Goal: Task Accomplishment & Management: Manage account settings

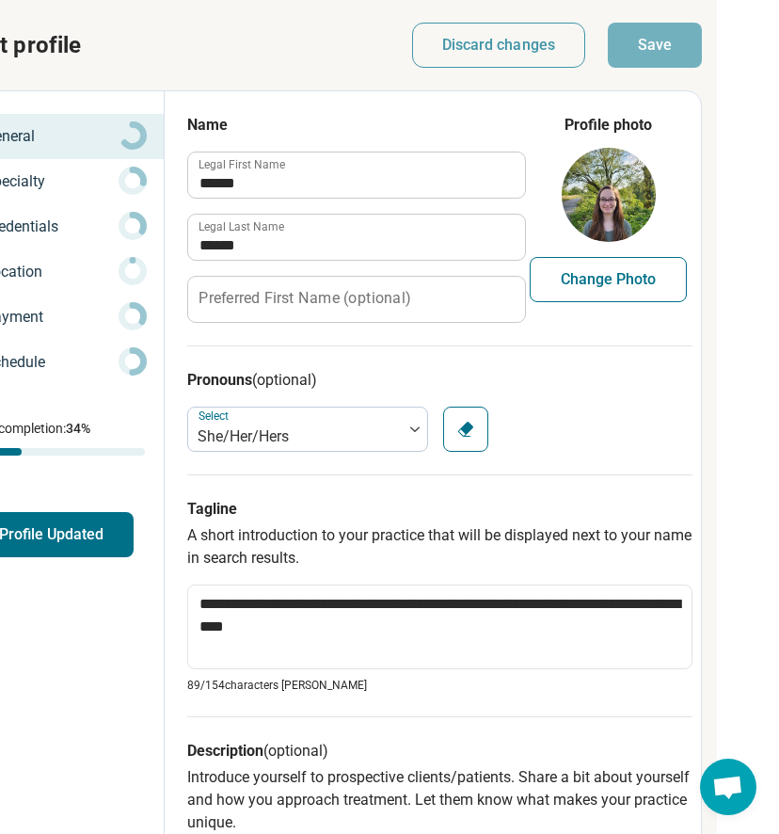
scroll to position [0, 333]
click at [33, 184] on p "Specialty" at bounding box center [51, 181] width 135 height 23
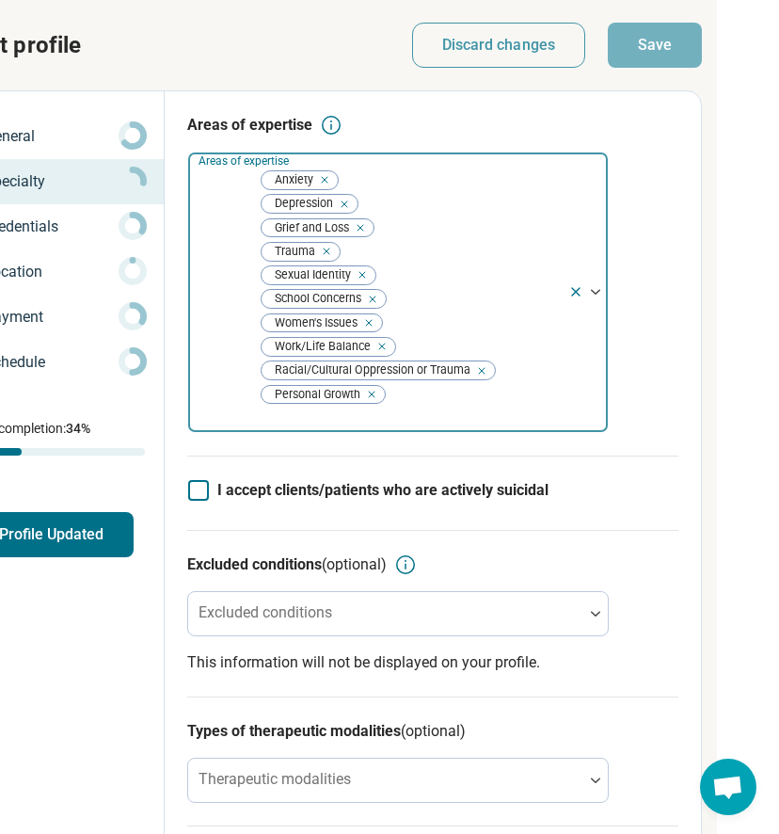
click at [596, 289] on img at bounding box center [595, 292] width 9 height 6
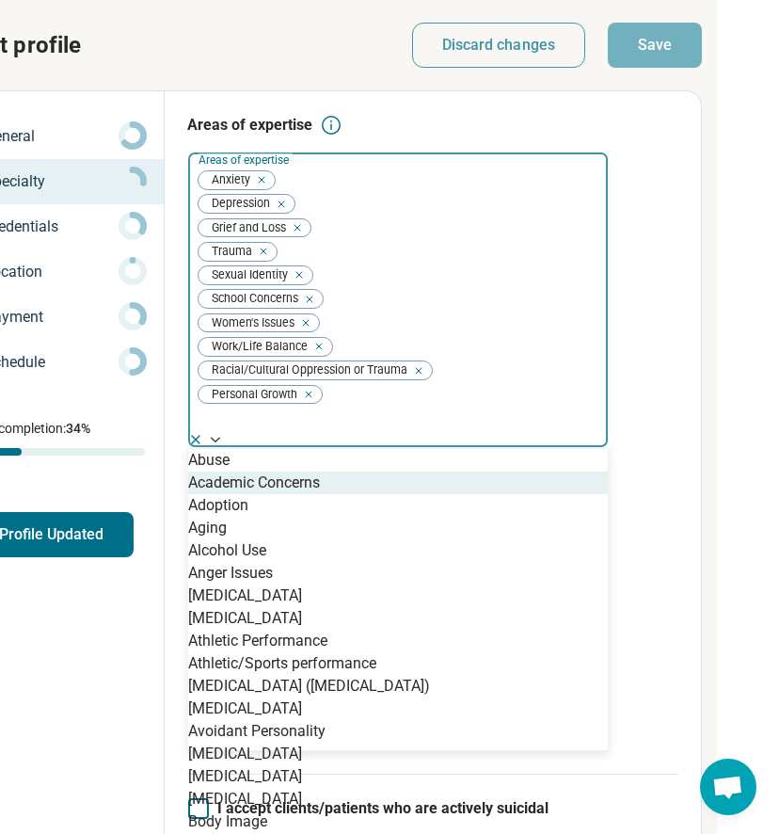
click at [413, 471] on div "Academic Concerns" at bounding box center [398, 482] width 420 height 23
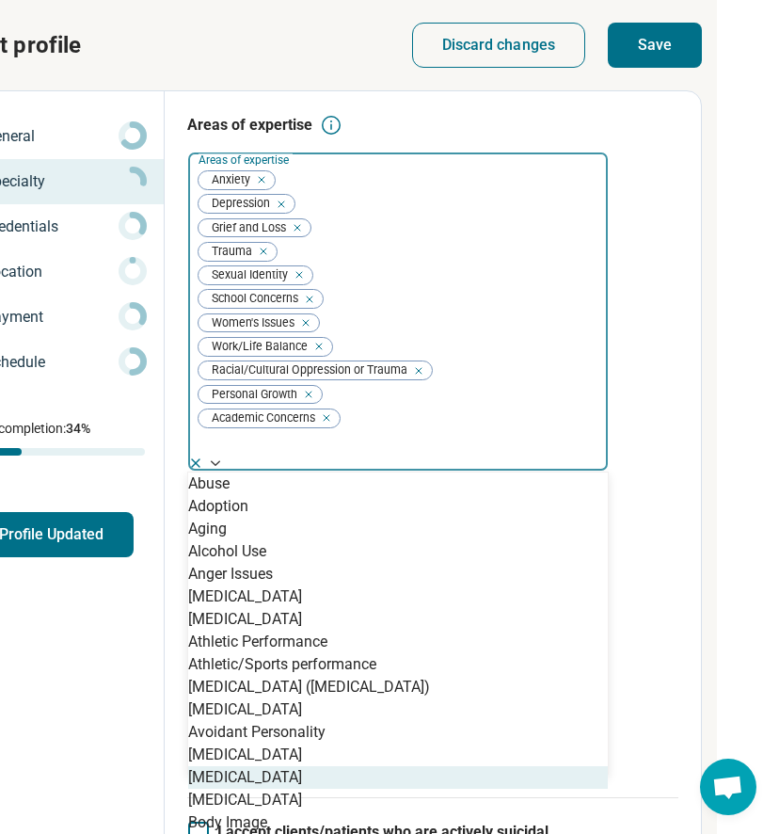
scroll to position [351, 0]
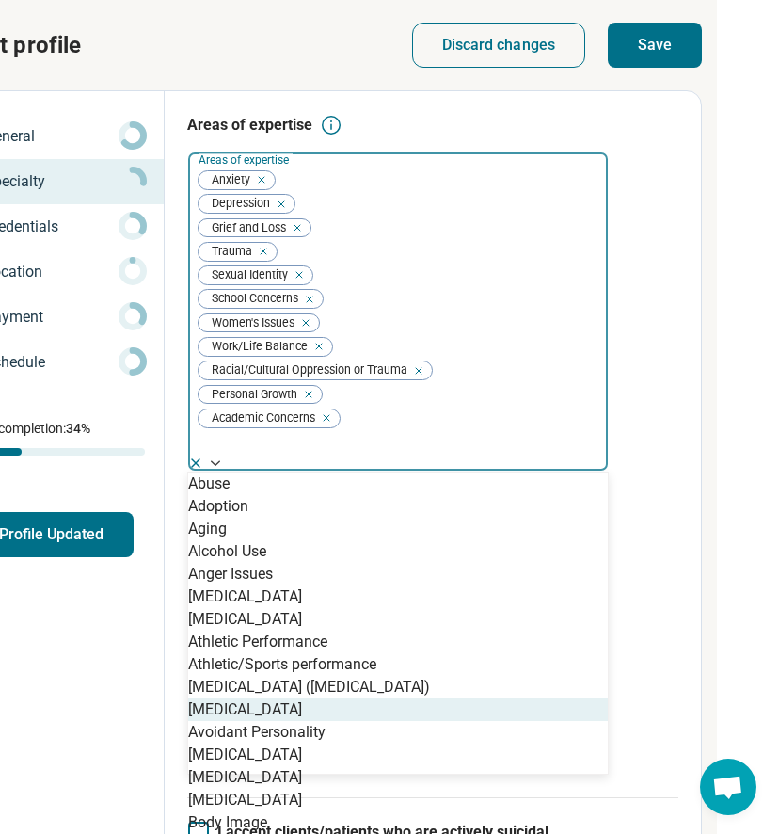
click at [325, 698] on div "[MEDICAL_DATA]" at bounding box center [398, 709] width 420 height 23
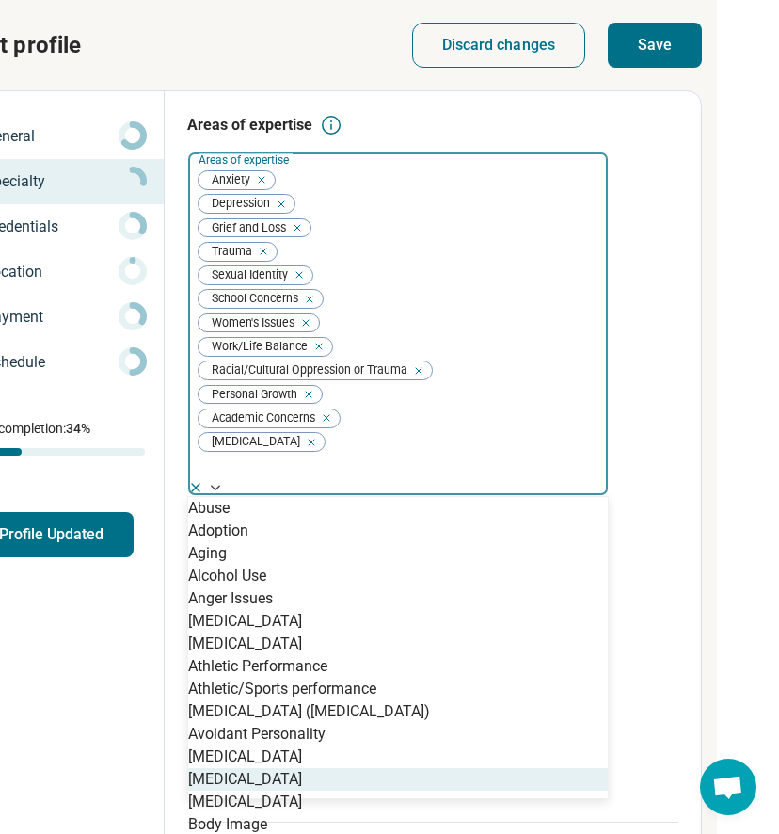
scroll to position [191, 0]
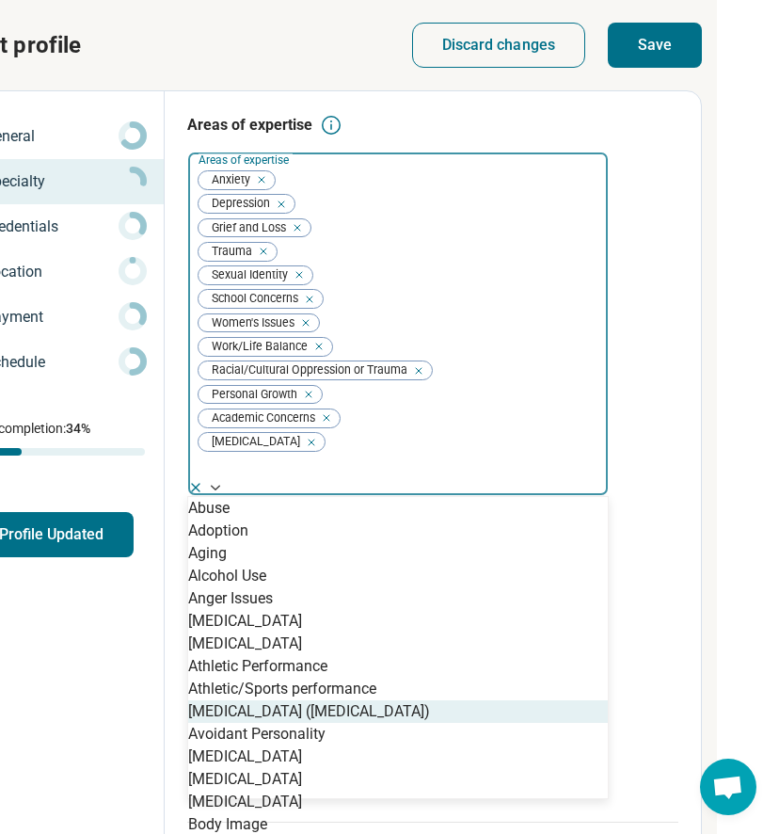
click at [337, 700] on div "[MEDICAL_DATA] ([MEDICAL_DATA])" at bounding box center [309, 711] width 242 height 23
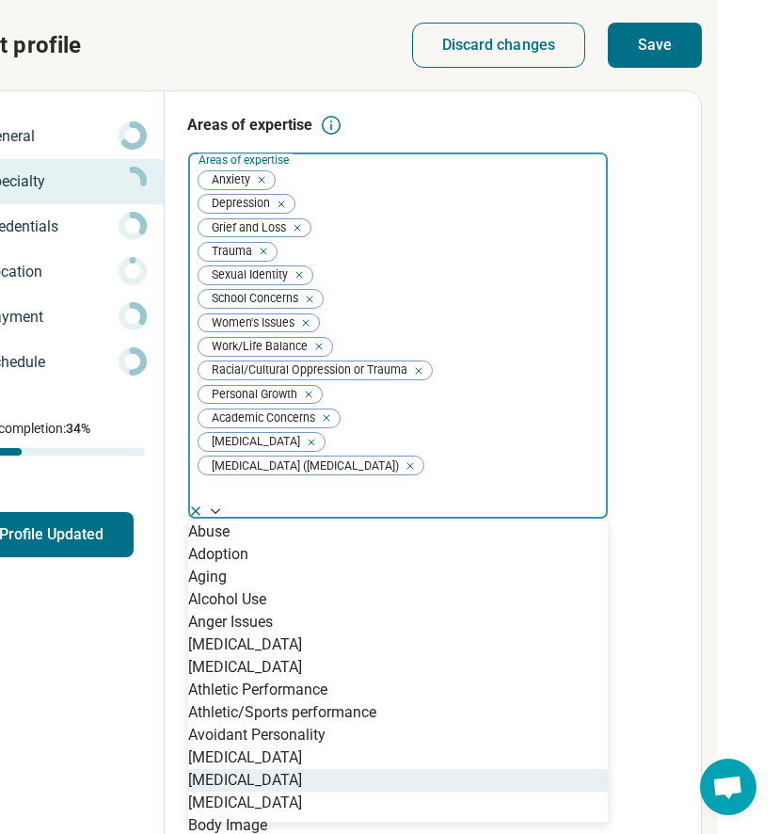
scroll to position [332, 0]
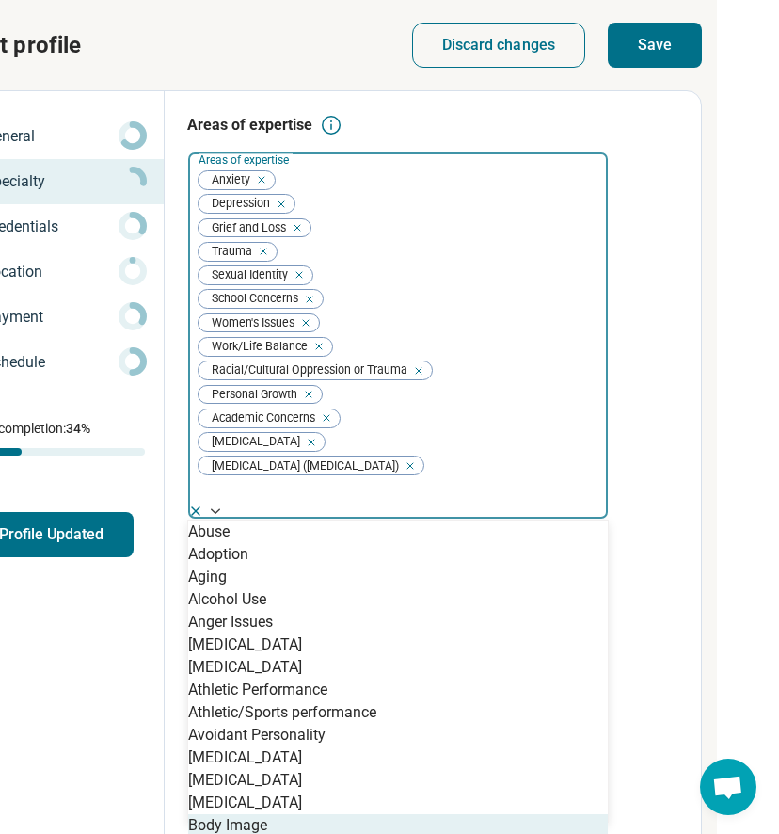
click at [330, 814] on div "Body Image" at bounding box center [398, 825] width 420 height 23
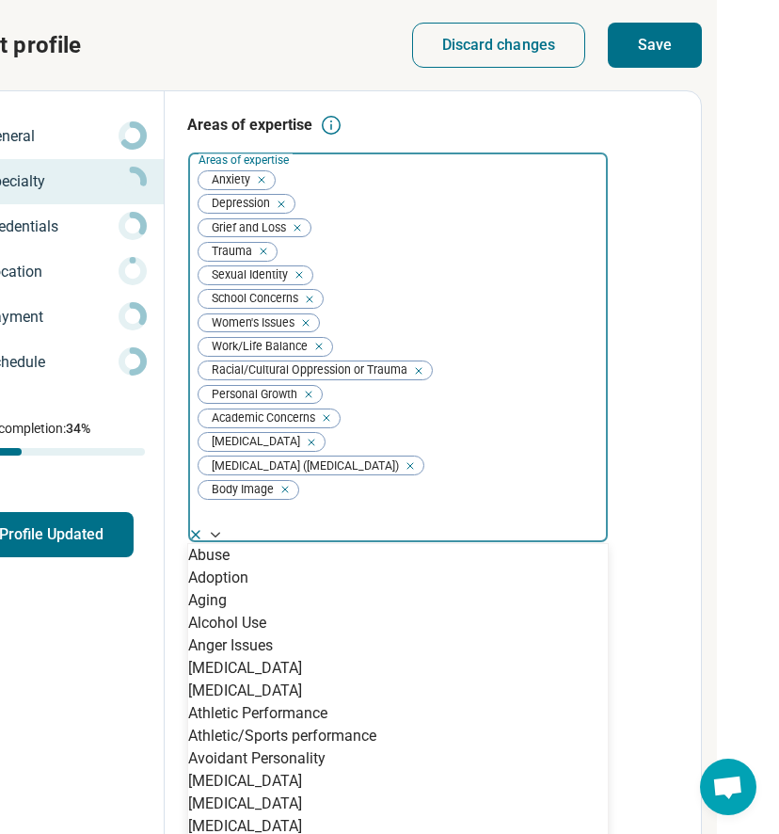
scroll to position [522, 0]
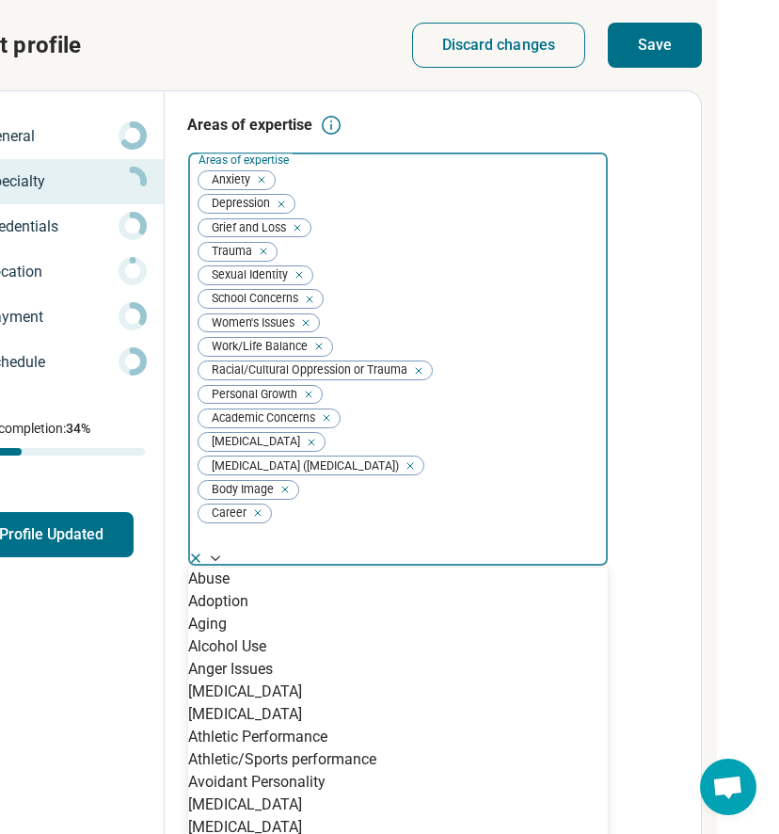
scroll to position [669, 0]
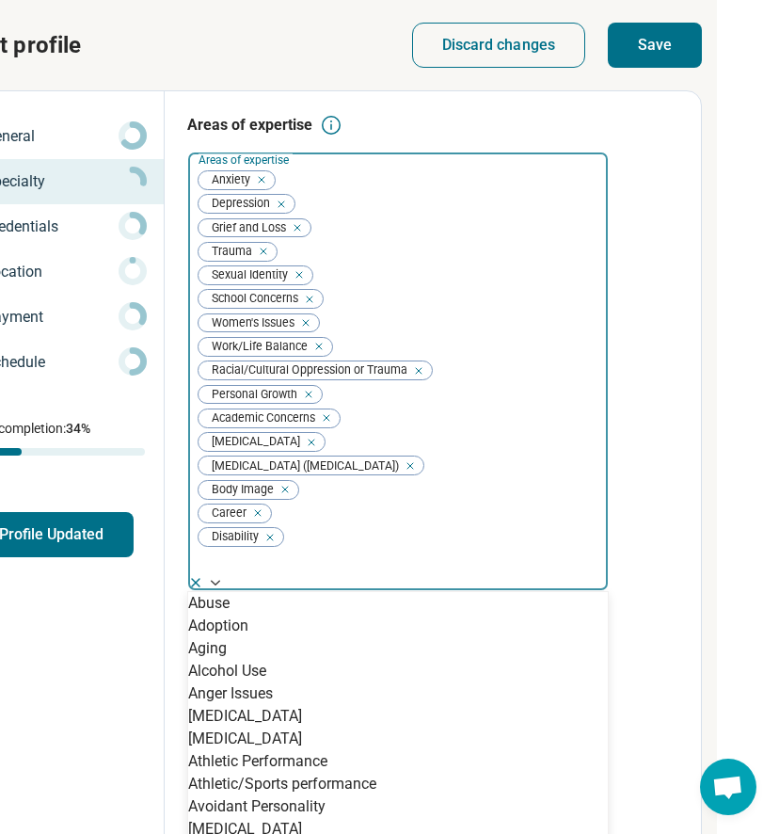
scroll to position [877, 0]
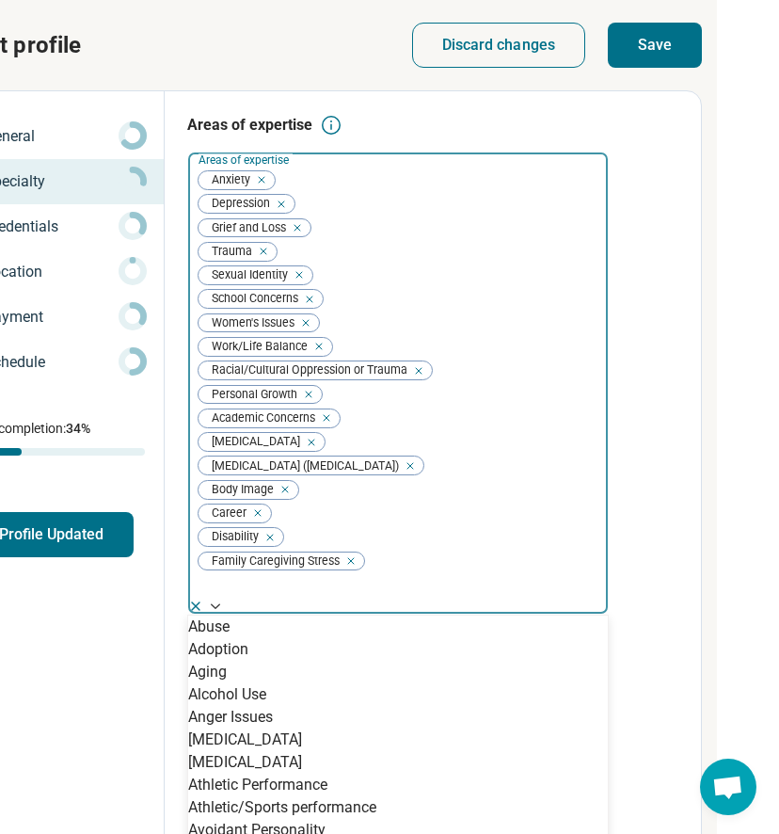
scroll to position [980, 0]
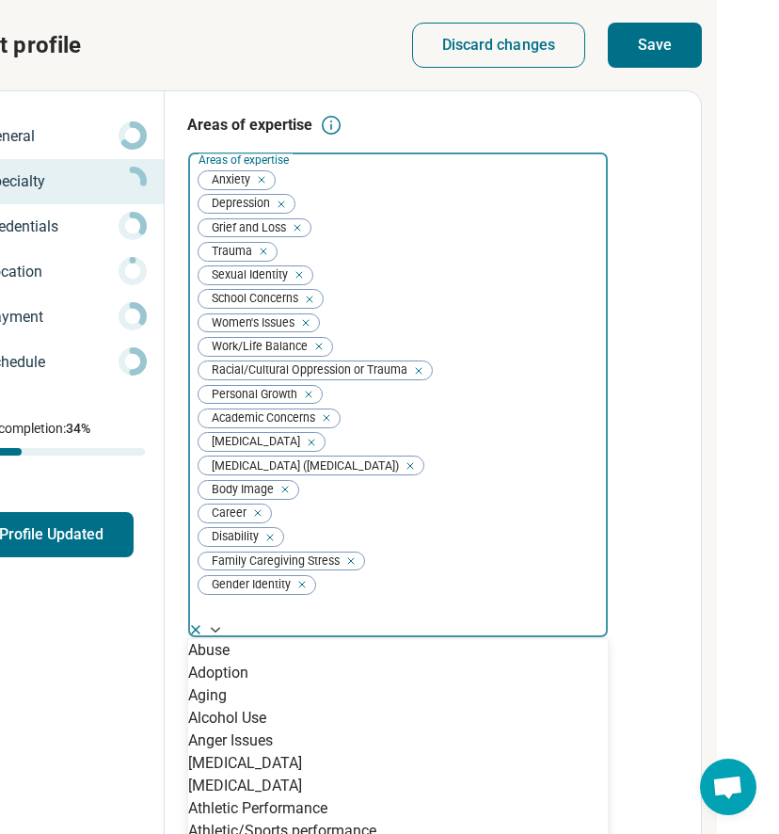
scroll to position [1126, 0]
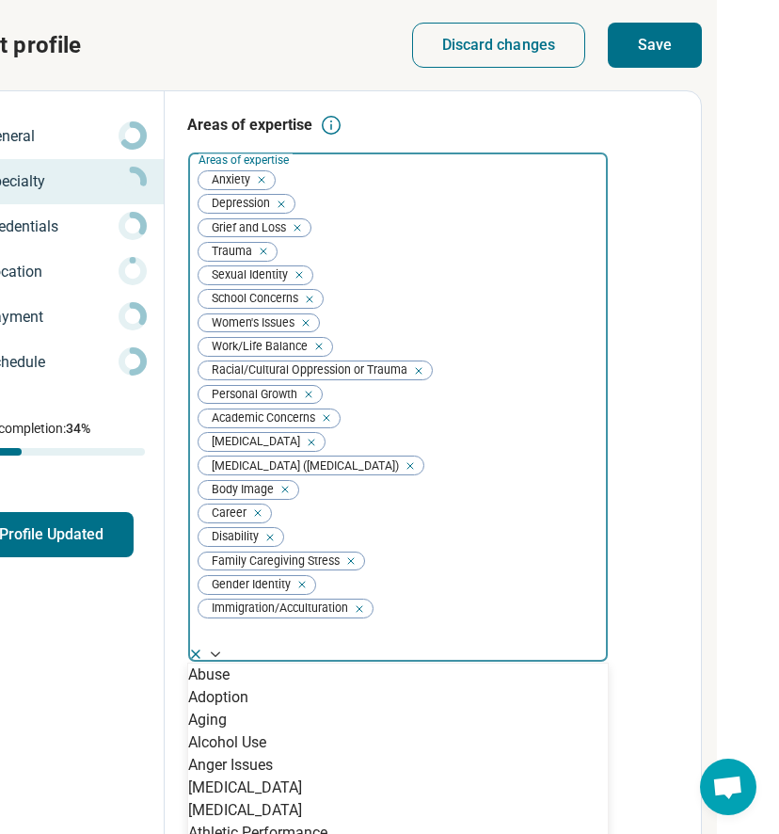
scroll to position [1309, 0]
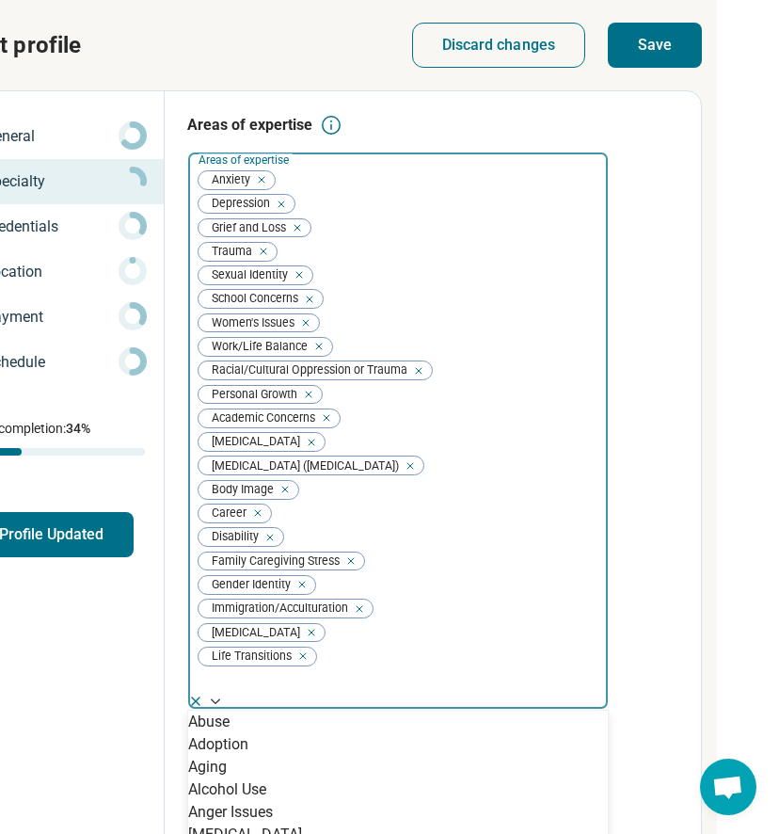
scroll to position [1742, 0]
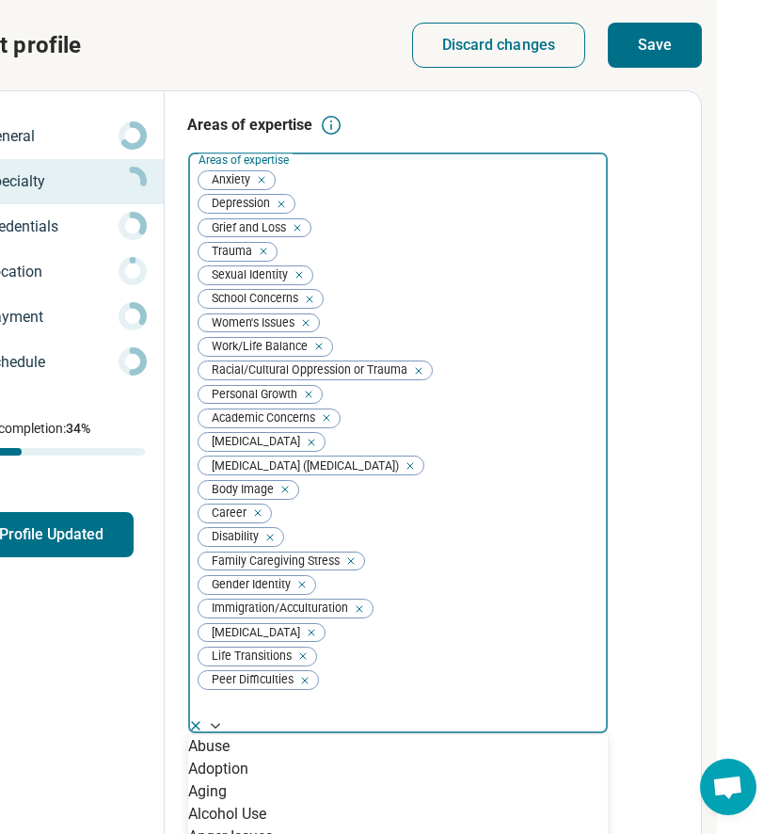
scroll to position [1956, 0]
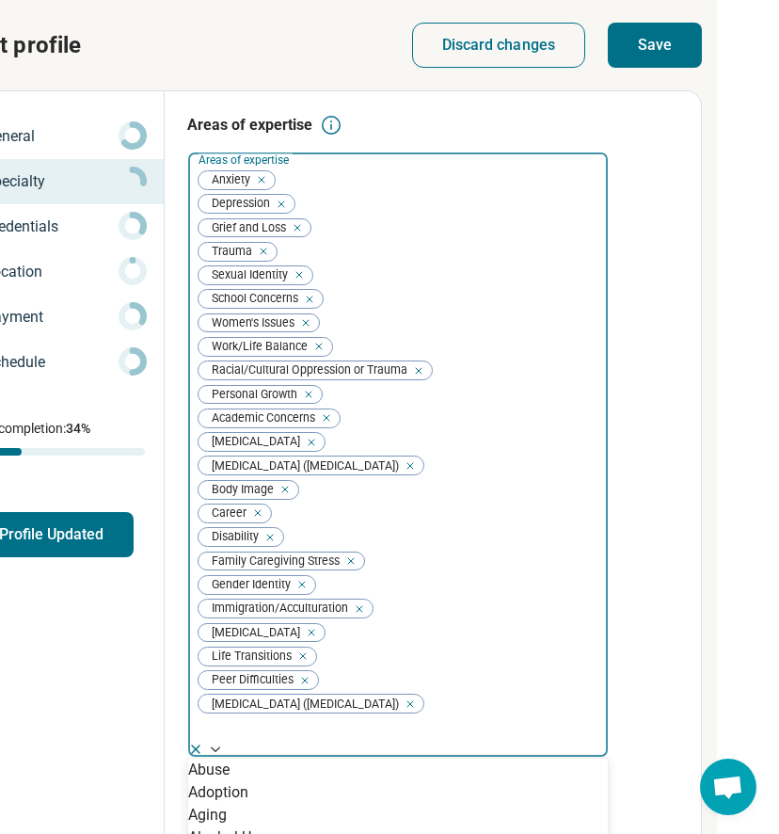
scroll to position [2285, 0]
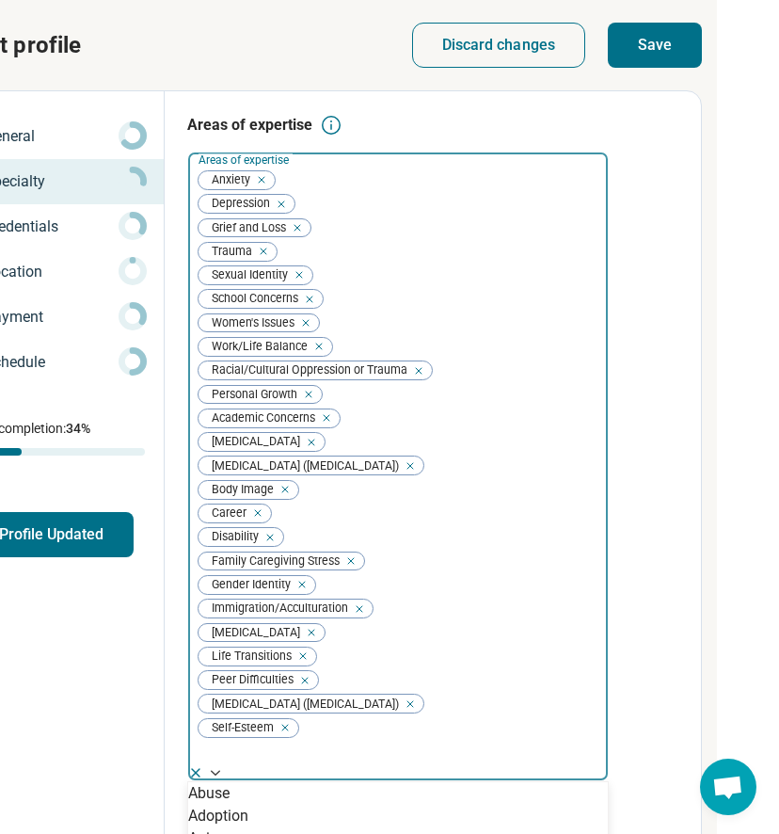
scroll to position [2455, 0]
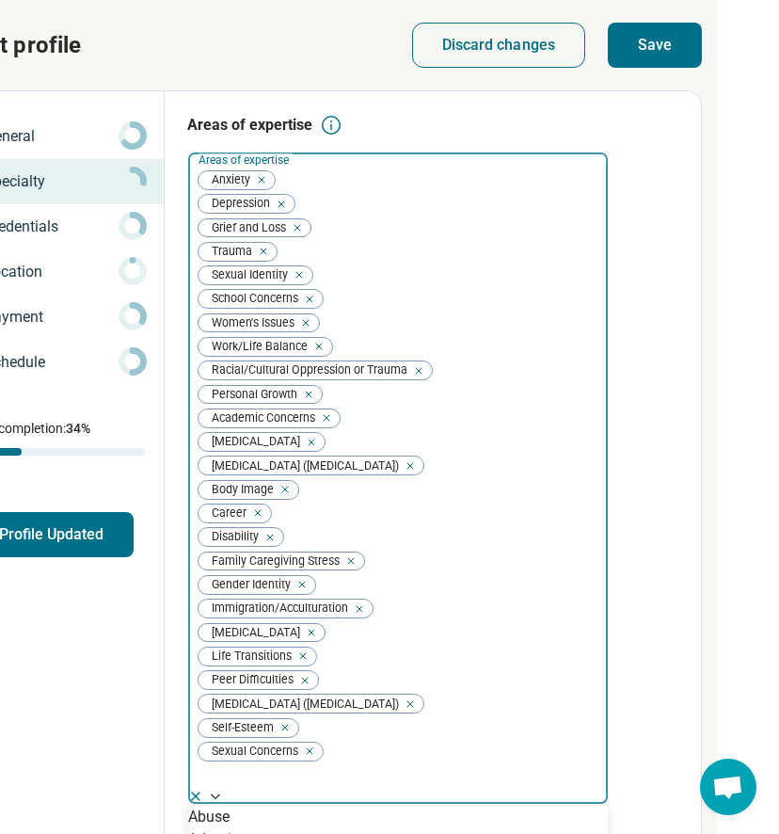
click at [570, 762] on div "Remove [object Object]" at bounding box center [581, 773] width 23 height 23
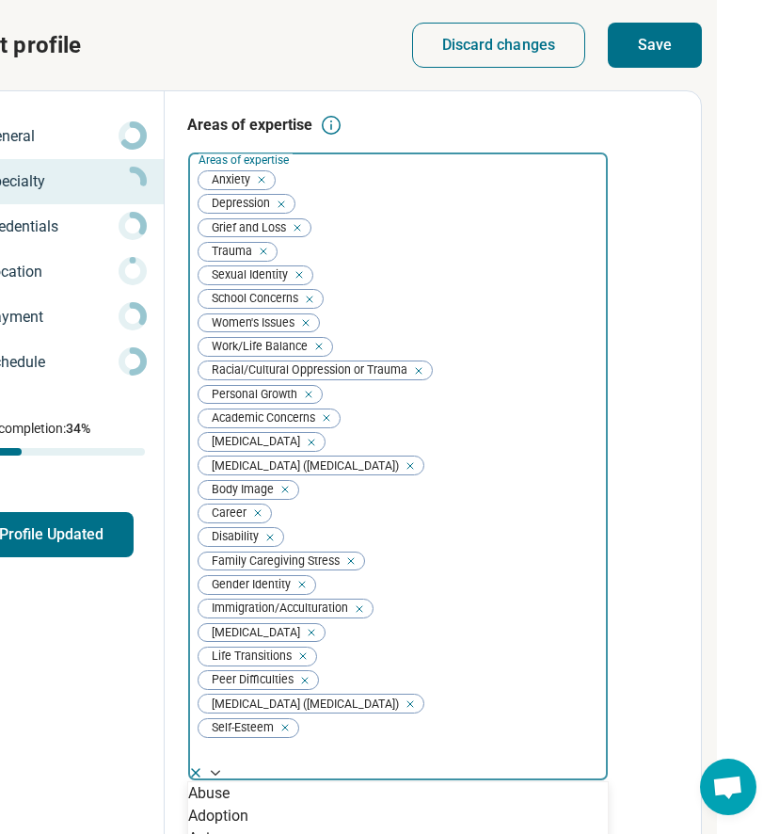
scroll to position [2567, 0]
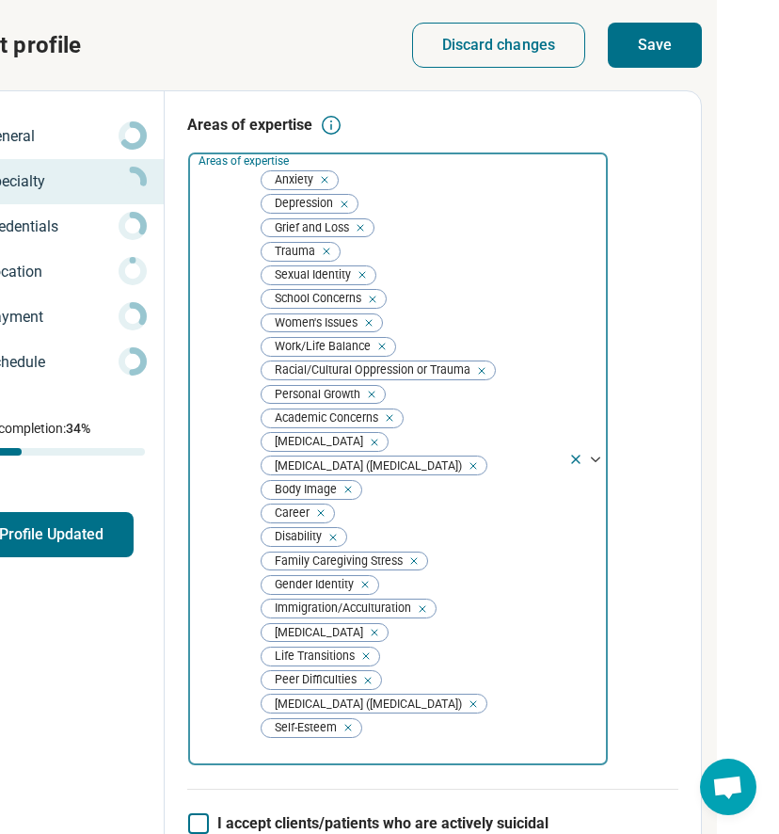
click at [666, 410] on div "Areas of expertise Areas of expertise Anxiety [MEDICAL_DATA] Grief and Loss Tra…" at bounding box center [432, 451] width 491 height 675
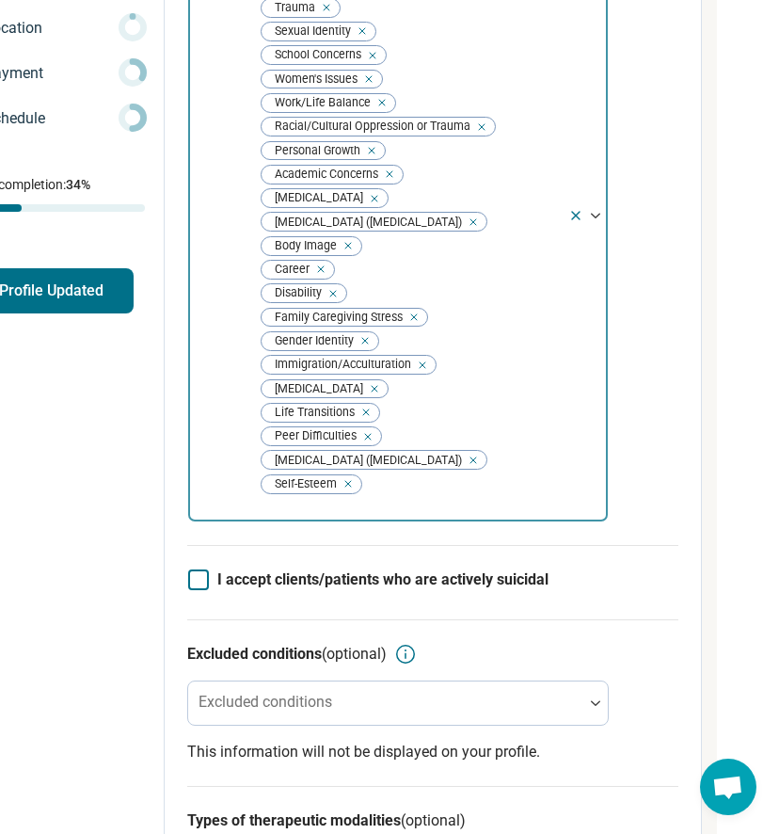
scroll to position [289, 333]
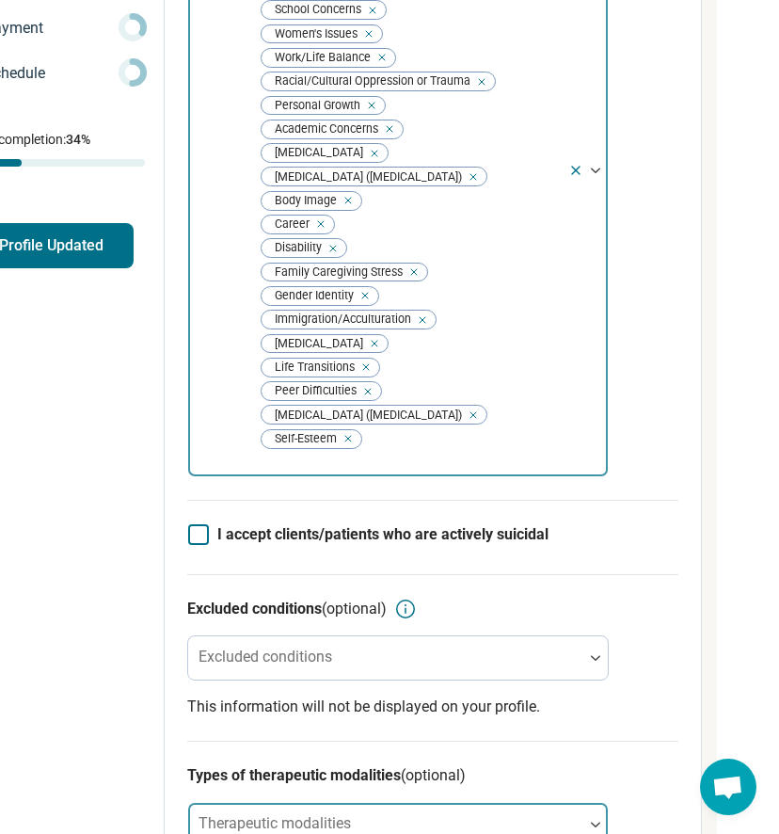
click at [601, 803] on div at bounding box center [595, 824] width 24 height 43
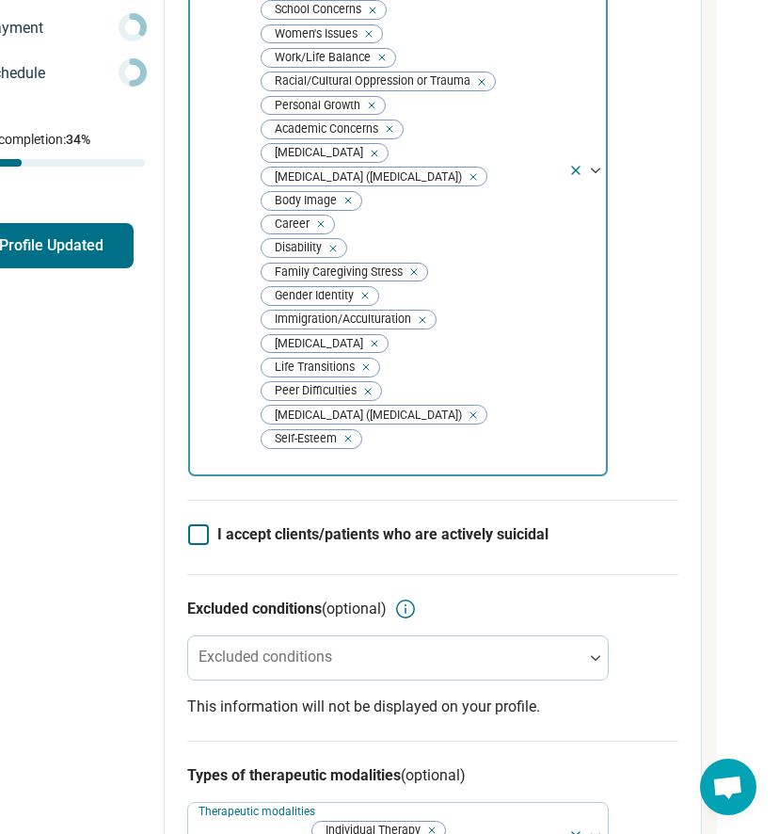
scroll to position [942, 0]
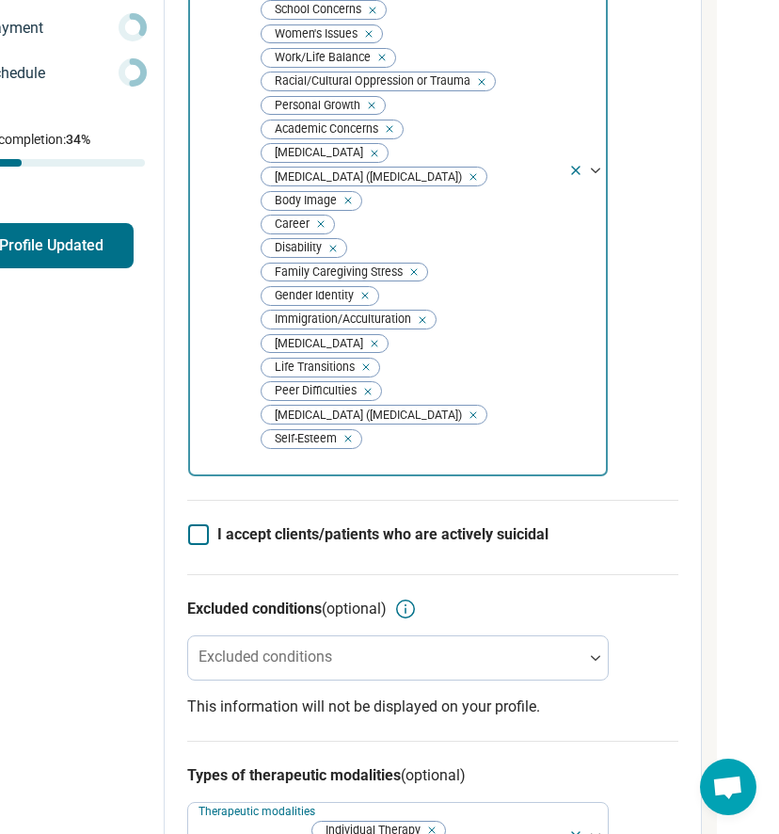
scroll to position [1648, 0]
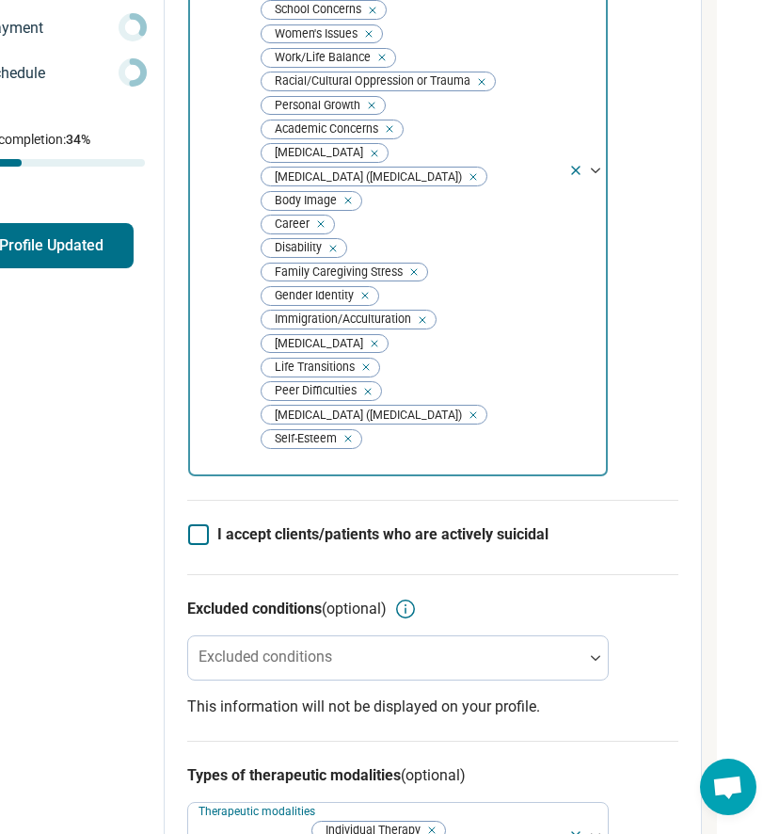
scroll to position [2210, 0]
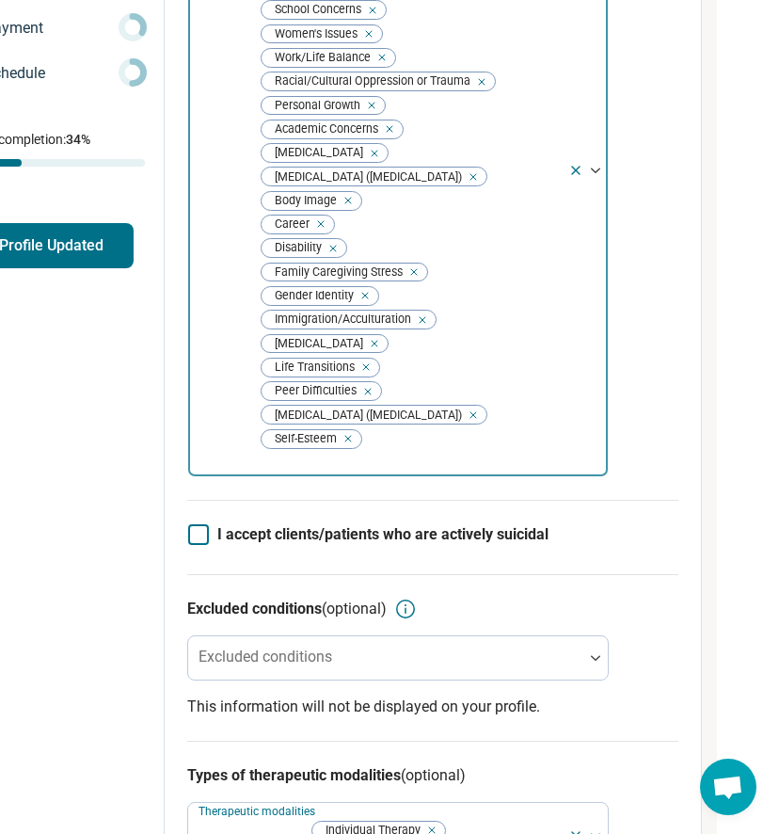
scroll to position [3132, 0]
click at [661, 764] on h3 "Types of therapeutic modalities (optional)" at bounding box center [432, 775] width 491 height 23
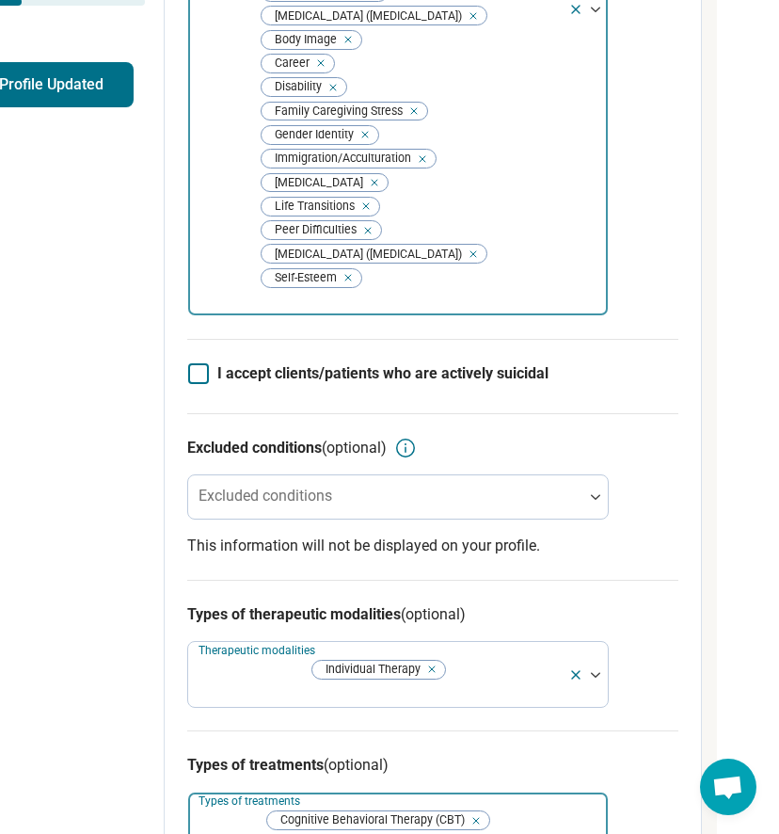
scroll to position [797, 333]
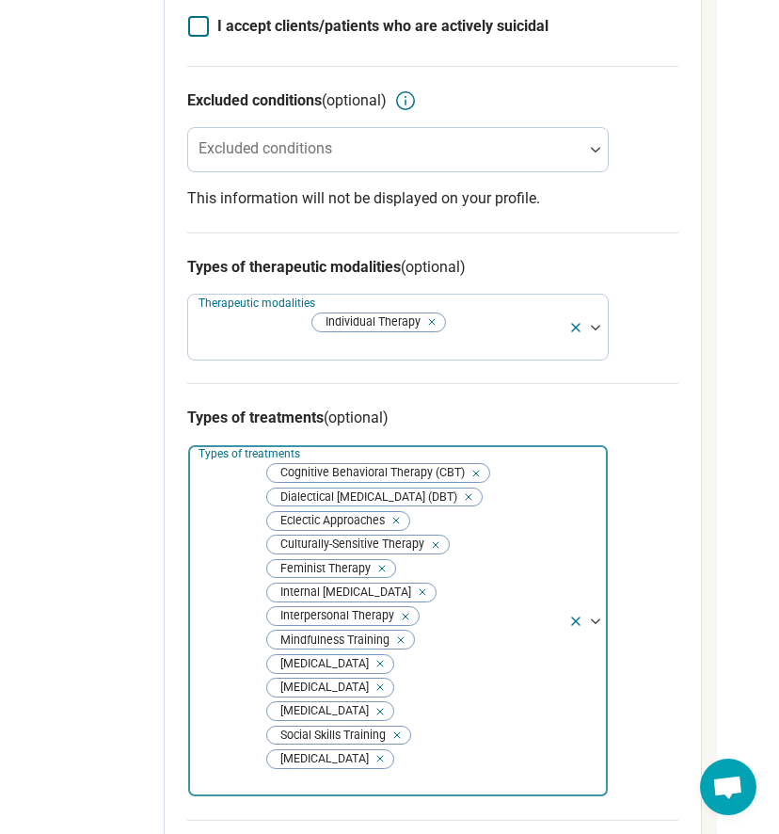
scroll to position [35, 0]
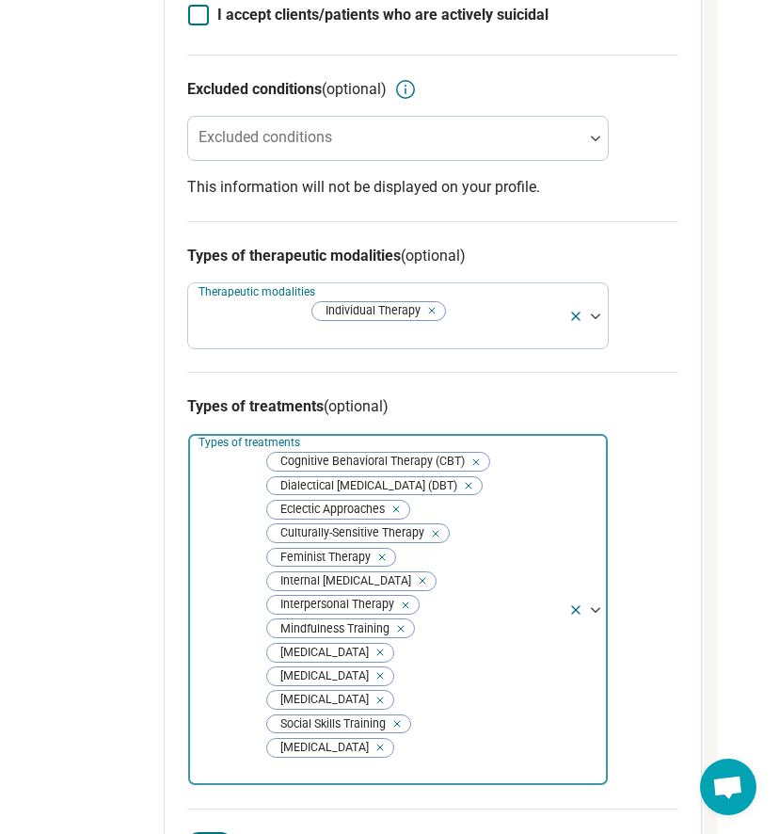
scroll to position [846, 333]
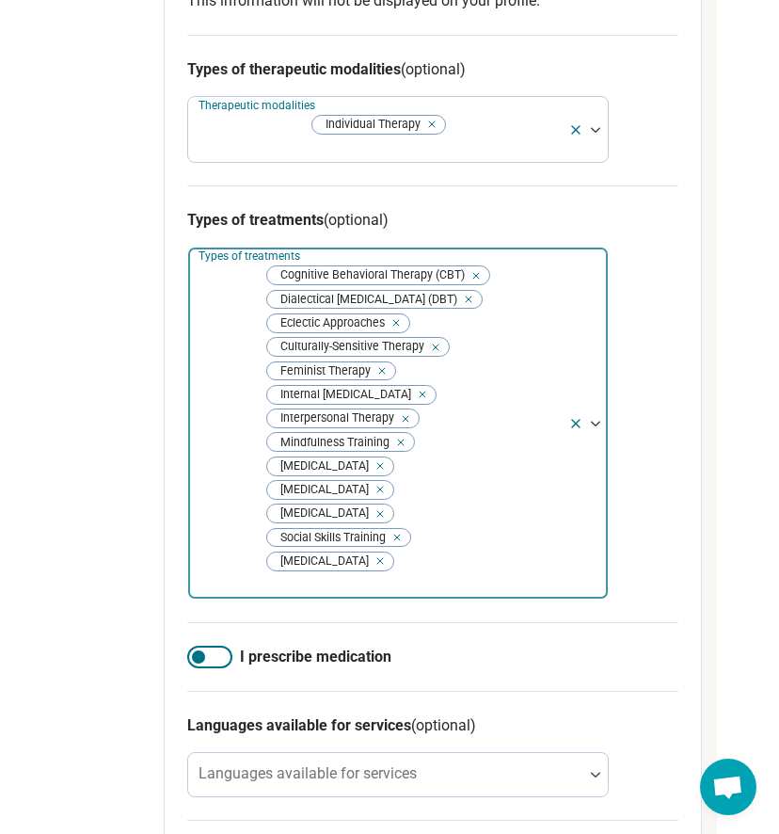
scroll to position [1000, 333]
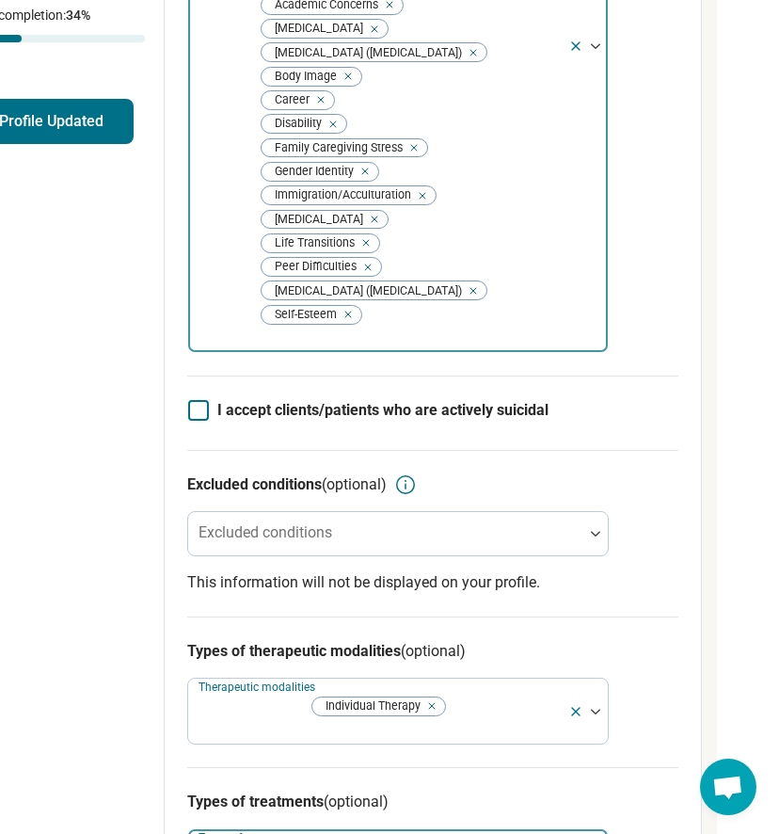
scroll to position [0, 333]
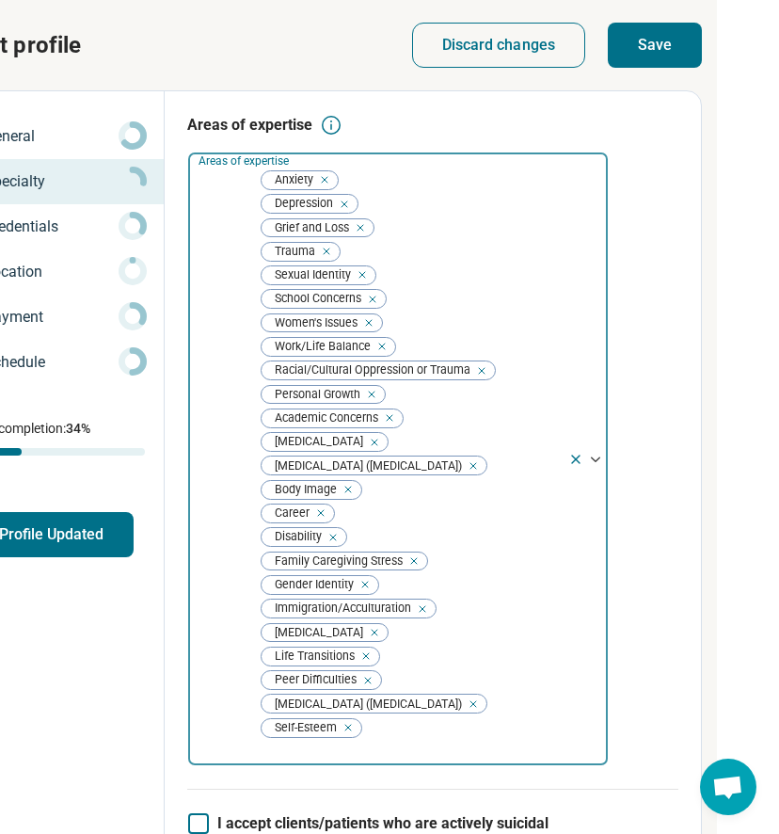
click at [684, 43] on button "Save" at bounding box center [655, 45] width 94 height 45
click at [75, 227] on p "Credentials" at bounding box center [51, 227] width 135 height 23
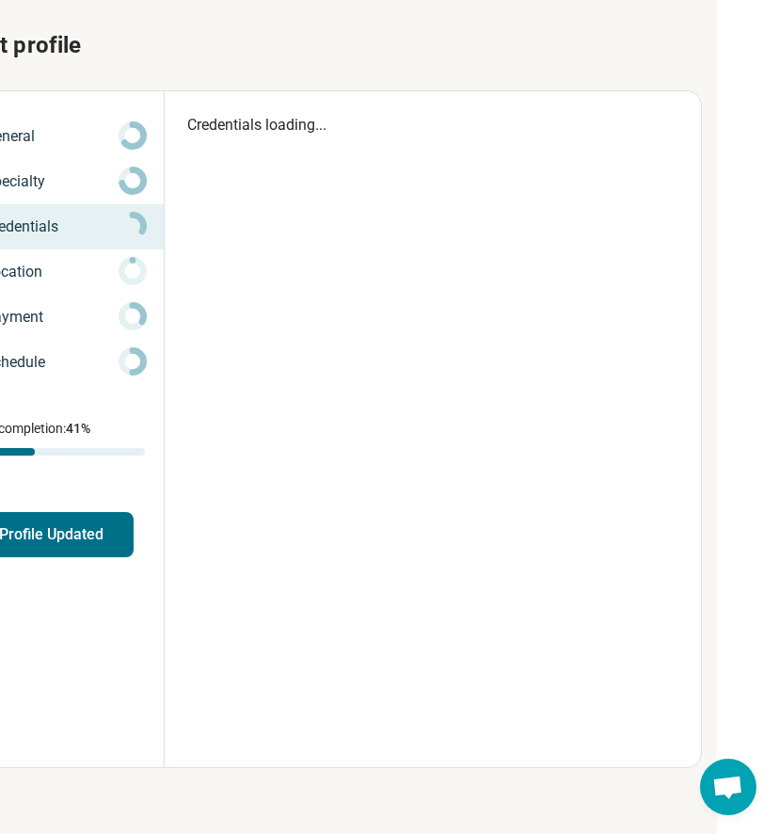
type textarea "*"
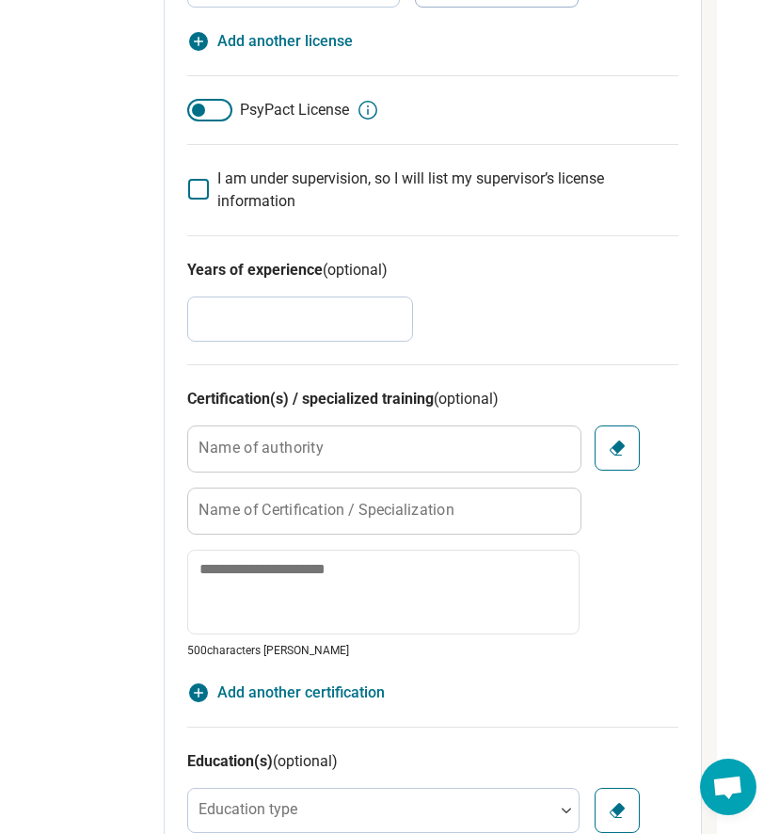
scroll to position [0, 333]
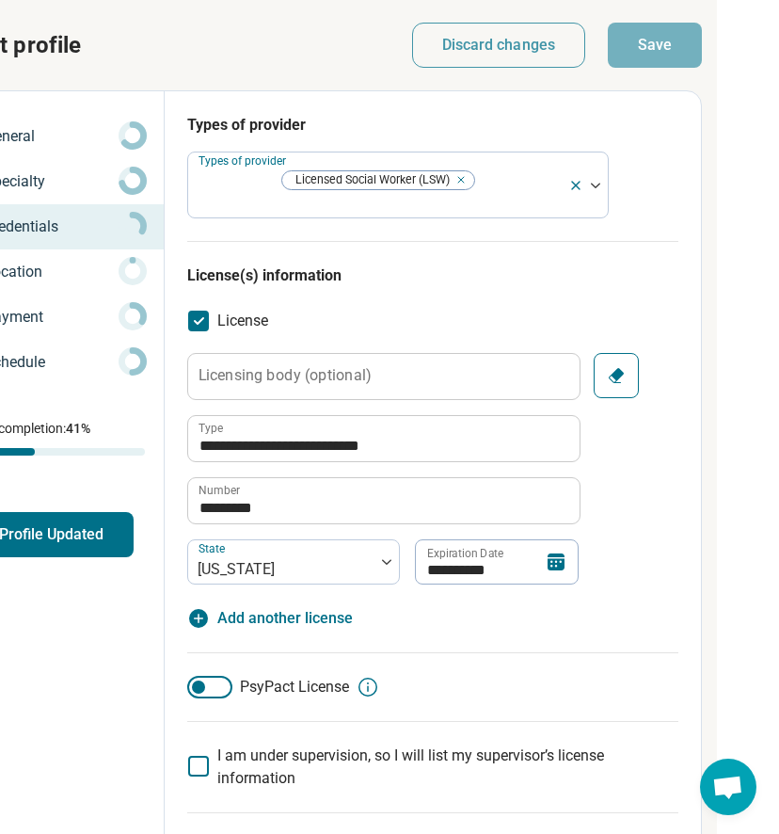
click at [49, 267] on p "Location" at bounding box center [51, 272] width 135 height 23
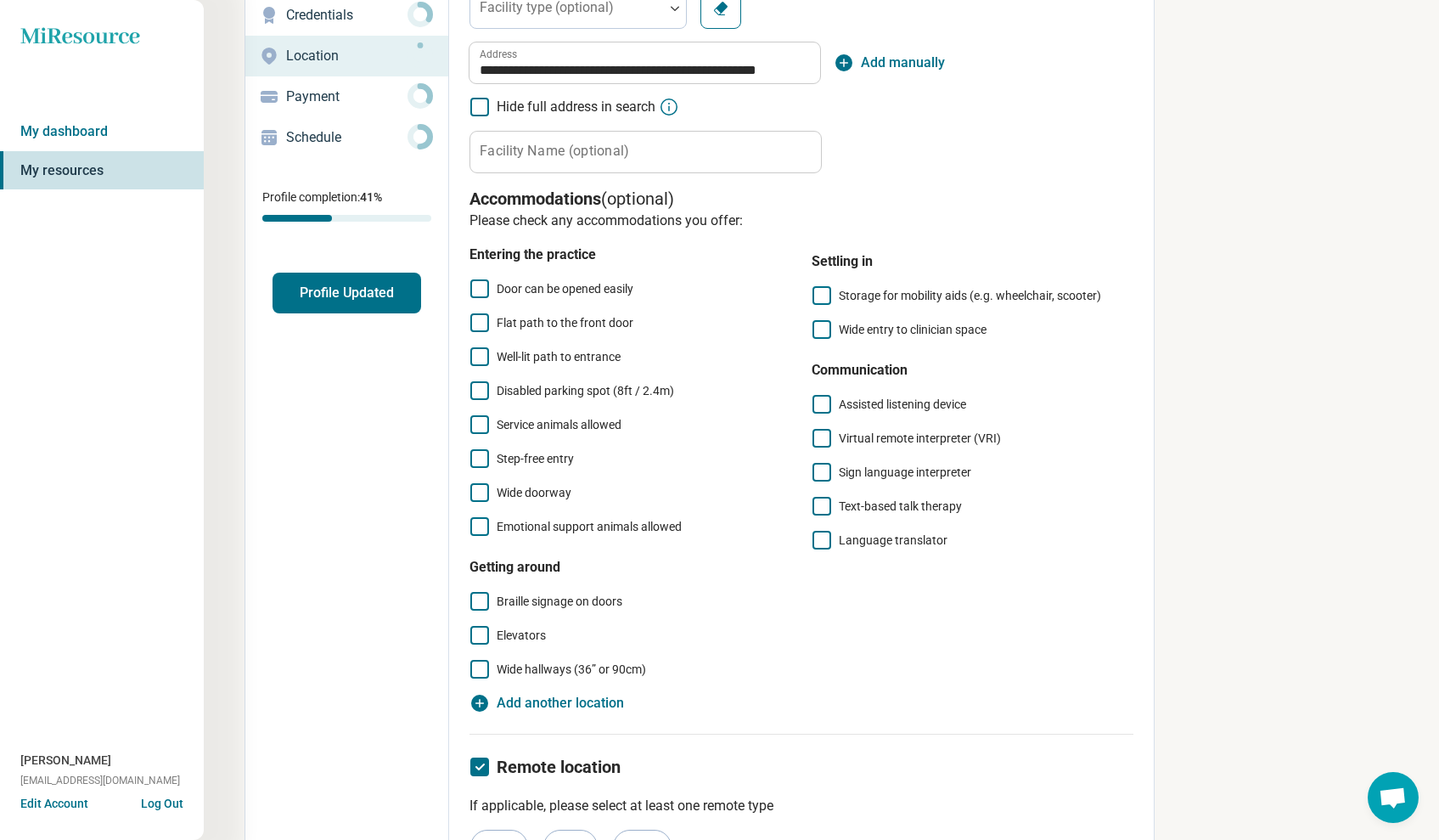
scroll to position [193, 0]
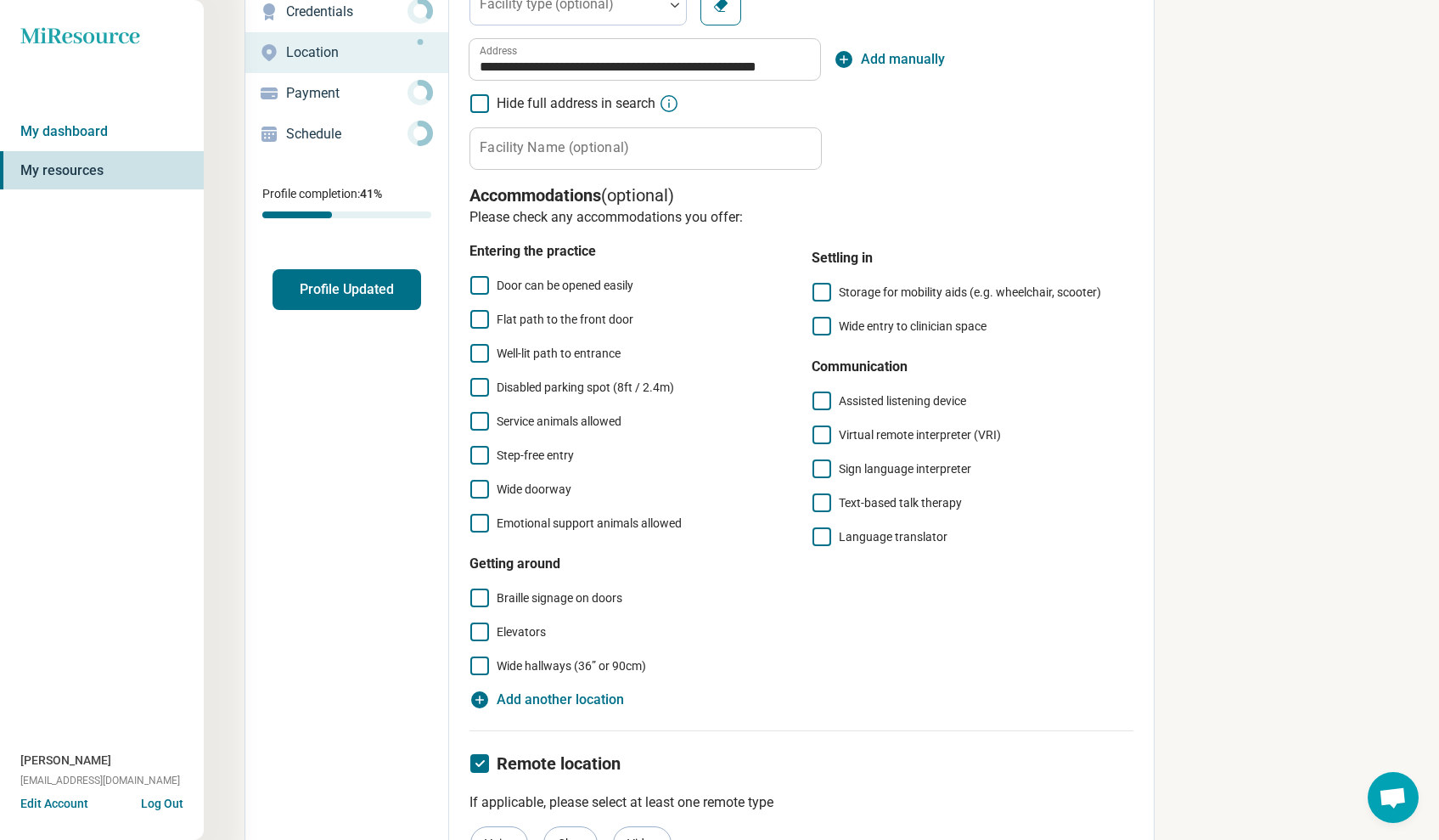
click at [482, 288] on icon at bounding box center [479, 285] width 19 height 19
click at [475, 320] on icon at bounding box center [479, 319] width 19 height 19
click at [480, 348] on icon at bounding box center [479, 353] width 19 height 19
click at [479, 386] on icon at bounding box center [479, 387] width 19 height 19
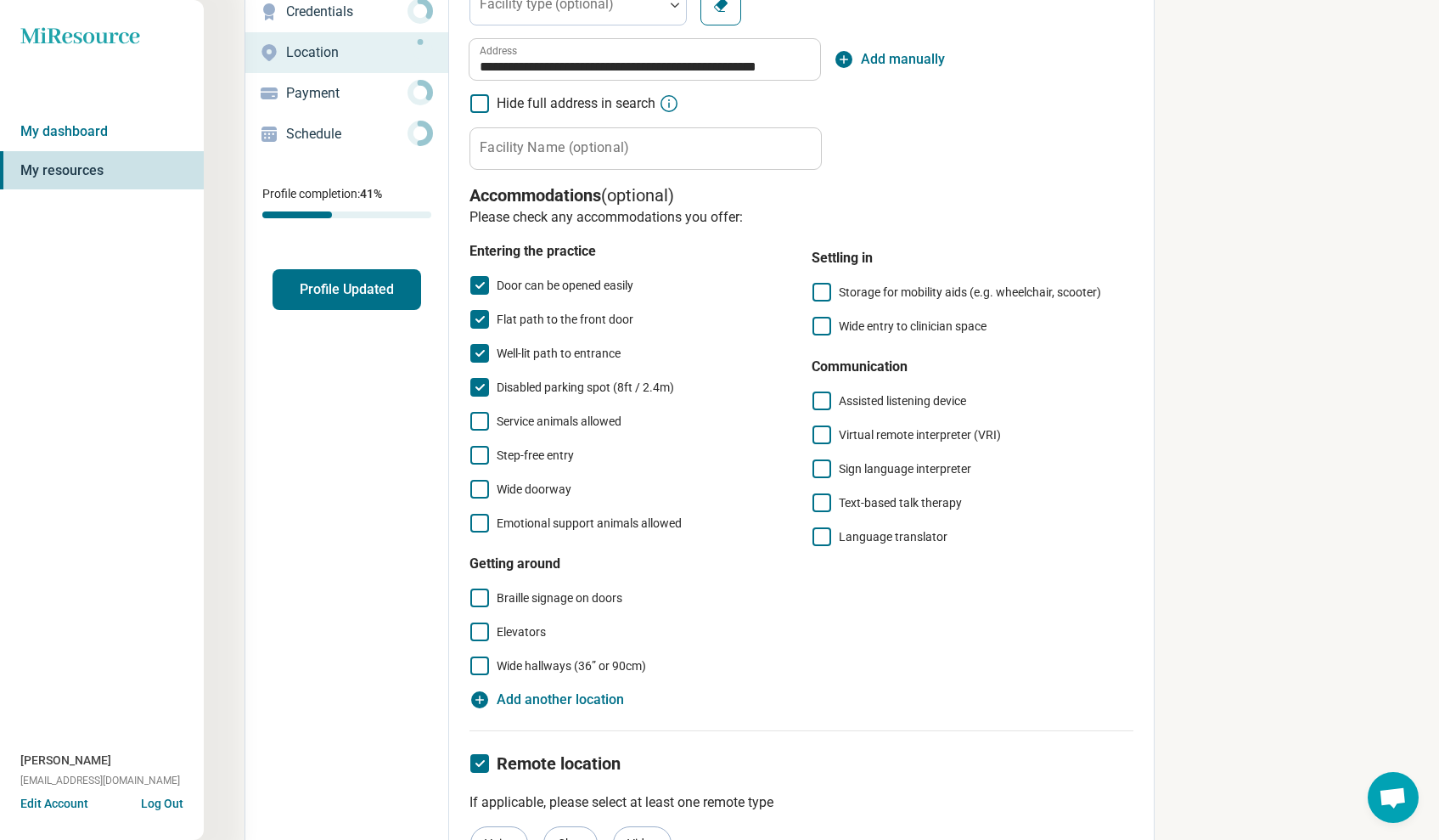
click at [469, 438] on div "Door can be opened easily Flat path to the front door Well-lit path to entrance…" at bounding box center [630, 404] width 322 height 258
click at [478, 428] on icon at bounding box center [479, 420] width 19 height 19
click at [474, 450] on icon at bounding box center [479, 455] width 19 height 19
click at [473, 488] on icon at bounding box center [479, 489] width 19 height 19
click at [824, 325] on icon at bounding box center [822, 326] width 19 height 19
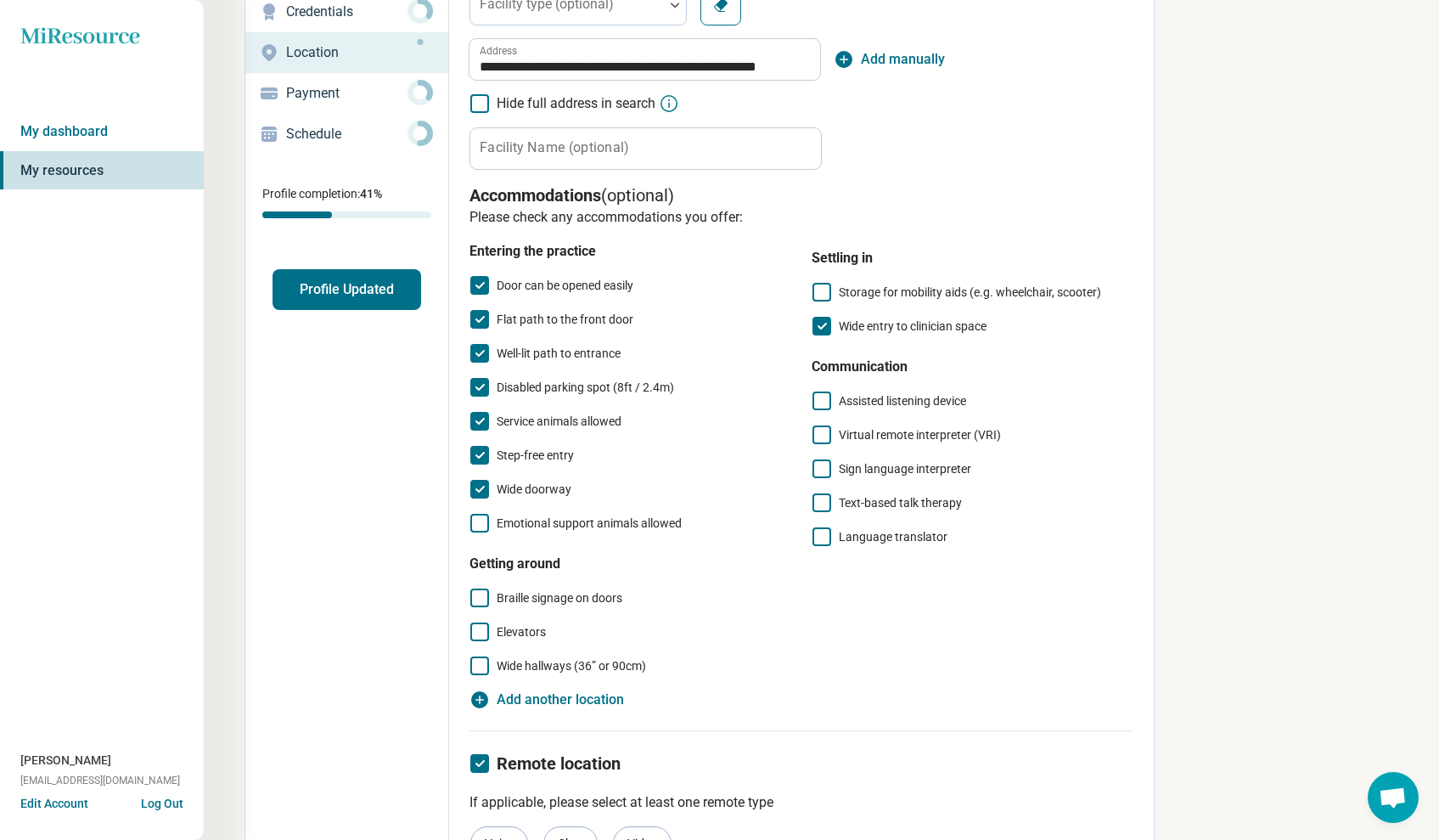
click at [484, 629] on icon at bounding box center [479, 632] width 19 height 19
click at [477, 666] on icon at bounding box center [479, 665] width 19 height 19
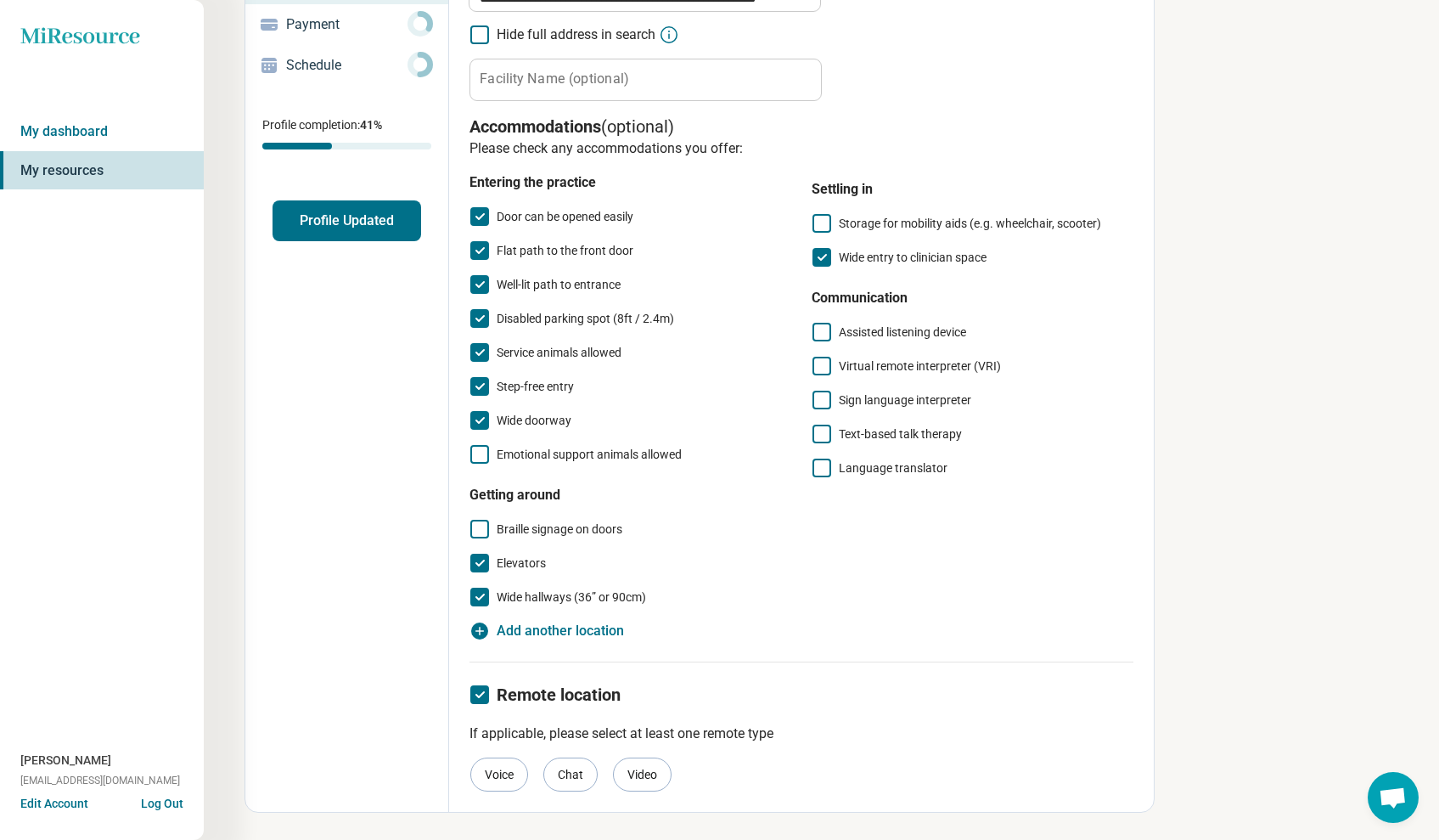
scroll to position [0, 0]
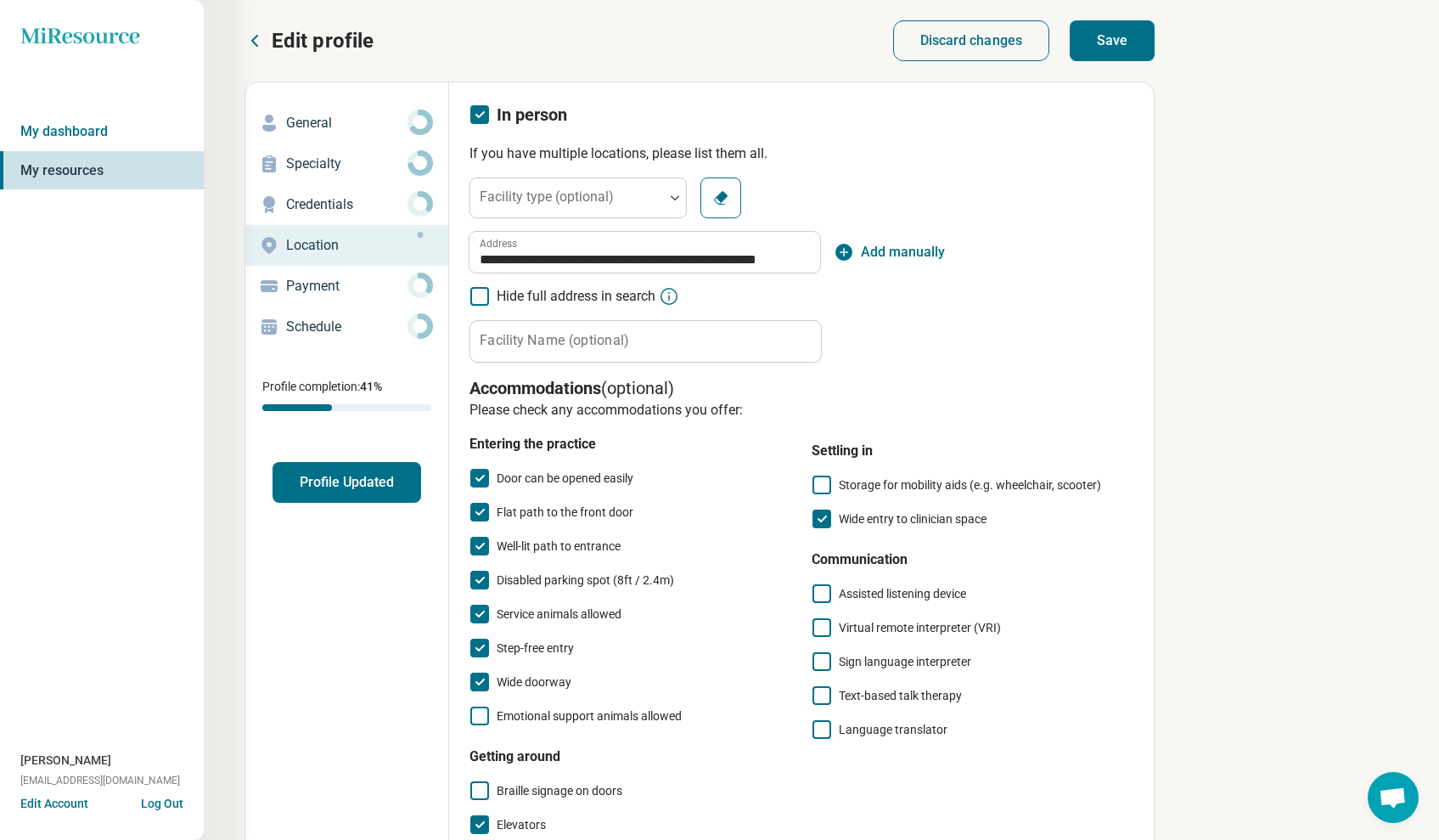
click at [1118, 35] on button "Save" at bounding box center [1112, 41] width 85 height 41
click at [348, 277] on p "Payment" at bounding box center [346, 286] width 122 height 21
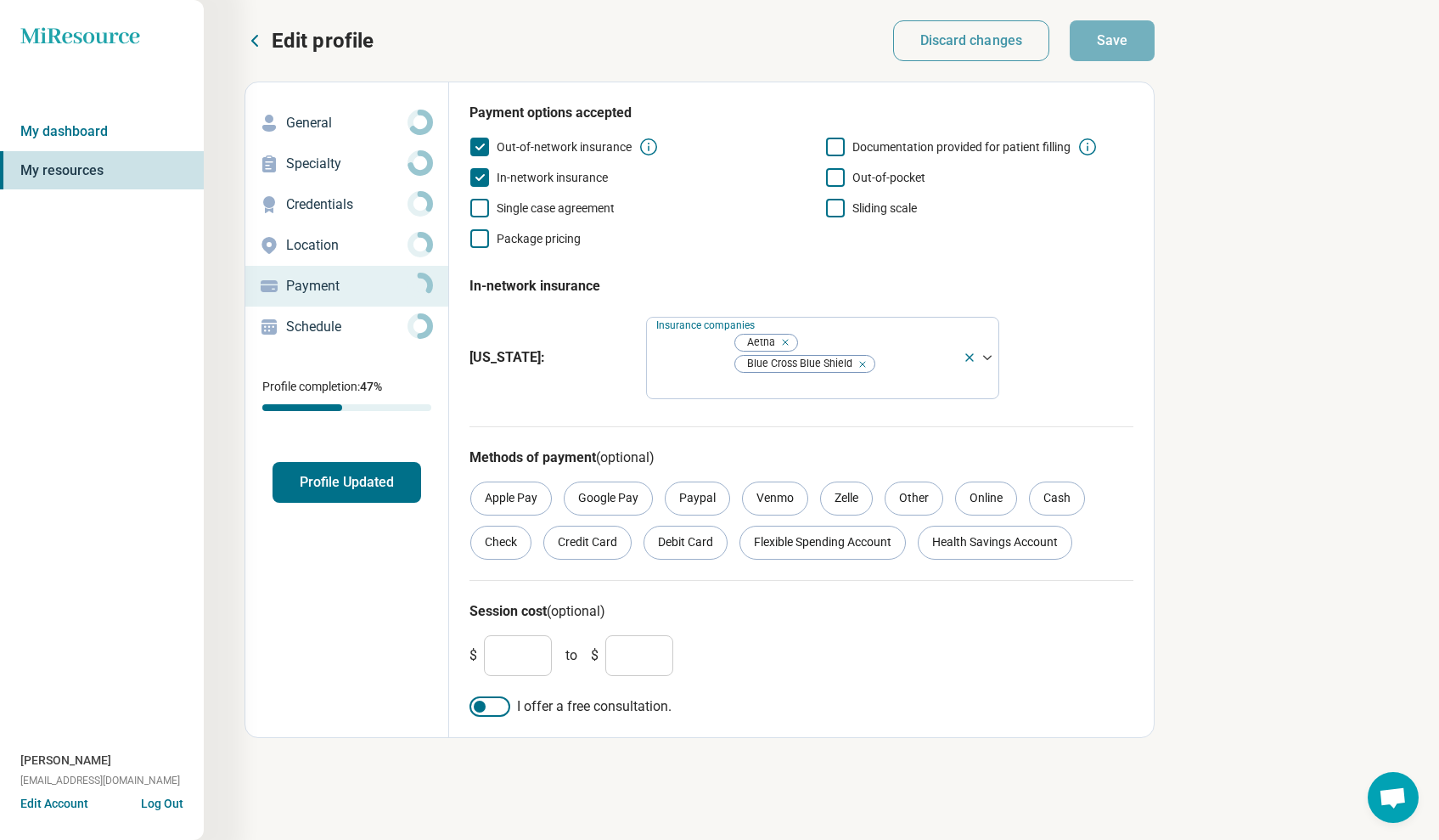
scroll to position [27, 0]
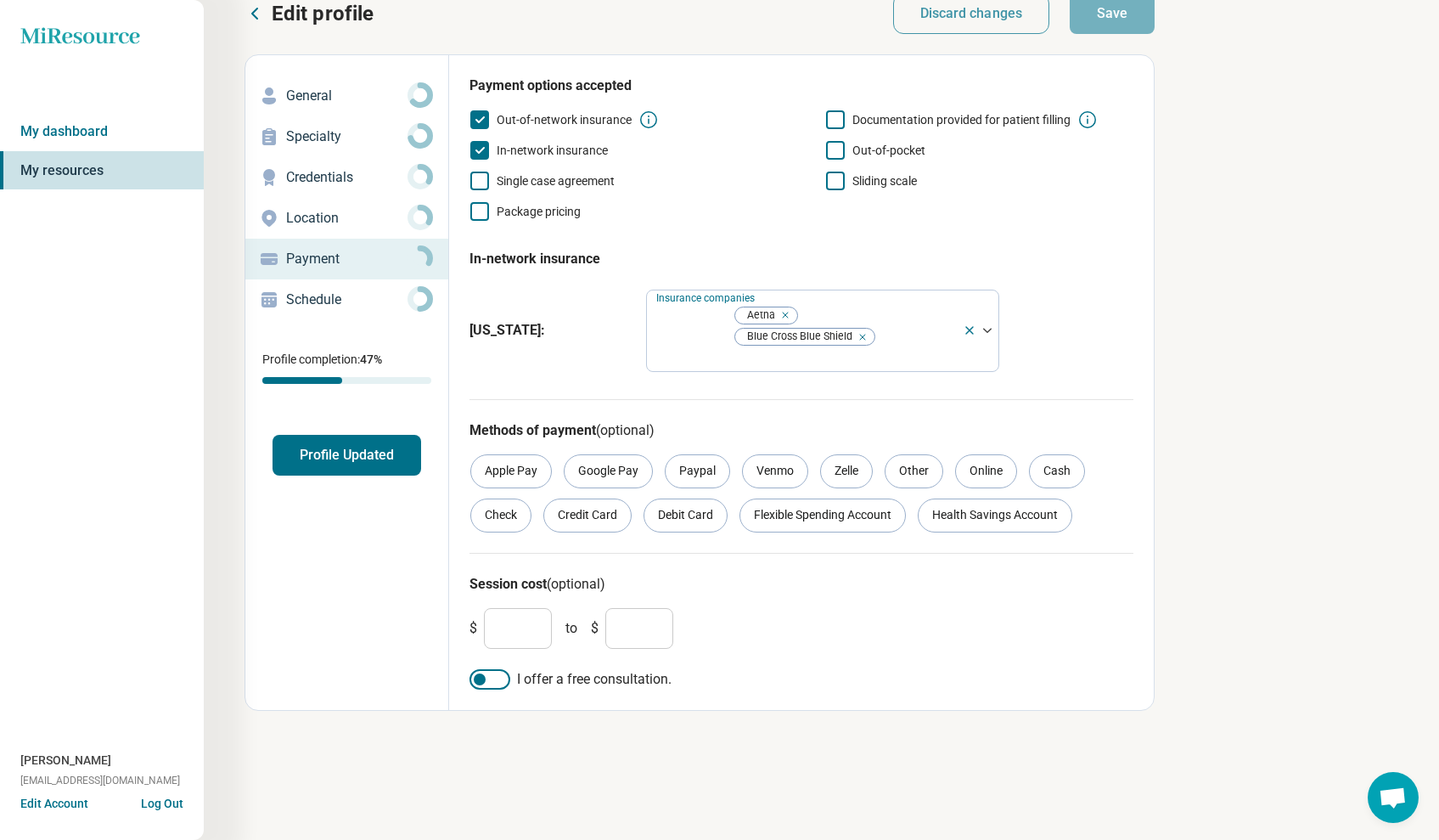
click at [353, 306] on p "Schedule" at bounding box center [346, 300] width 122 height 21
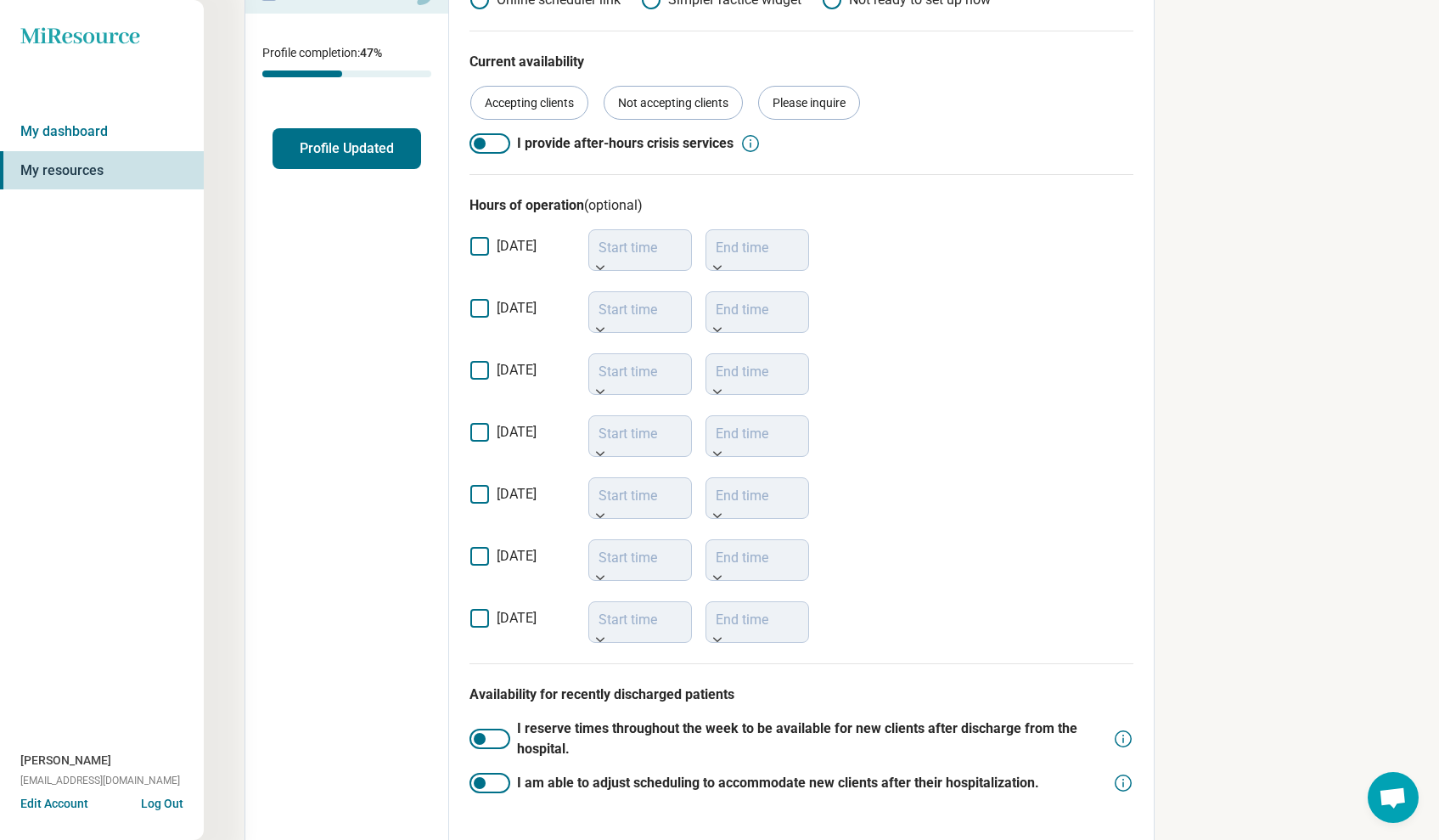
scroll to position [397, 0]
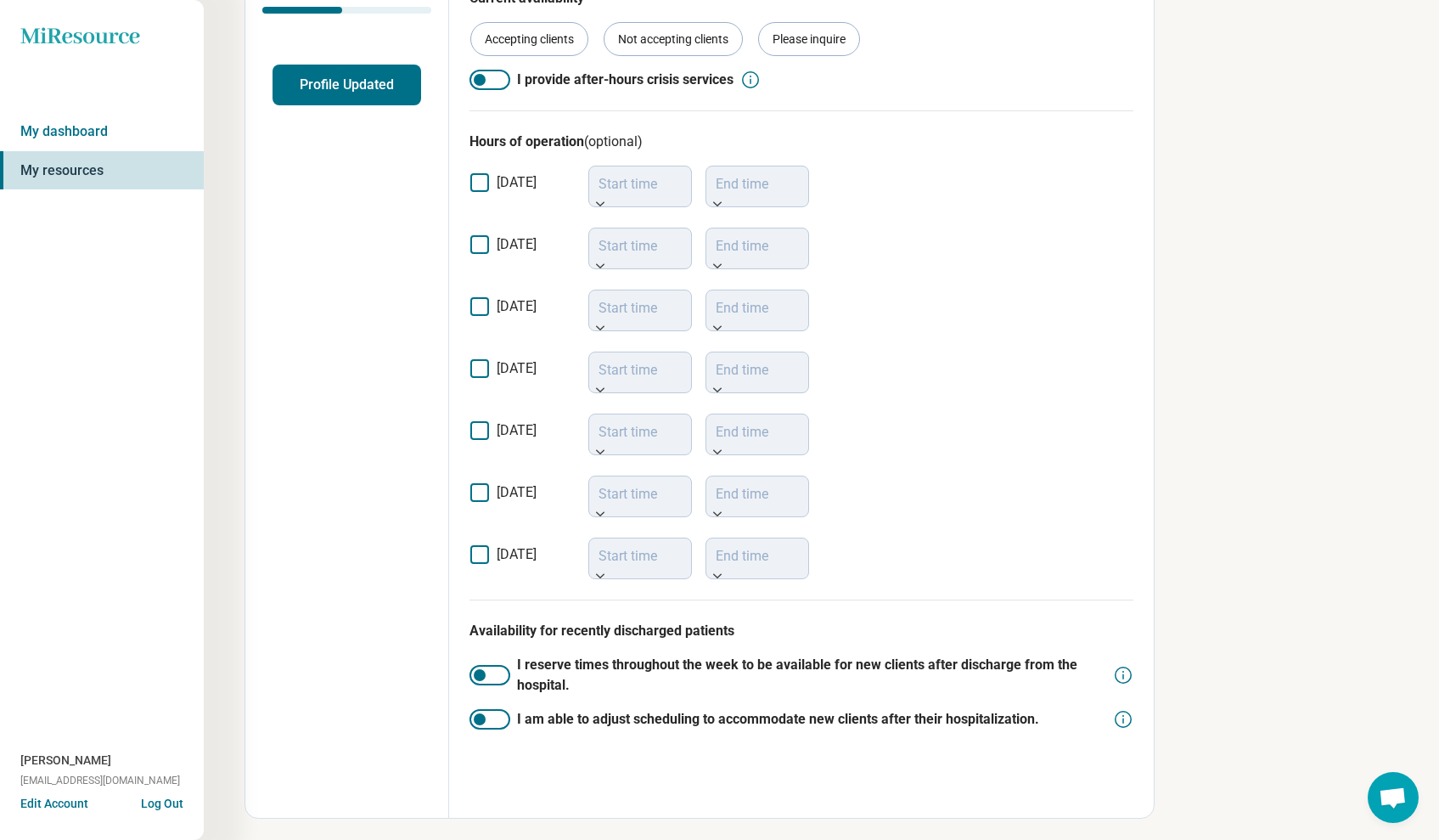
click at [480, 248] on icon at bounding box center [479, 245] width 19 height 19
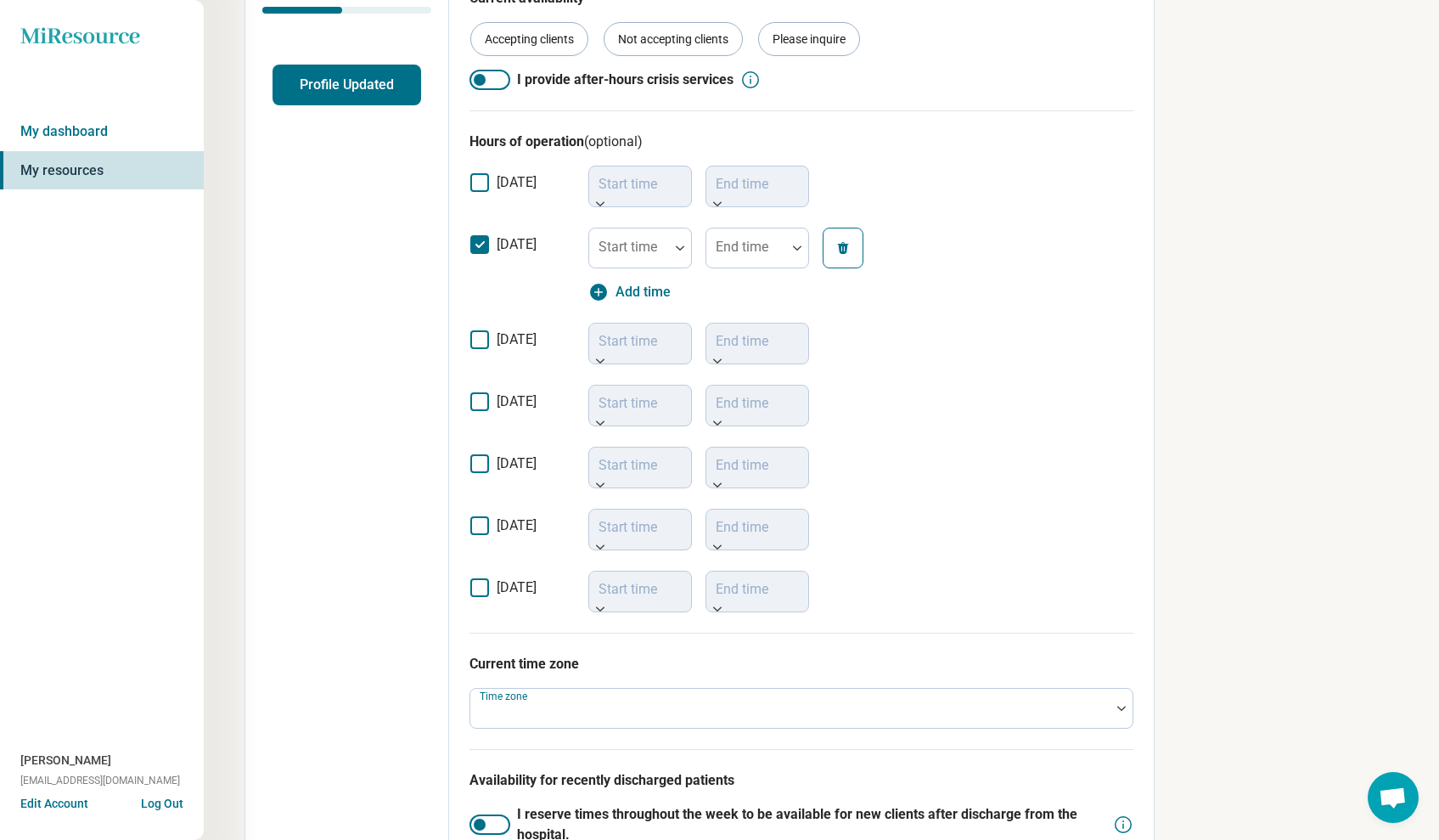
scroll to position [11, 0]
click at [483, 337] on icon at bounding box center [479, 339] width 19 height 19
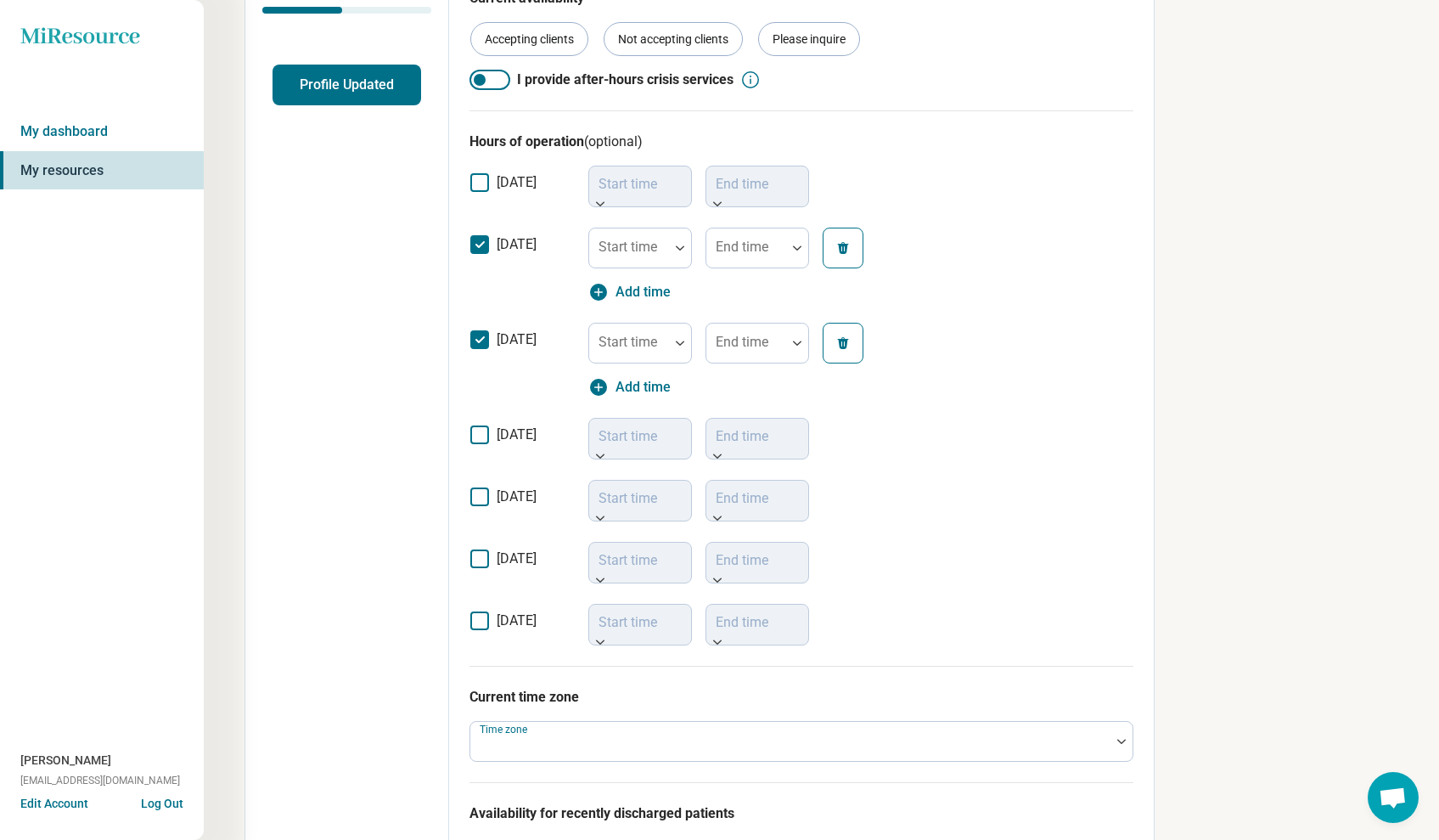
click at [480, 433] on icon at bounding box center [479, 434] width 19 height 19
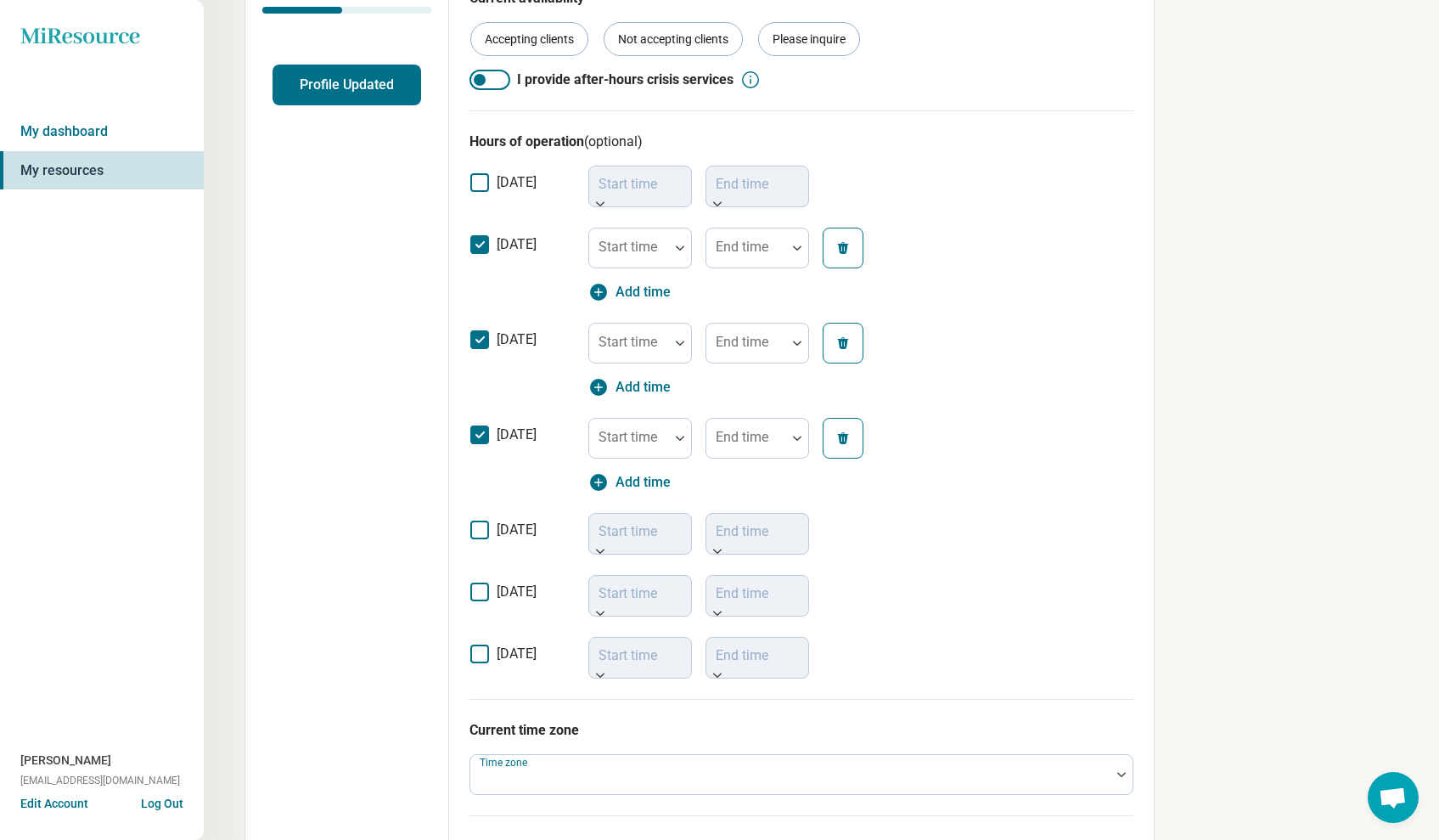
click at [481, 531] on icon at bounding box center [479, 530] width 19 height 19
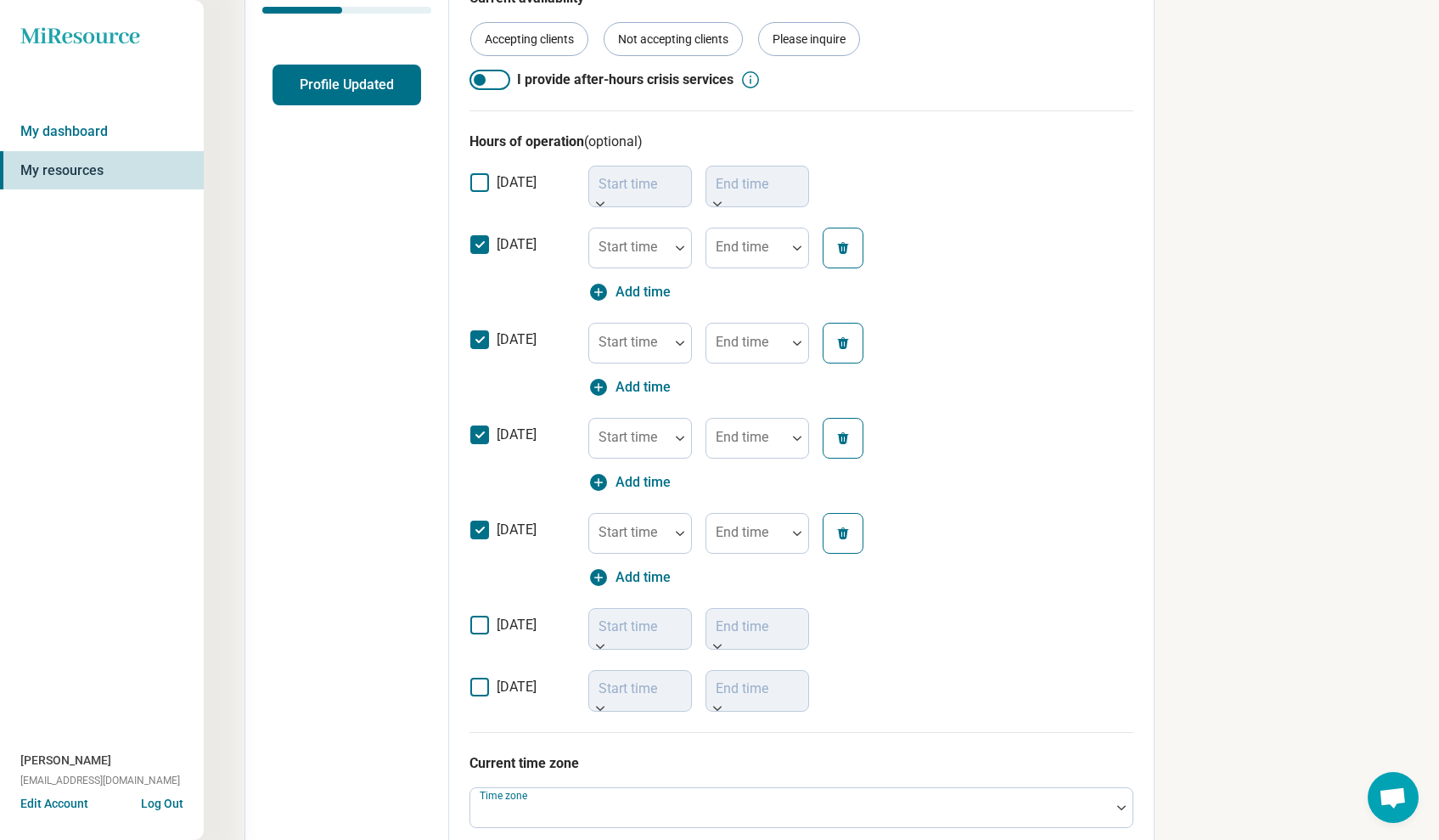
click at [477, 627] on icon at bounding box center [479, 624] width 19 height 19
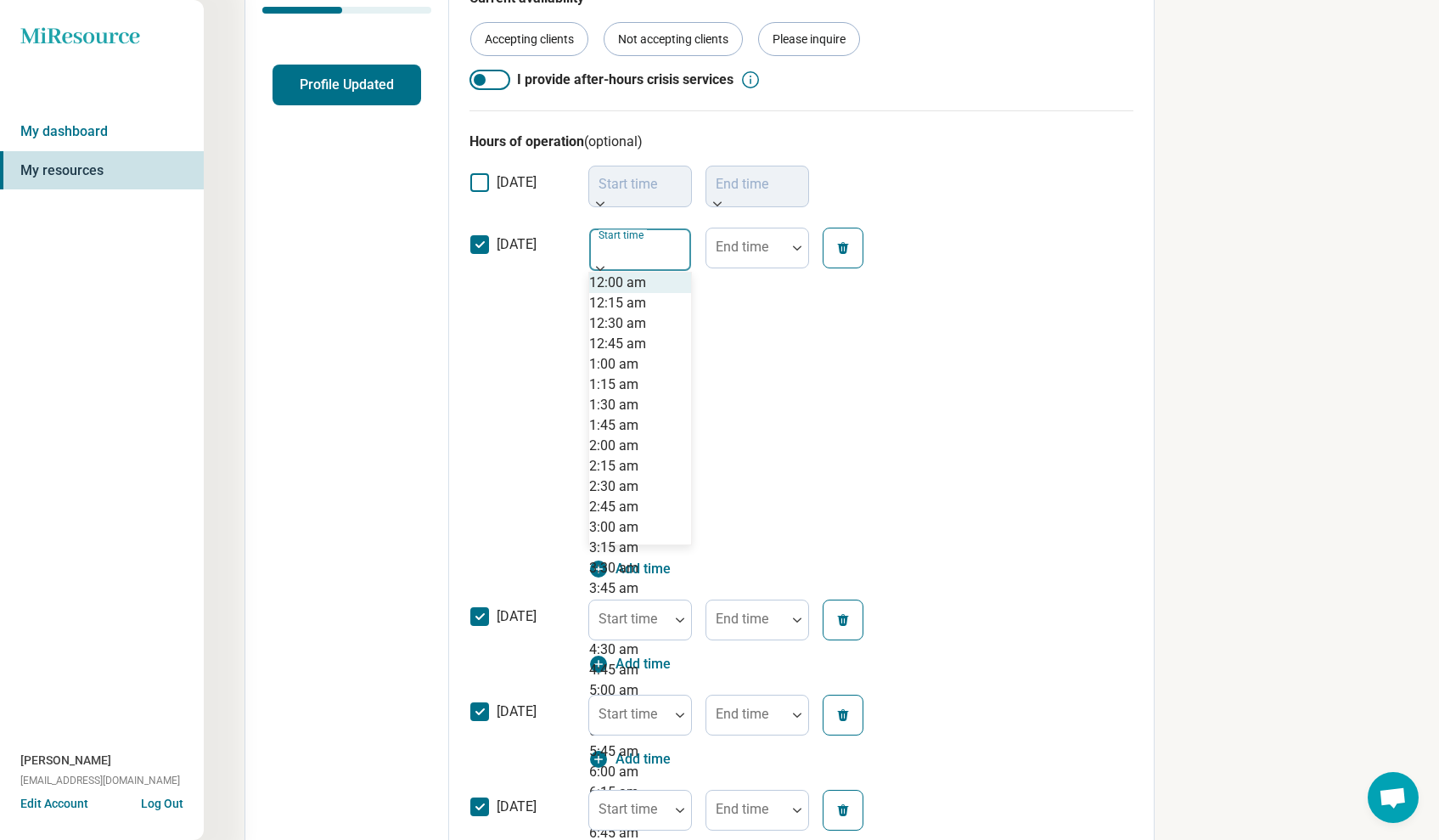
click at [632, 240] on label "Start time" at bounding box center [623, 235] width 49 height 12
type input "*"
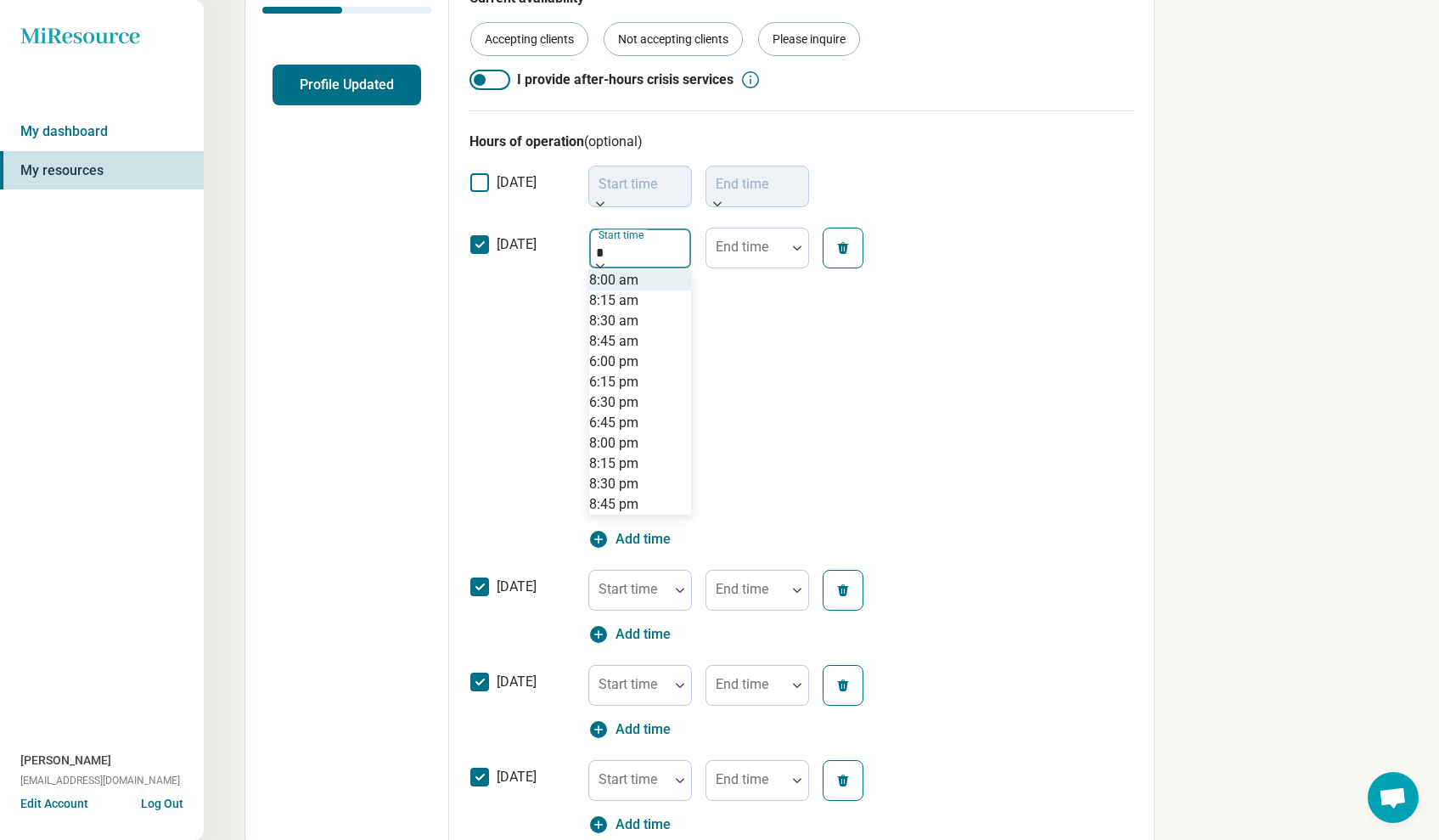
click at [639, 291] on div "8:00 am" at bounding box center [613, 280] width 50 height 21
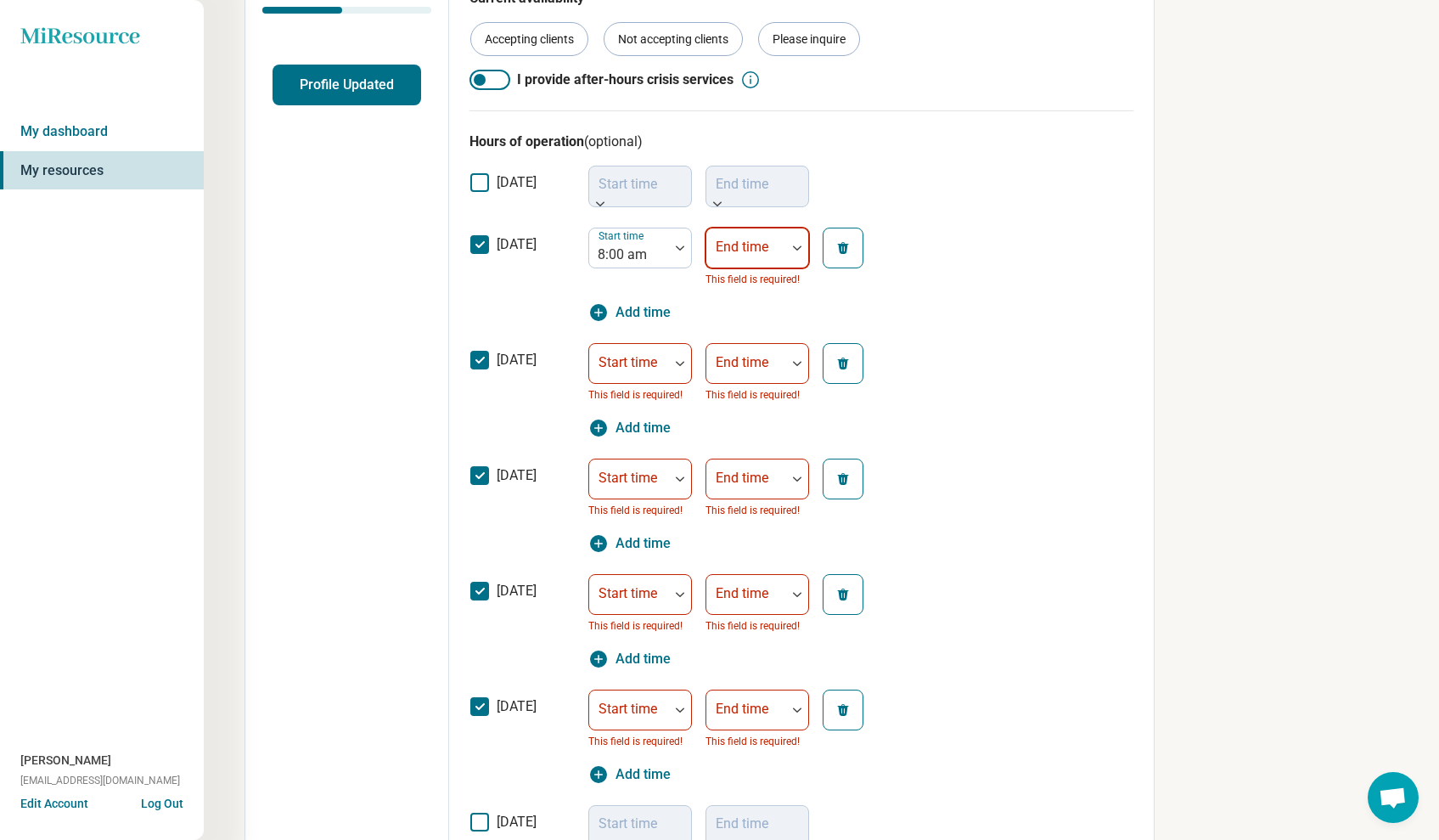
click at [755, 250] on div "End time" at bounding box center [757, 247] width 104 height 41
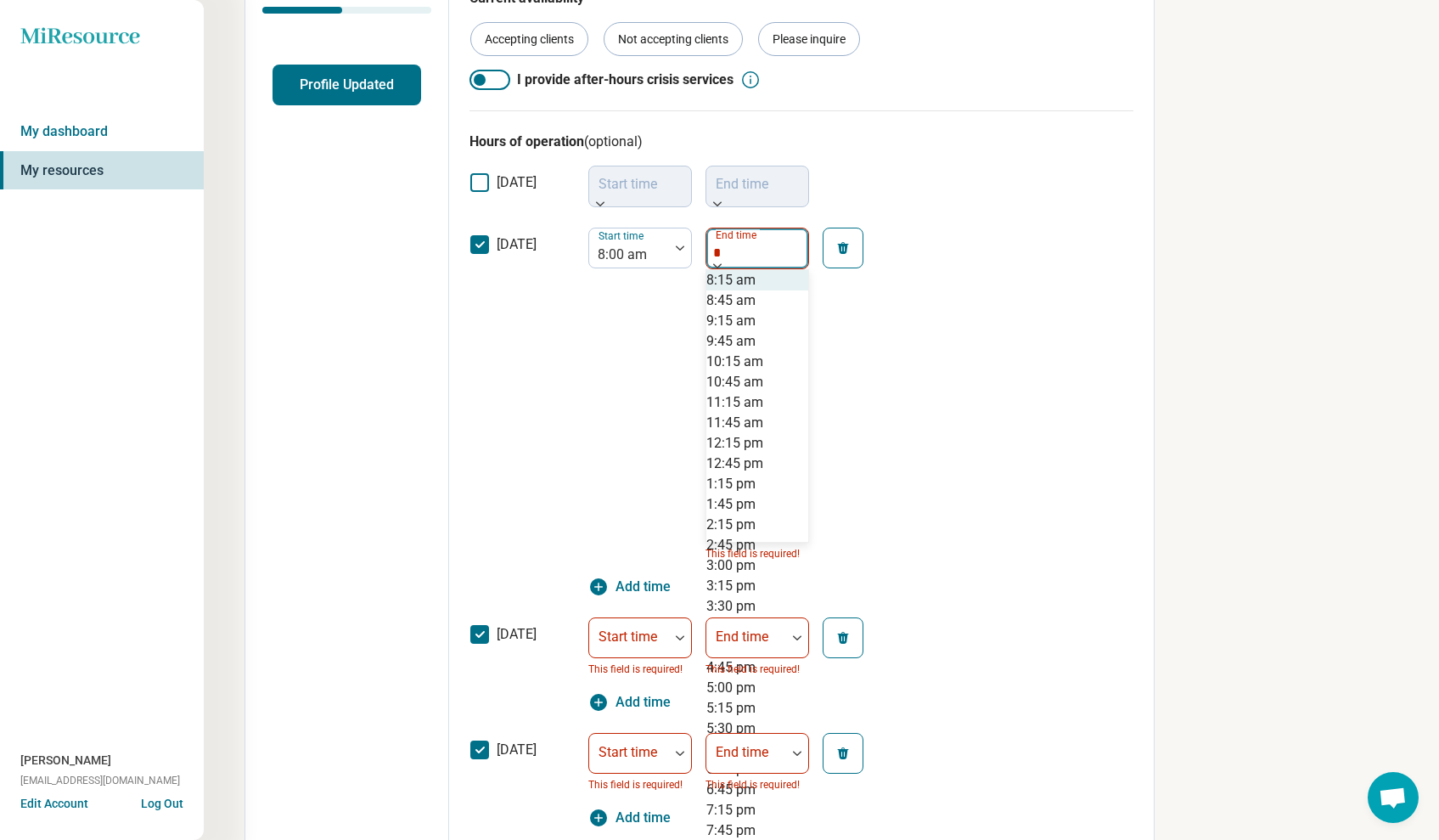
type input "*"
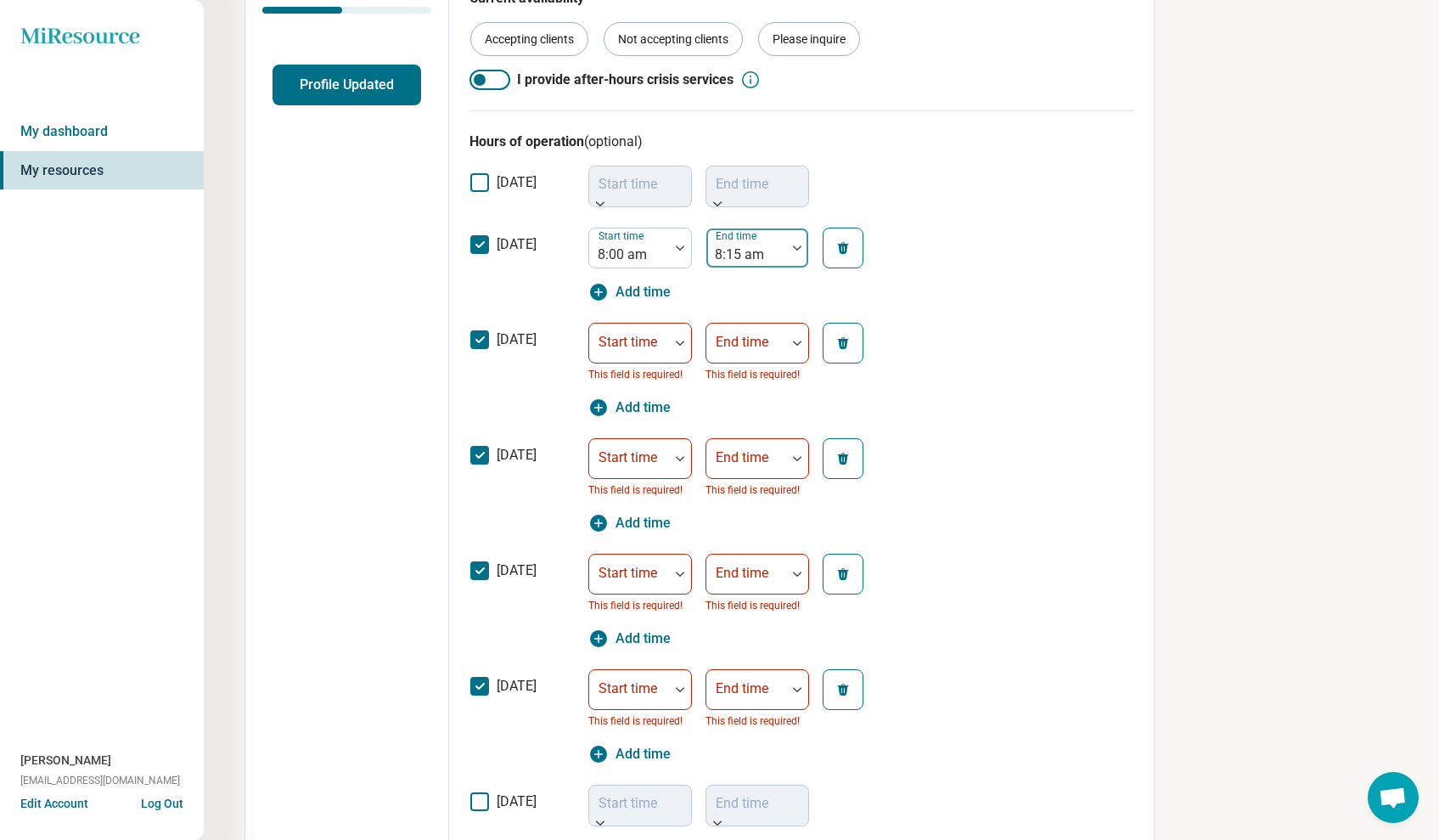
click at [747, 255] on div "8:15 am" at bounding box center [746, 254] width 63 height 21
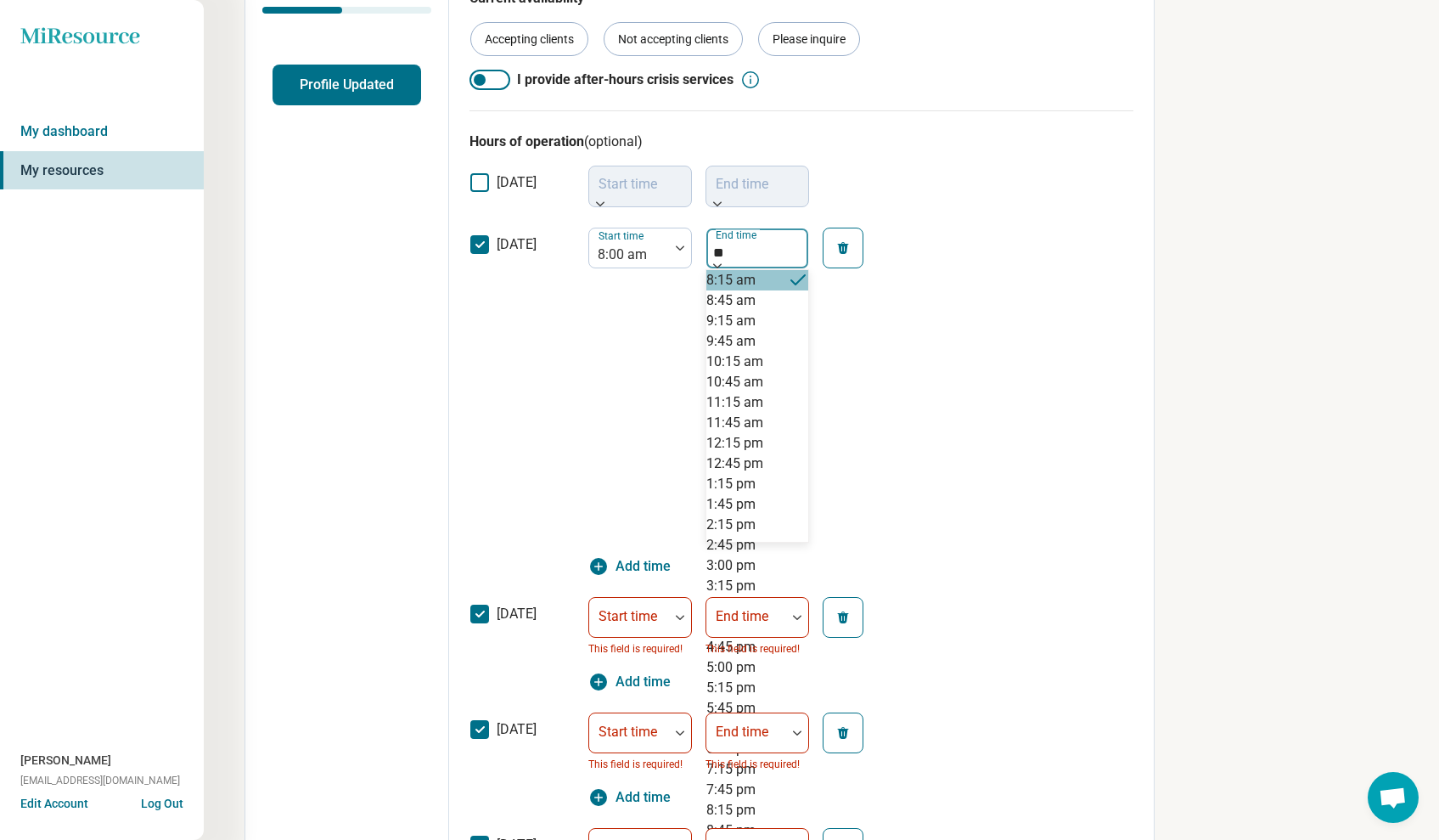
type input "*"
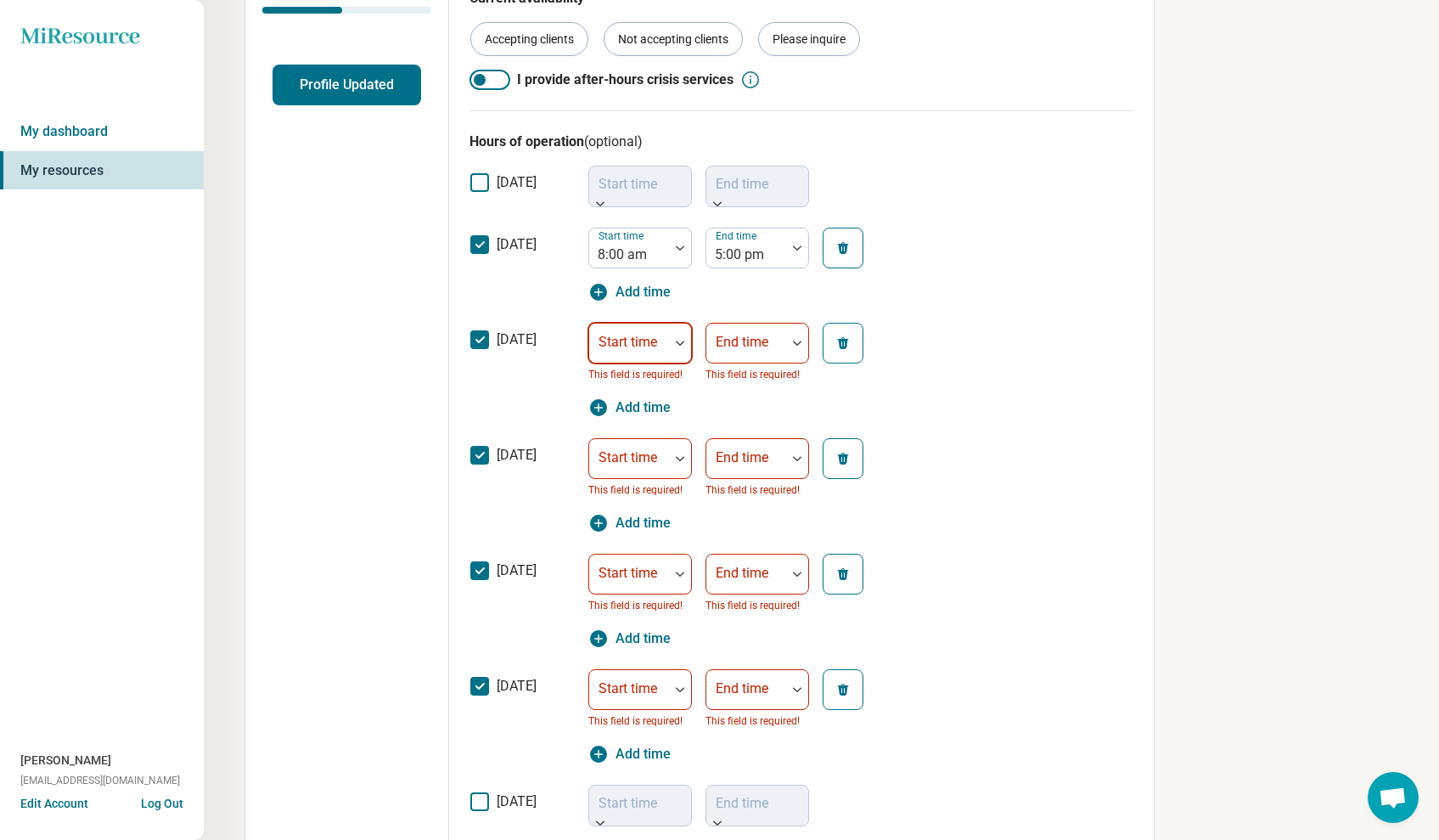
click at [636, 350] on div at bounding box center [629, 350] width 66 height 23
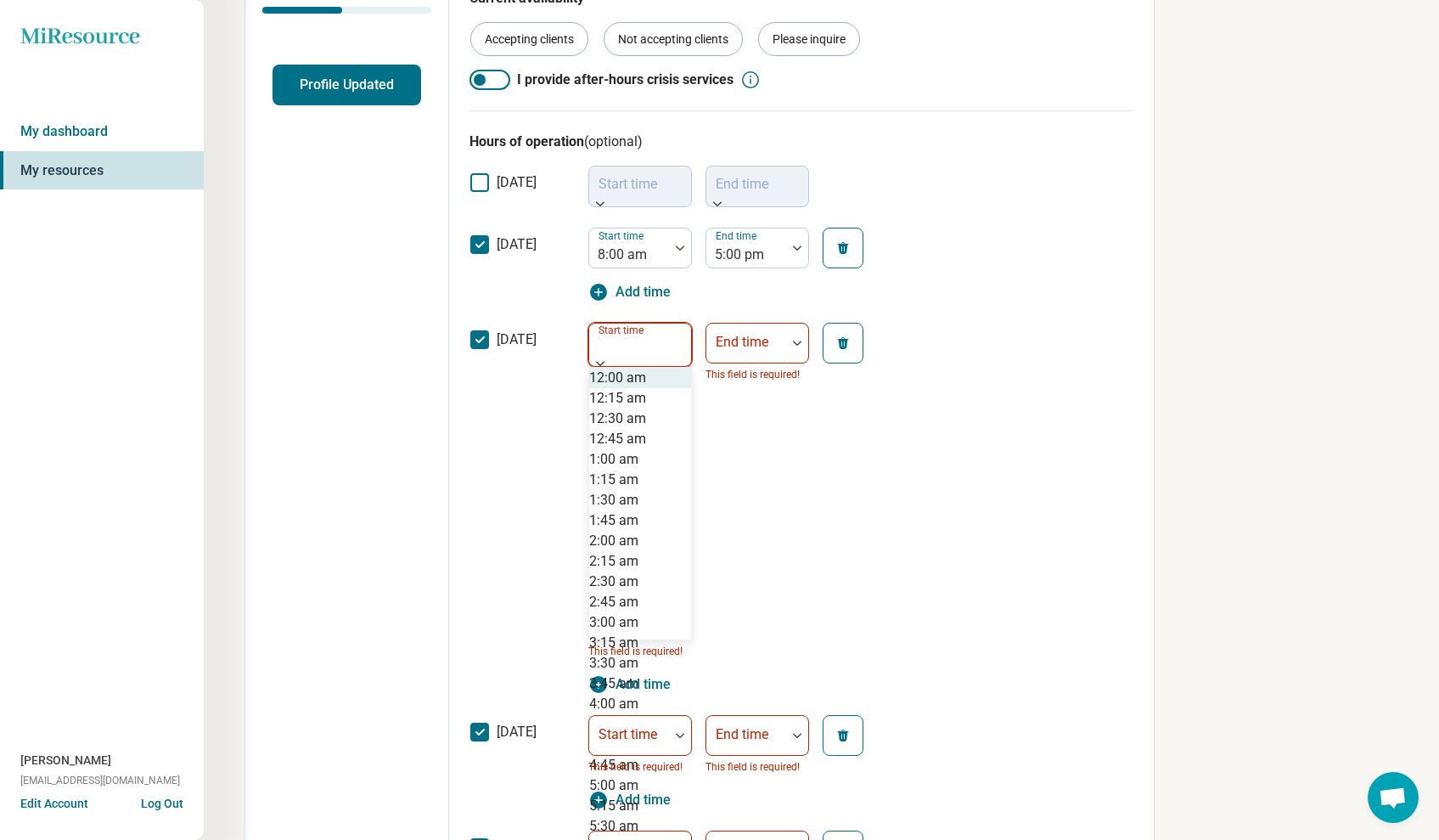
type input "*"
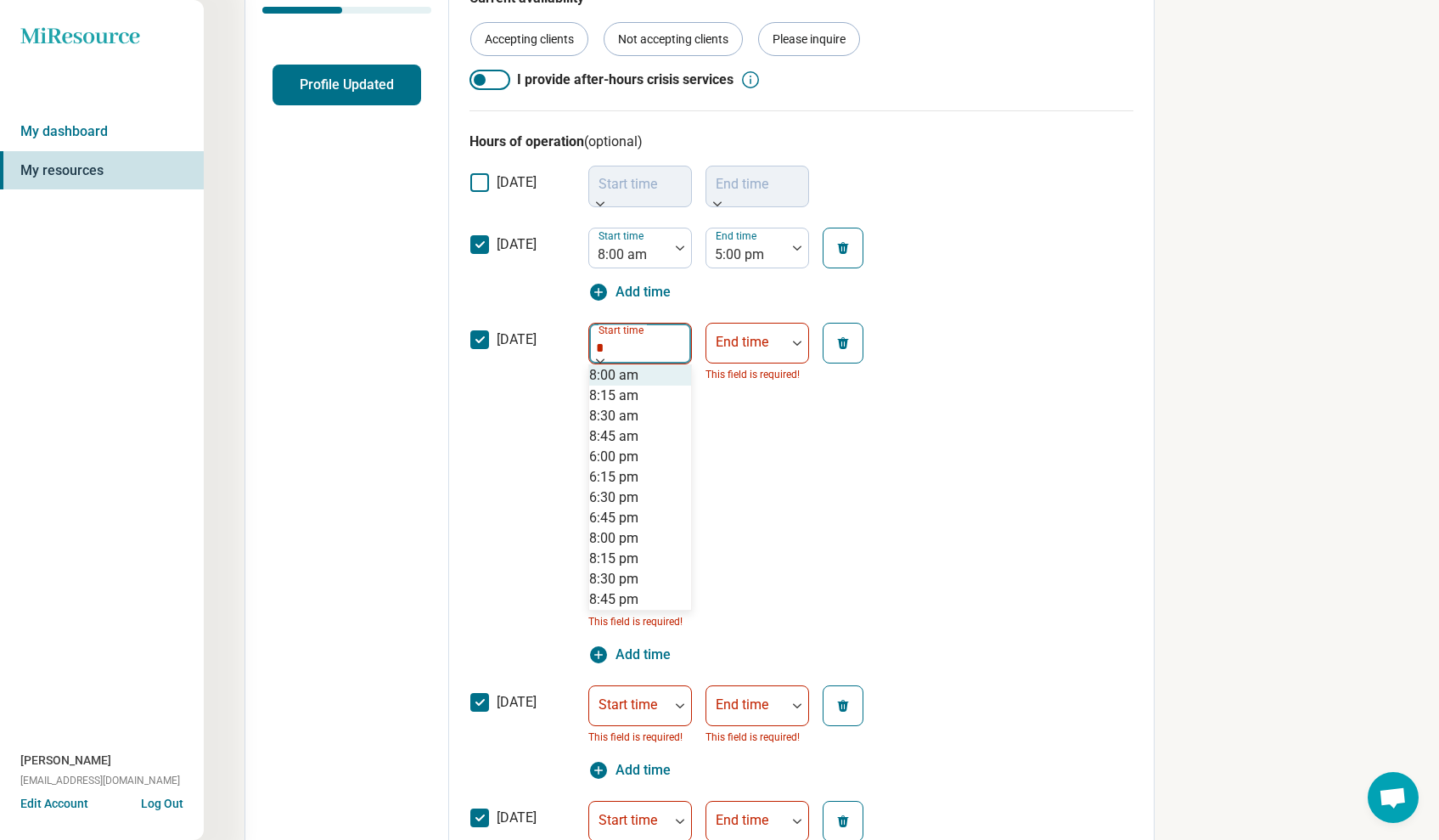
click at [630, 379] on div "8:00 am" at bounding box center [640, 375] width 102 height 21
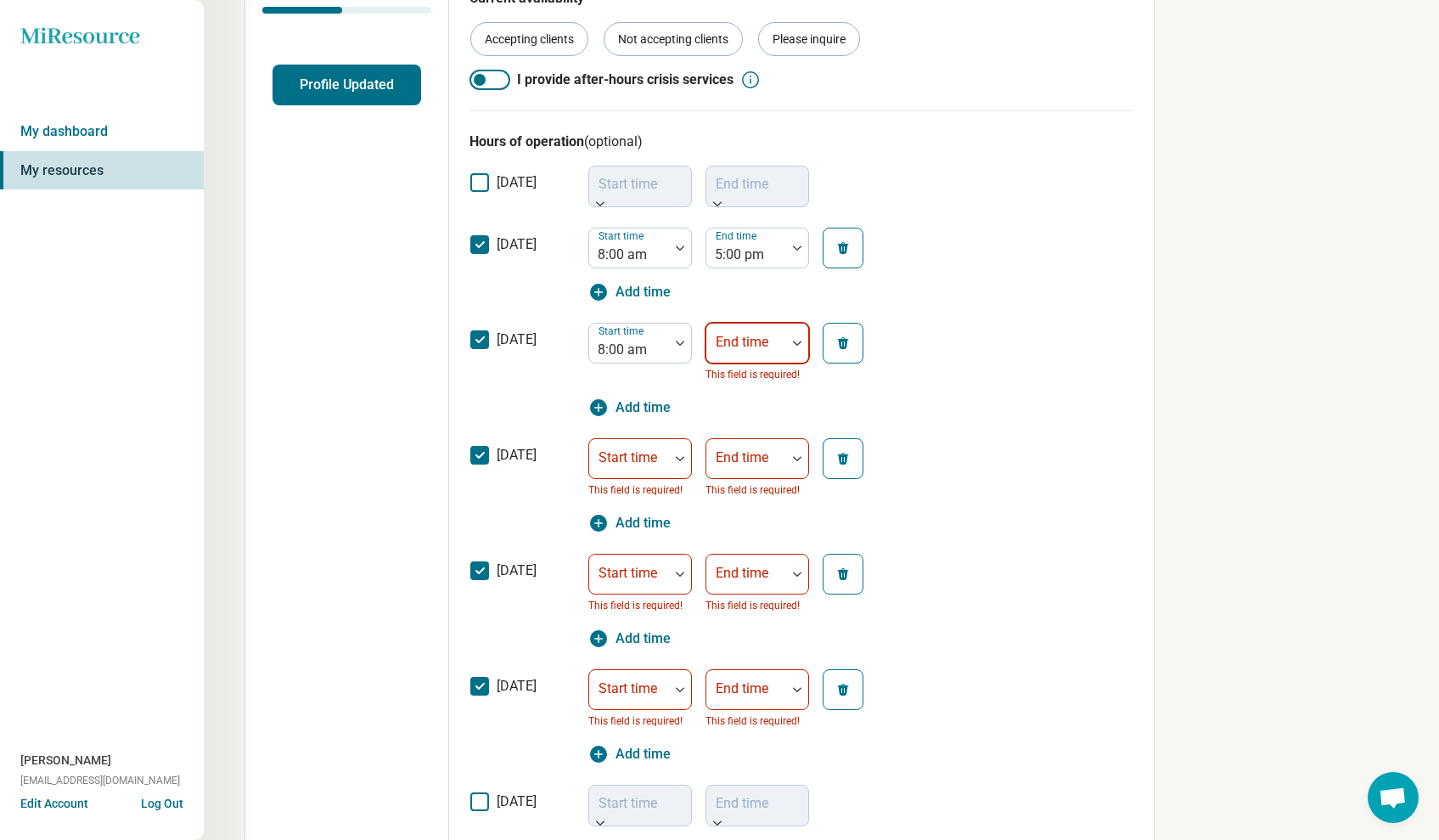
click at [732, 345] on div "End time" at bounding box center [757, 343] width 104 height 41
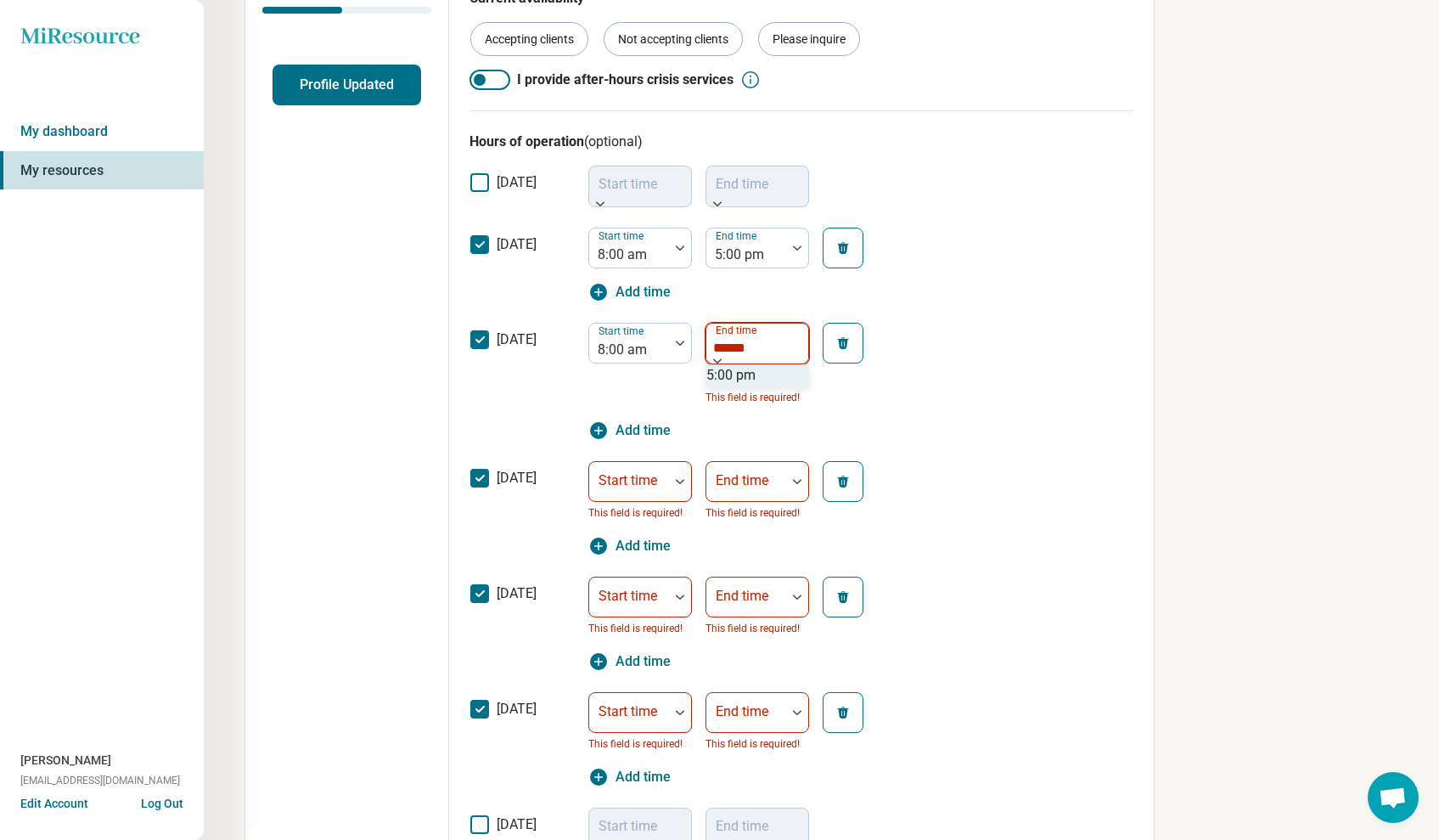
type input "*******"
click at [724, 385] on div "5:00 pm" at bounding box center [731, 375] width 50 height 21
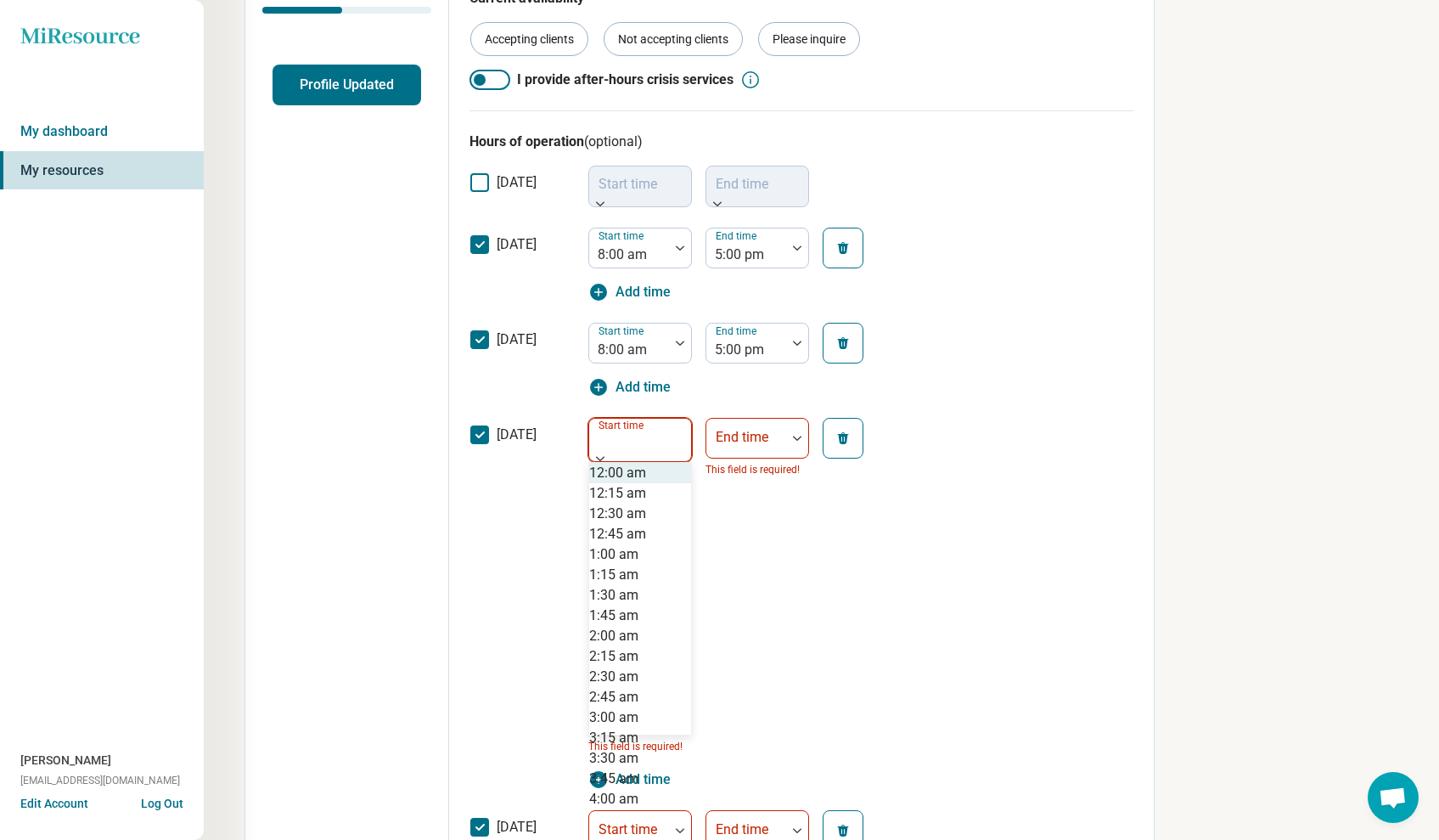
click at [636, 438] on div "Start time" at bounding box center [640, 439] width 104 height 44
type input "*"
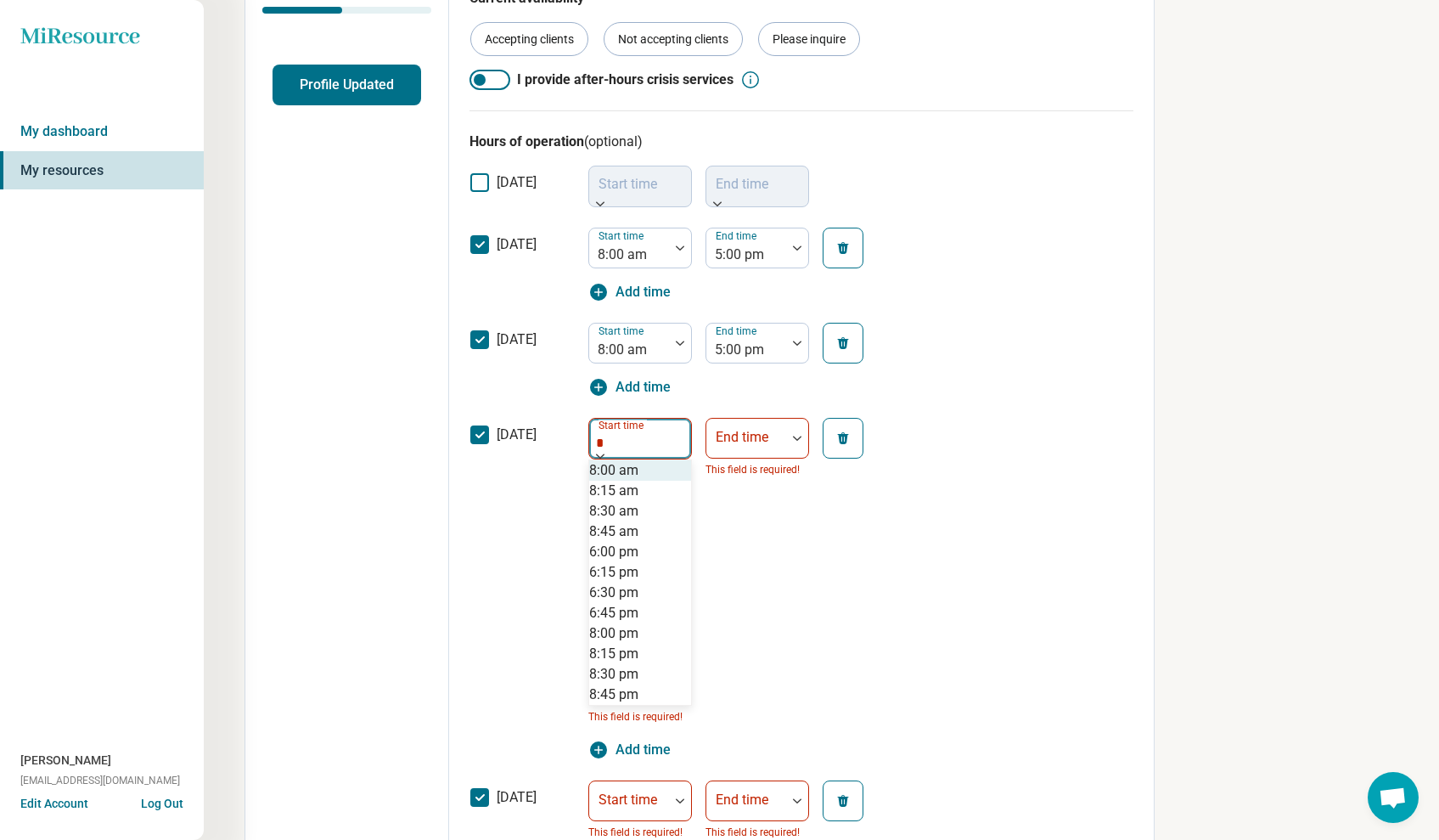
click at [623, 481] on div "8:00 am" at bounding box center [613, 470] width 50 height 21
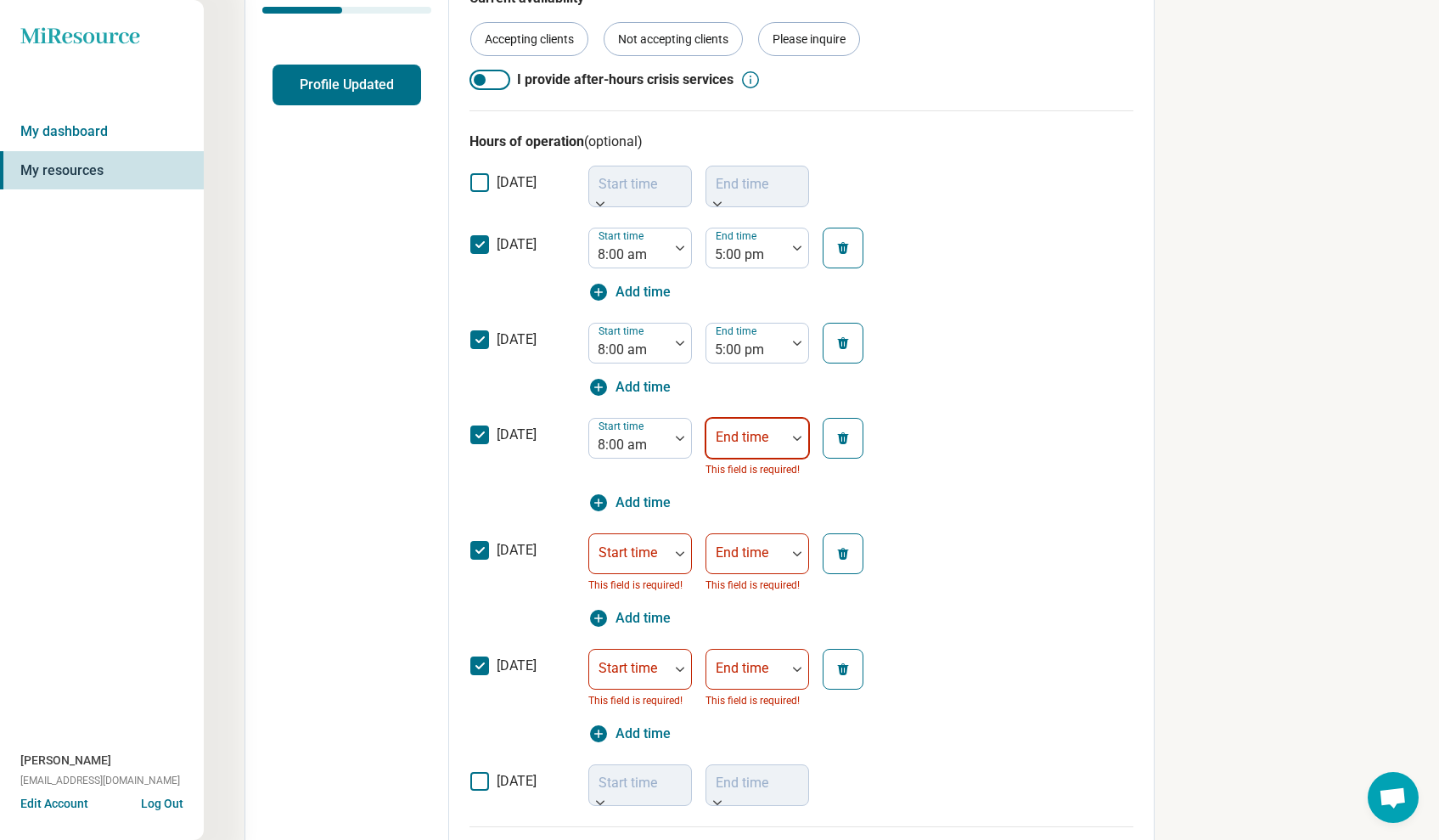
click at [737, 439] on div "End time" at bounding box center [757, 438] width 104 height 41
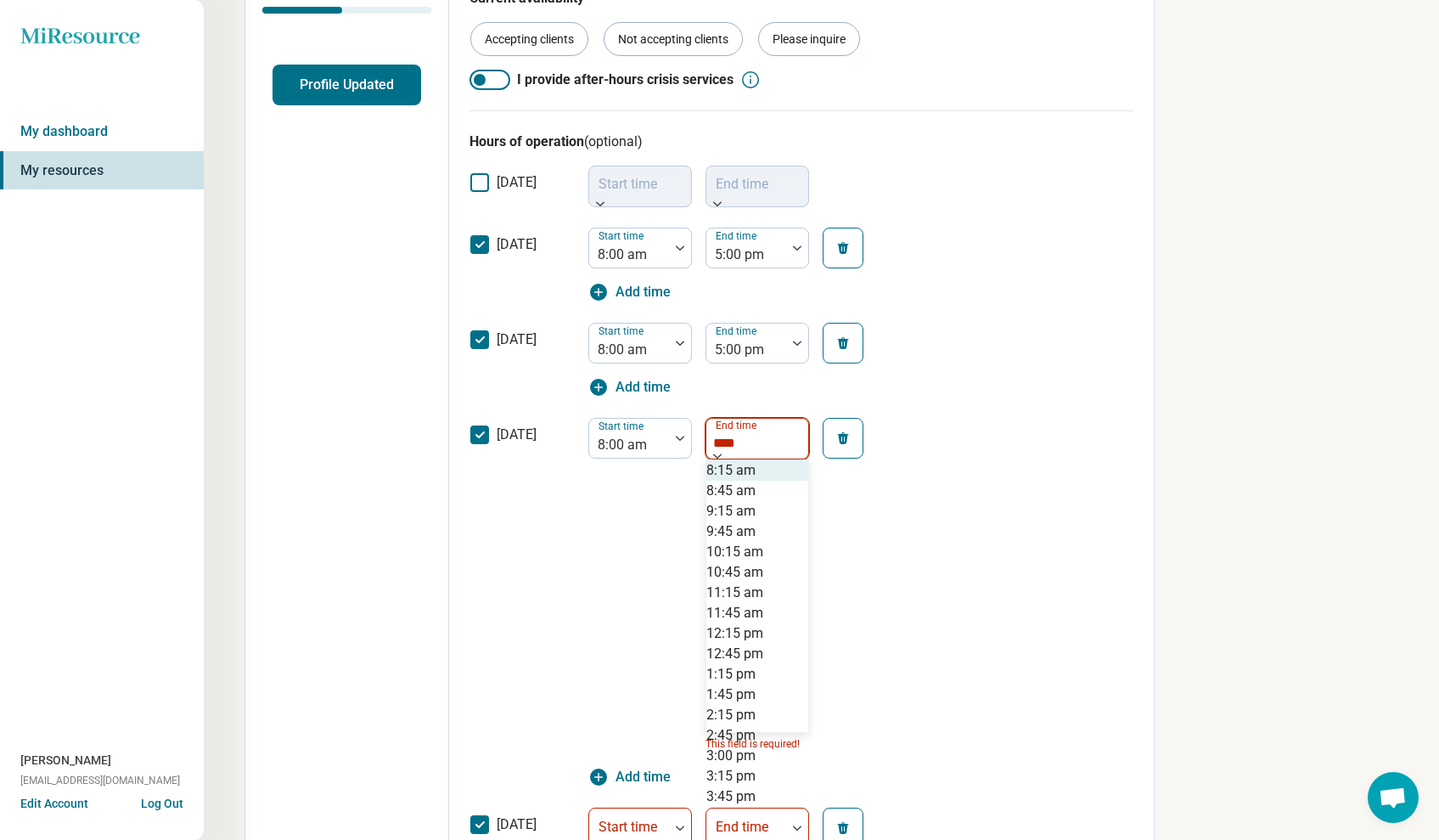
type input "****"
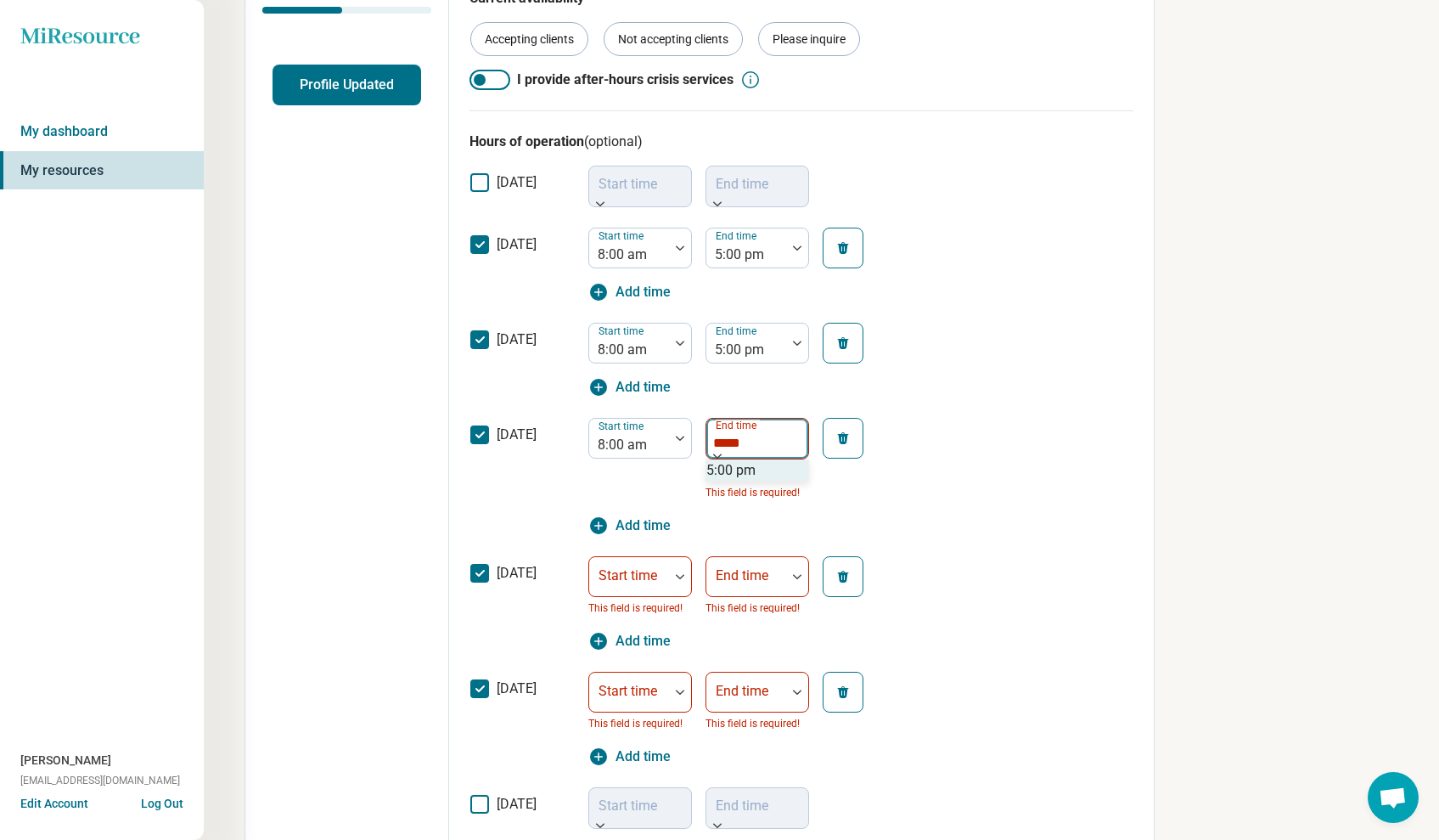
click at [739, 481] on div "5:00 pm" at bounding box center [731, 470] width 50 height 21
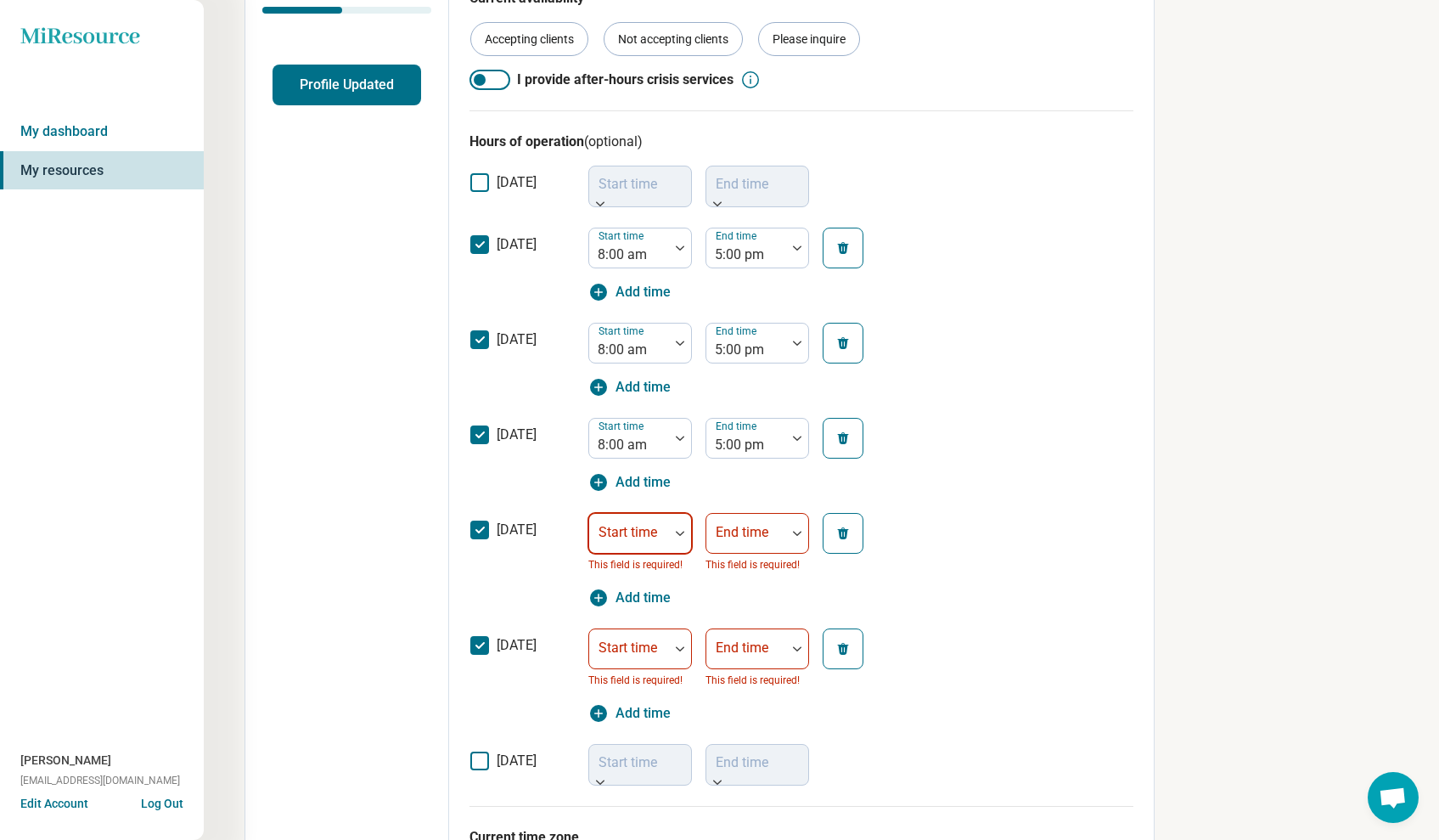
click at [634, 539] on div "Start time" at bounding box center [640, 532] width 104 height 41
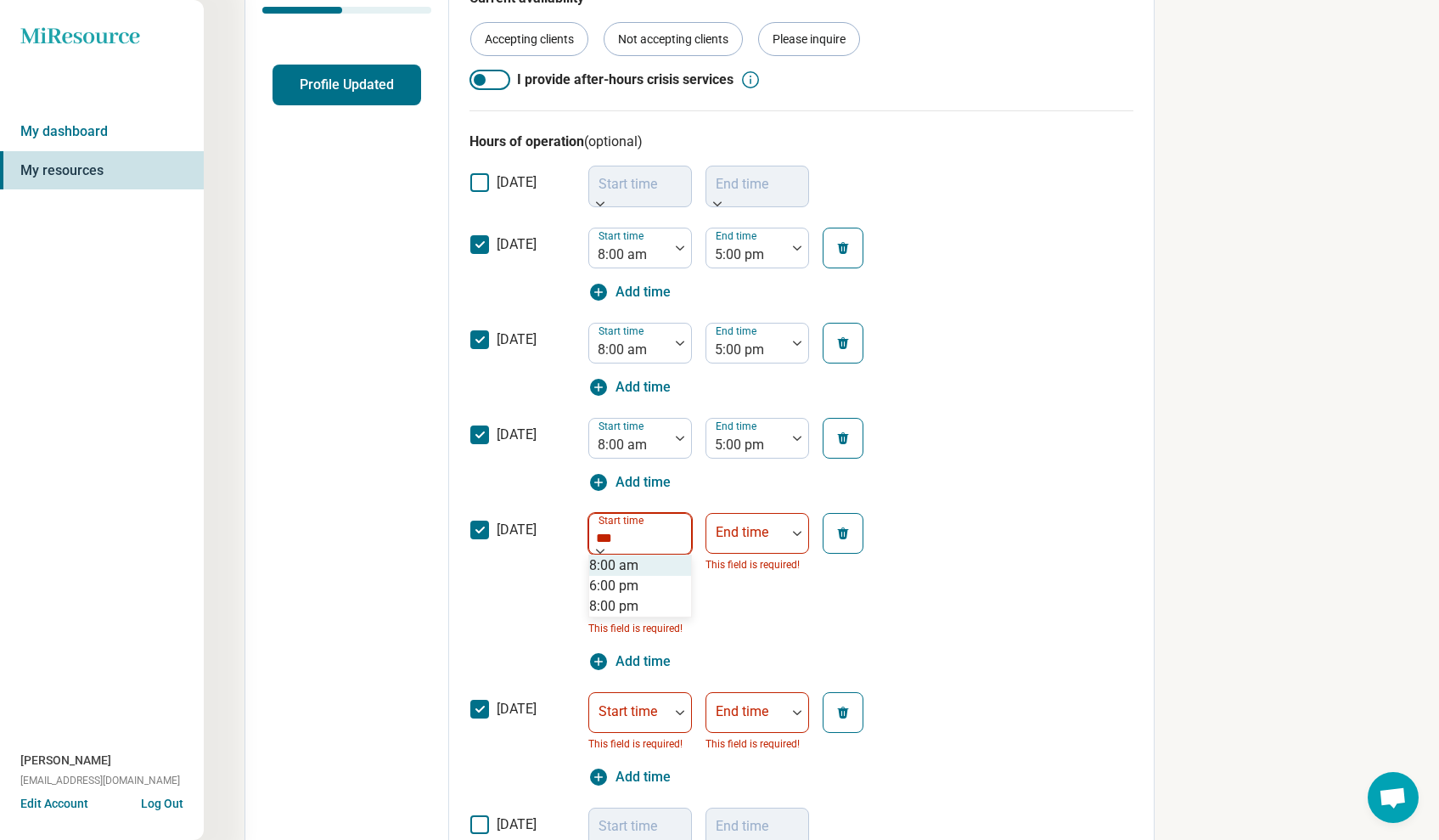
type input "****"
click at [638, 555] on div "8:00 am" at bounding box center [613, 565] width 50 height 21
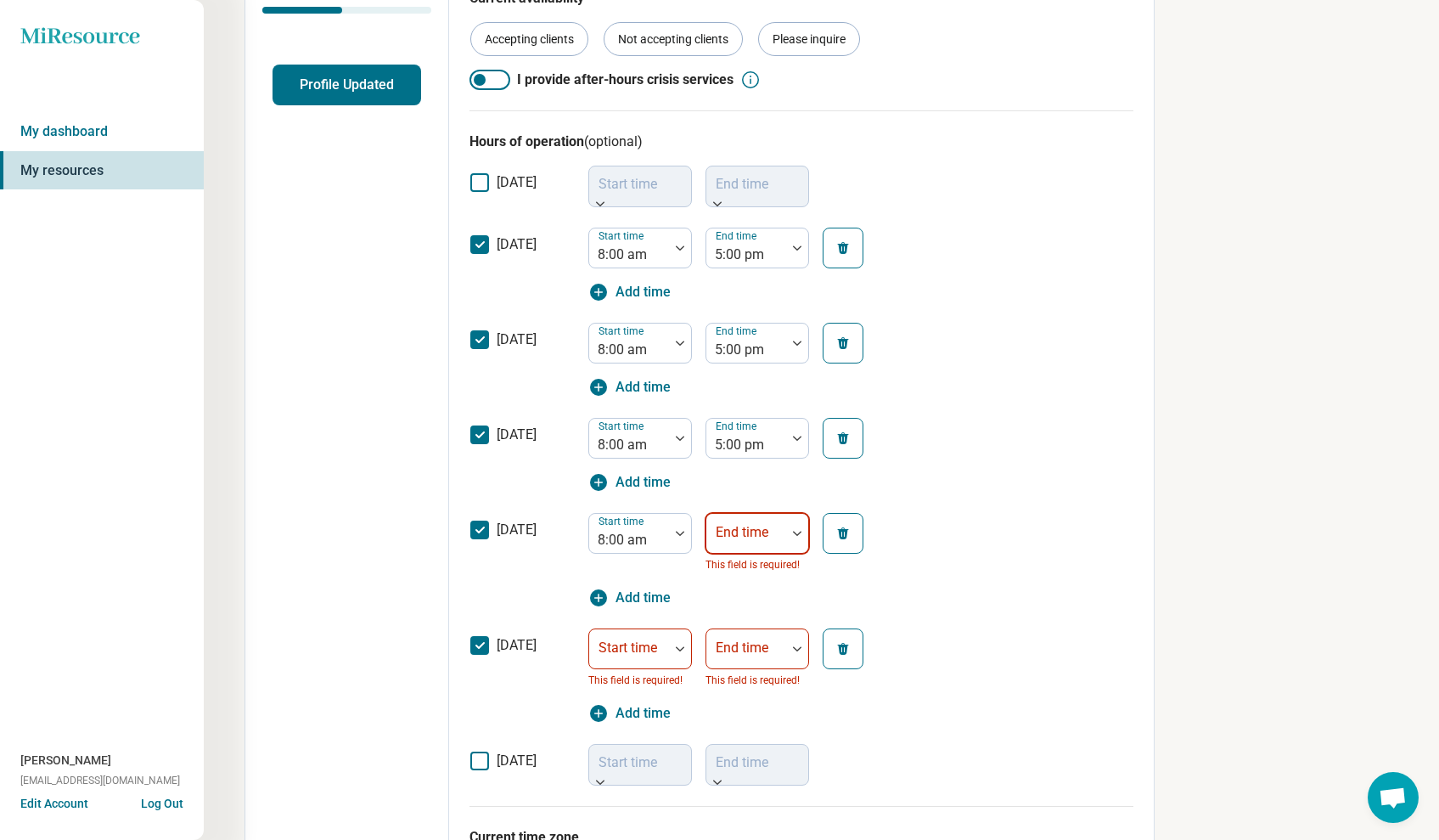
click at [730, 538] on div "End time" at bounding box center [757, 532] width 104 height 41
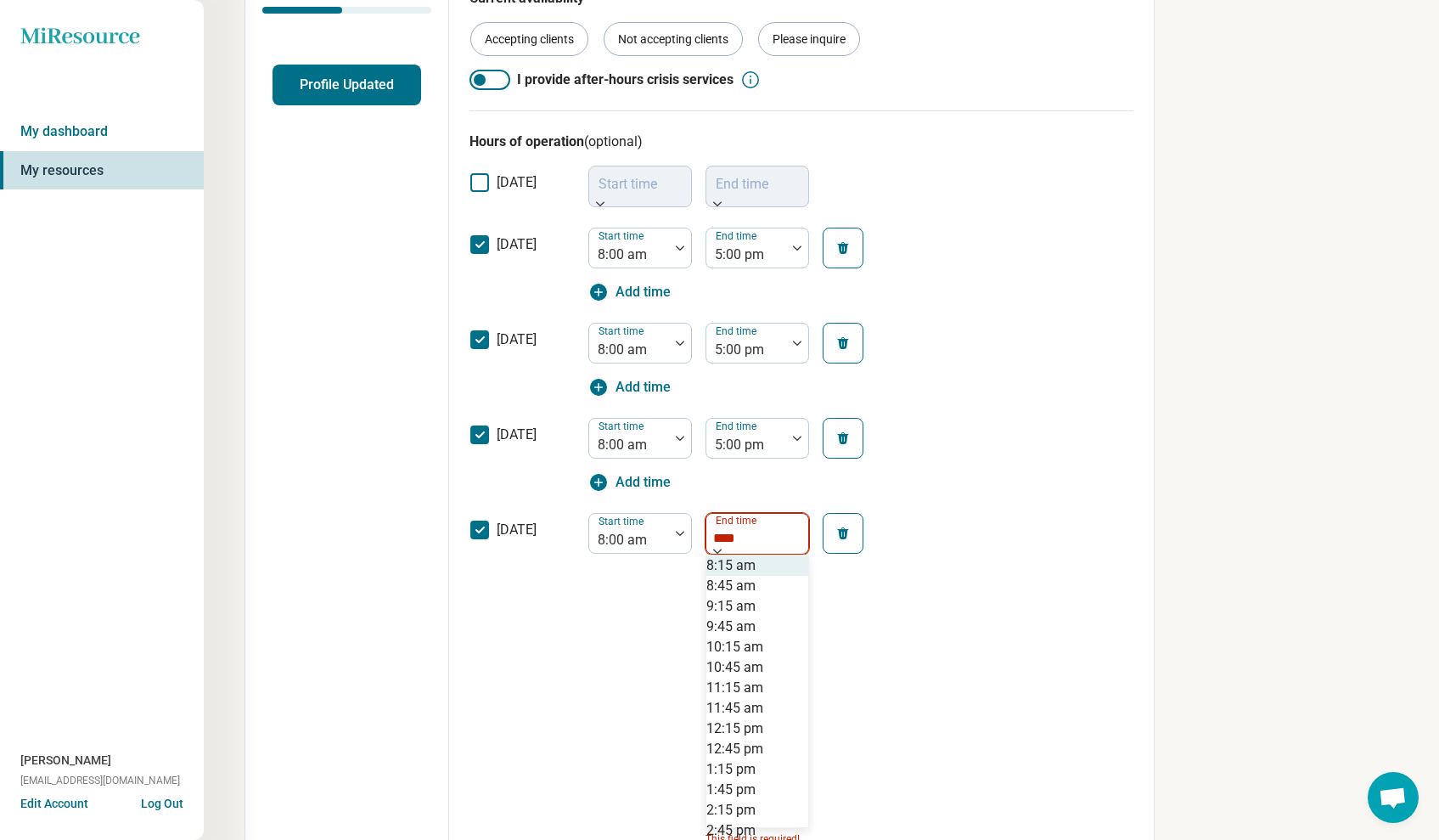
type input "****"
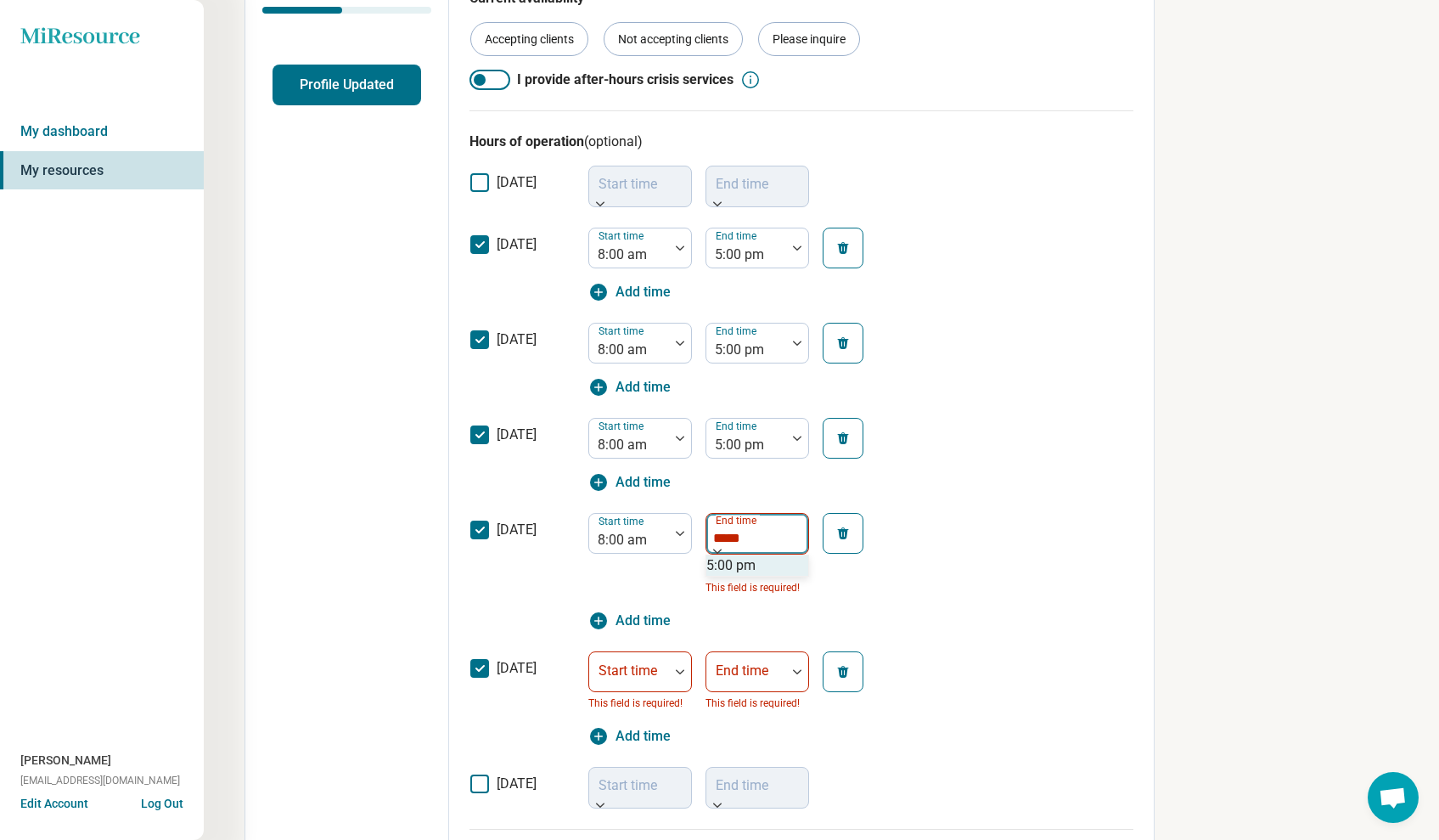
click at [743, 576] on div "5:00 pm" at bounding box center [757, 565] width 102 height 21
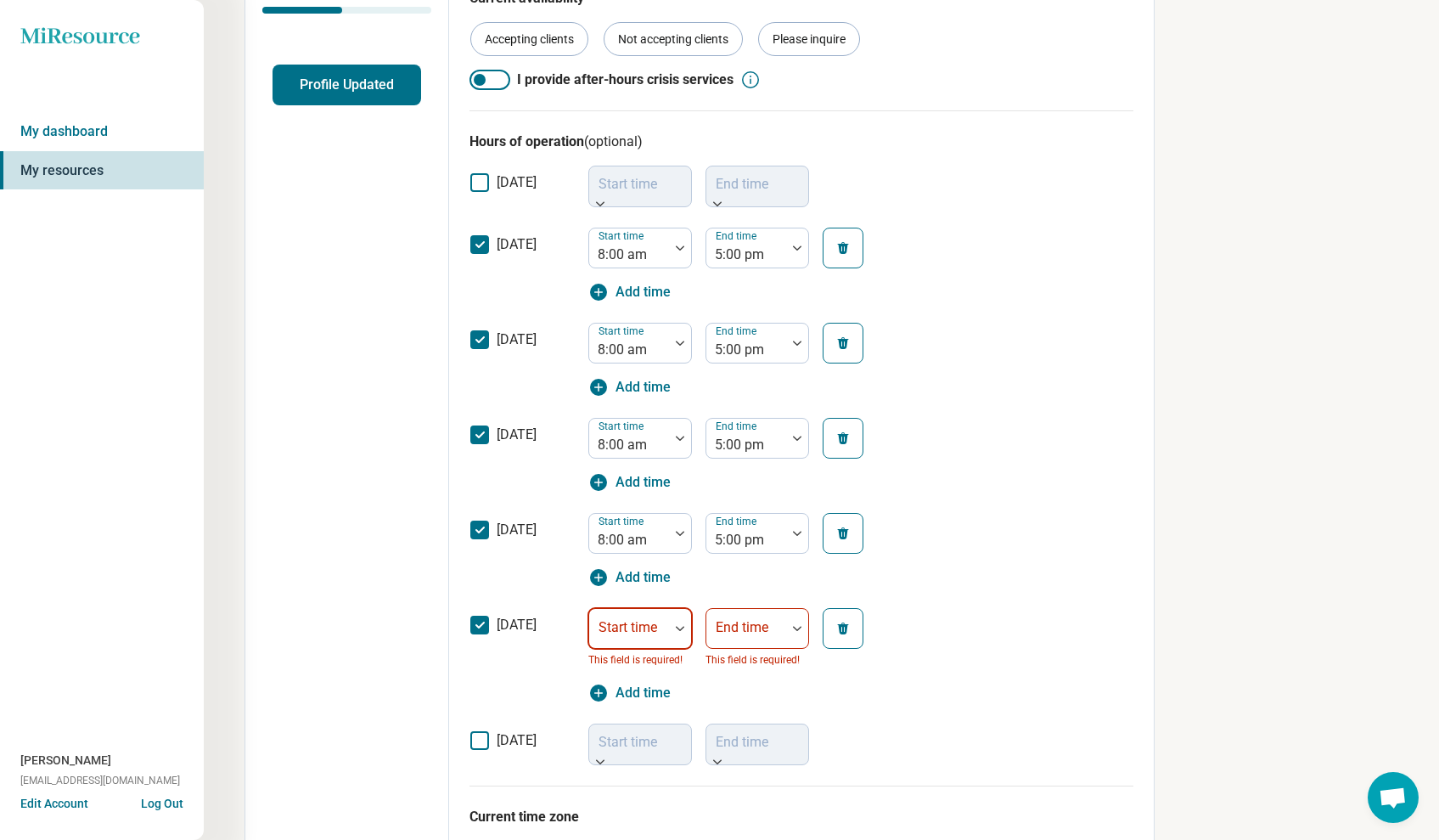
click at [627, 635] on div at bounding box center [629, 635] width 66 height 23
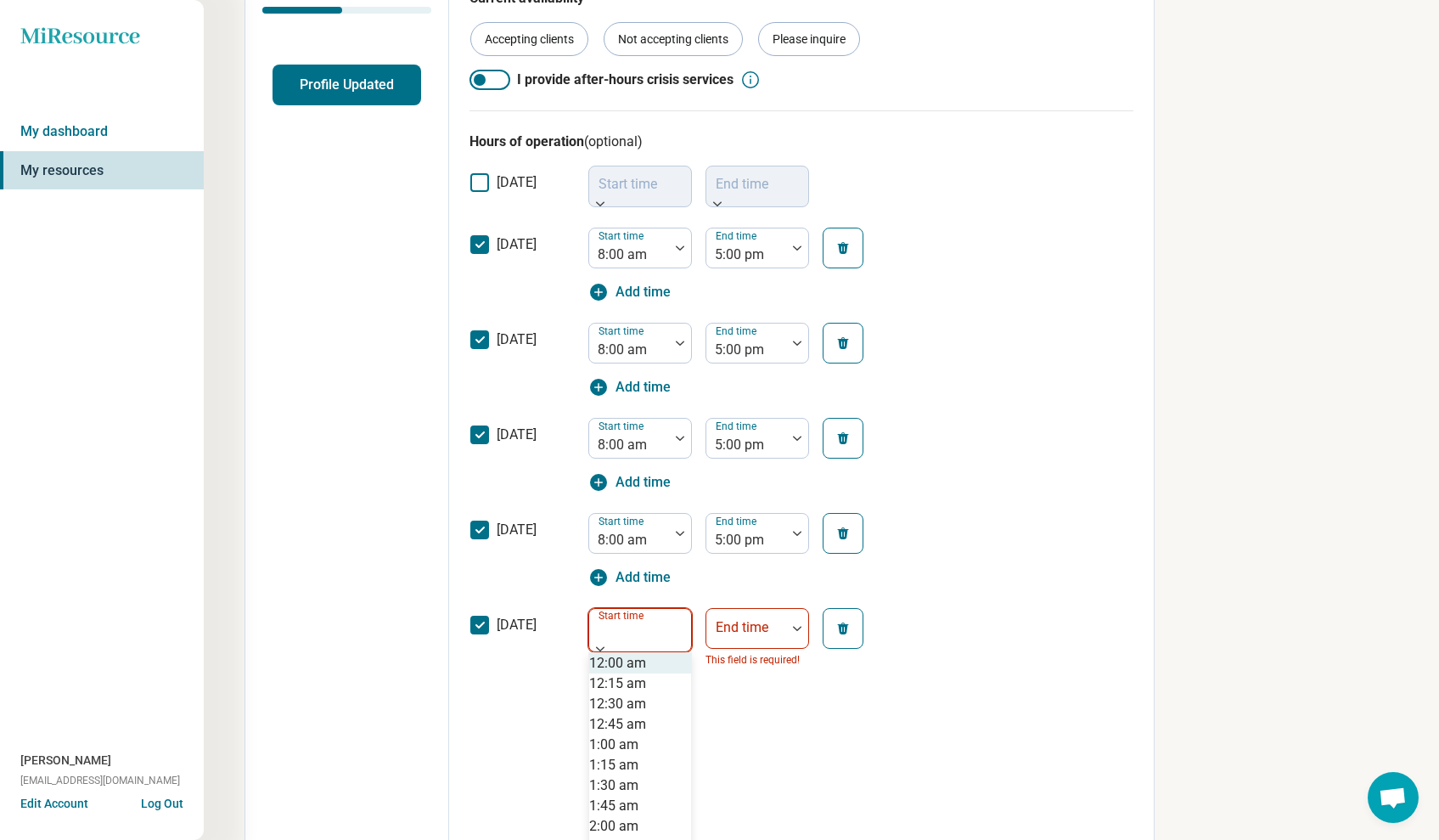
type input "*"
click at [639, 651] on div "8:00 am" at bounding box center [613, 660] width 50 height 21
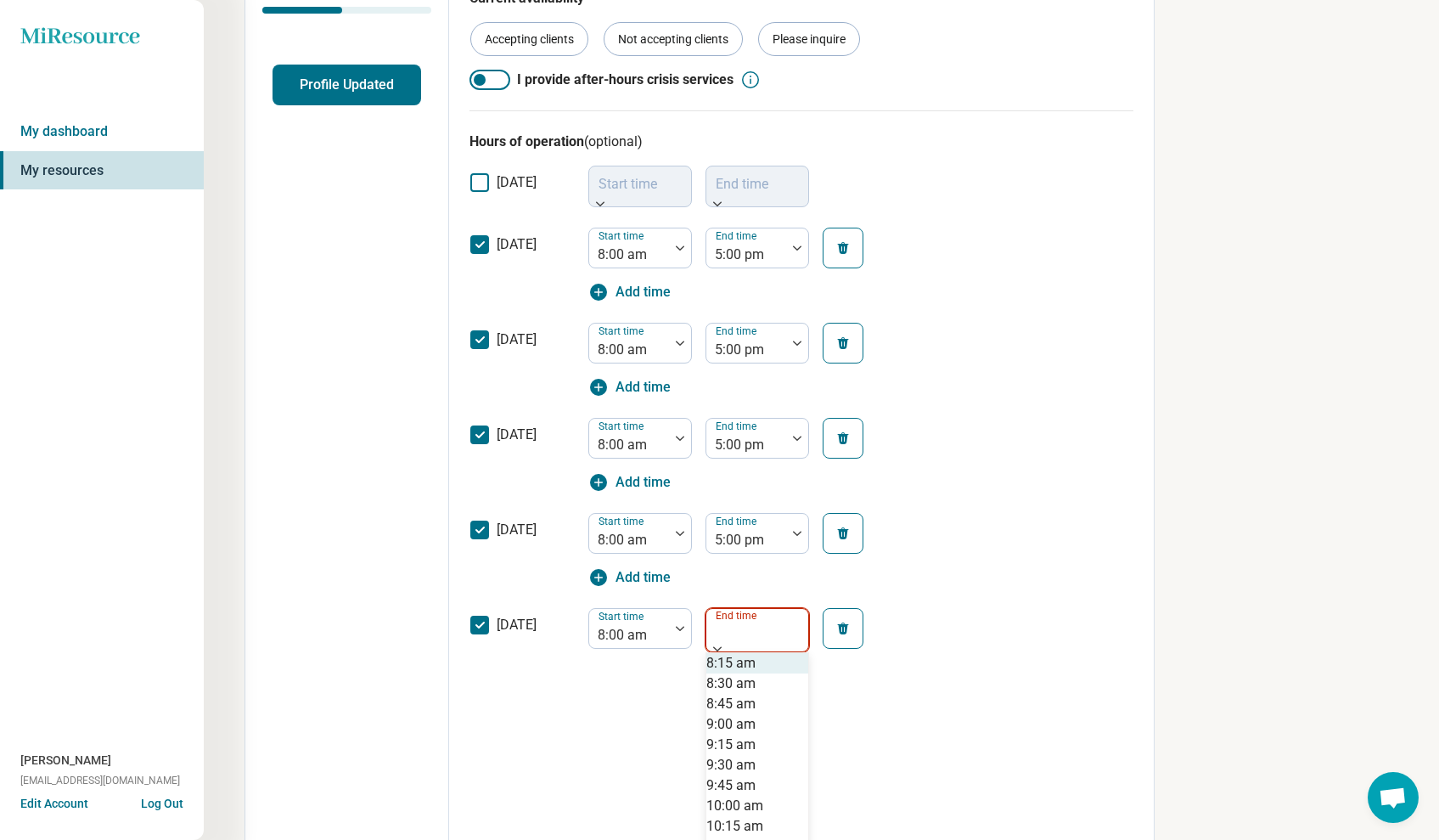
click at [740, 626] on div "End time" at bounding box center [757, 630] width 104 height 44
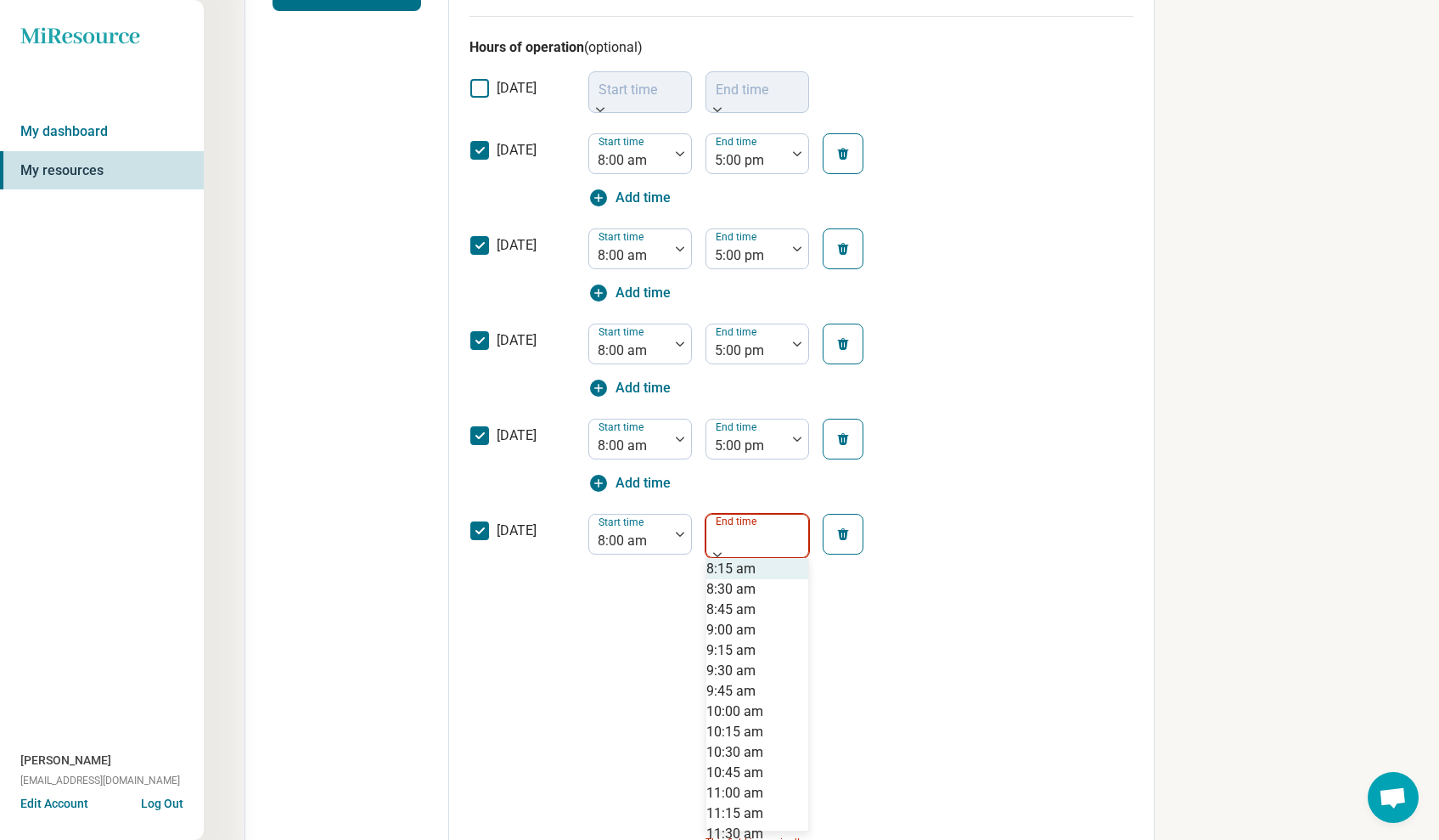
scroll to position [493, 0]
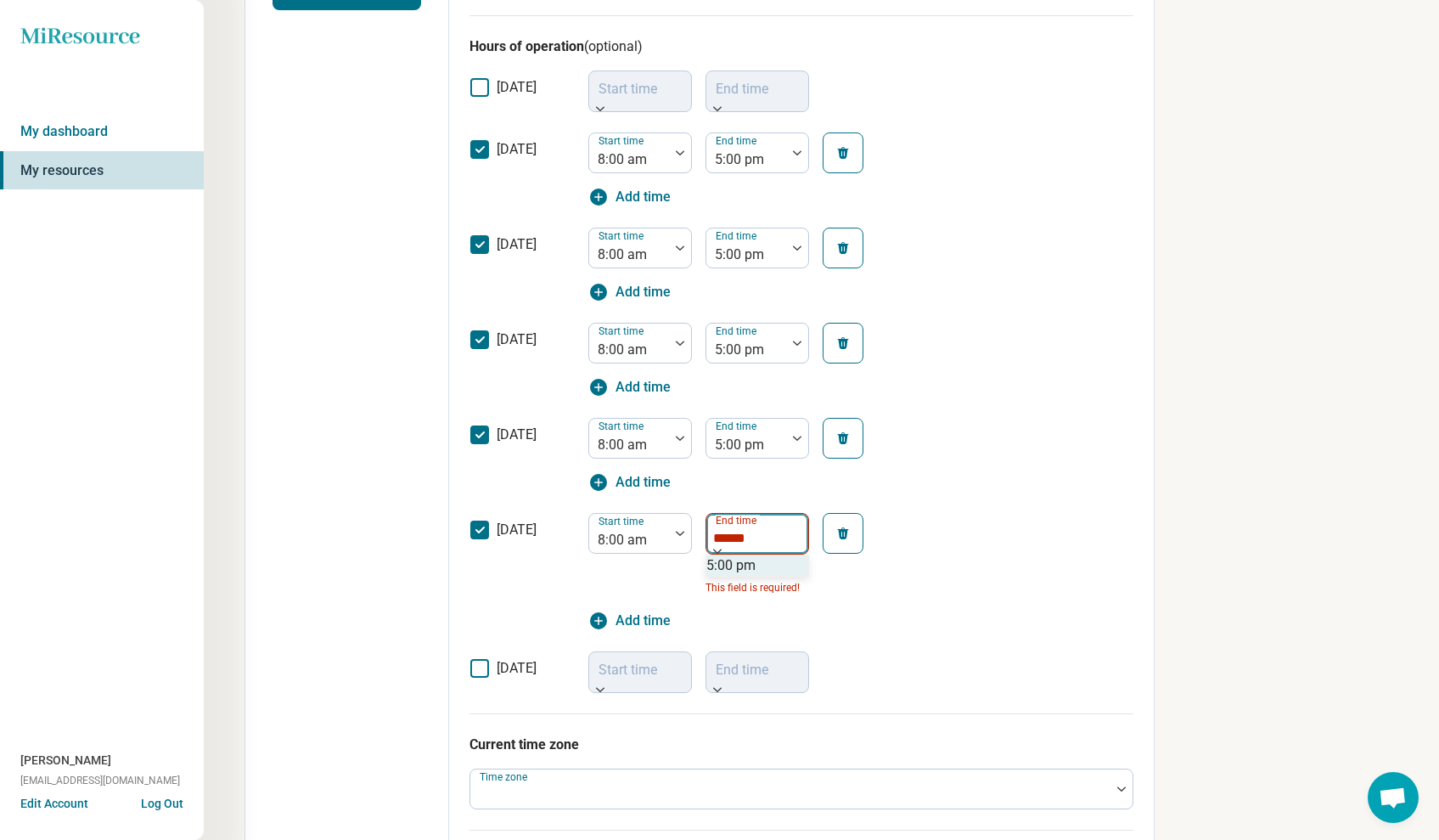
type input "*******"
click at [738, 576] on div "5:00 pm" at bounding box center [731, 565] width 50 height 21
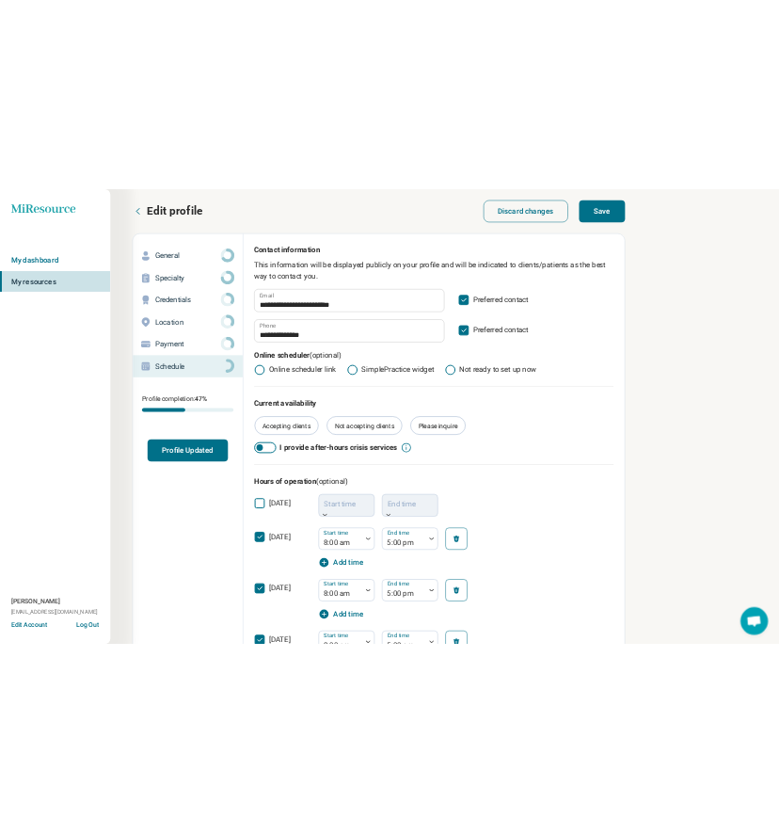
scroll to position [0, 0]
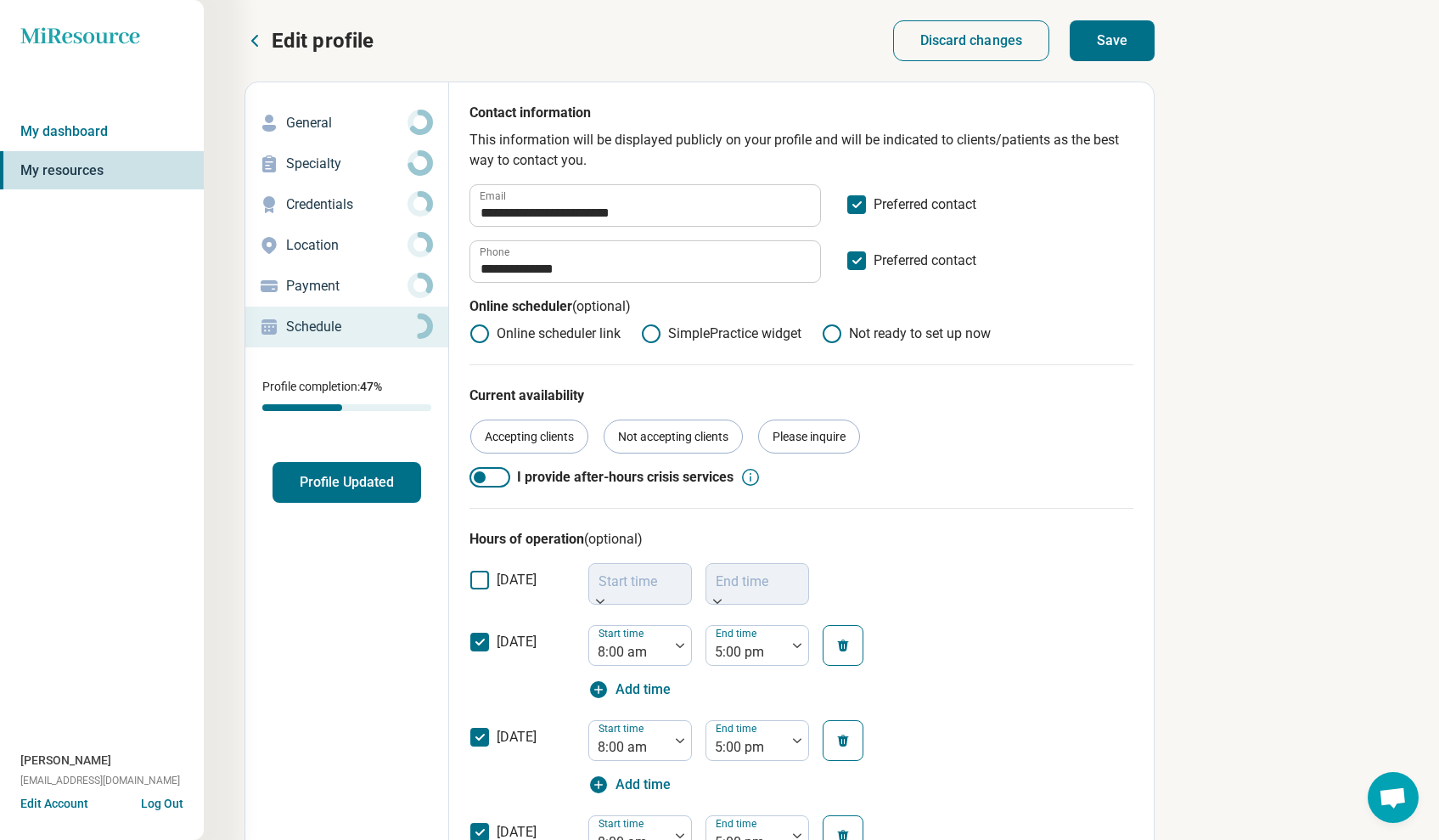
click at [1109, 51] on button "Save" at bounding box center [1112, 41] width 85 height 41
click at [350, 287] on p "Payment" at bounding box center [346, 286] width 122 height 21
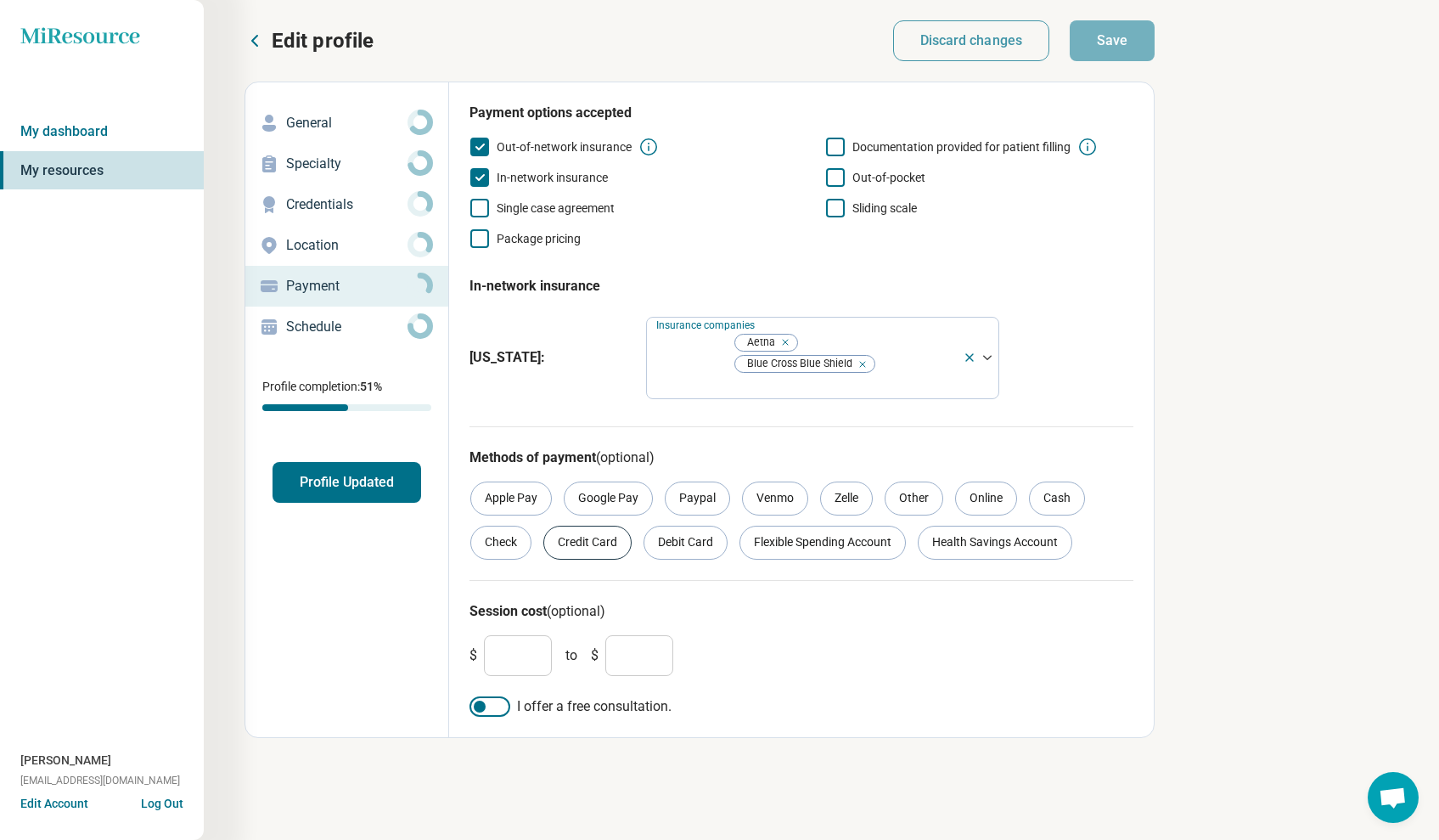
click at [559, 526] on div "Credit Card" at bounding box center [587, 543] width 88 height 34
click at [992, 482] on div "Online" at bounding box center [986, 499] width 62 height 34
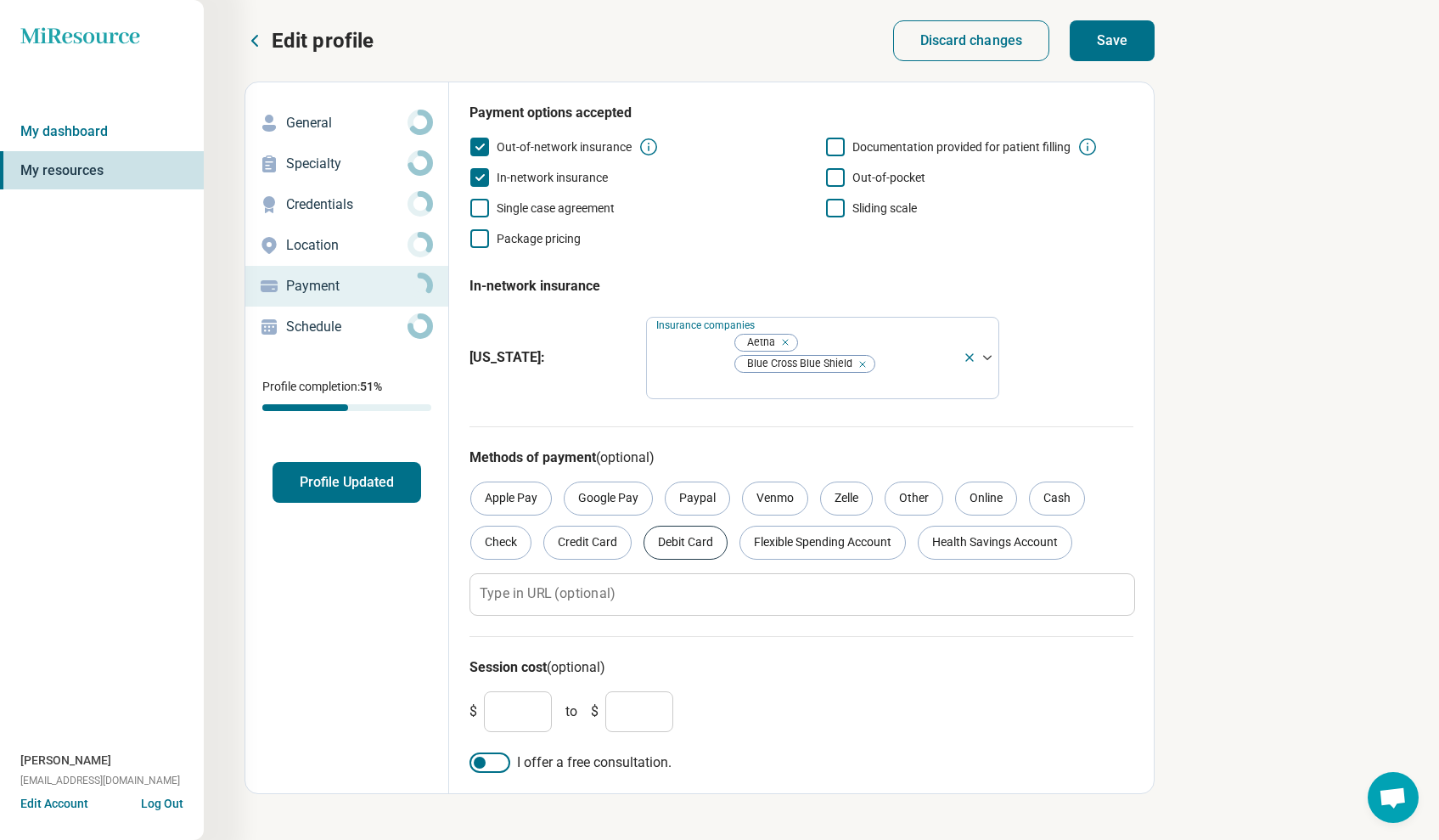
click at [685, 526] on div "Debit Card" at bounding box center [685, 543] width 84 height 34
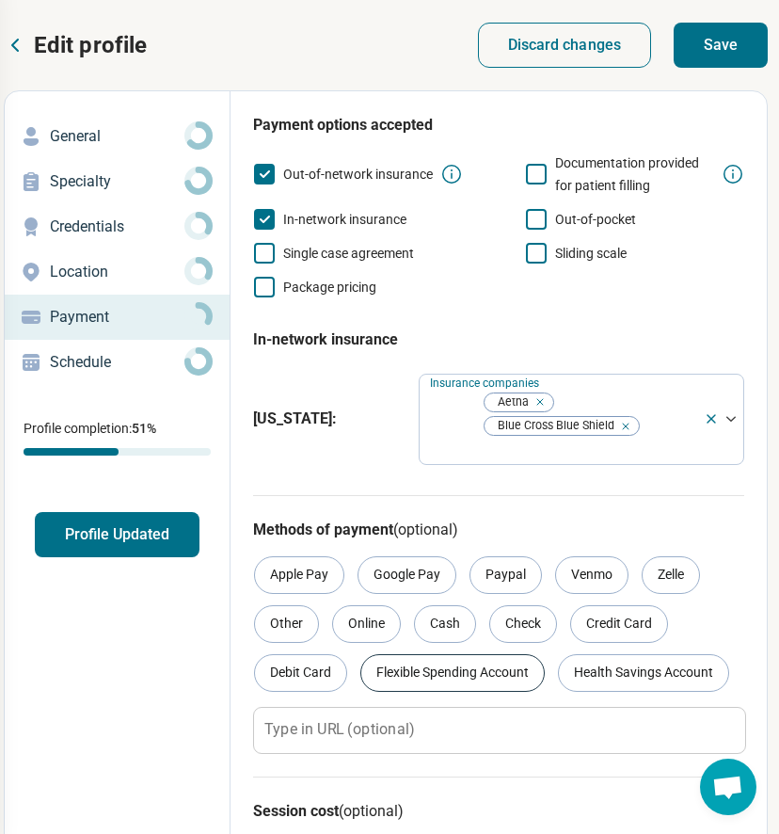
scroll to position [0, 279]
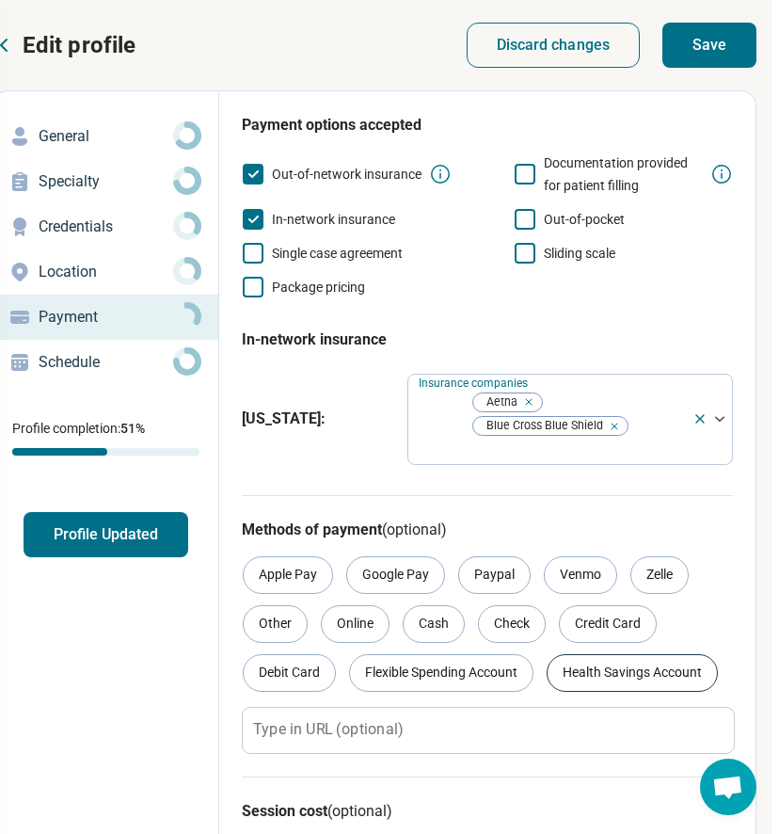
click at [629, 654] on div "Health Savings Account" at bounding box center [632, 673] width 171 height 38
click at [451, 605] on div "Cash" at bounding box center [434, 624] width 62 height 38
click at [510, 605] on div "Check" at bounding box center [512, 624] width 68 height 38
click at [359, 605] on div "Online" at bounding box center [355, 624] width 69 height 38
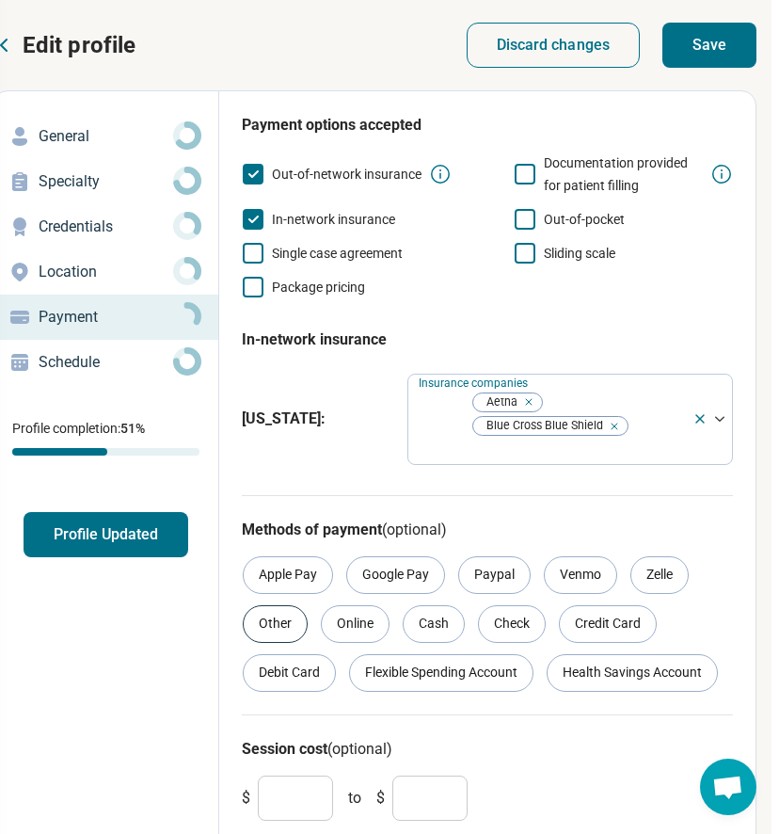
click at [286, 605] on div "Other" at bounding box center [275, 624] width 65 height 38
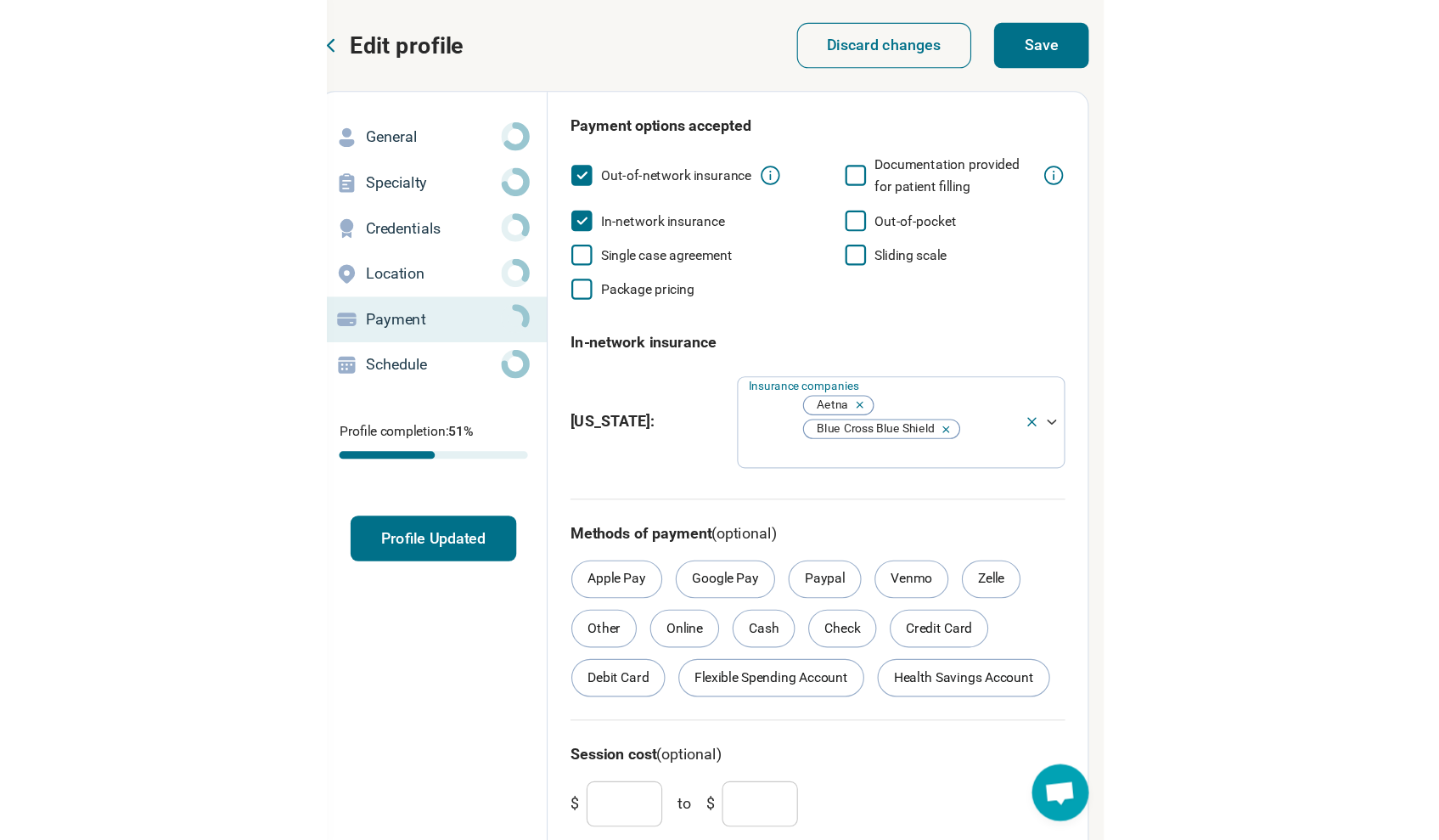
scroll to position [0, 0]
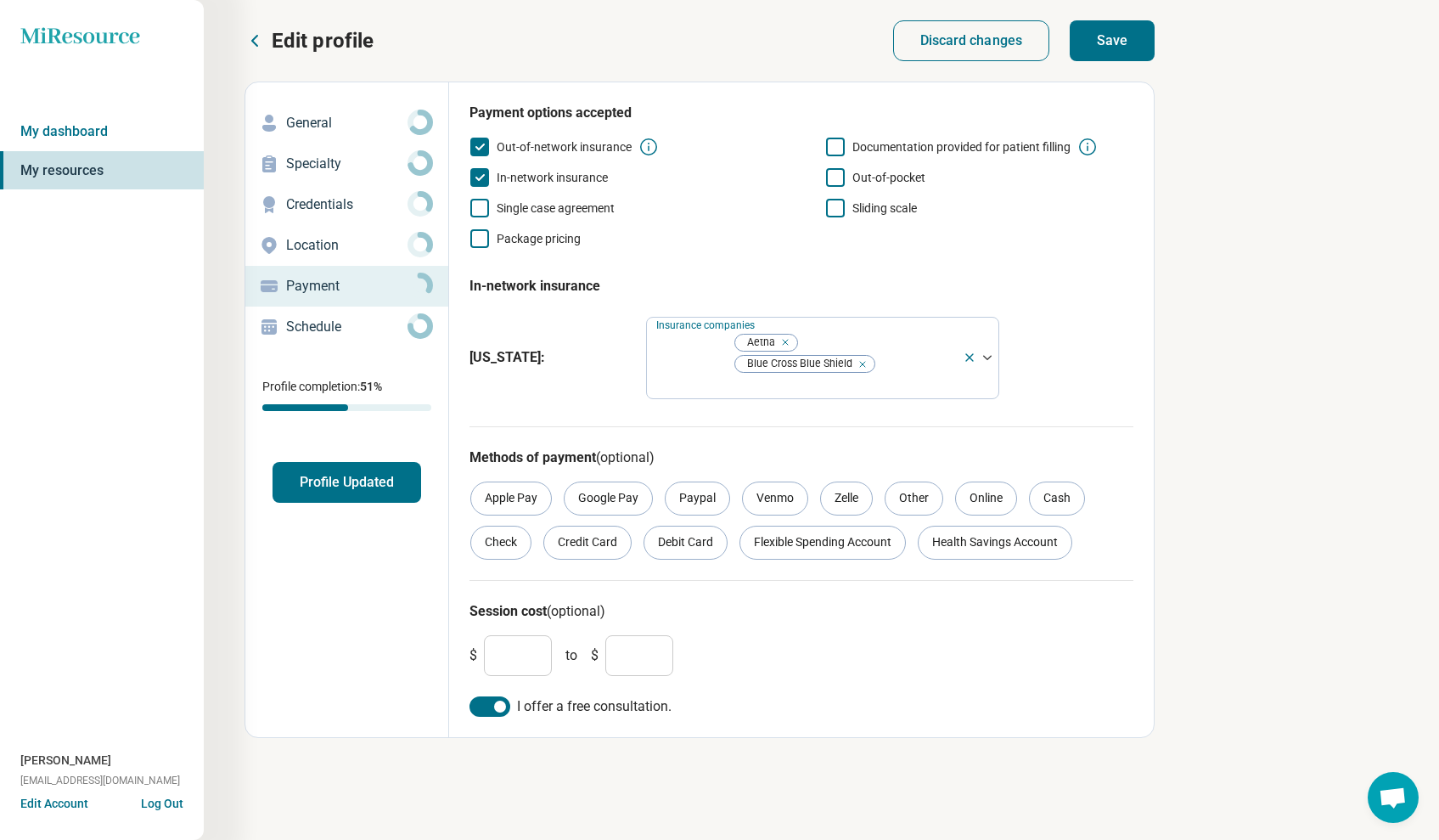
click at [1105, 39] on button "Save" at bounding box center [1112, 41] width 85 height 41
click at [358, 246] on p "Location" at bounding box center [346, 245] width 122 height 21
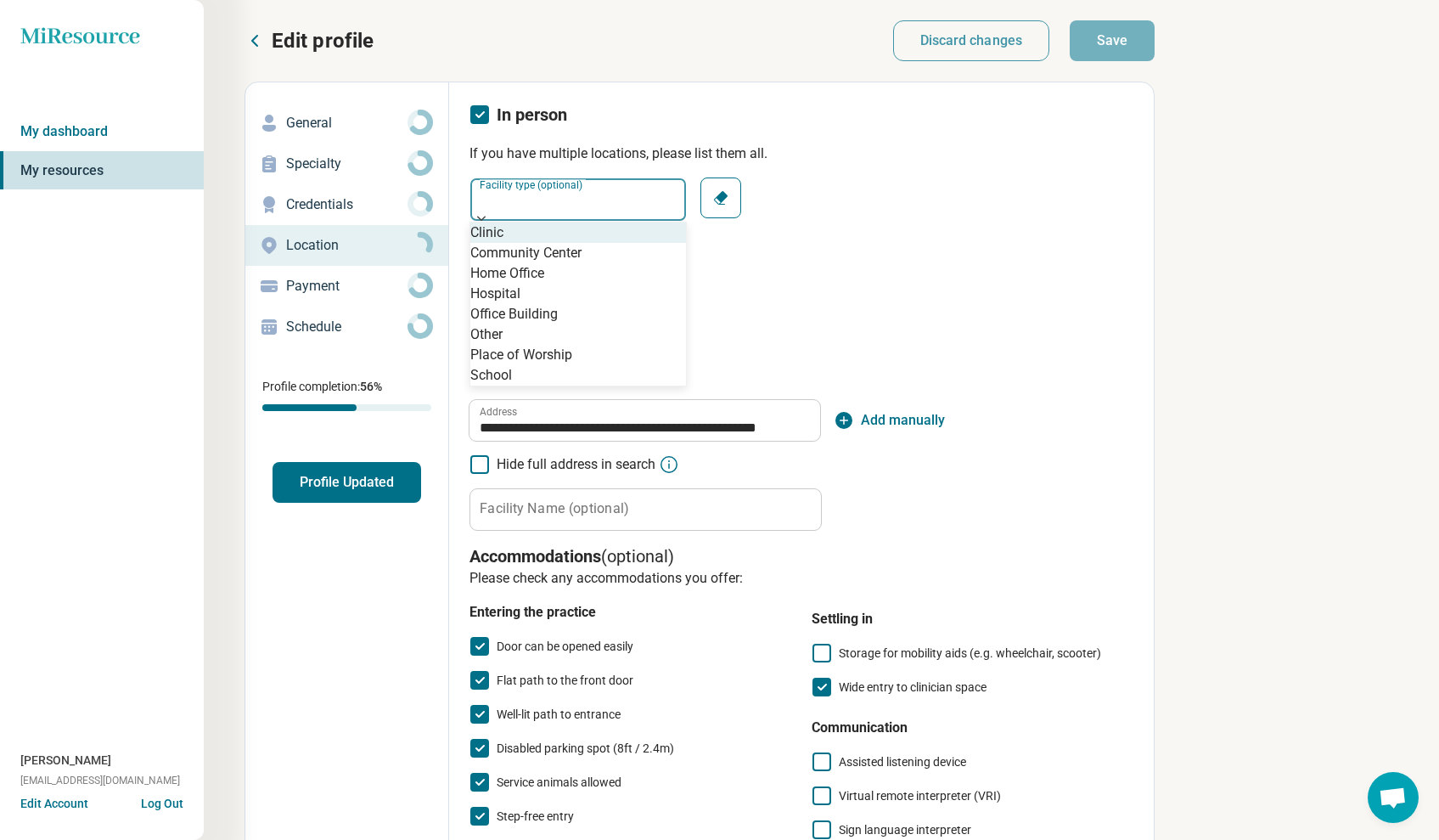
click at [671, 216] on div at bounding box center [577, 218] width 216 height 5
click at [588, 325] on div "Office Building" at bounding box center [577, 314] width 216 height 21
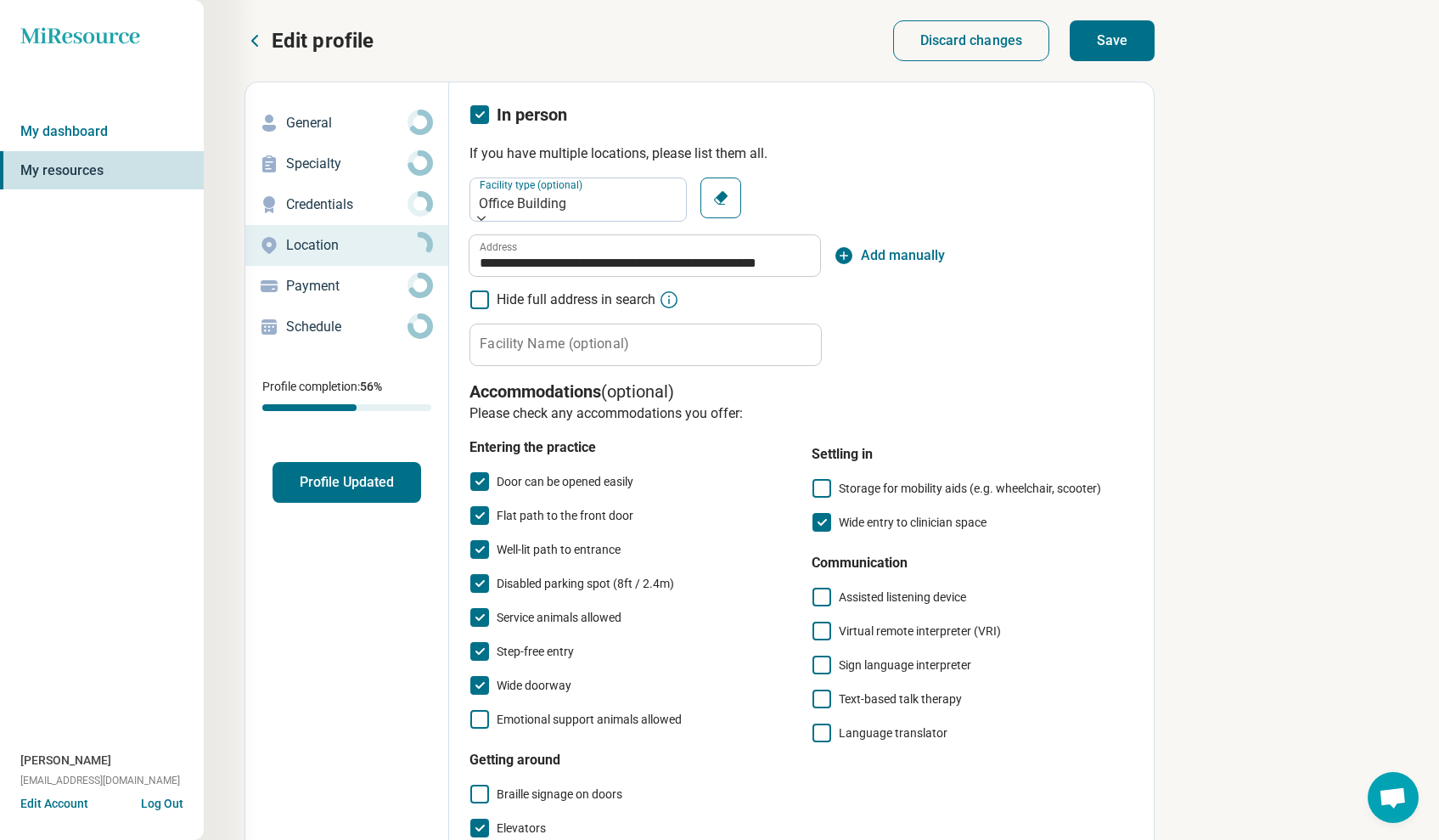
scroll to position [4, 0]
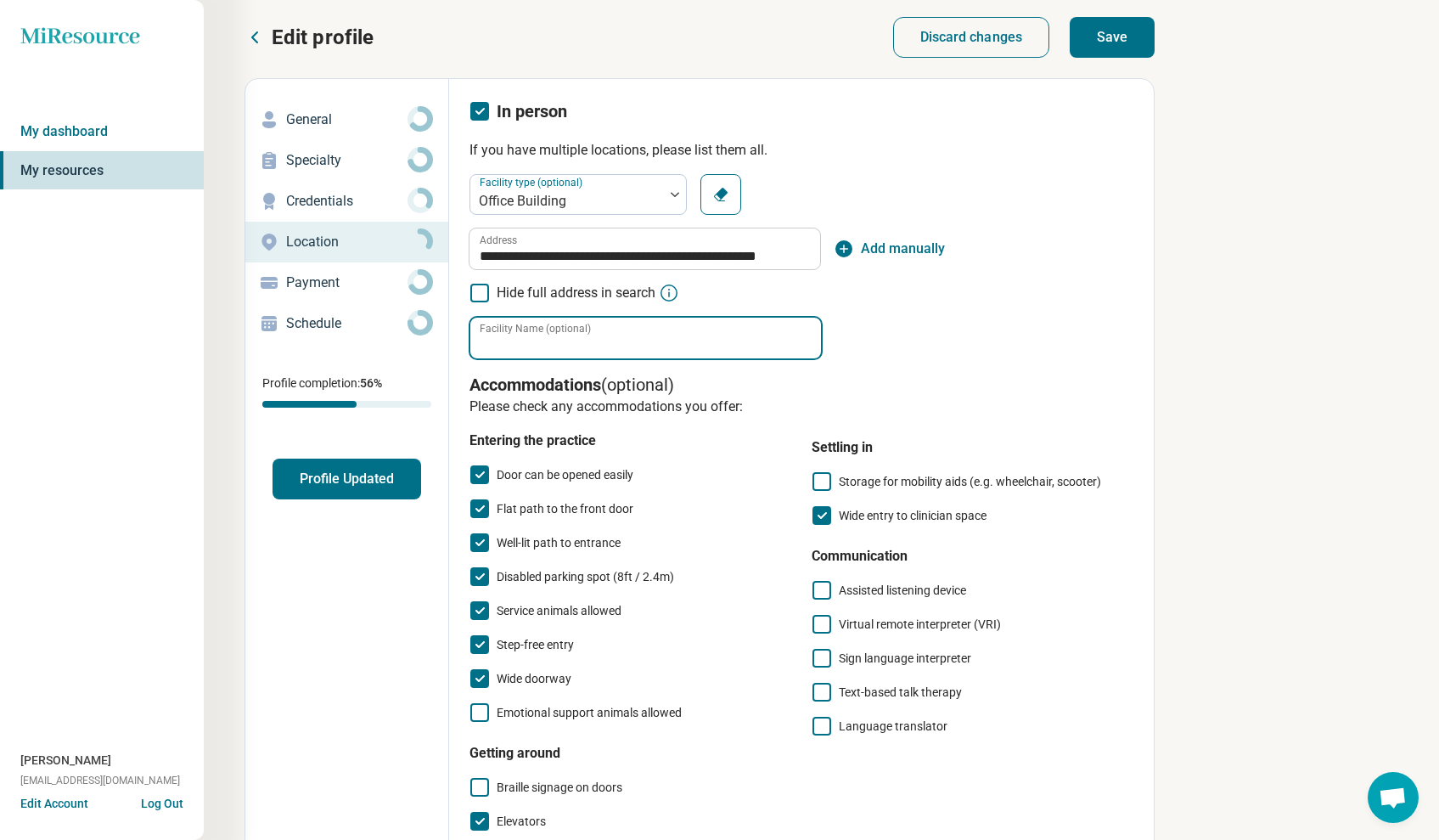
click at [627, 331] on input "Facility Name (optional)" at bounding box center [645, 337] width 351 height 41
type input "*"
type input "**********"
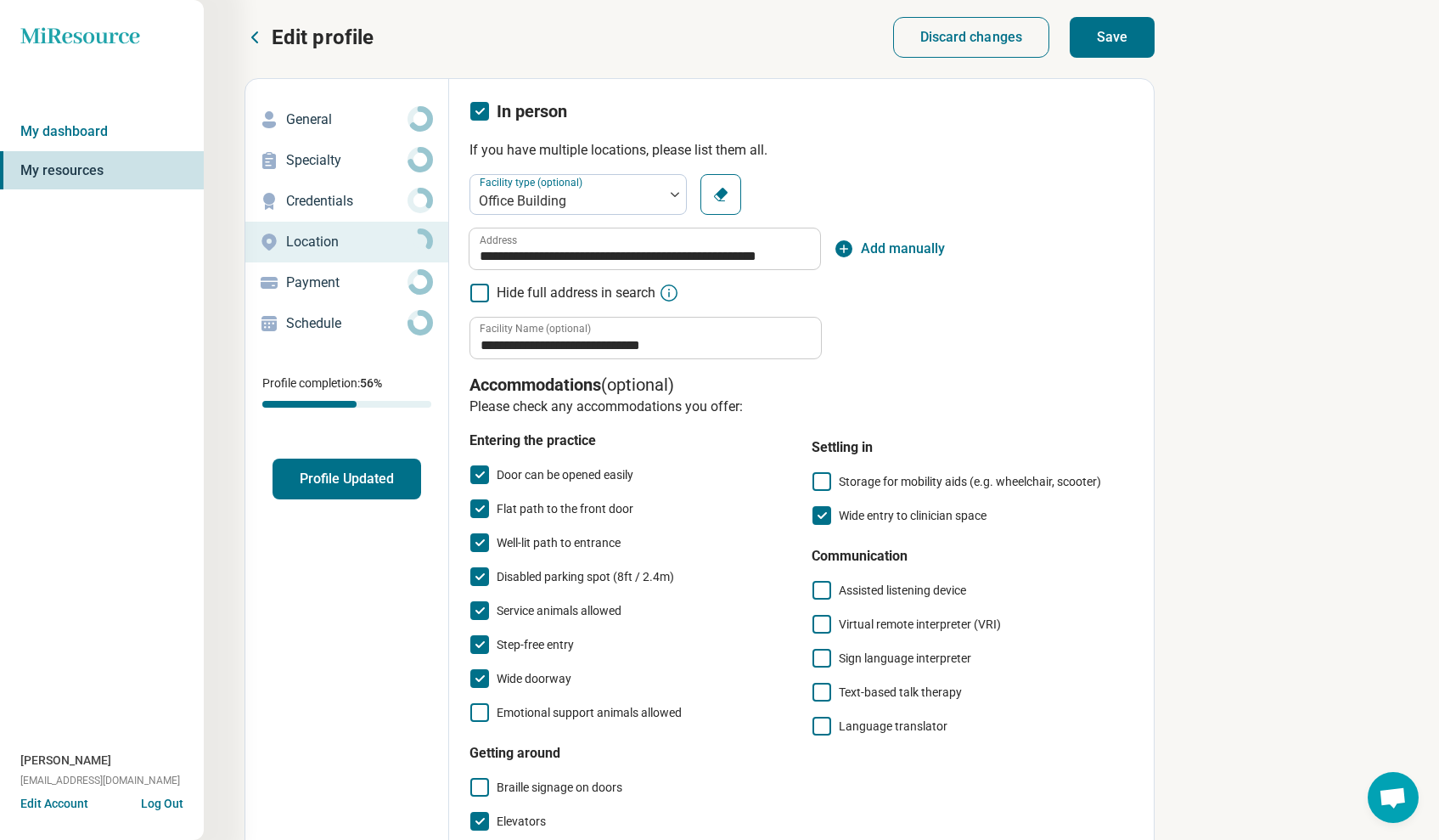
click at [871, 340] on div "**********" at bounding box center [801, 266] width 664 height 185
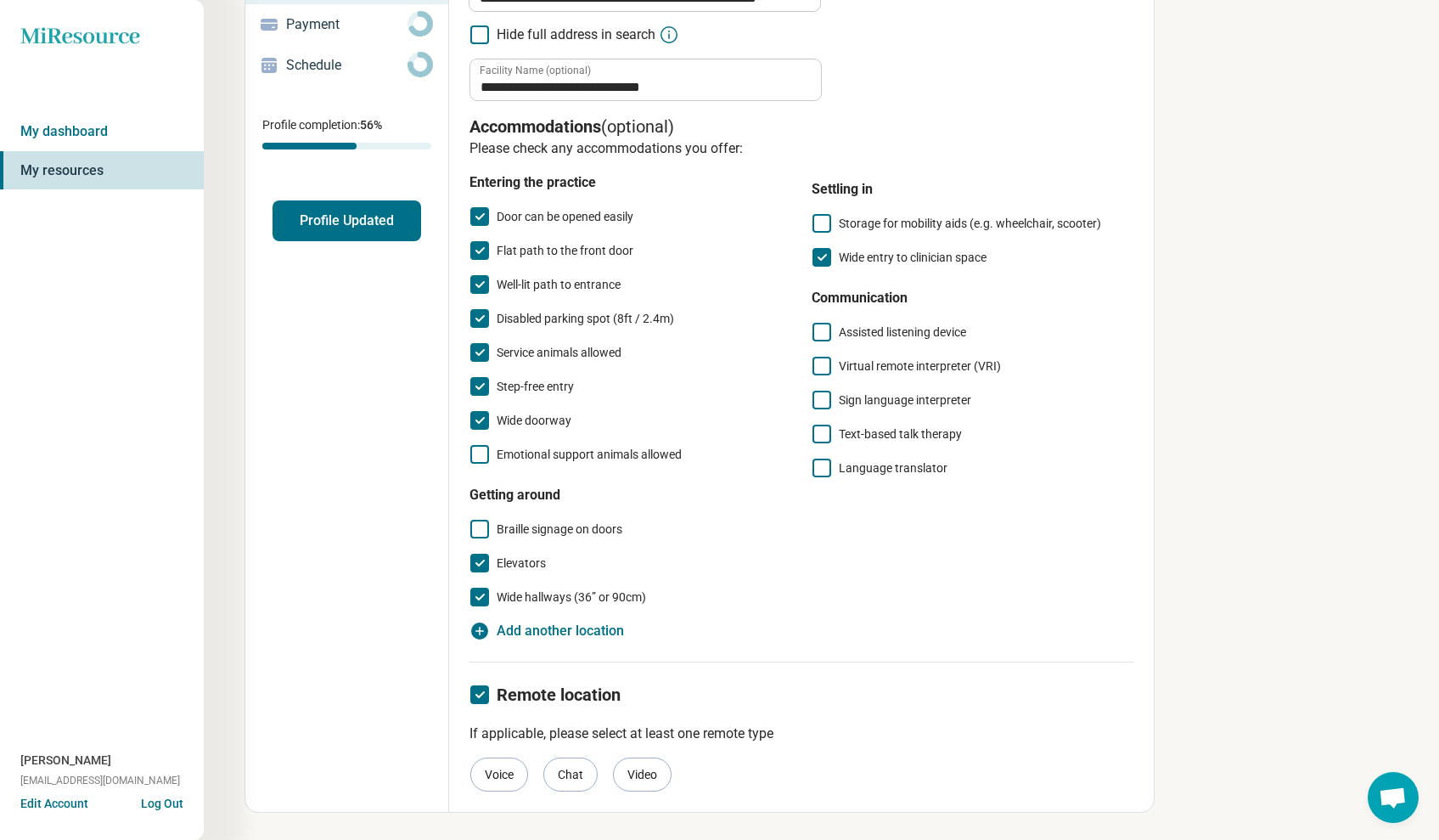
scroll to position [0, 0]
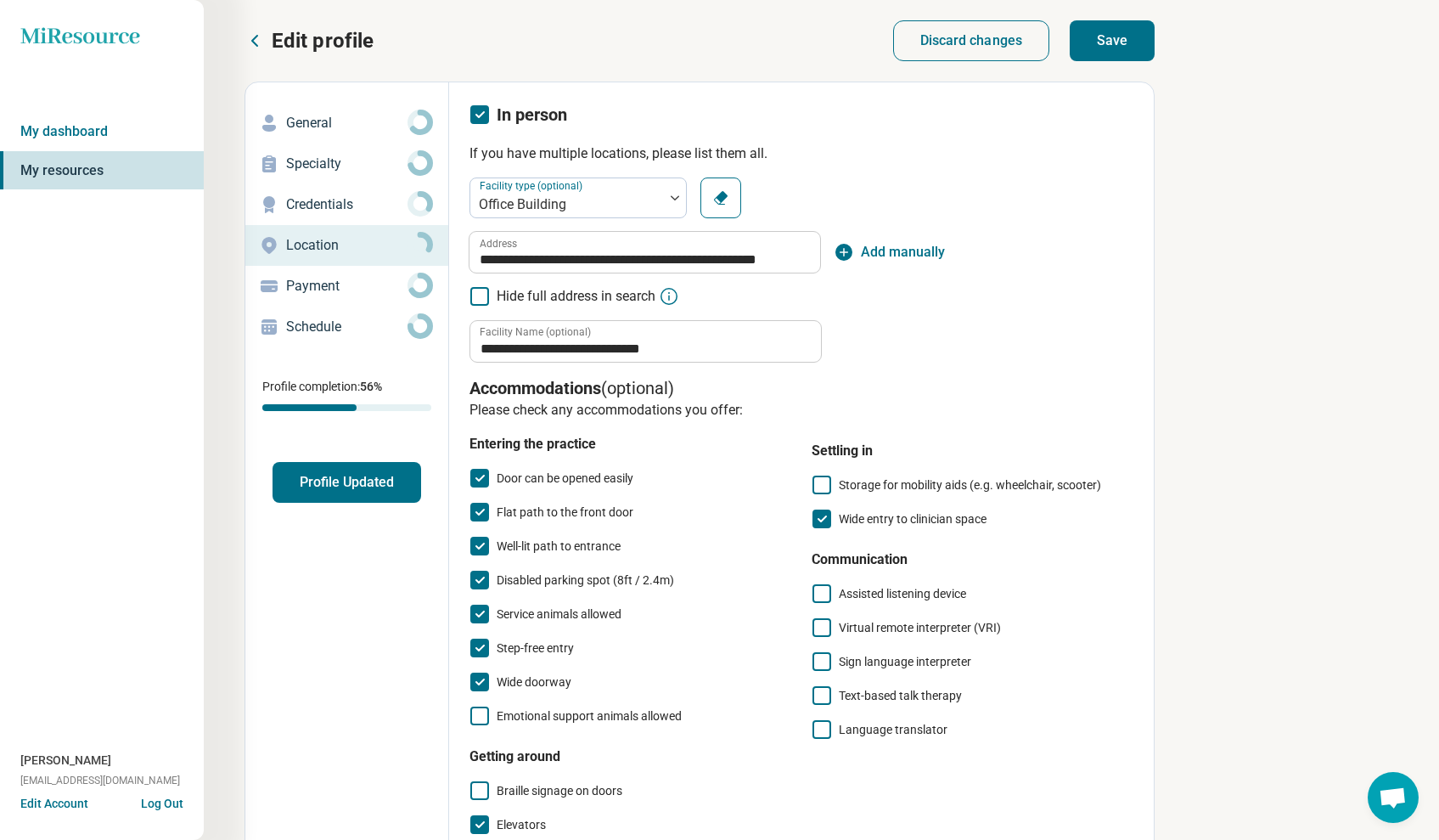
click at [1112, 47] on button "Save" at bounding box center [1112, 41] width 85 height 41
click at [346, 209] on p "Credentials" at bounding box center [346, 205] width 122 height 21
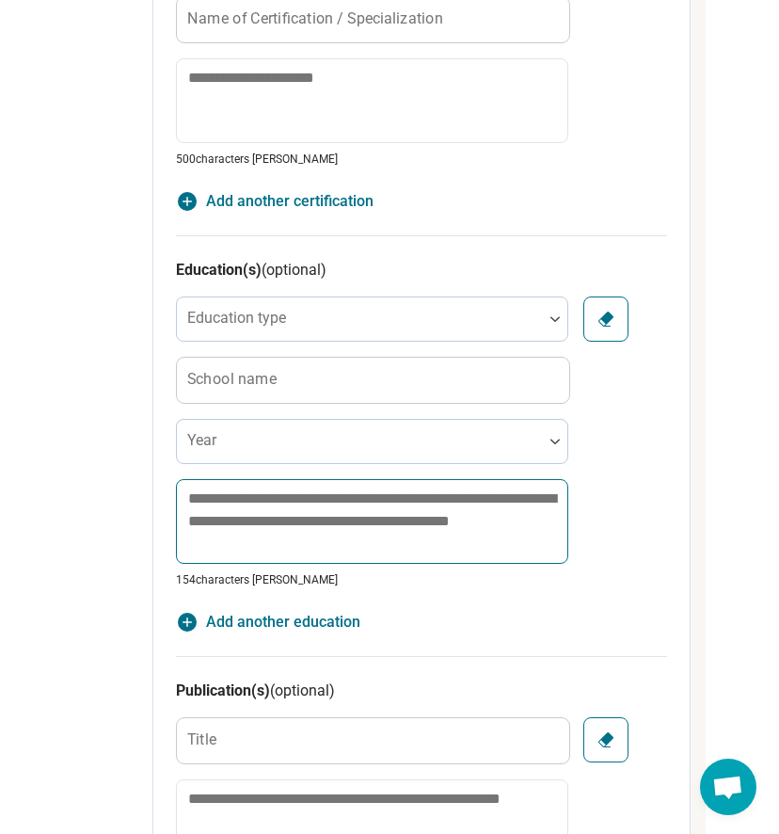
scroll to position [1067, 344]
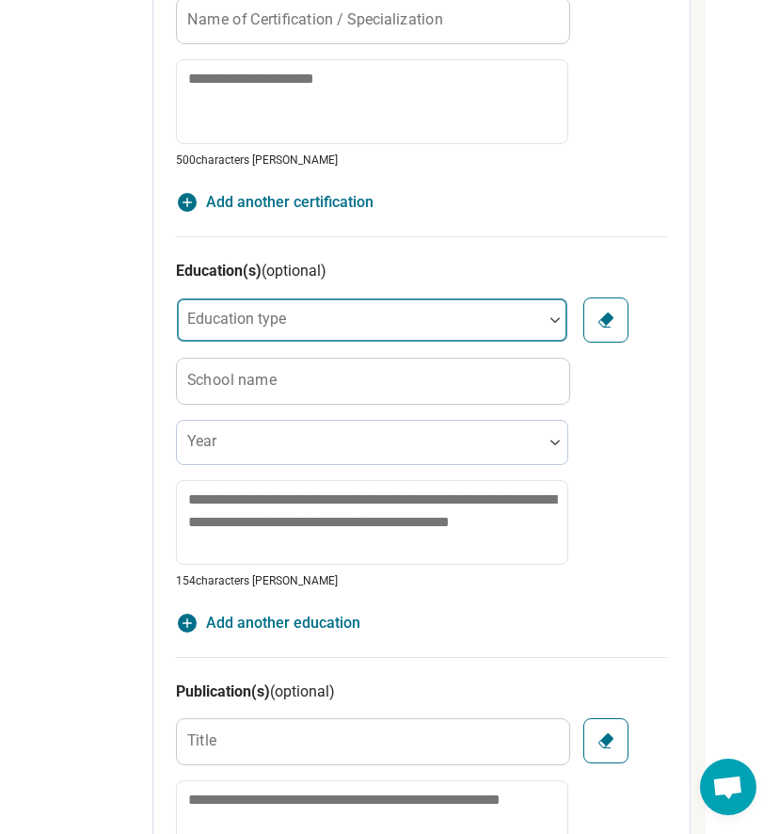
click at [560, 317] on img at bounding box center [555, 320] width 9 height 6
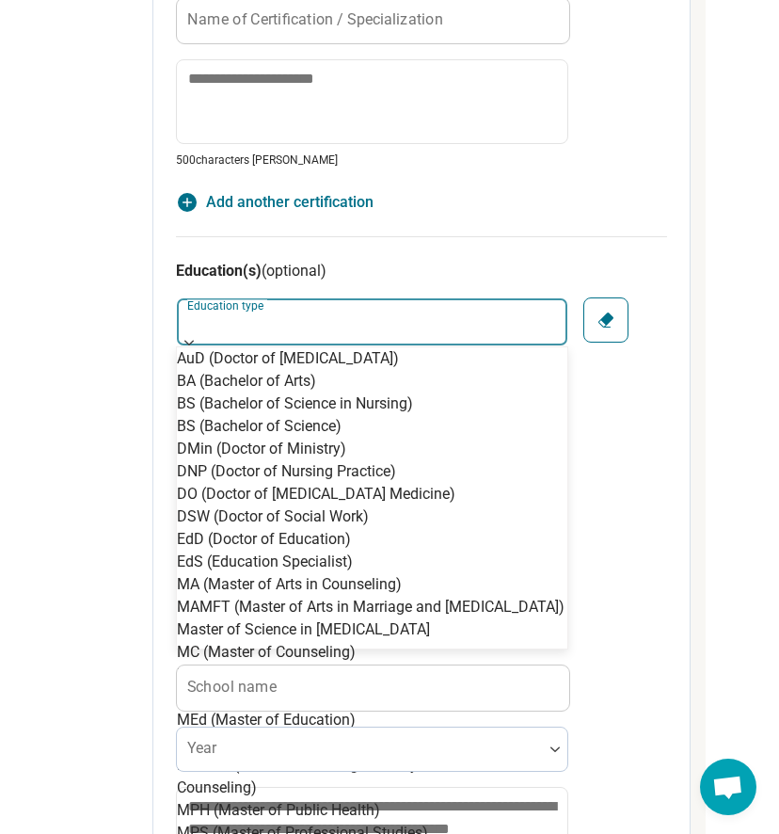
scroll to position [878, 0]
type textarea "*"
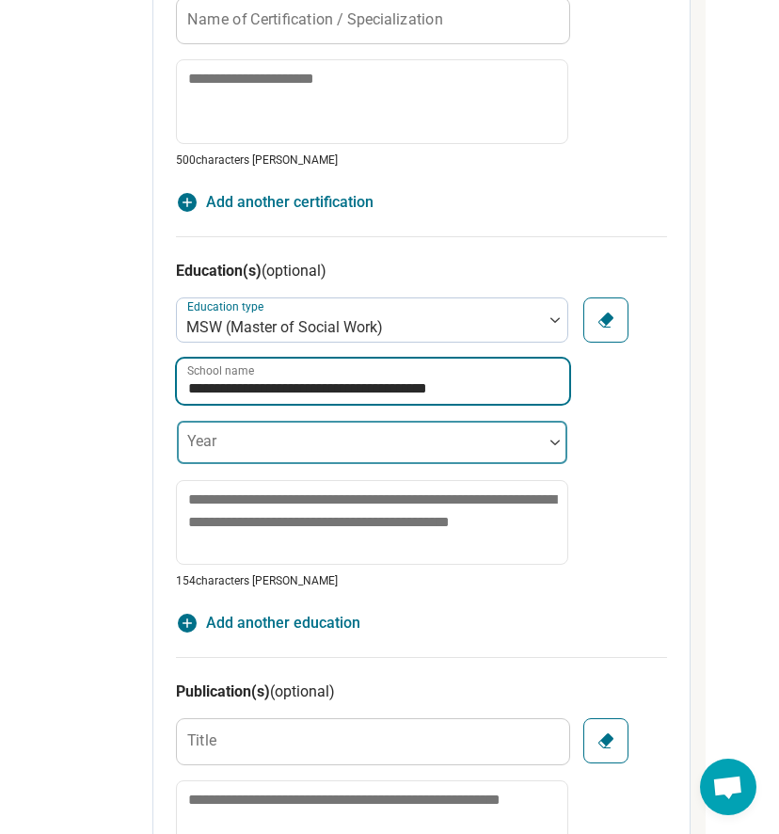
type input "**********"
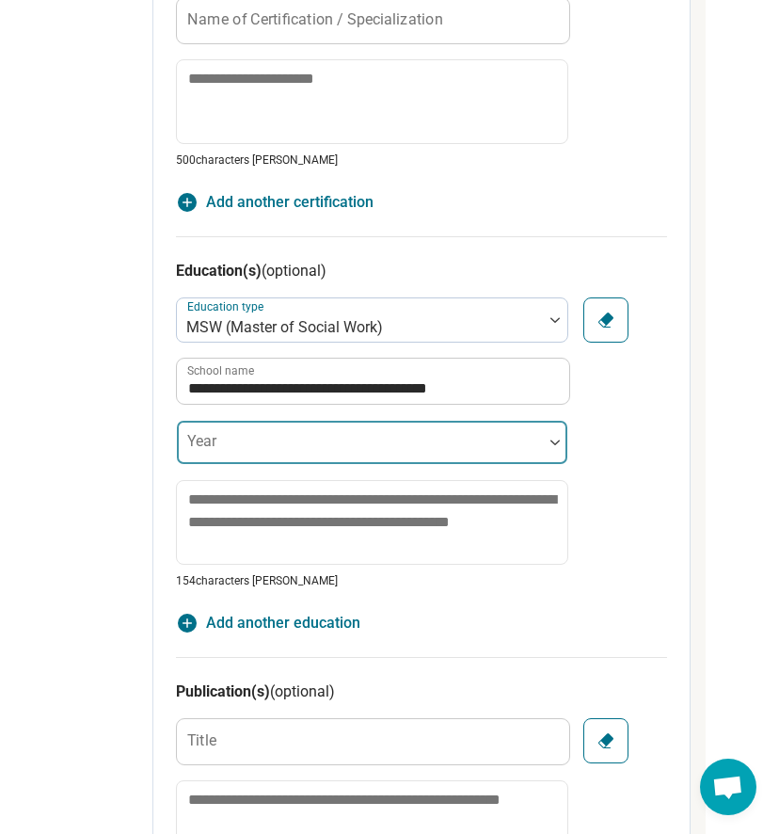
click at [383, 437] on div at bounding box center [359, 450] width 351 height 26
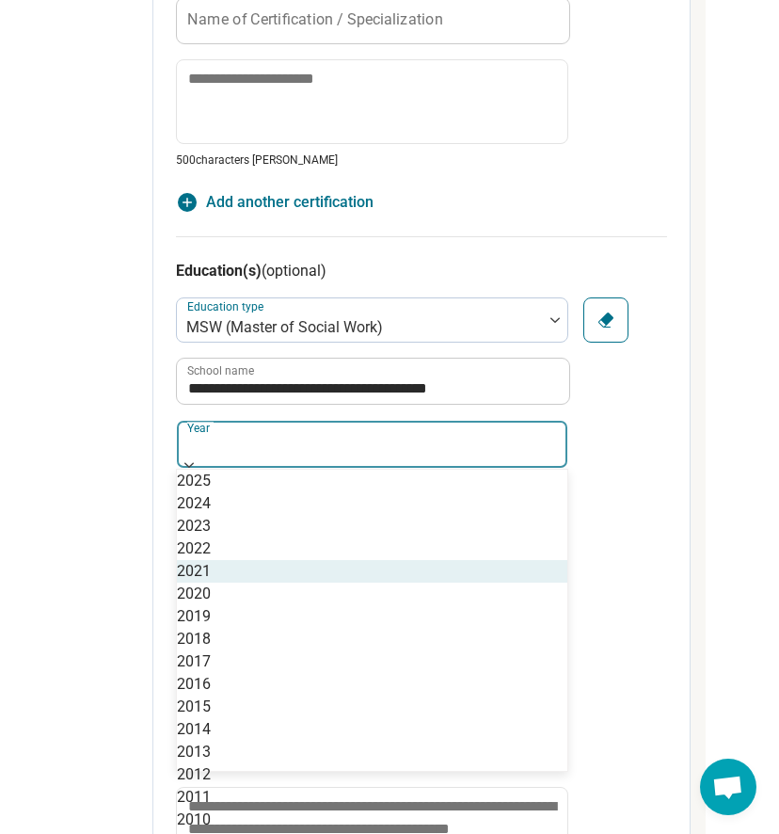
click at [273, 583] on div "2021" at bounding box center [372, 571] width 391 height 23
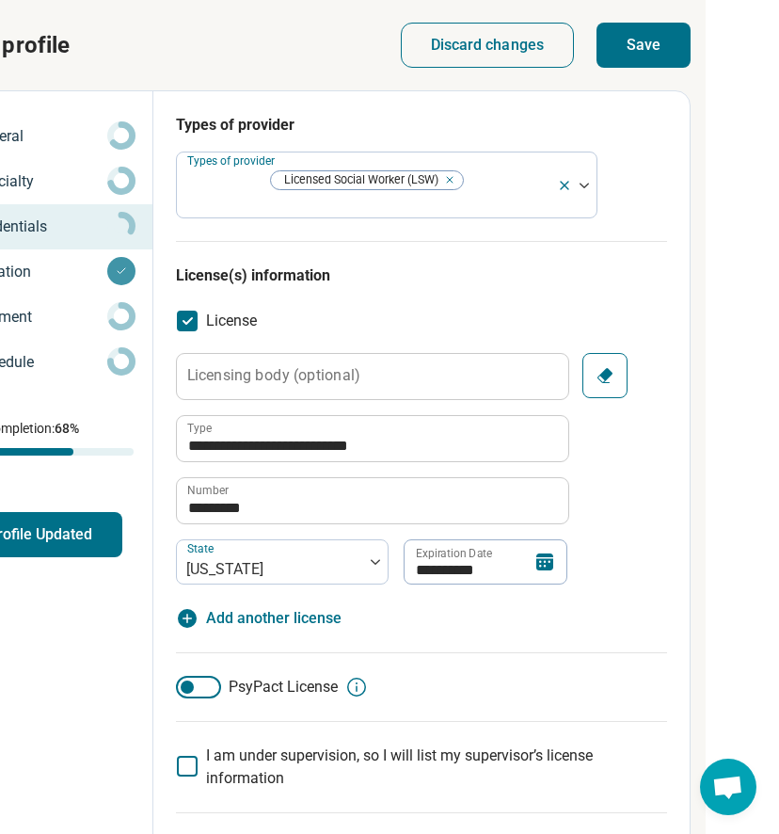
scroll to position [0, 344]
click at [661, 40] on button "Save" at bounding box center [644, 45] width 94 height 45
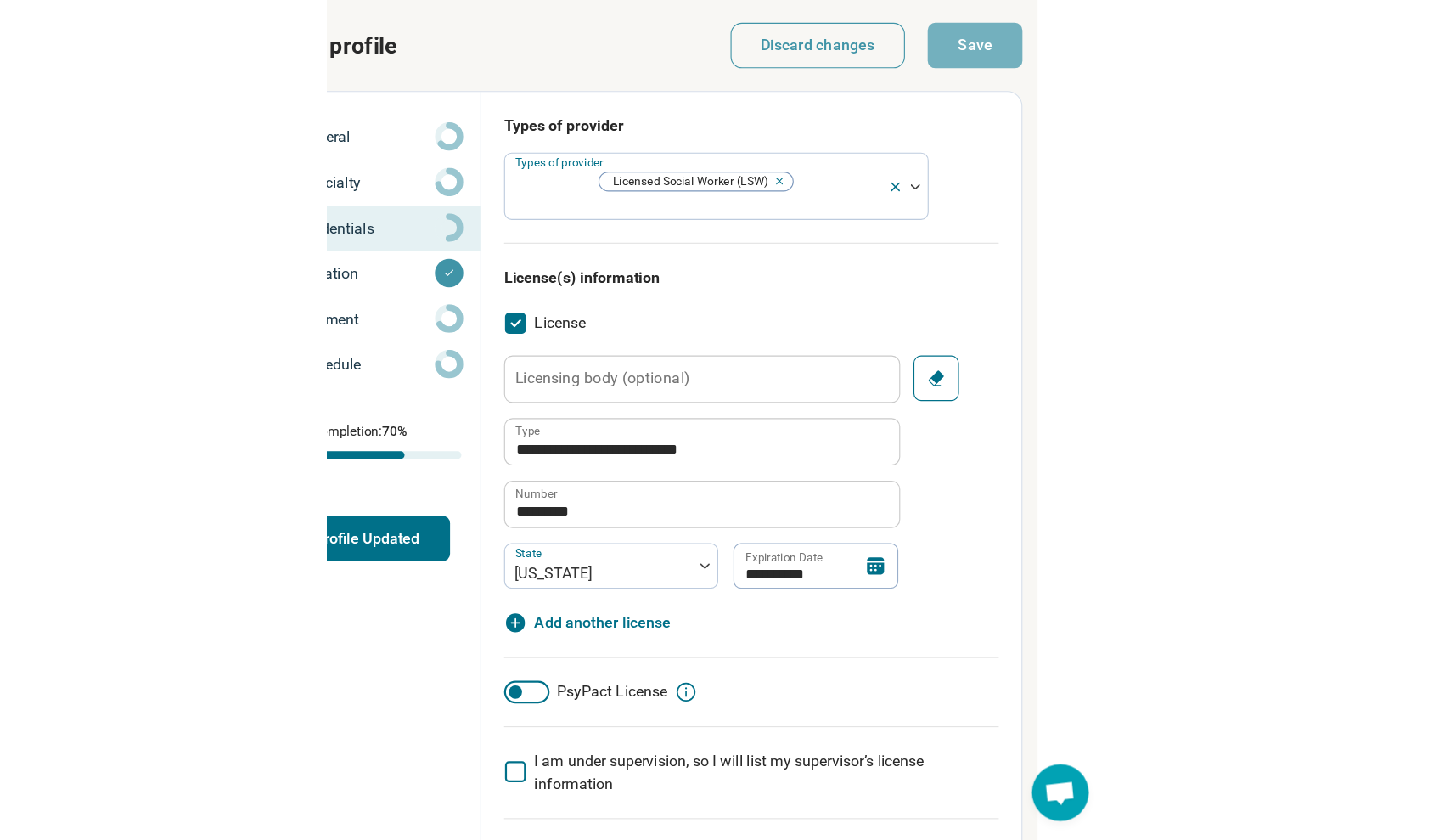
scroll to position [0, 0]
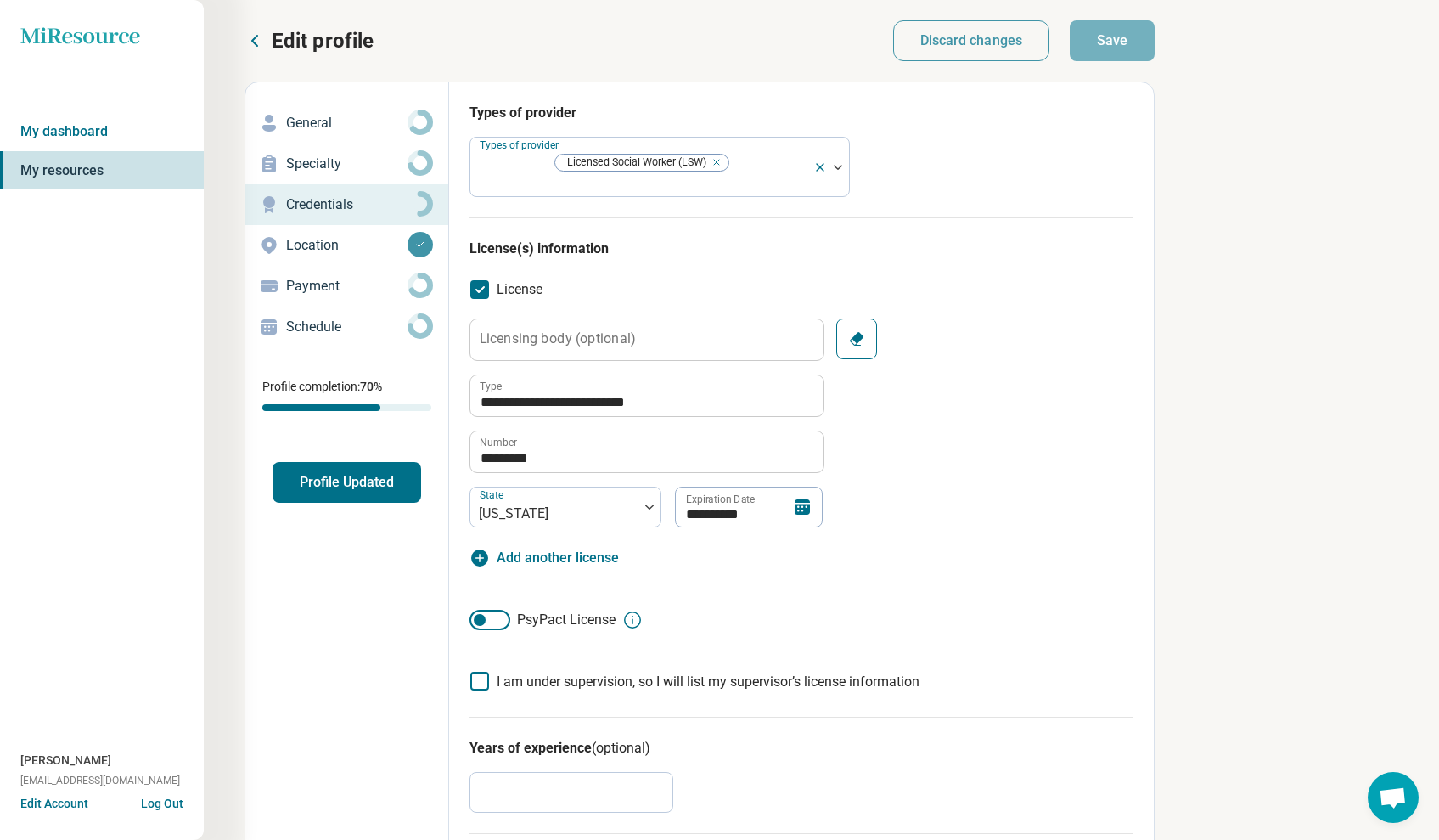
click at [346, 125] on p "General" at bounding box center [346, 123] width 122 height 21
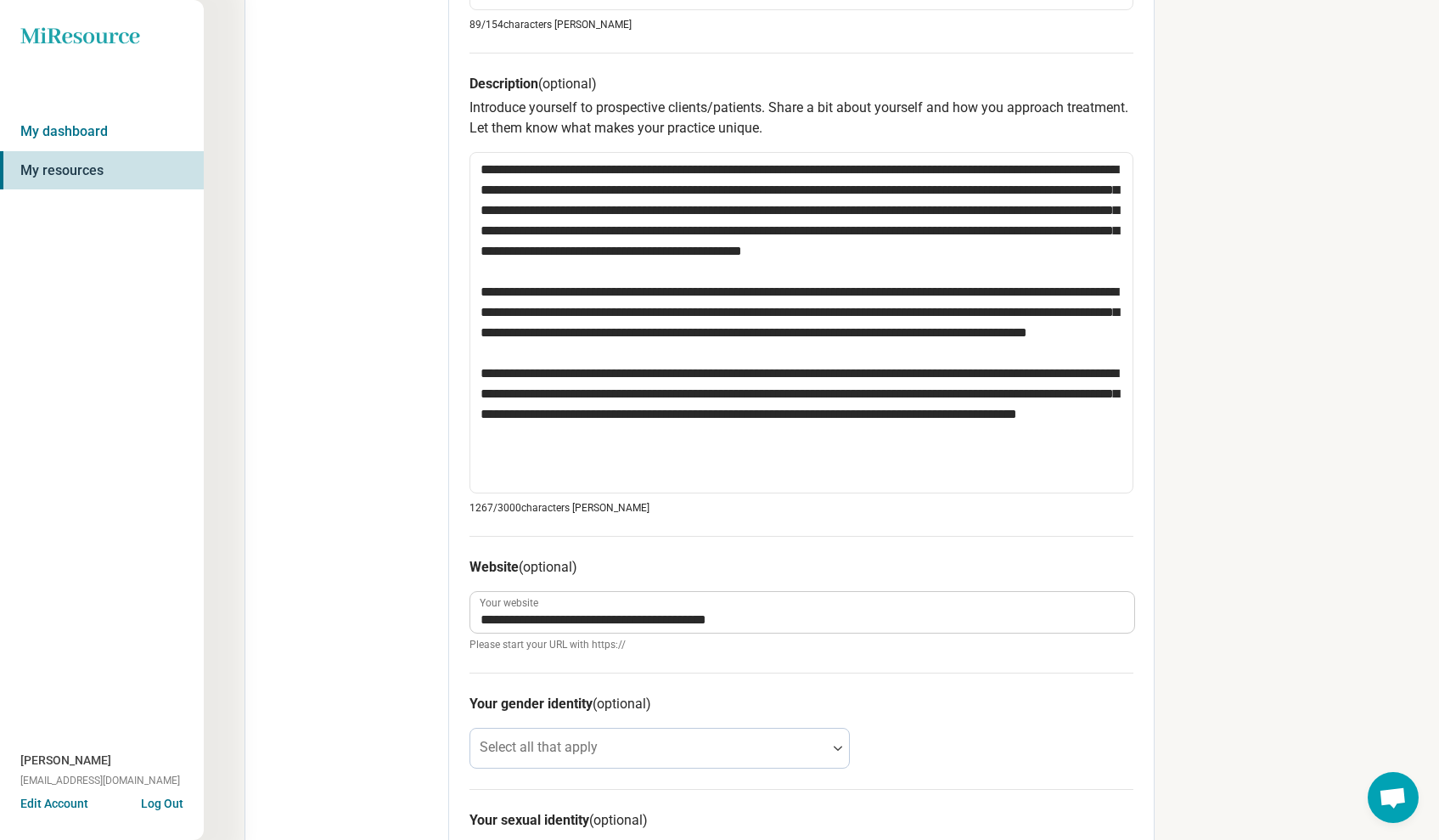
scroll to position [982, 0]
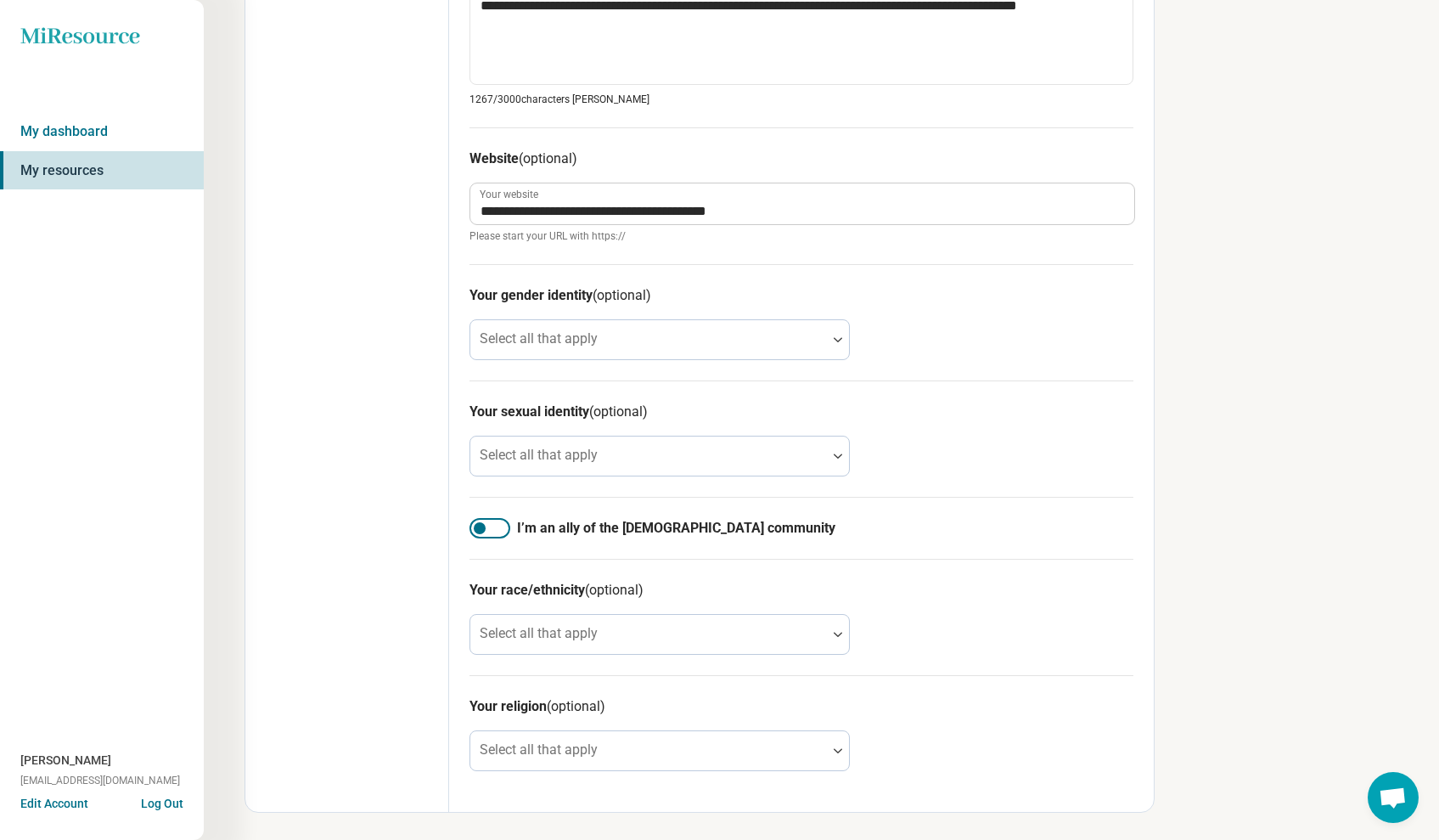
click at [489, 525] on div at bounding box center [489, 528] width 41 height 21
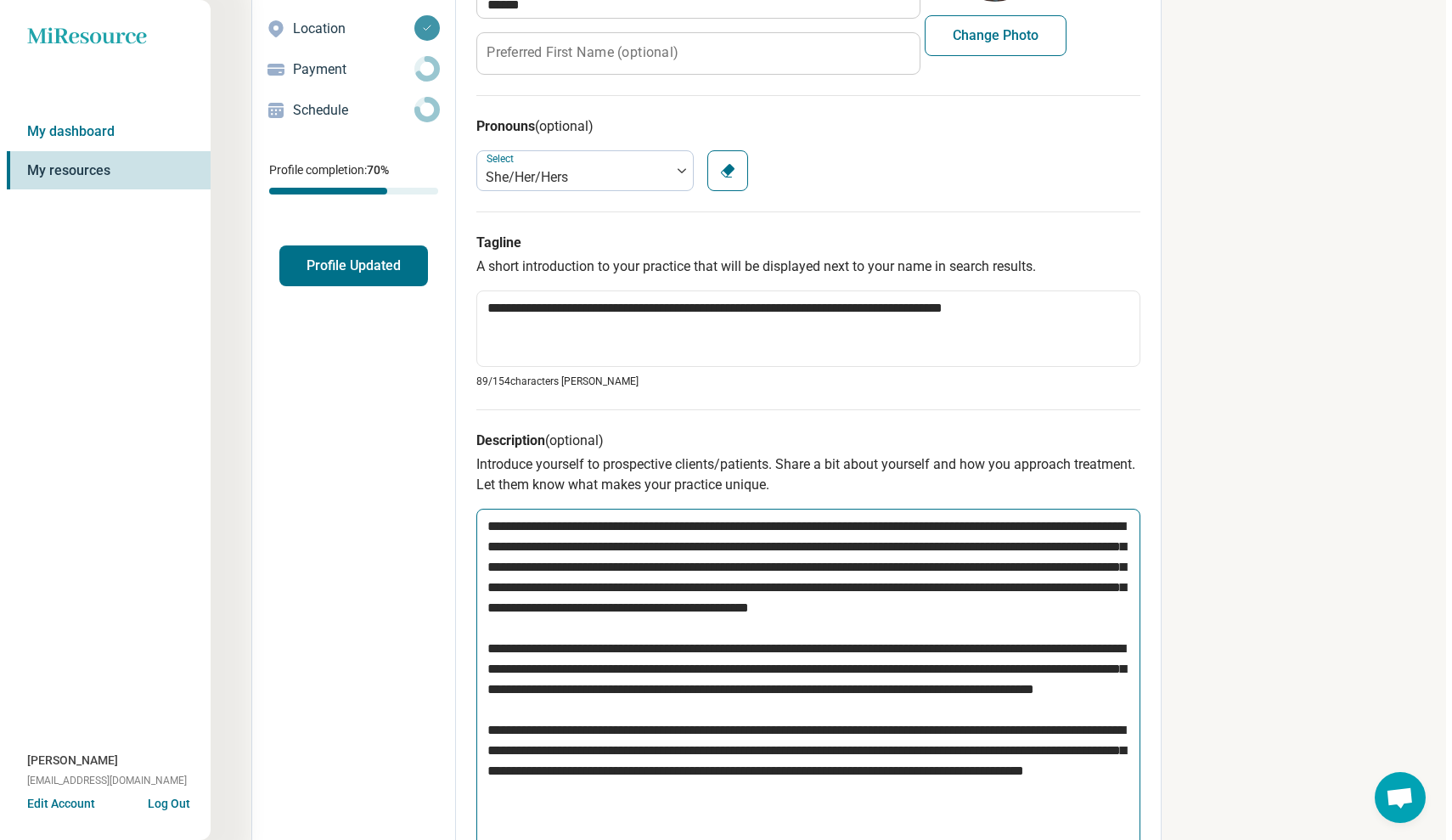
scroll to position [0, 0]
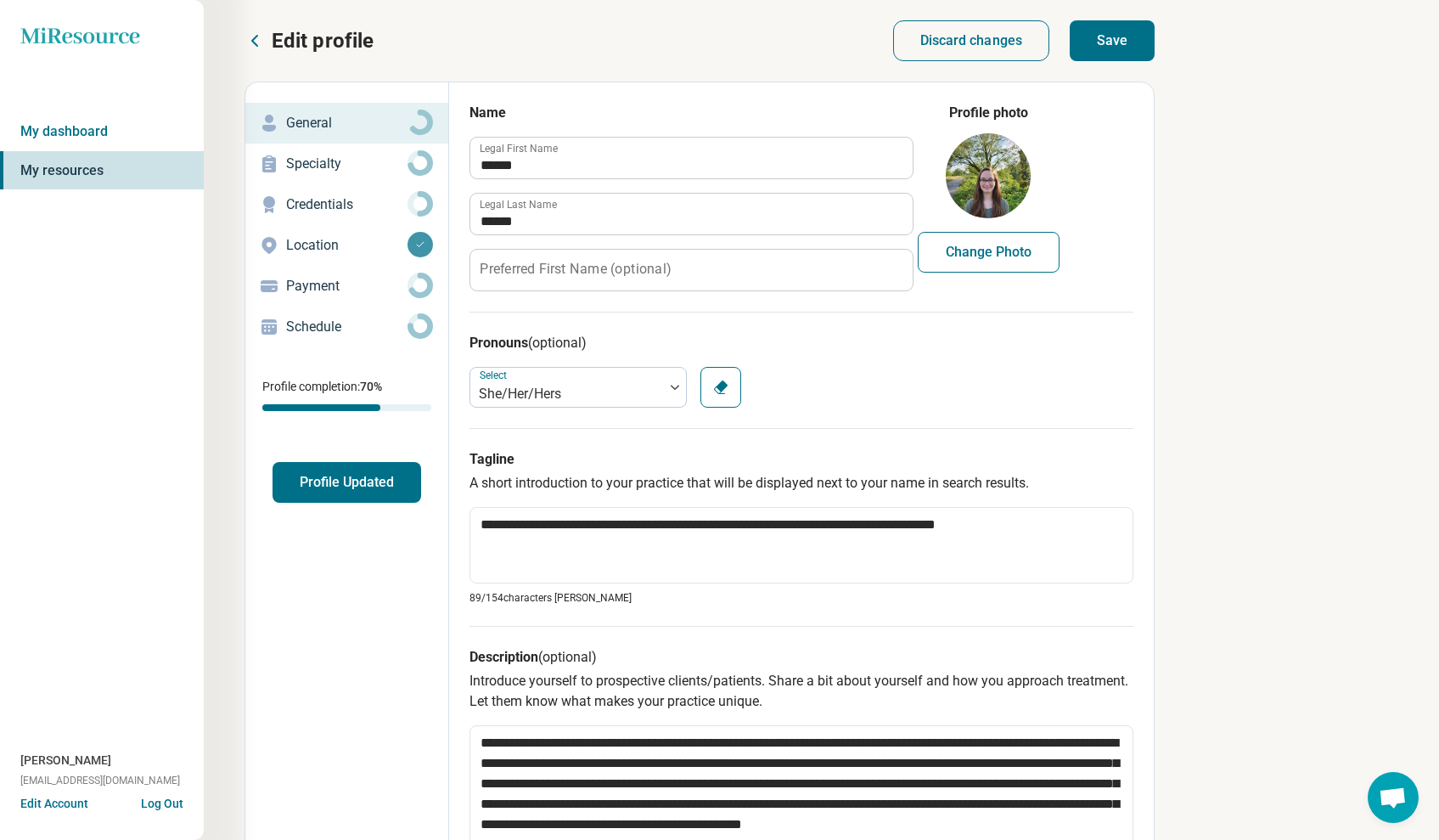
click at [1108, 36] on button "Save" at bounding box center [1112, 41] width 85 height 41
click at [103, 137] on link "My dashboard" at bounding box center [102, 131] width 204 height 39
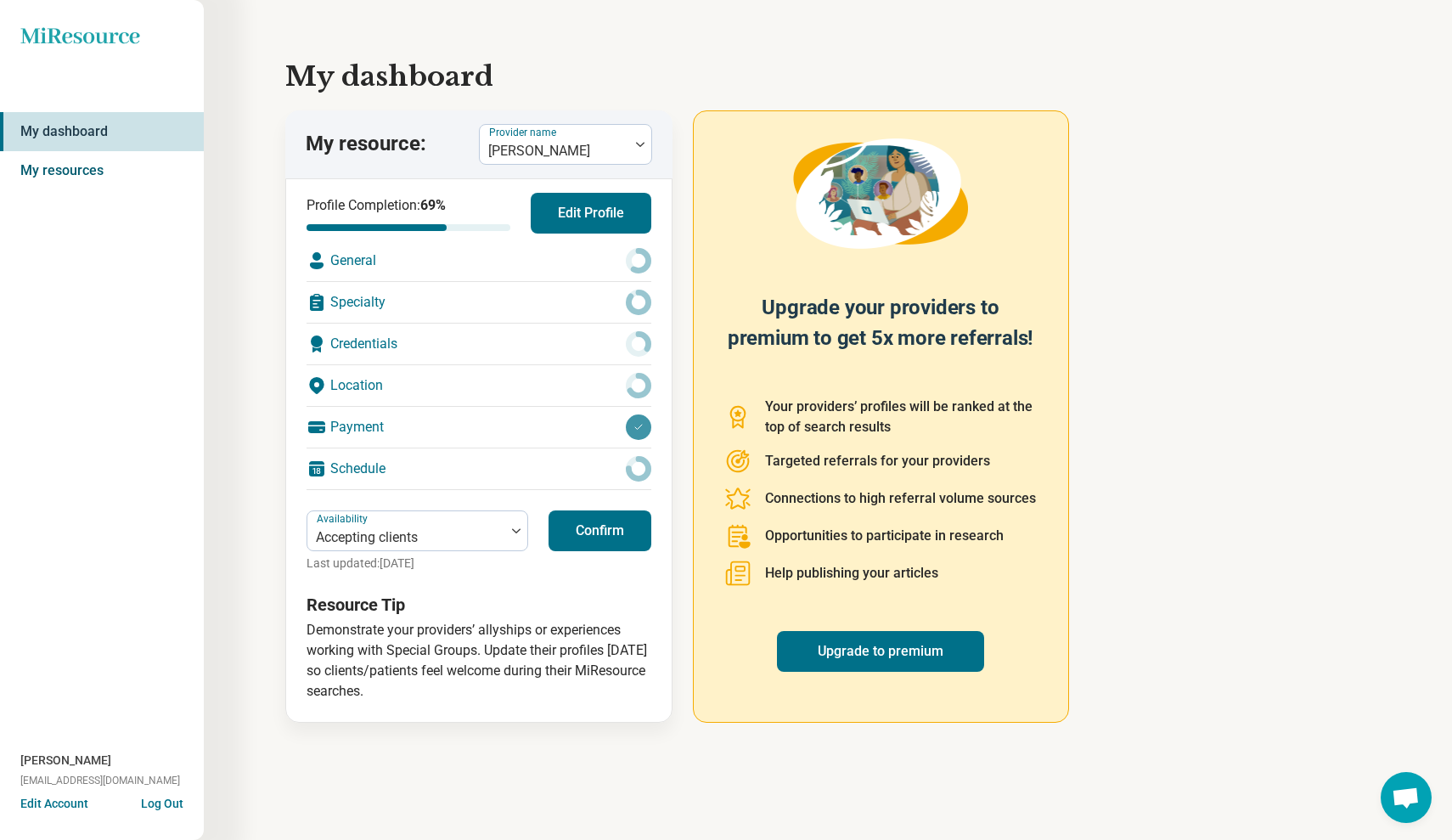
click at [94, 171] on link "My resources" at bounding box center [102, 171] width 204 height 39
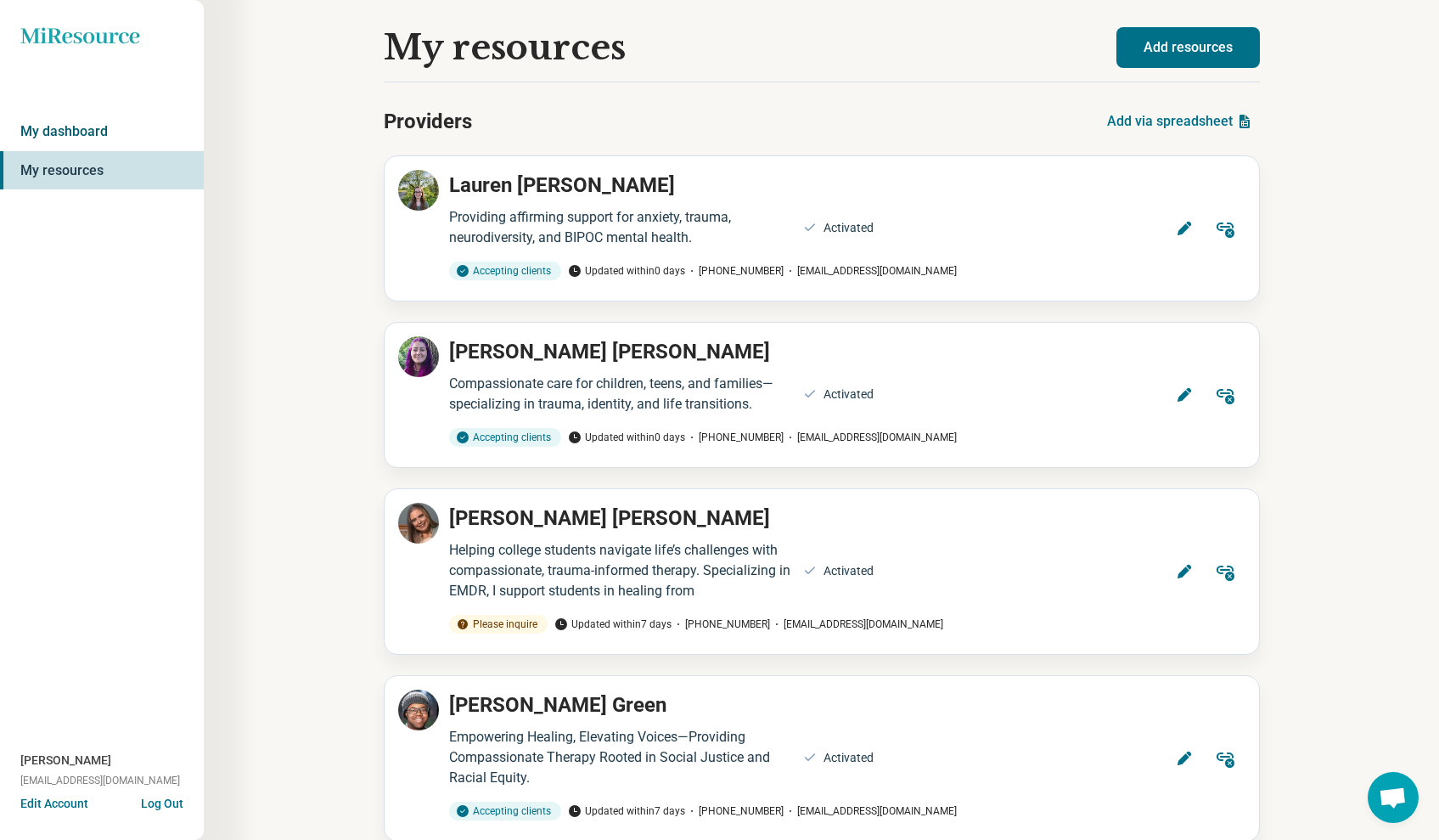
click at [115, 122] on link "My dashboard" at bounding box center [102, 131] width 204 height 39
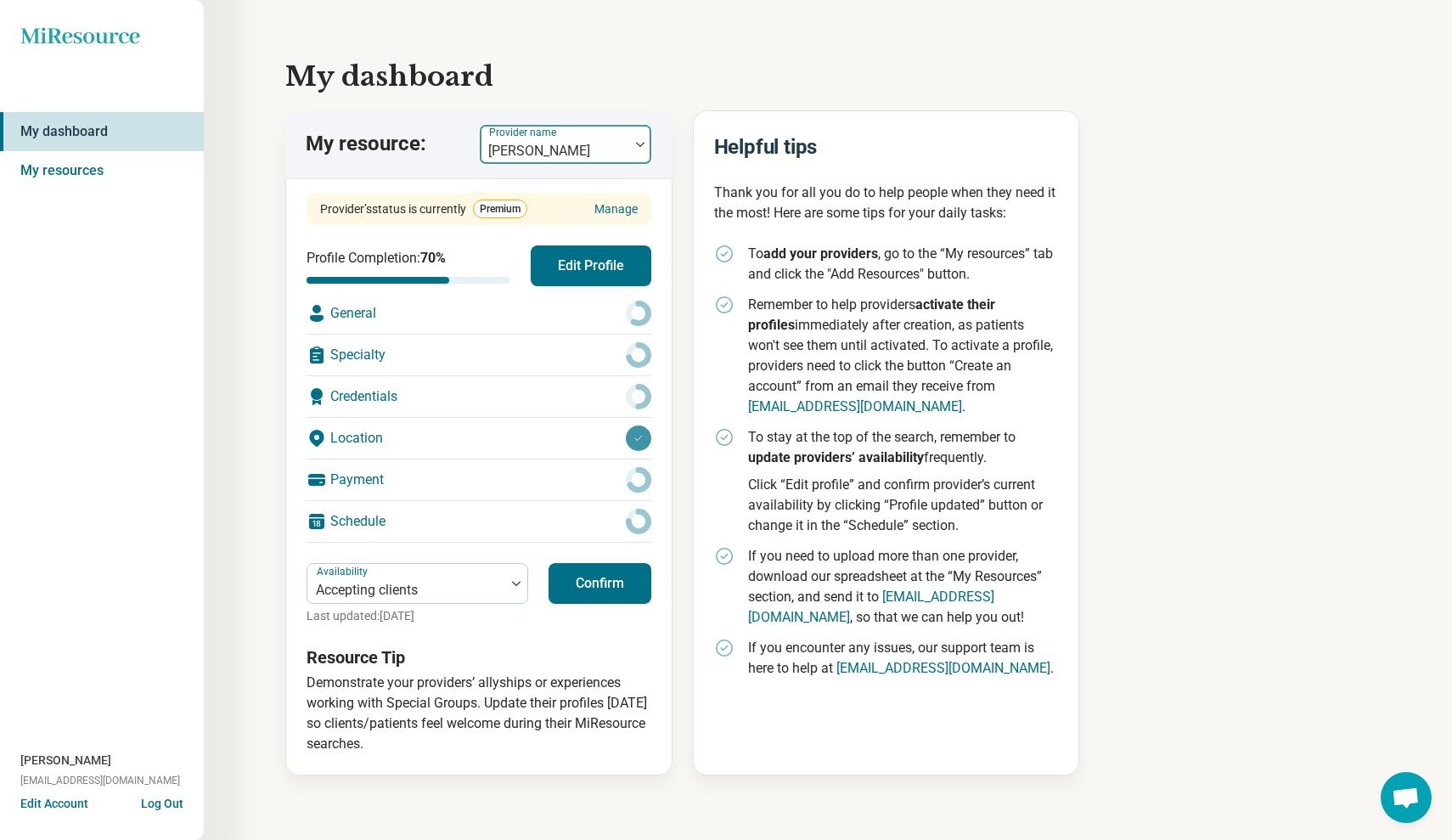
click at [627, 143] on div "[PERSON_NAME]" at bounding box center [555, 143] width 150 height 37
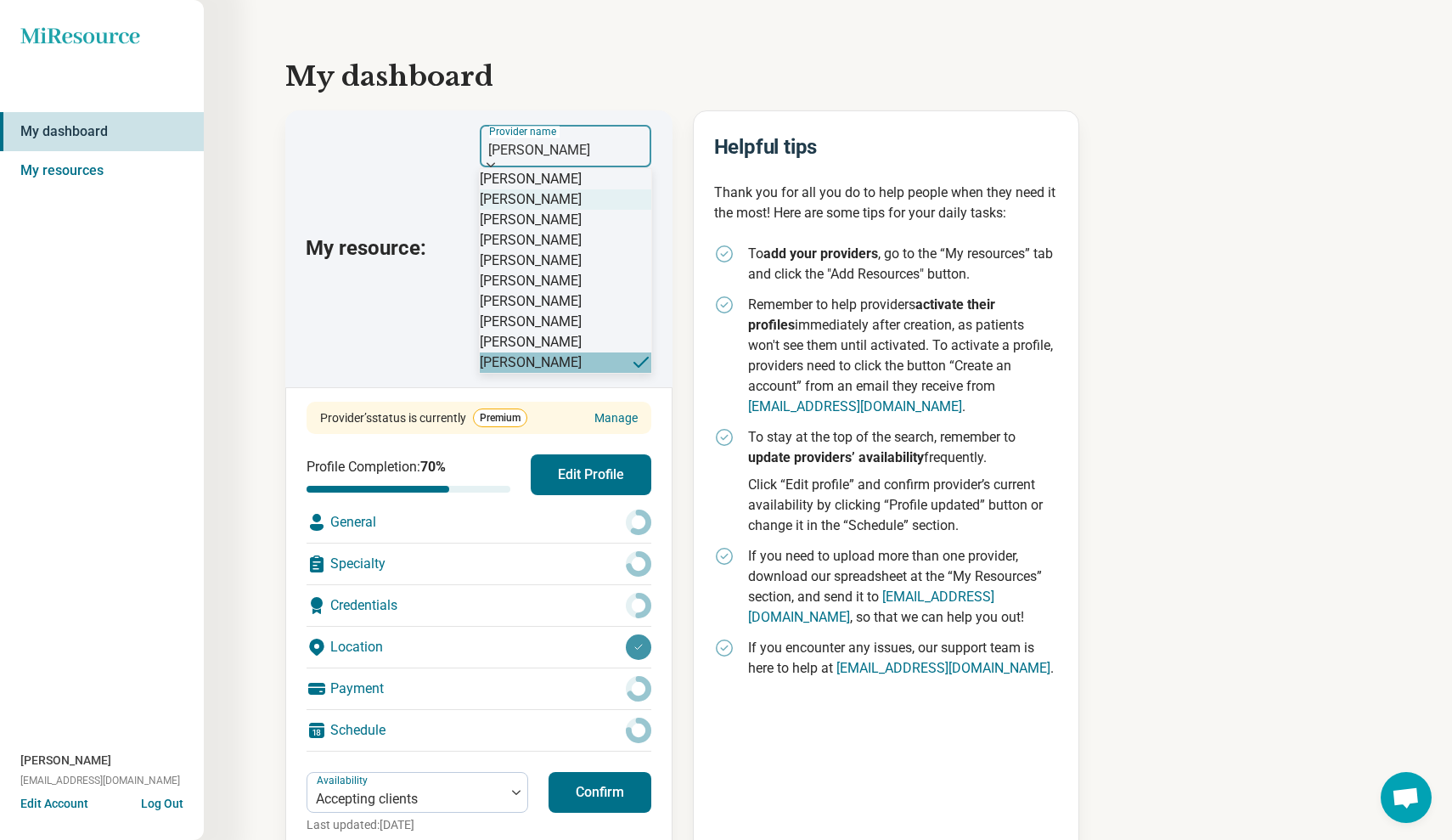
click at [604, 209] on div "[PERSON_NAME]" at bounding box center [566, 199] width 171 height 21
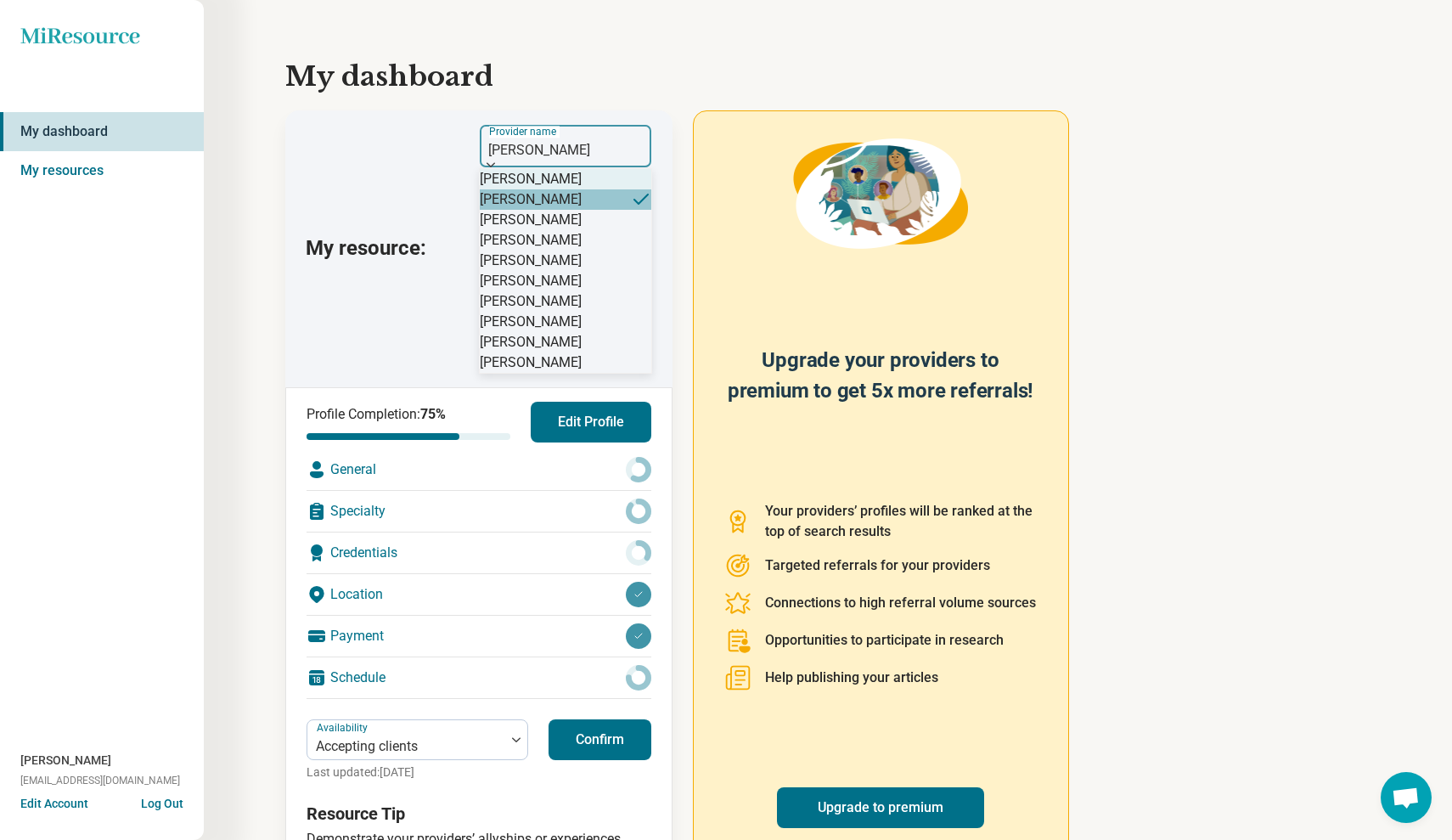
click at [638, 162] on div at bounding box center [566, 165] width 171 height 5
click at [596, 230] on div "[PERSON_NAME]" at bounding box center [566, 219] width 171 height 21
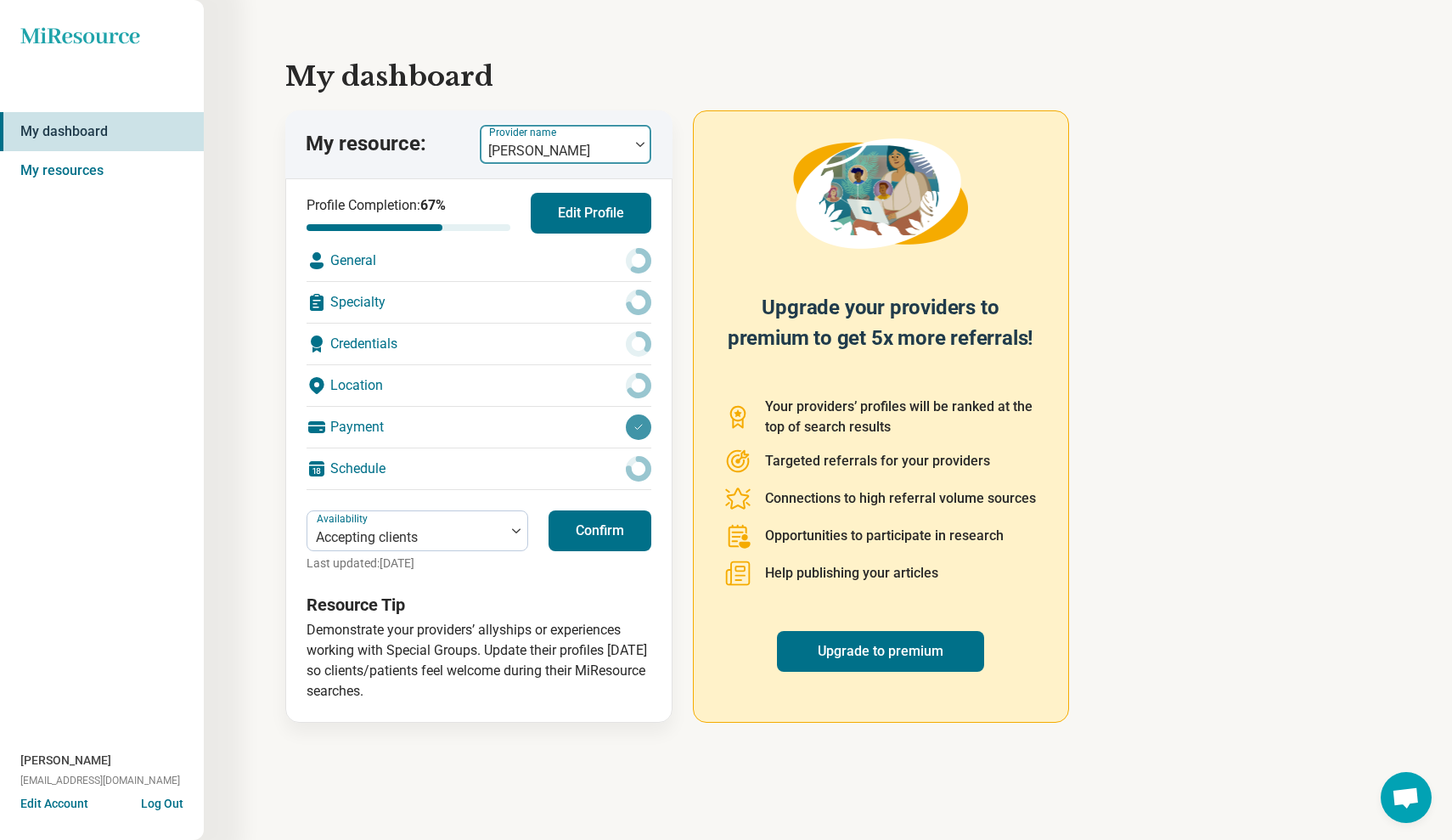
click at [642, 152] on div at bounding box center [640, 143] width 22 height 39
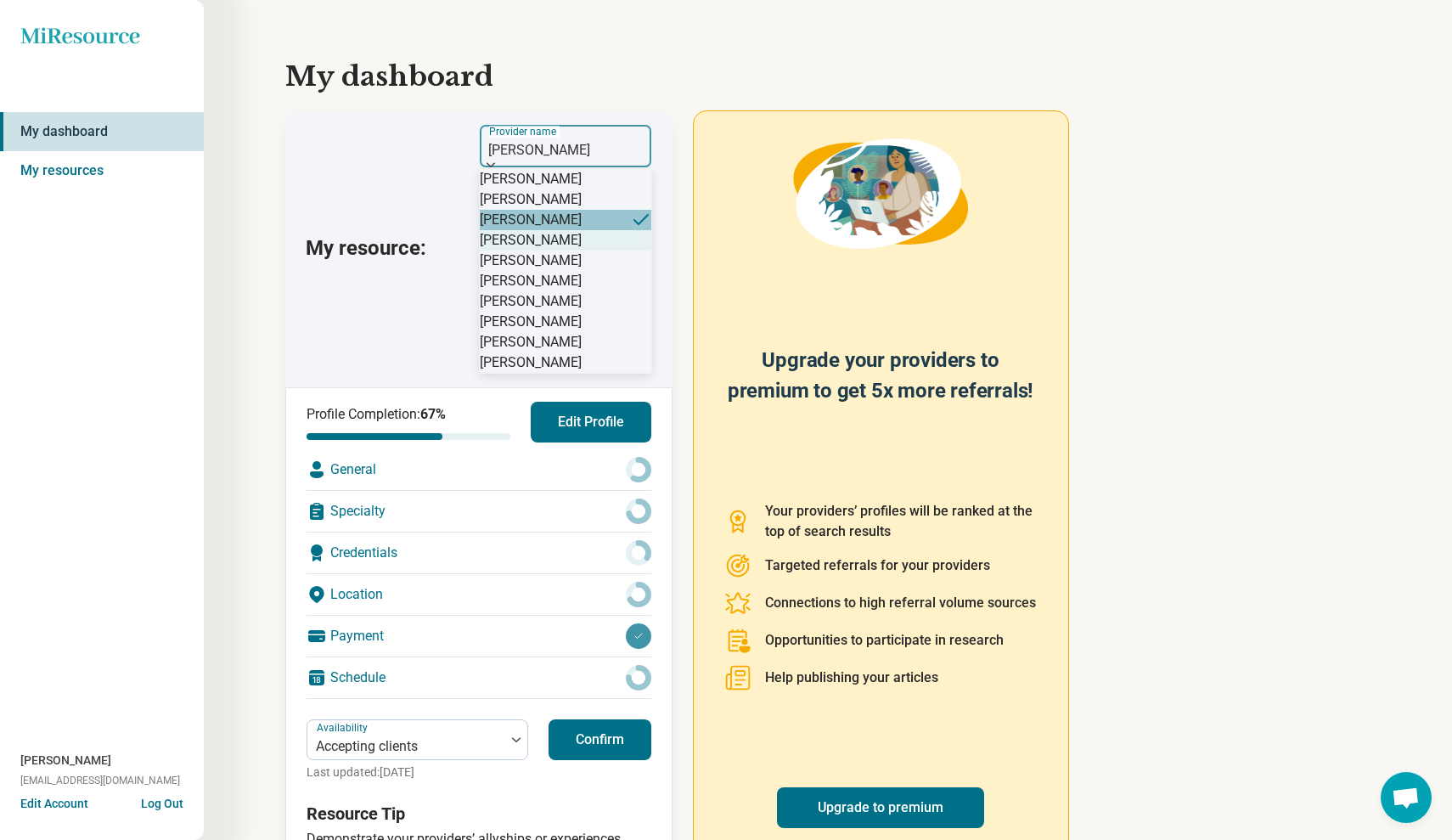
click at [606, 251] on div "[PERSON_NAME]" at bounding box center [566, 240] width 171 height 21
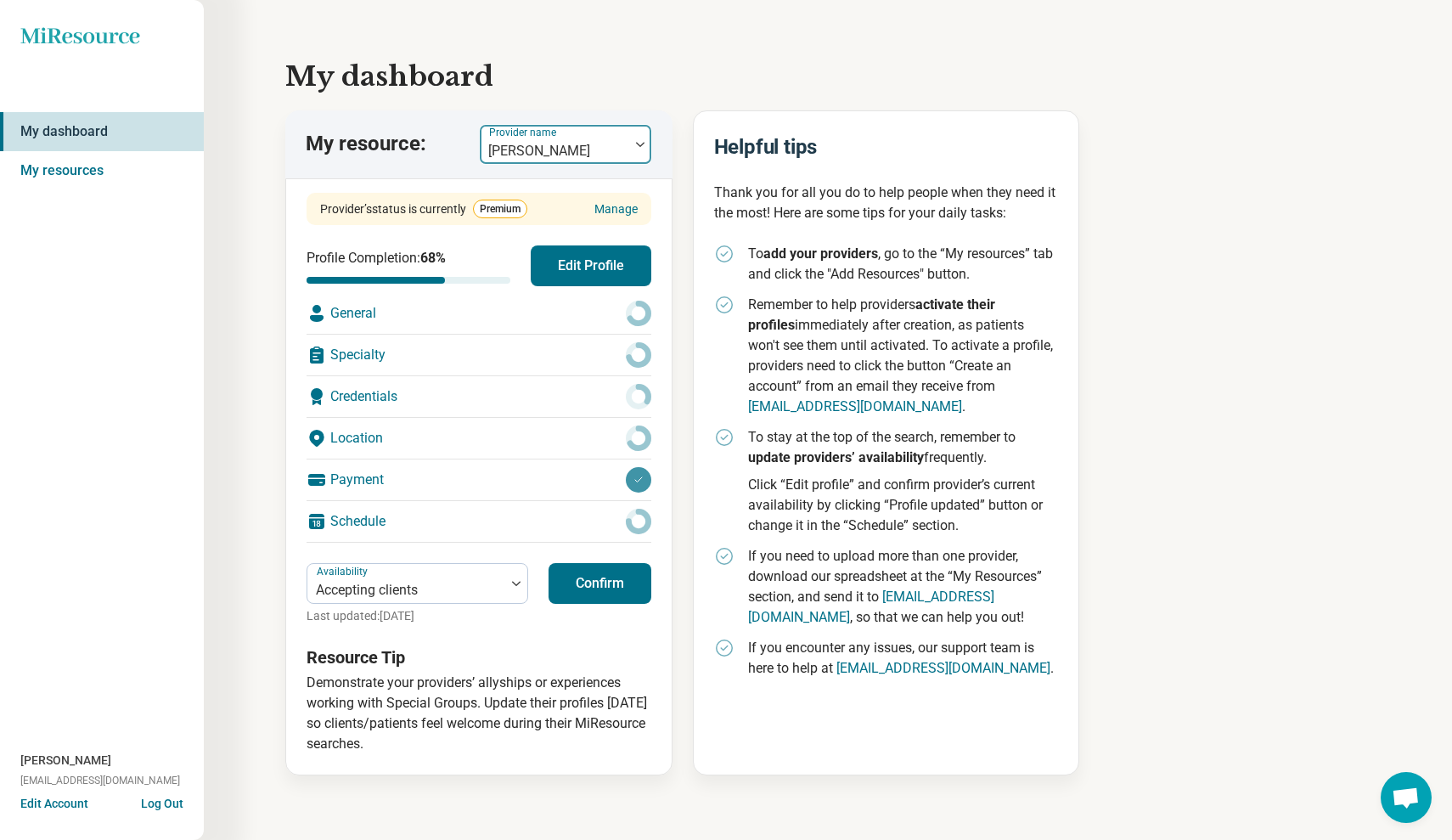
click at [638, 134] on div at bounding box center [640, 143] width 22 height 39
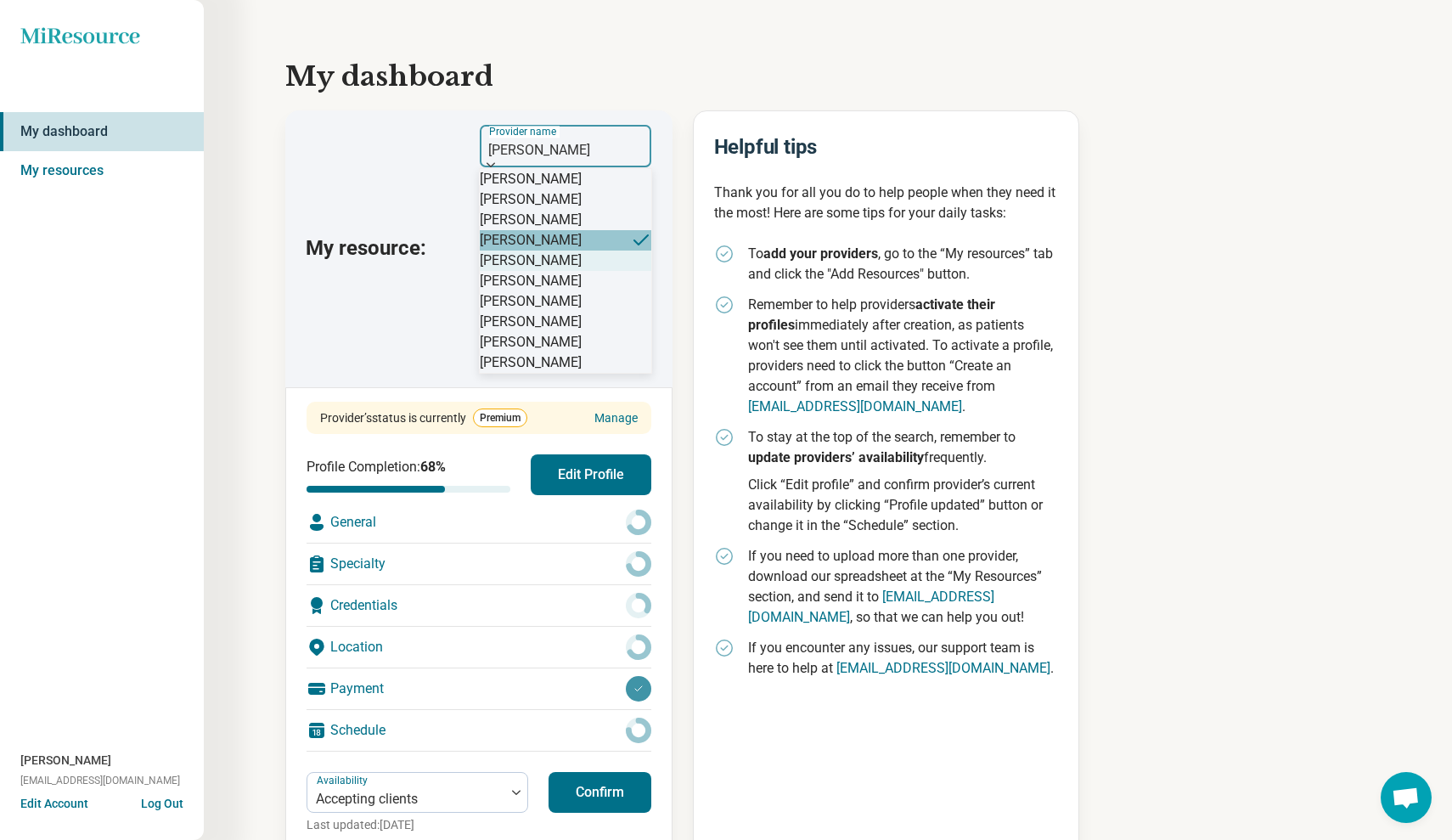
click at [594, 271] on div "[PERSON_NAME]" at bounding box center [566, 261] width 171 height 21
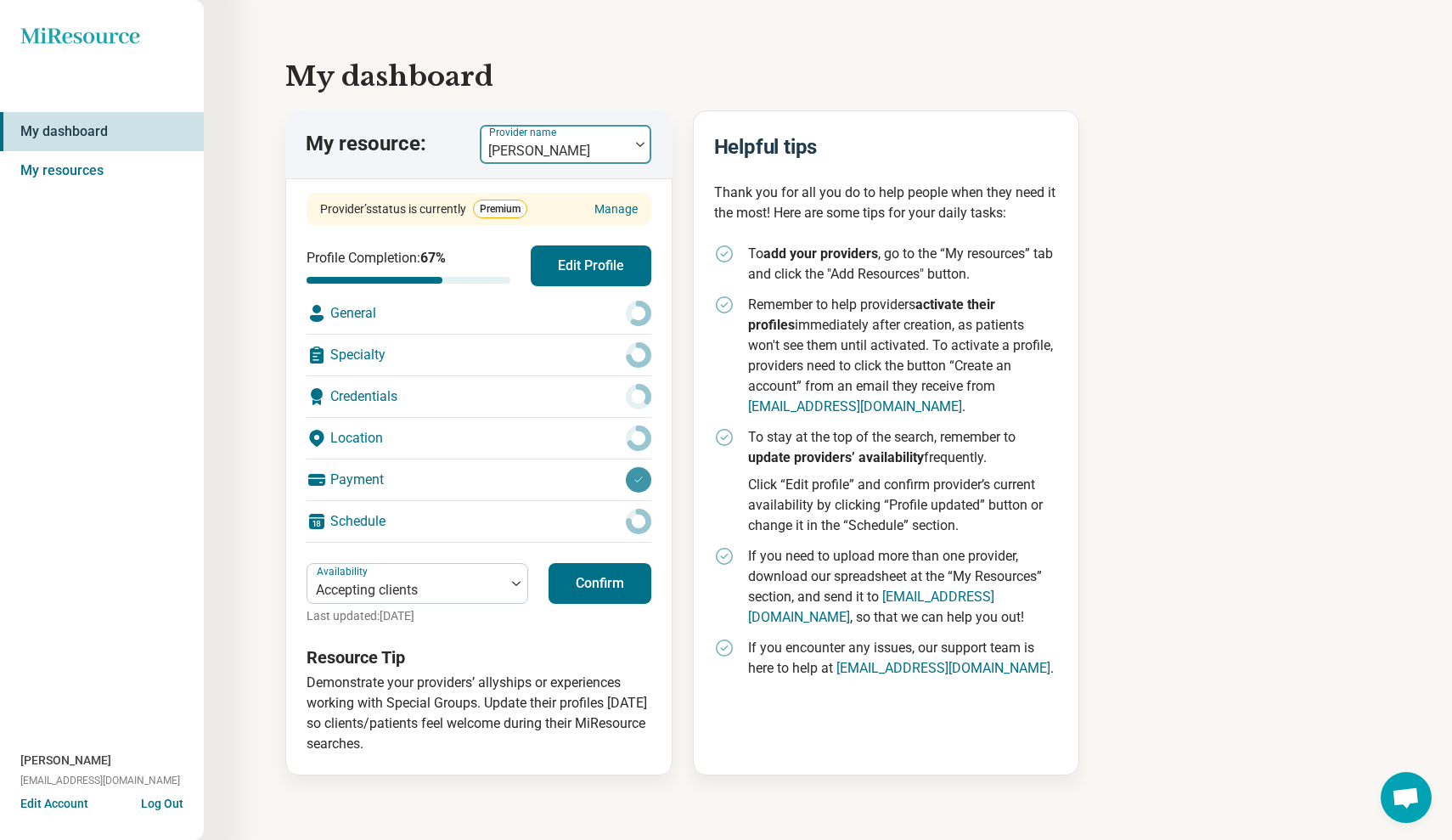
click at [638, 138] on div at bounding box center [640, 143] width 22 height 39
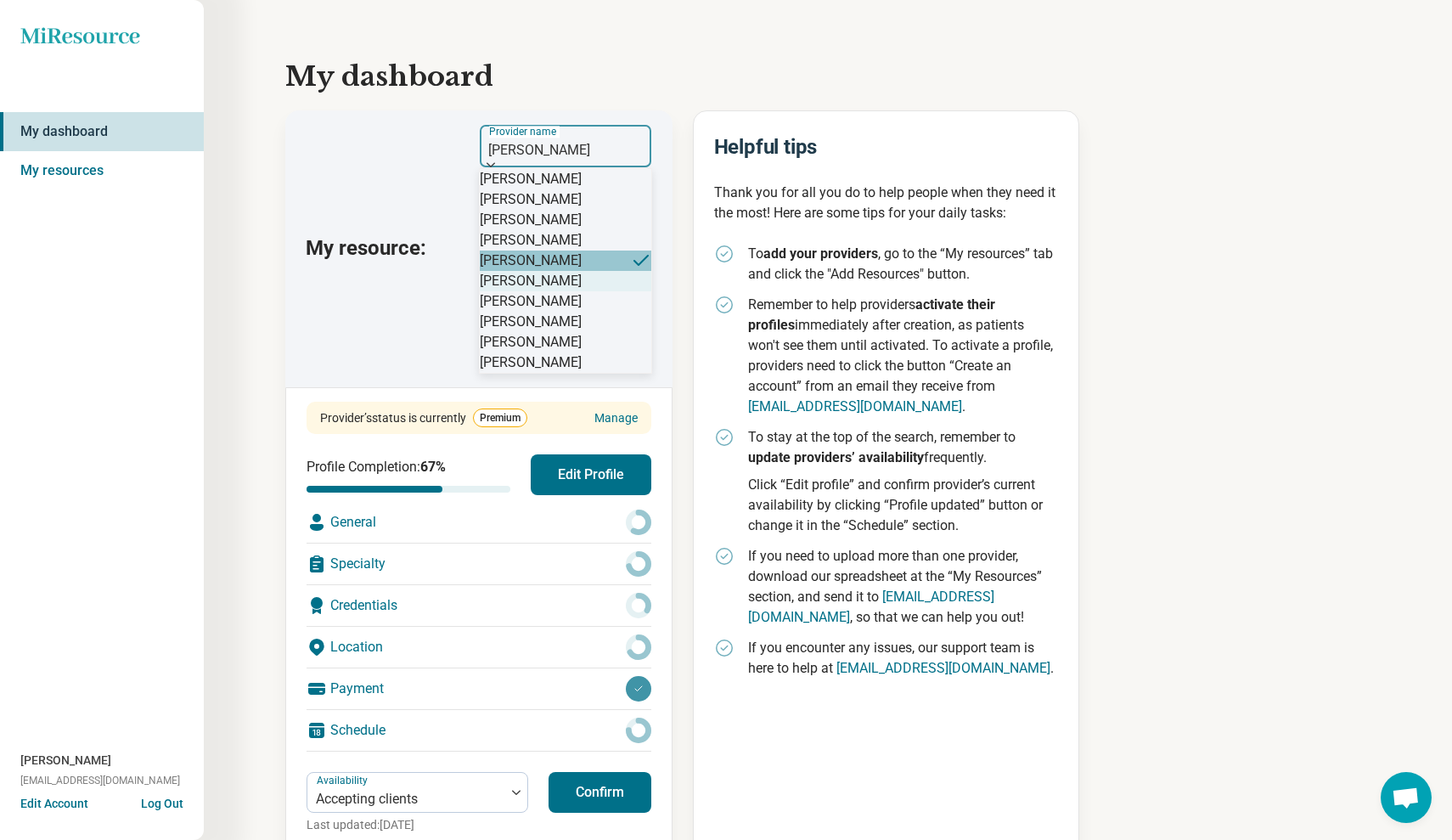
click at [572, 291] on div "[PERSON_NAME]" at bounding box center [531, 281] width 102 height 21
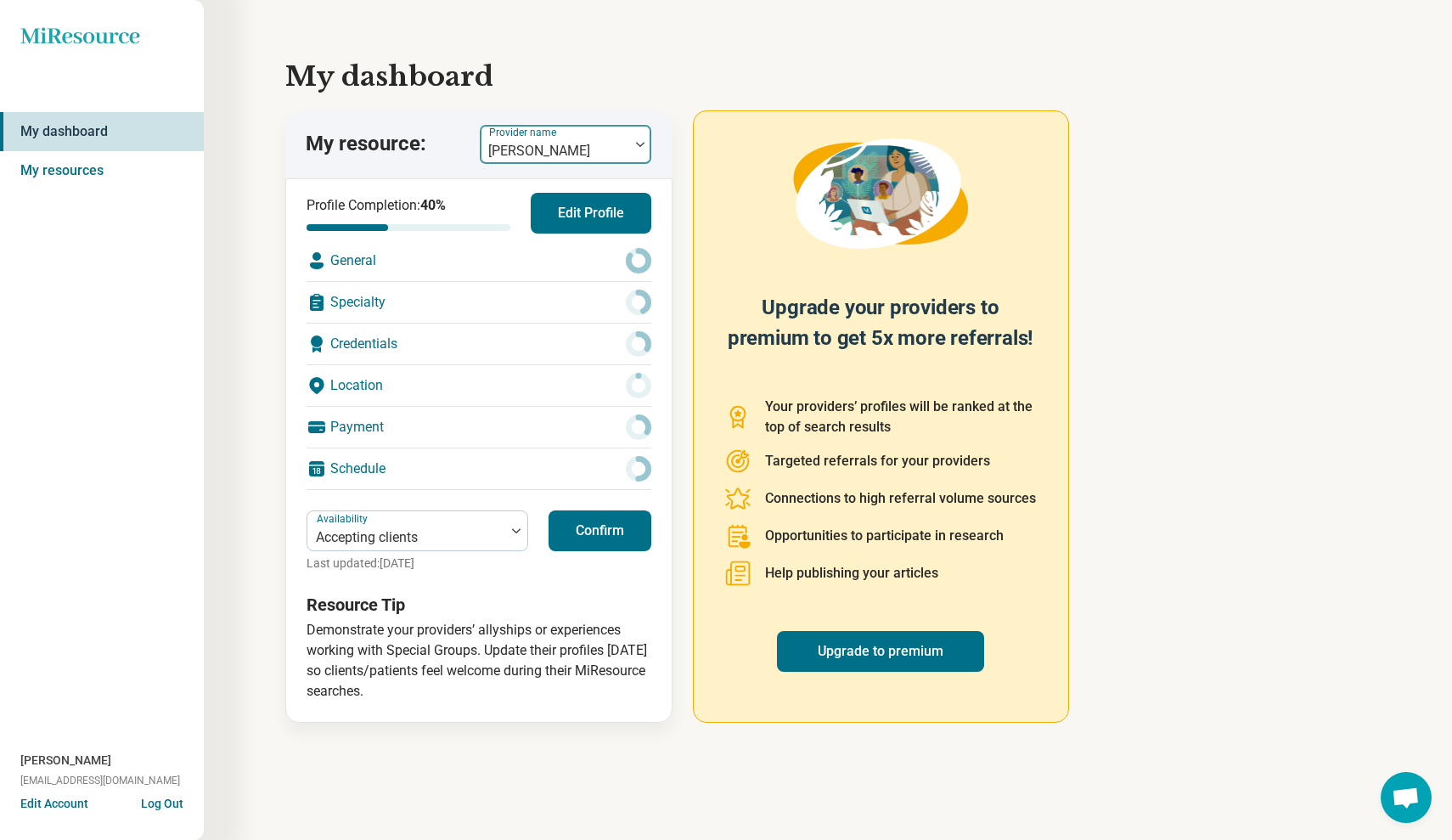
click at [638, 146] on img at bounding box center [640, 144] width 8 height 5
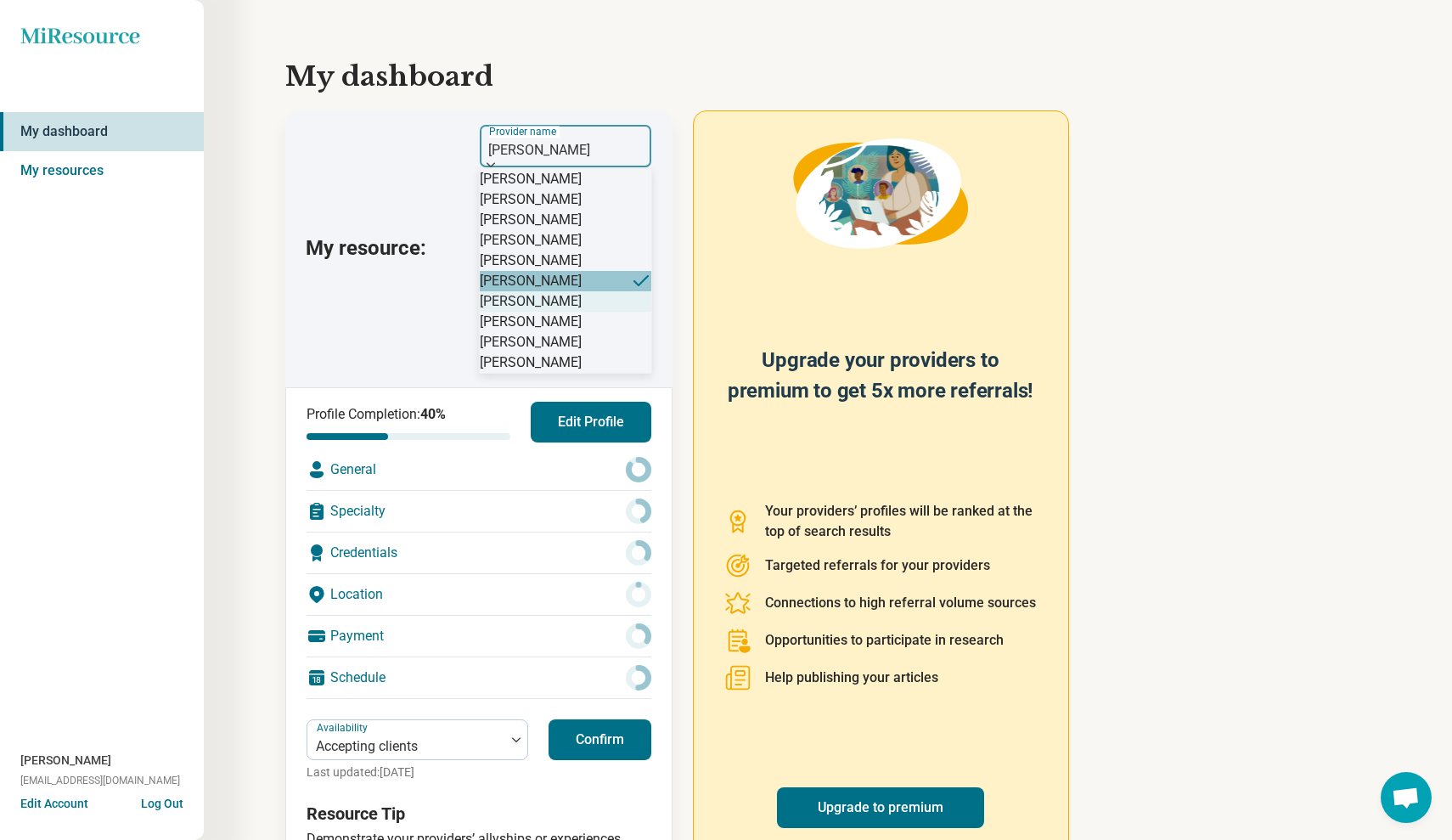
click at [592, 311] on div "[PERSON_NAME]" at bounding box center [566, 301] width 171 height 21
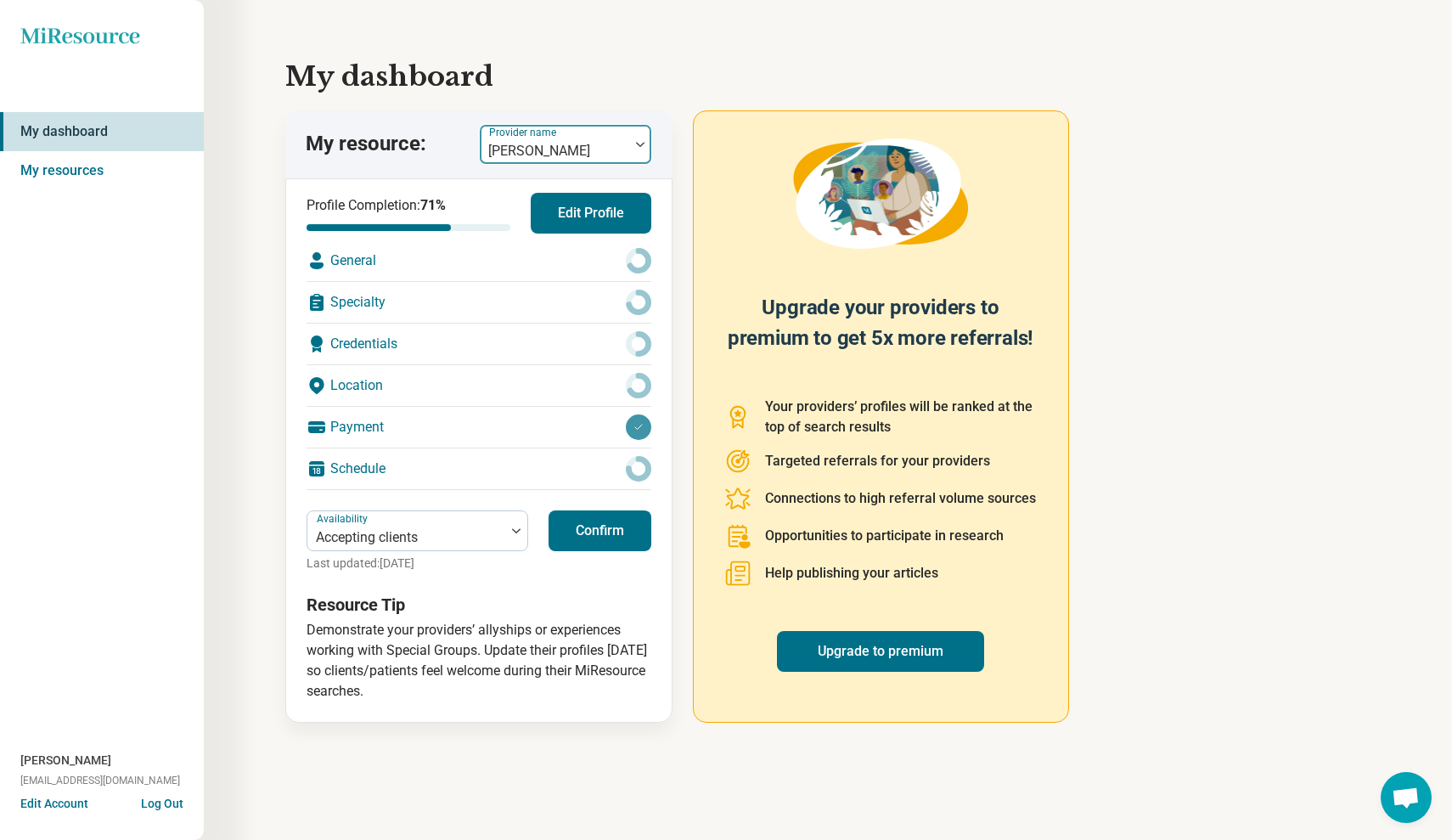
click at [642, 142] on img at bounding box center [640, 144] width 8 height 5
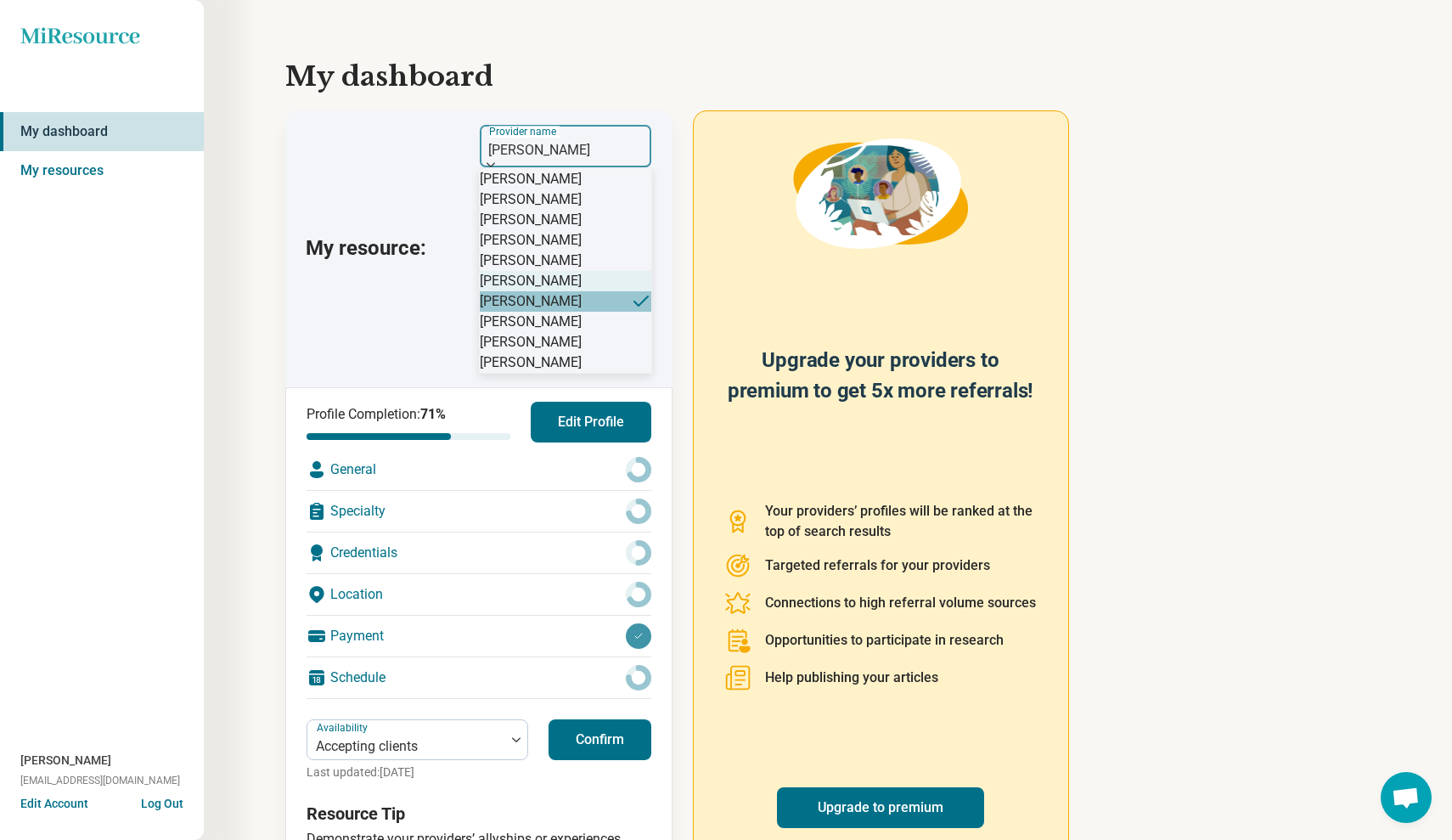
scroll to position [25, 0]
click at [582, 332] on div "[PERSON_NAME]" at bounding box center [531, 321] width 102 height 21
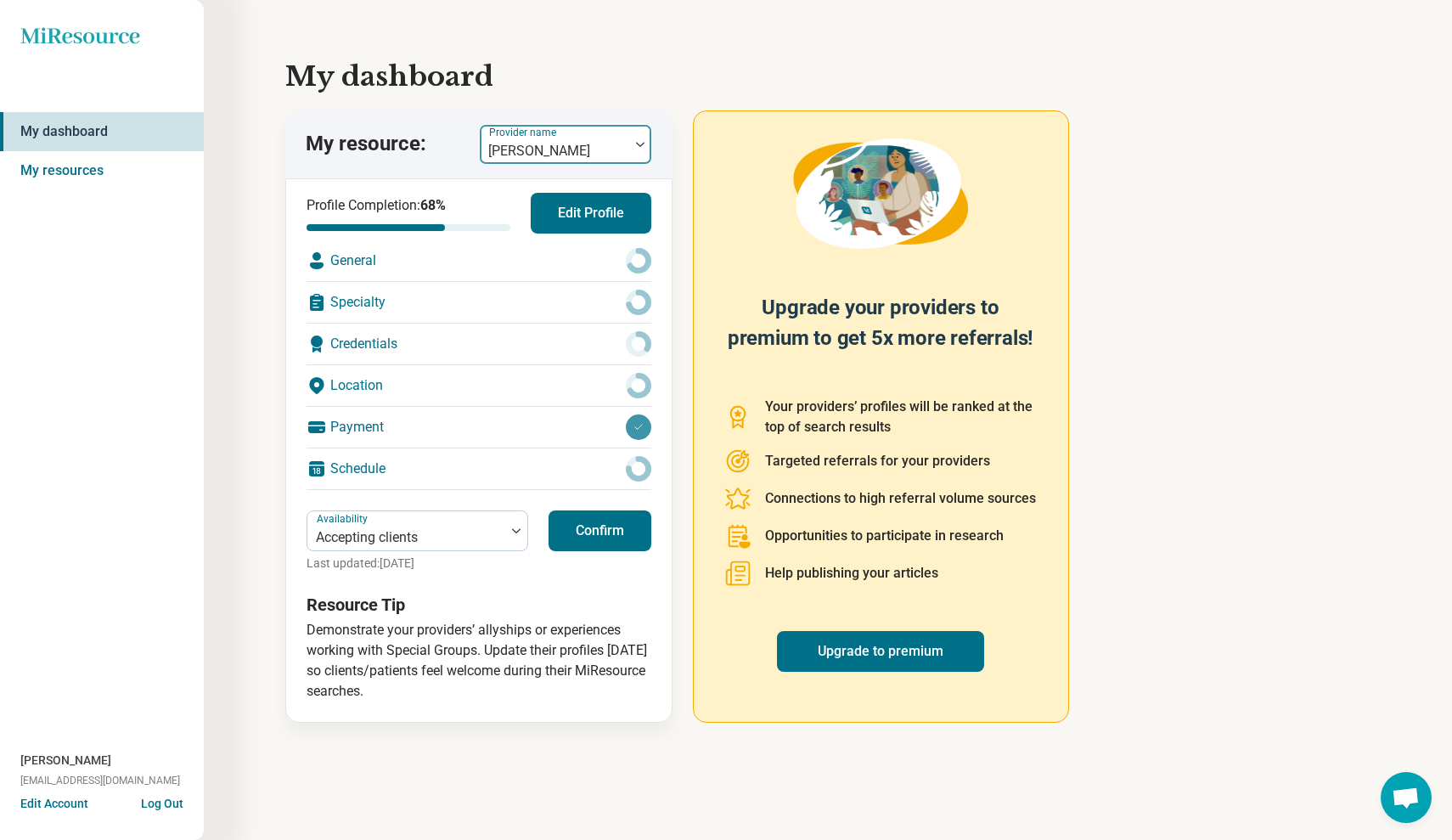
click at [632, 137] on div at bounding box center [640, 143] width 22 height 39
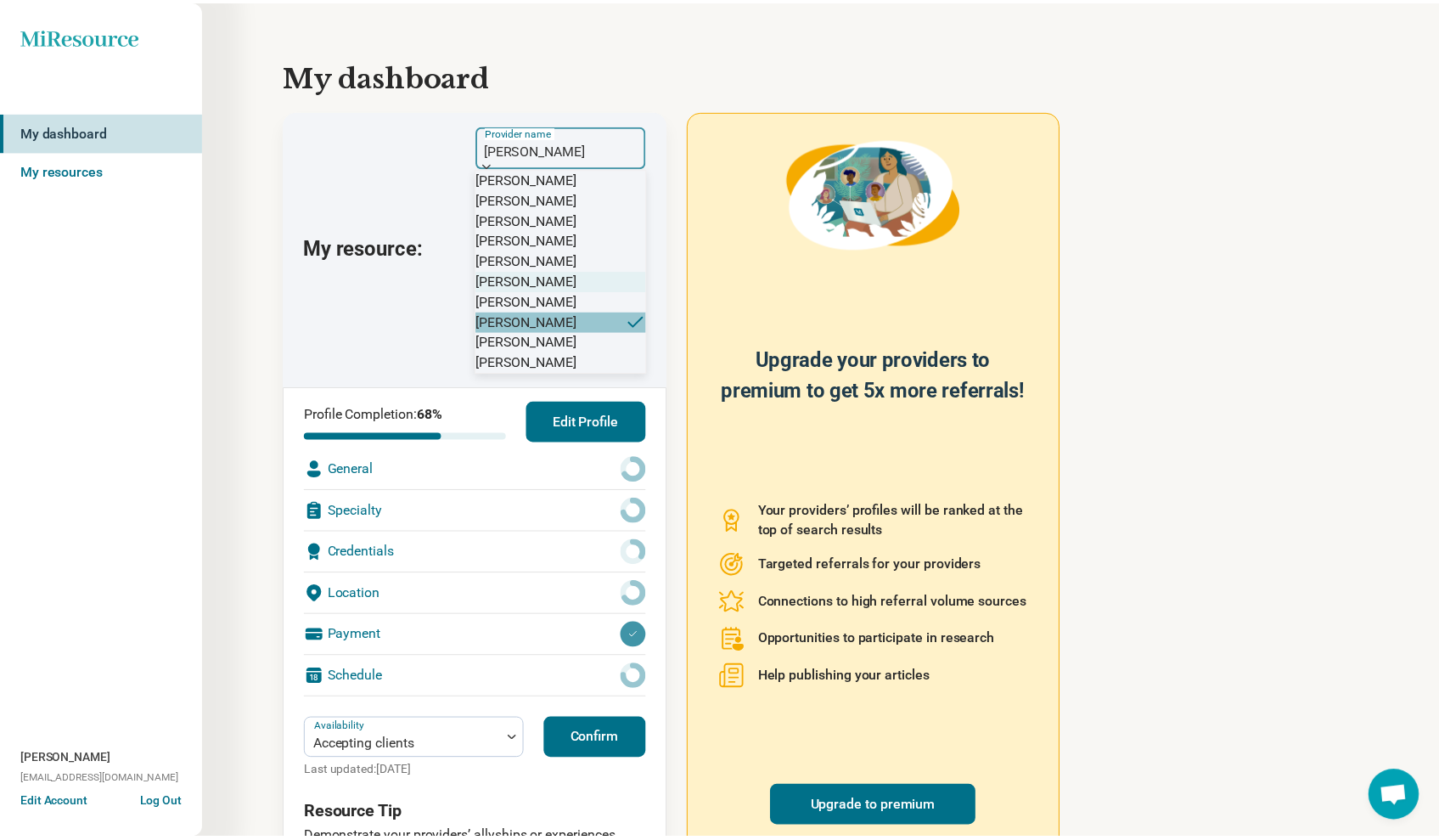
scroll to position [66, 0]
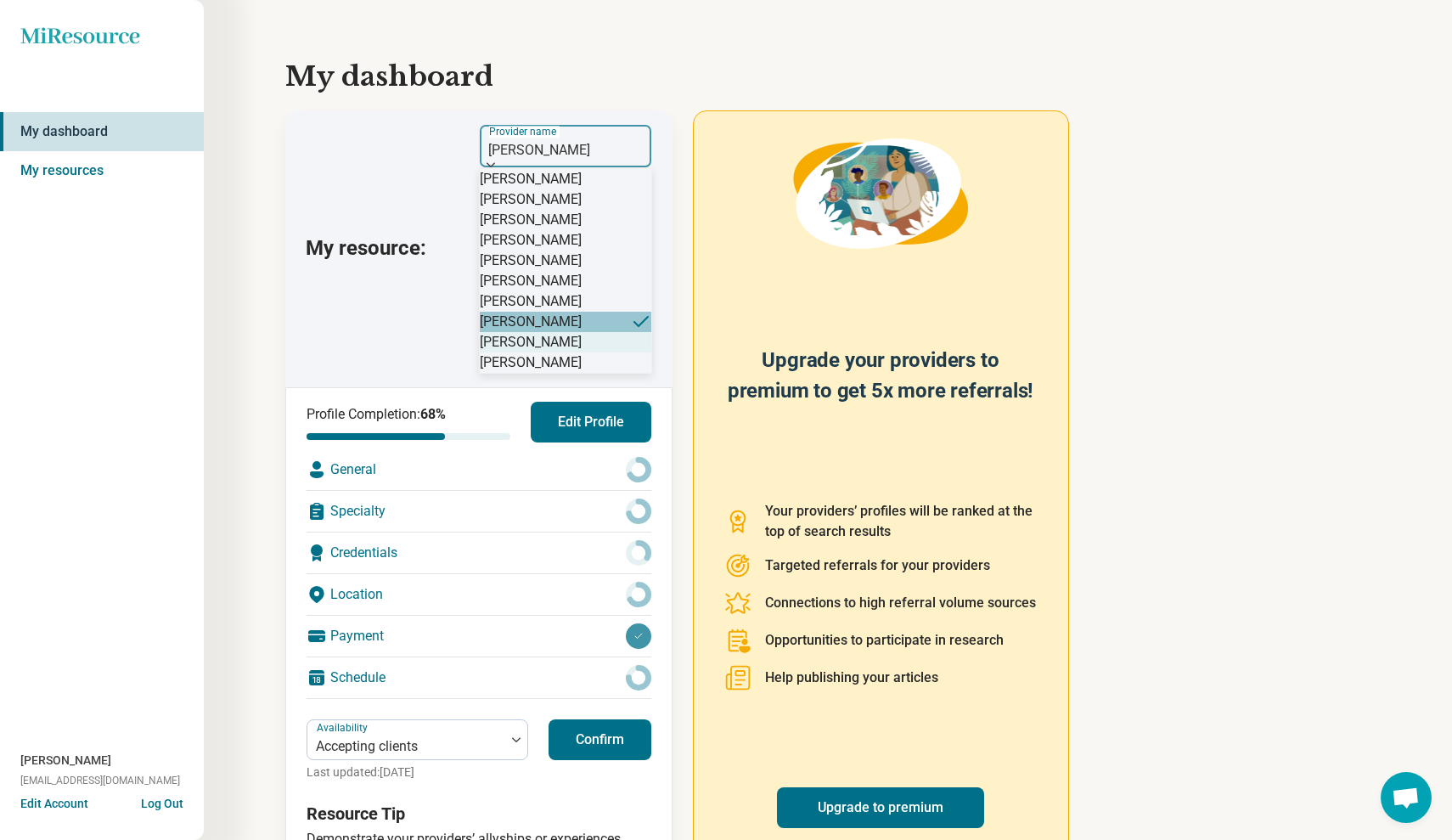
click at [566, 353] on div "[PERSON_NAME]" at bounding box center [531, 342] width 102 height 21
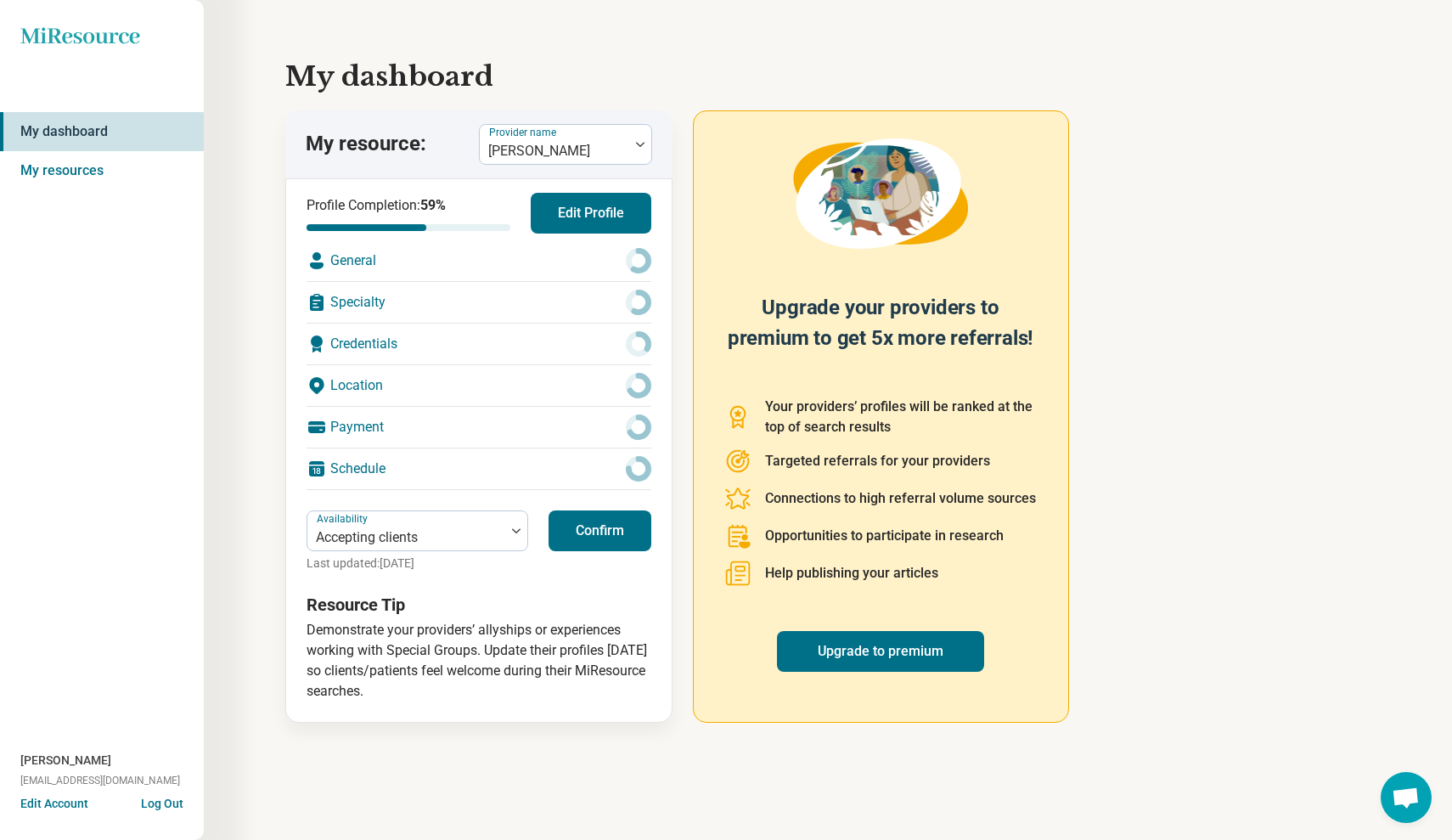
click at [604, 212] on button "Edit Profile" at bounding box center [591, 213] width 121 height 41
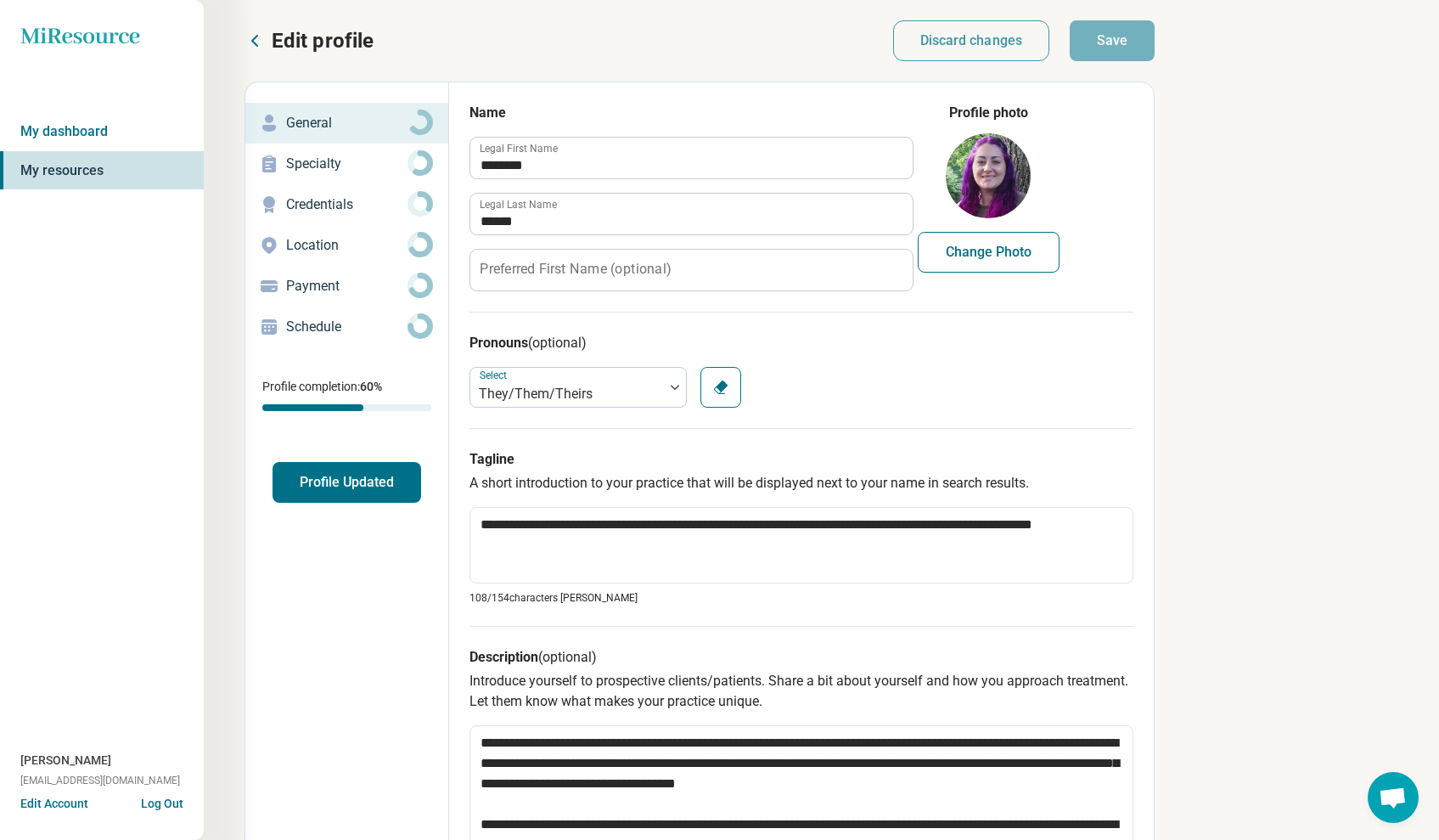
click at [339, 162] on p "Specialty" at bounding box center [346, 163] width 122 height 21
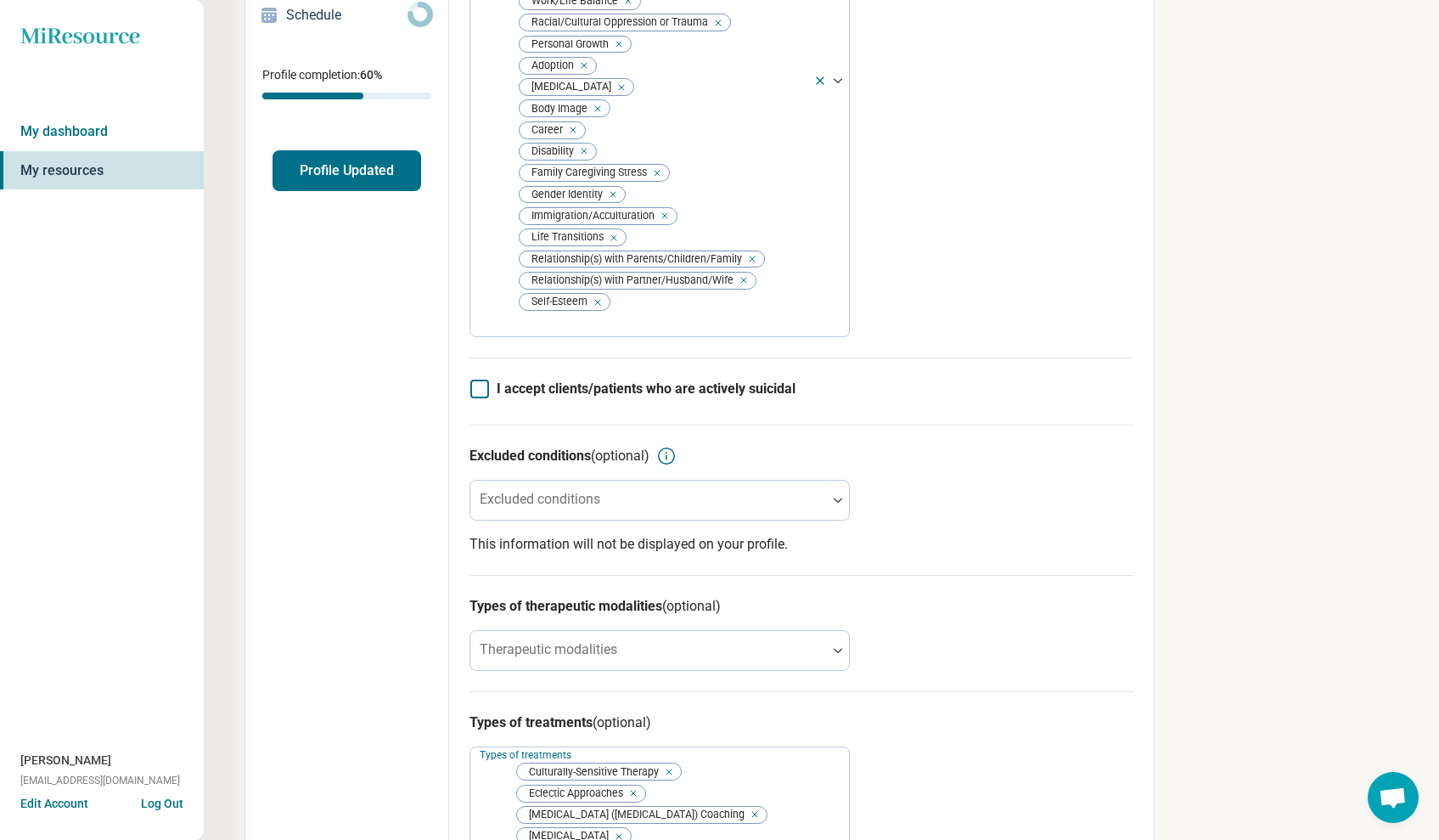
scroll to position [337, 0]
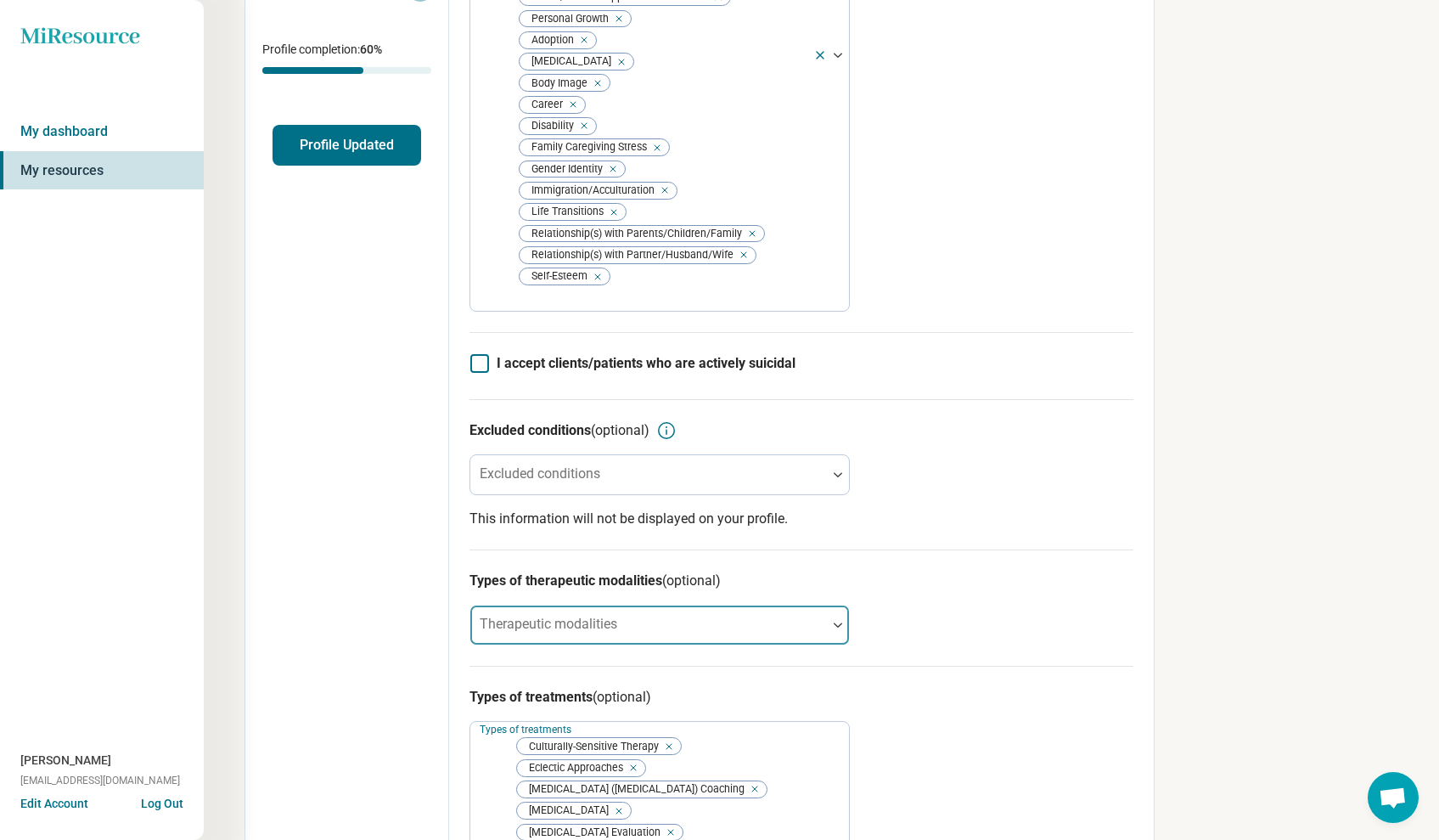
click at [841, 605] on div at bounding box center [838, 624] width 22 height 39
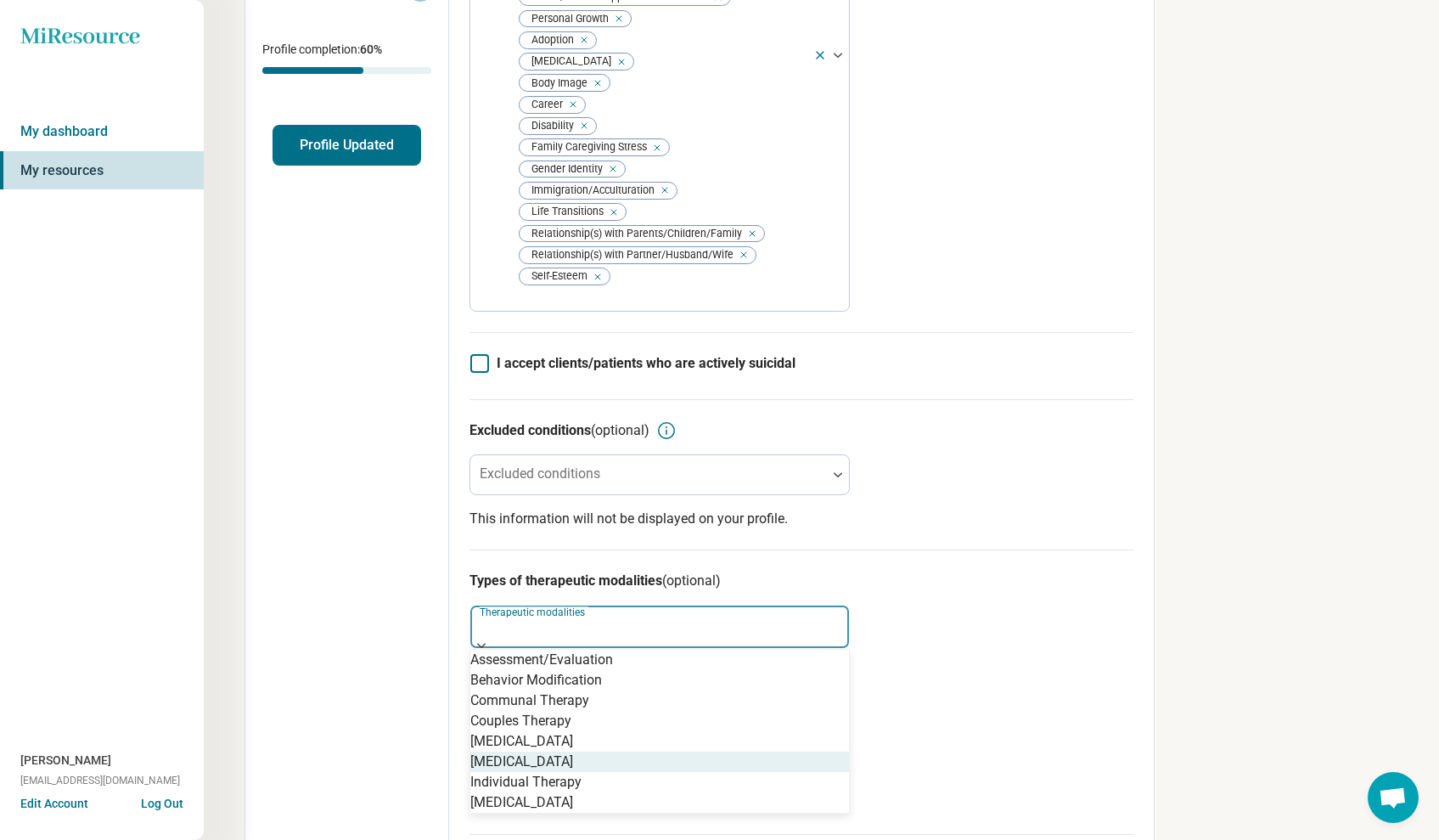
scroll to position [7, 0]
click at [757, 771] on div "Individual Therapy" at bounding box center [660, 781] width 379 height 21
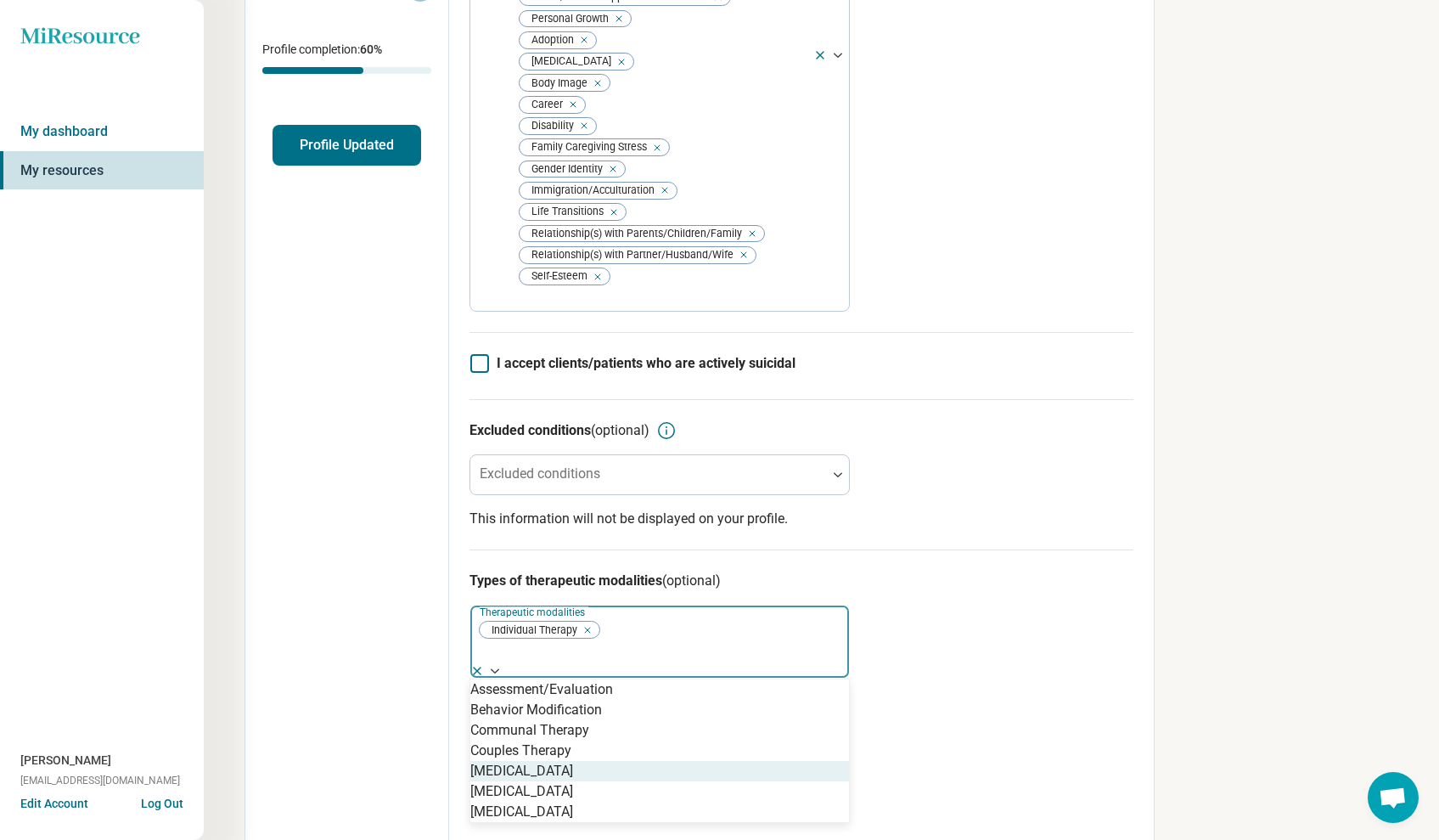
click at [714, 761] on div "[MEDICAL_DATA]" at bounding box center [660, 771] width 379 height 21
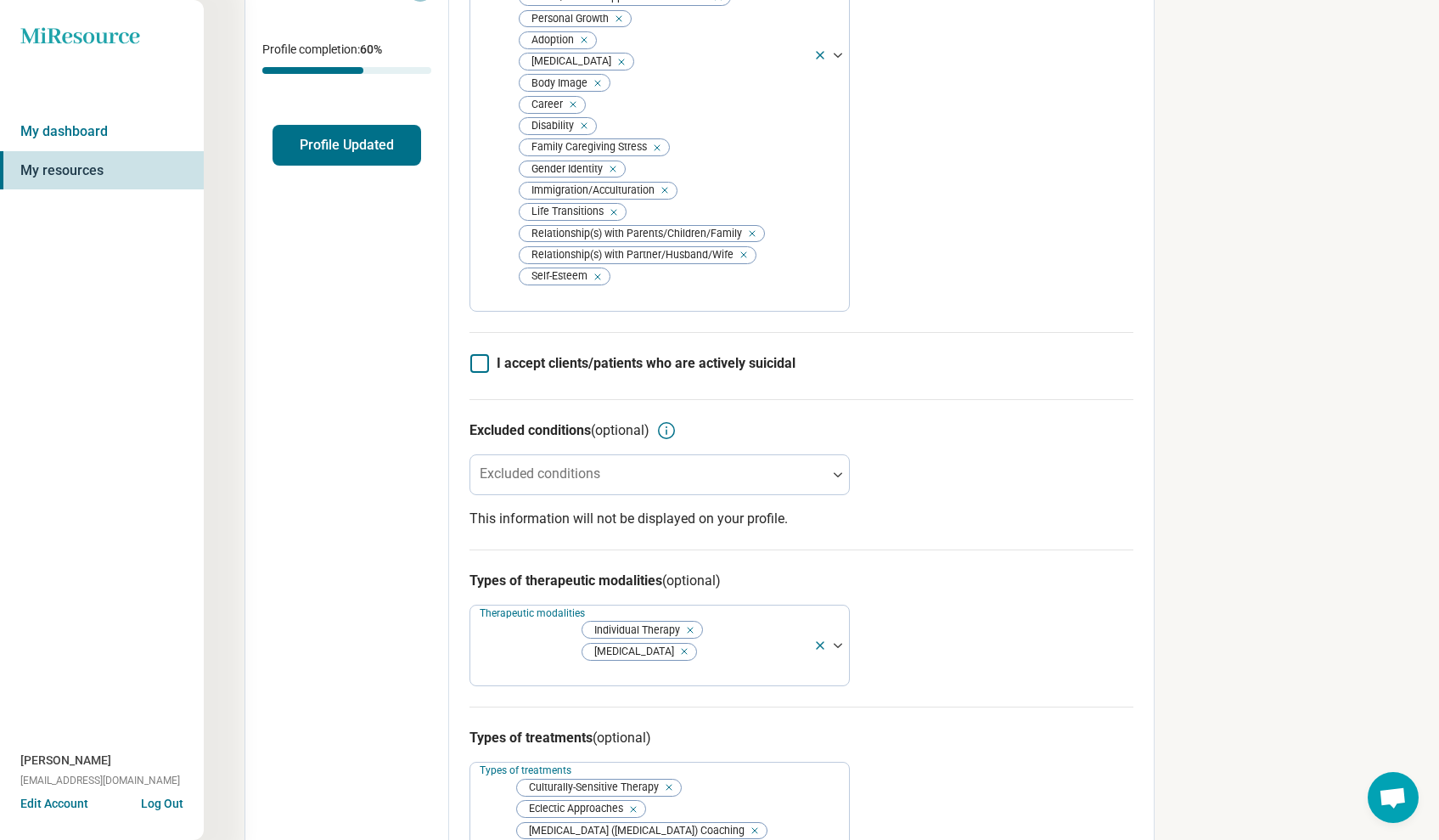
click at [984, 549] on div "Types of therapeutic modalities (optional) Therapeutic modalities Individual Th…" at bounding box center [801, 628] width 664 height 158
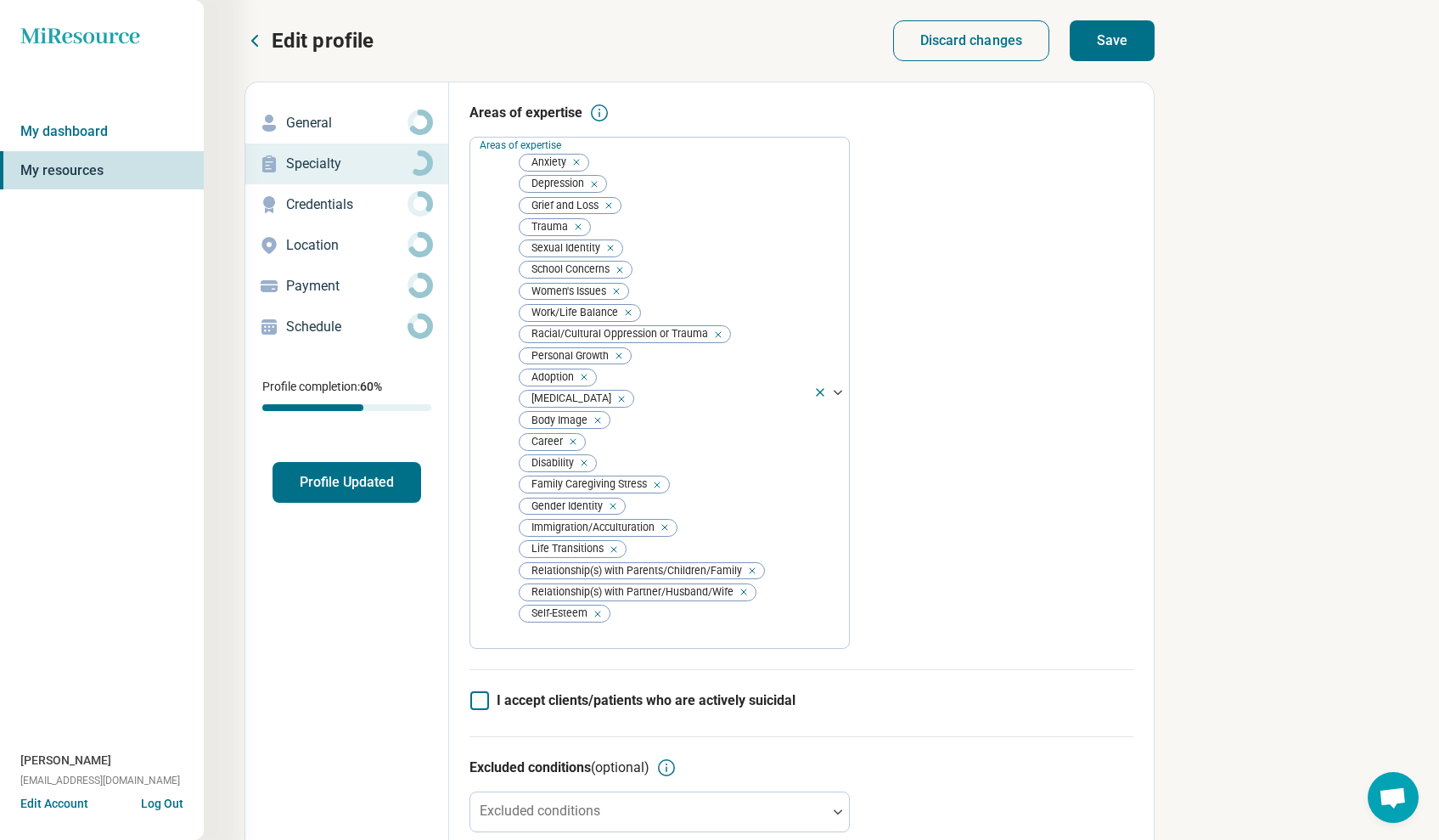
click at [1124, 38] on button "Save" at bounding box center [1112, 41] width 85 height 41
click at [341, 198] on p "Credentials" at bounding box center [346, 205] width 122 height 21
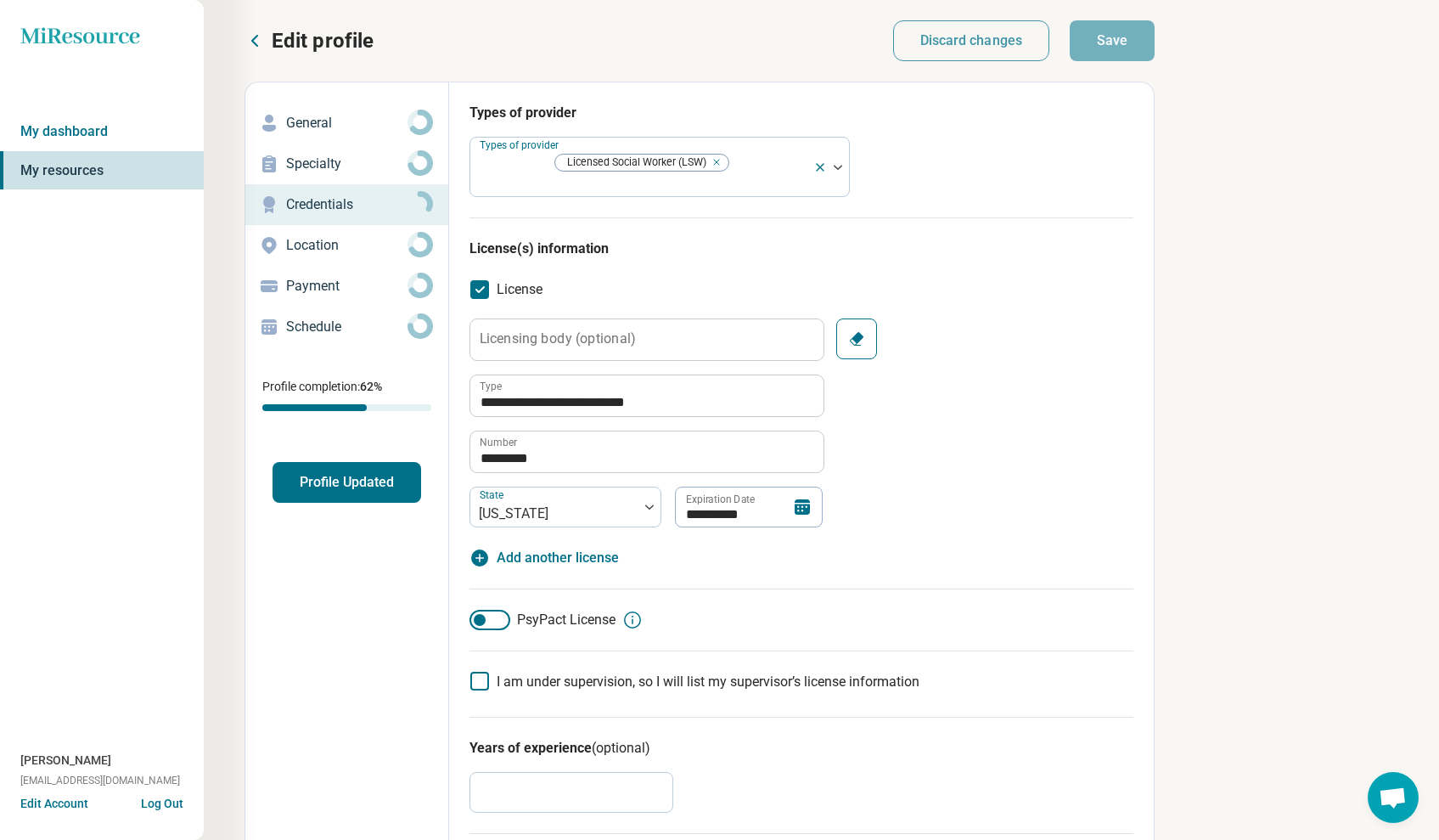
click at [324, 125] on p "General" at bounding box center [346, 123] width 122 height 21
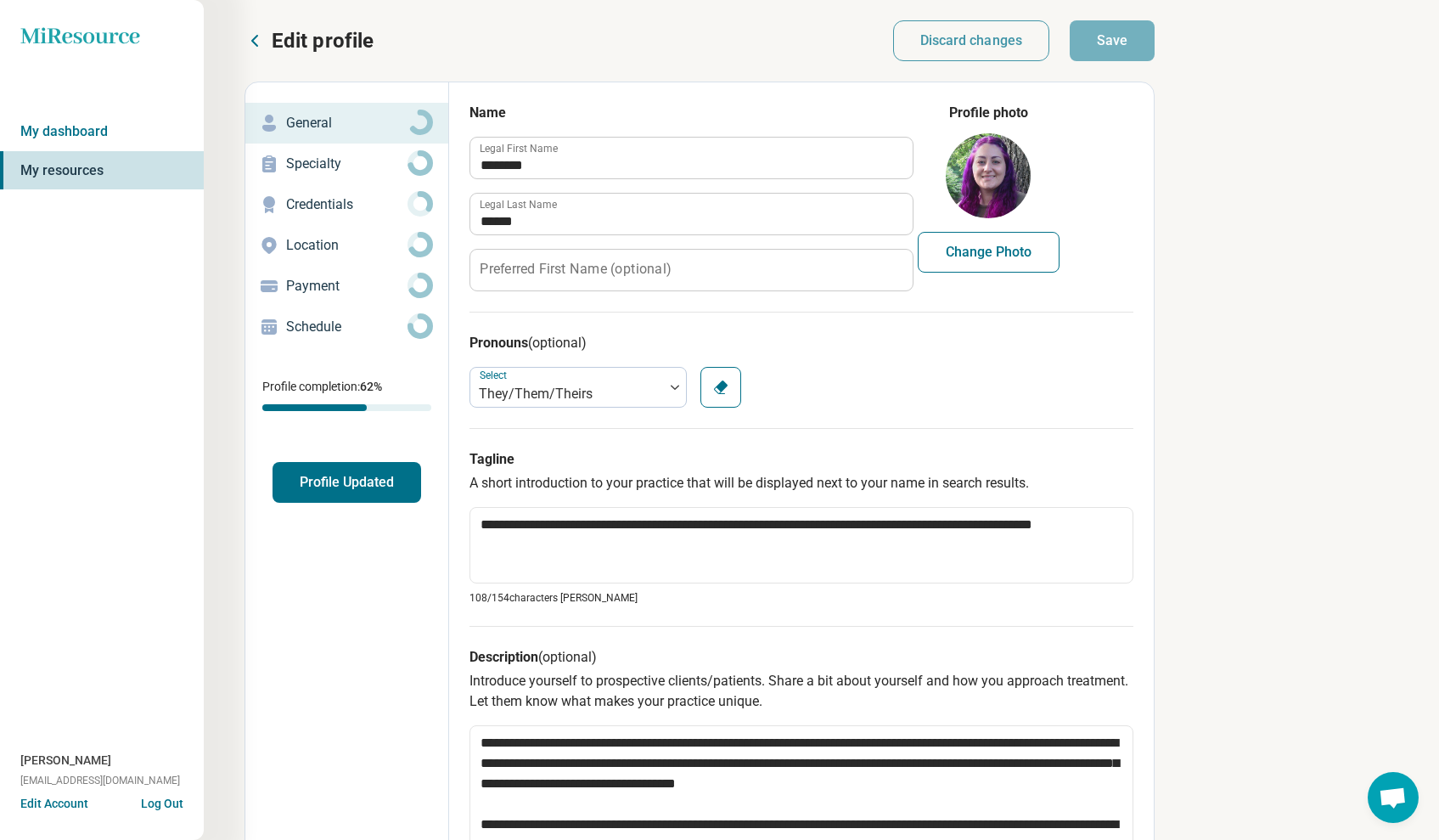
click at [327, 203] on p "Credentials" at bounding box center [346, 205] width 122 height 21
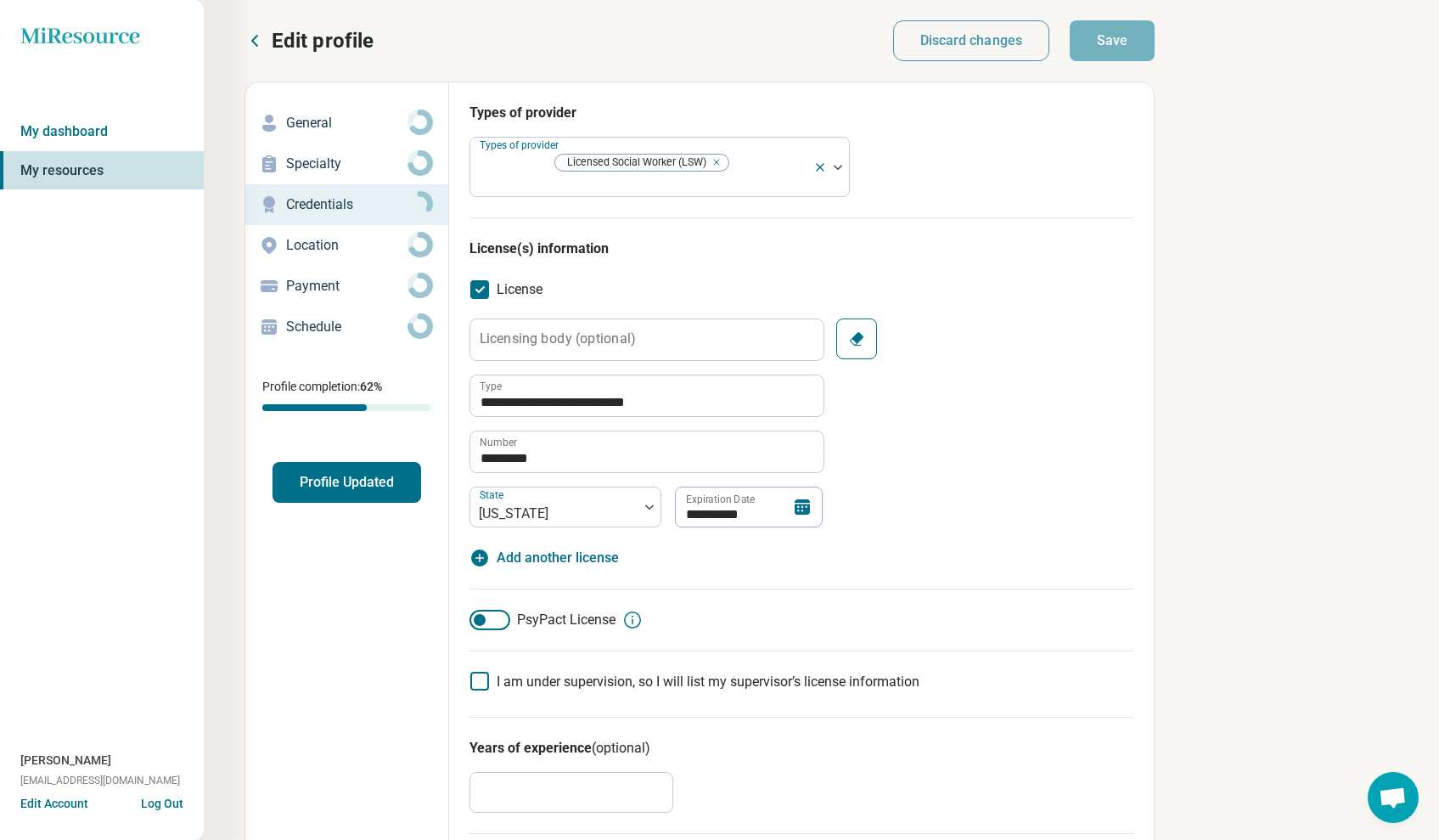
type textarea "*"
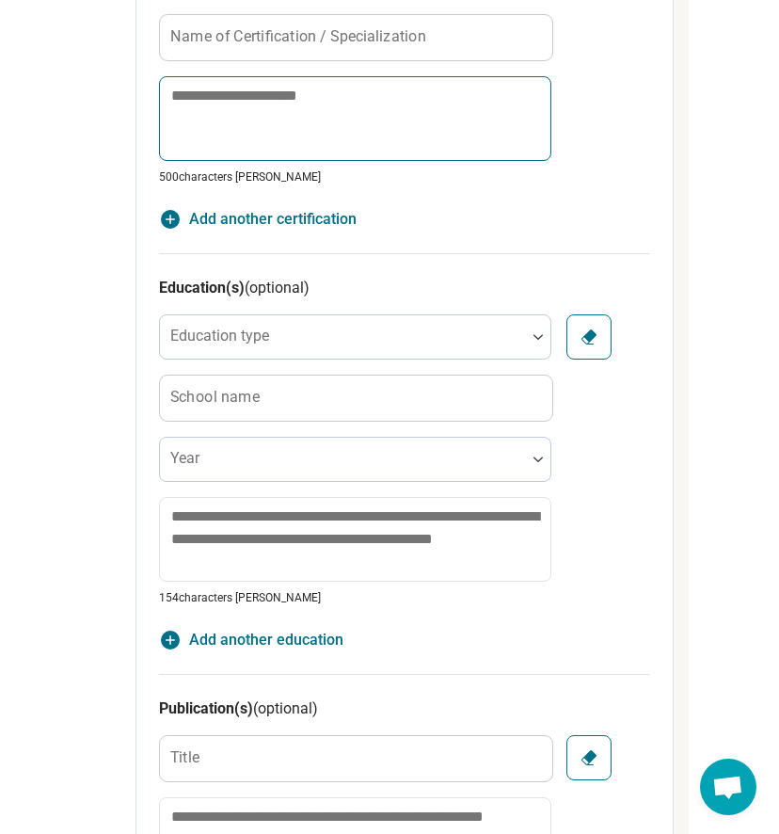
scroll to position [1071, 365]
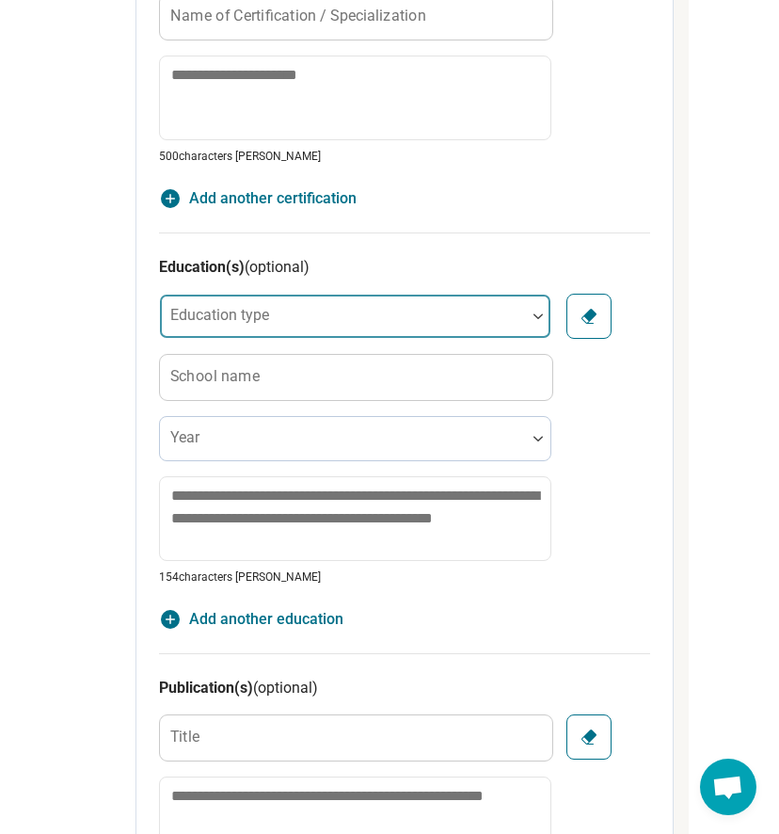
click at [546, 295] on div at bounding box center [538, 316] width 24 height 43
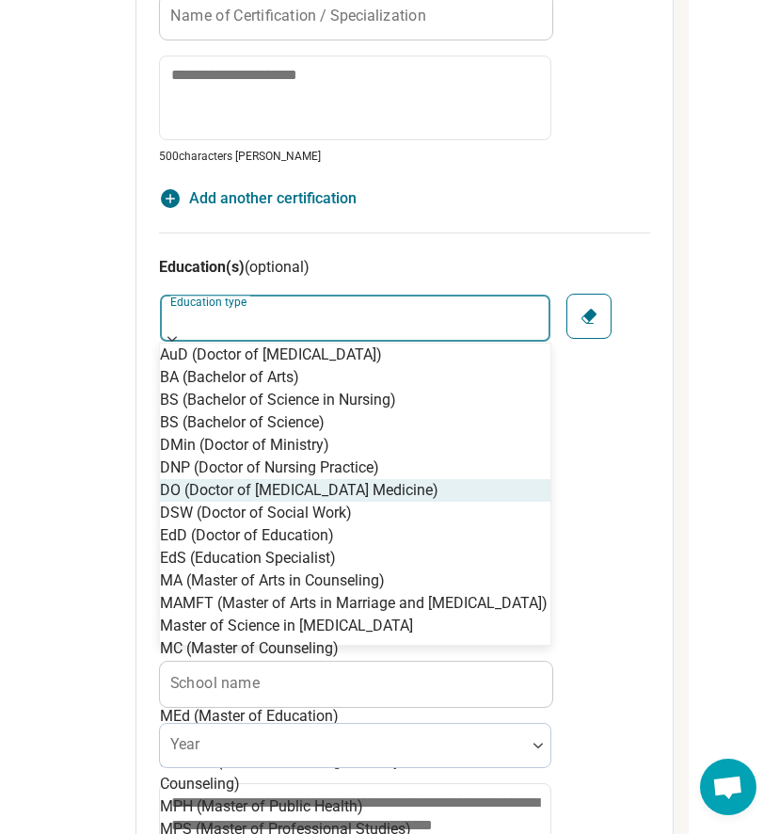
scroll to position [0, 0]
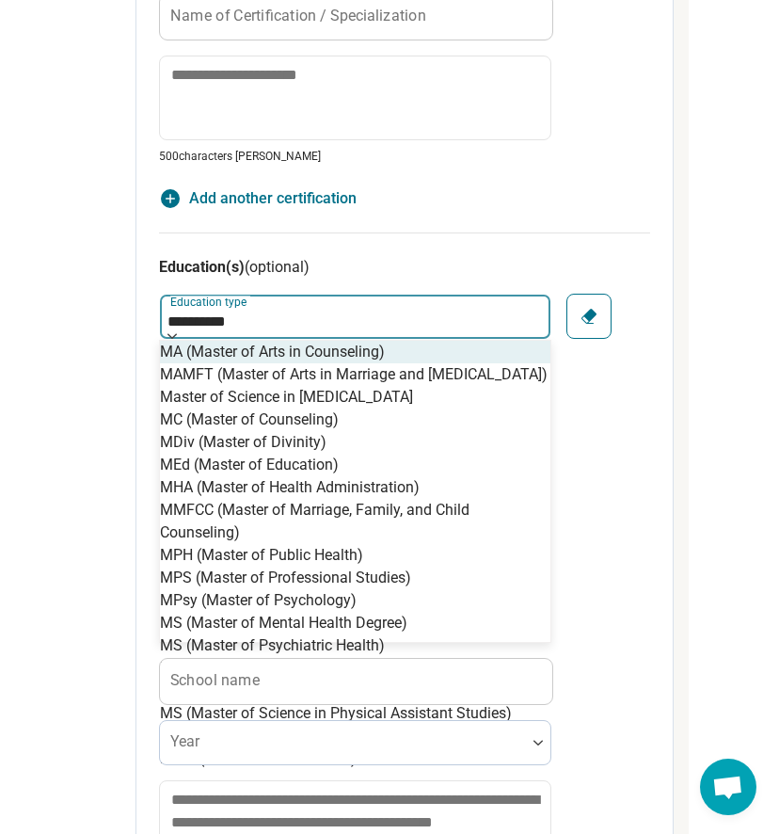
type input "**********"
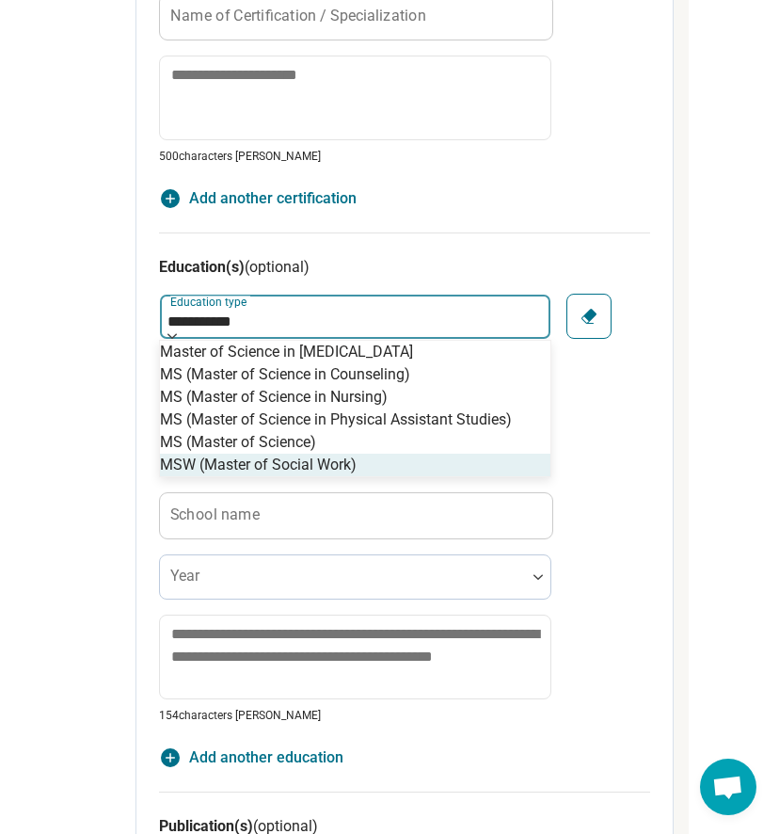
click at [381, 476] on div "MSW (Master of Social Work)" at bounding box center [355, 465] width 391 height 23
type textarea "*"
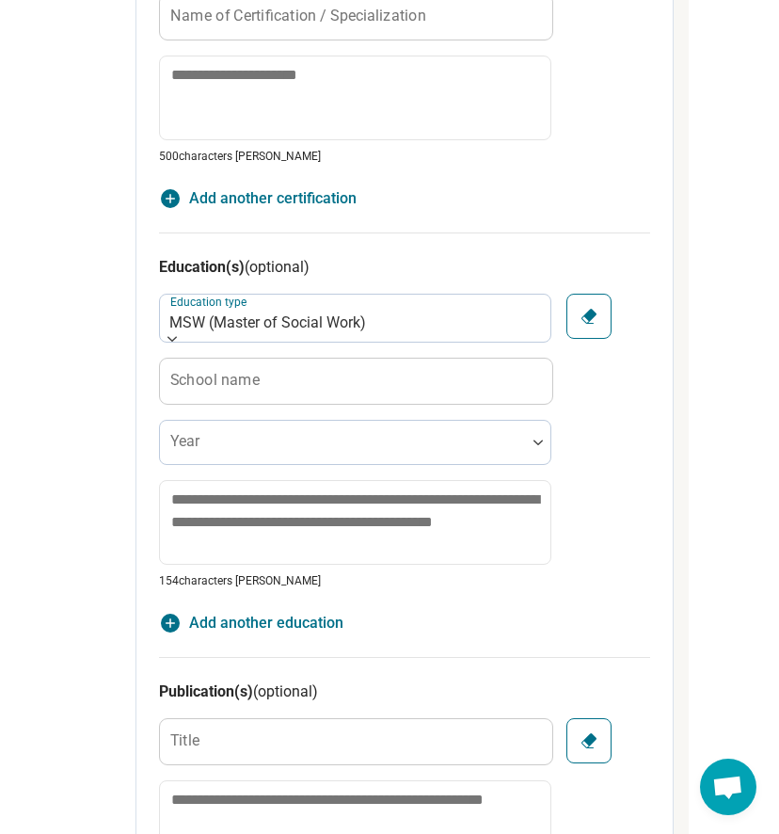
click at [198, 373] on label "School name" at bounding box center [214, 380] width 89 height 15
click at [198, 359] on input "School name" at bounding box center [356, 381] width 392 height 45
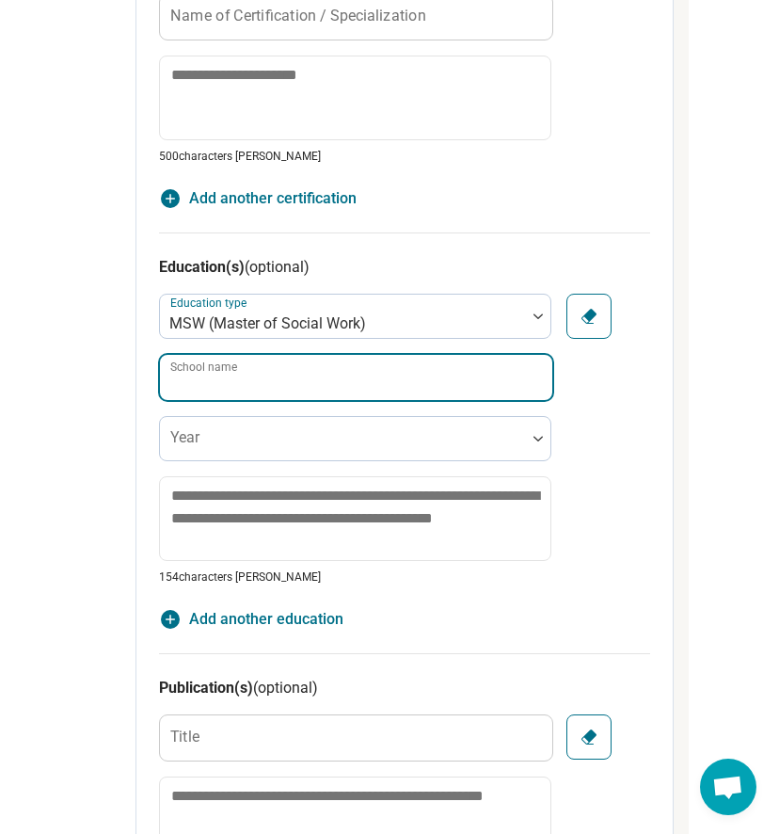
paste input "**********"
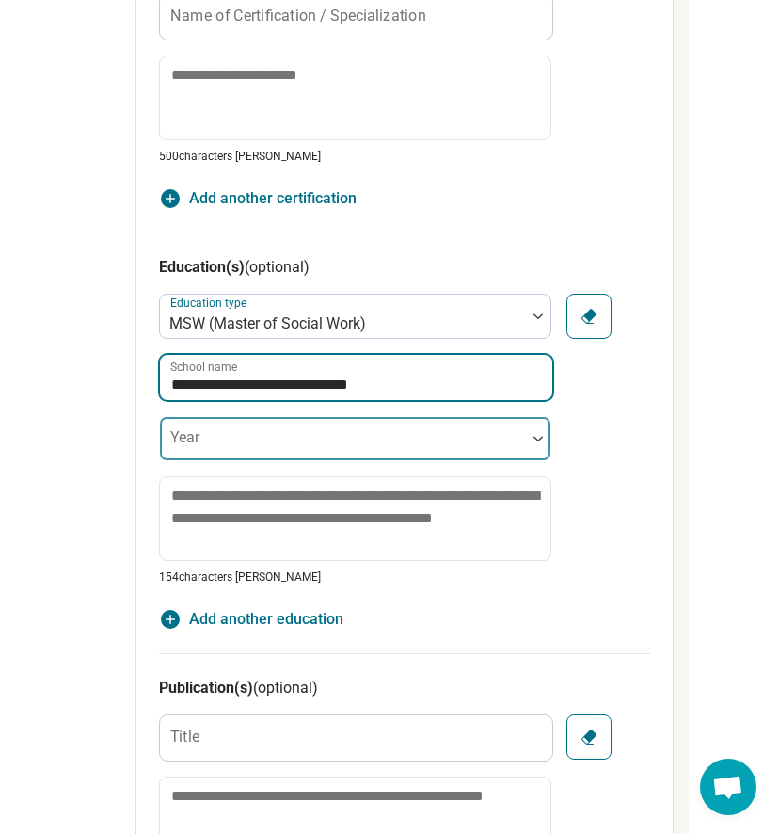
type input "**********"
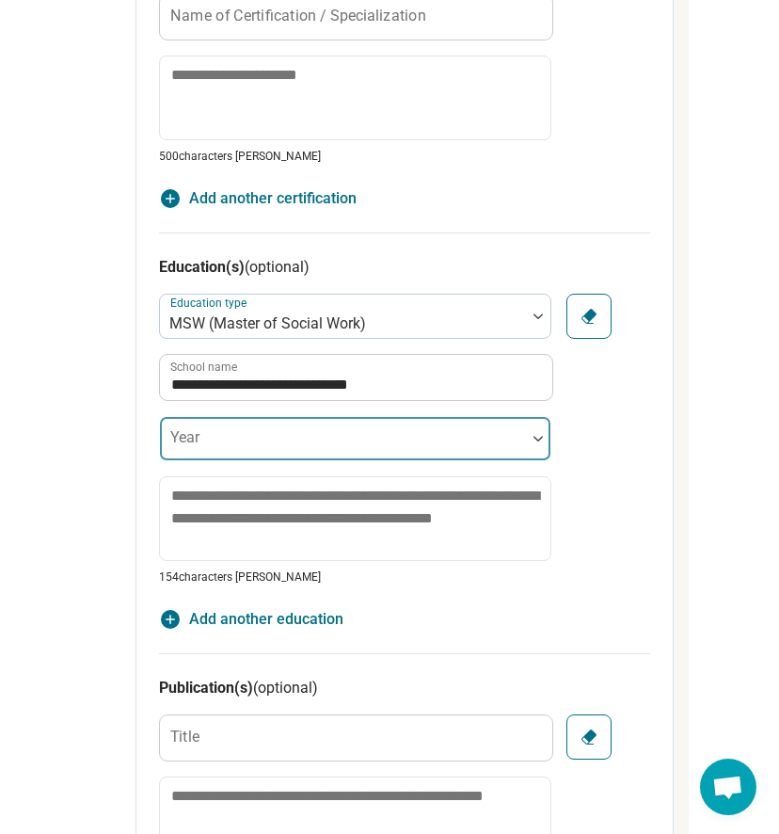
click at [197, 433] on div at bounding box center [343, 446] width 351 height 26
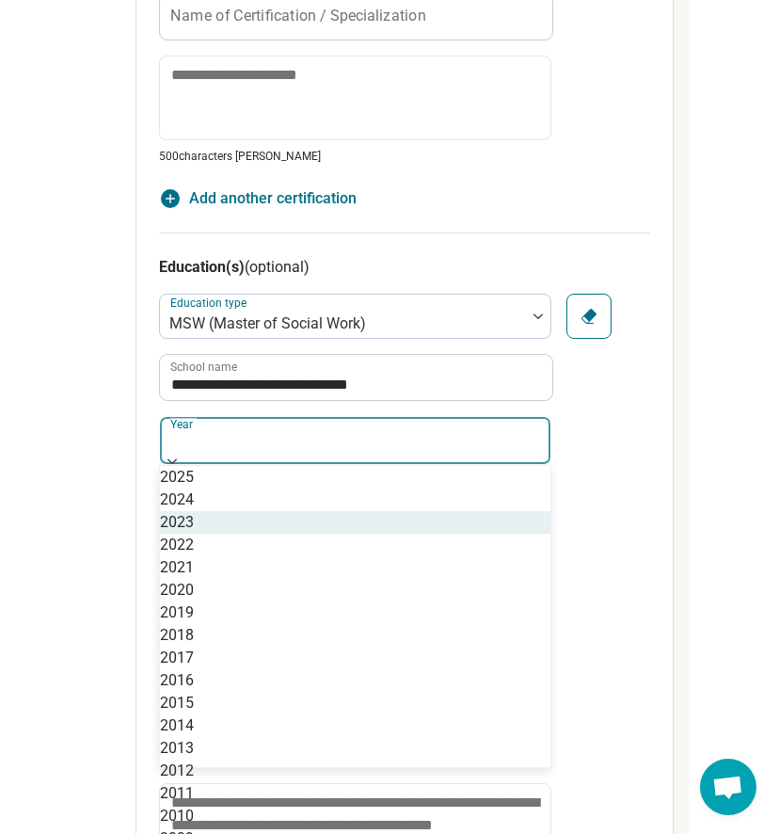
click at [220, 526] on div "2023" at bounding box center [355, 522] width 391 height 23
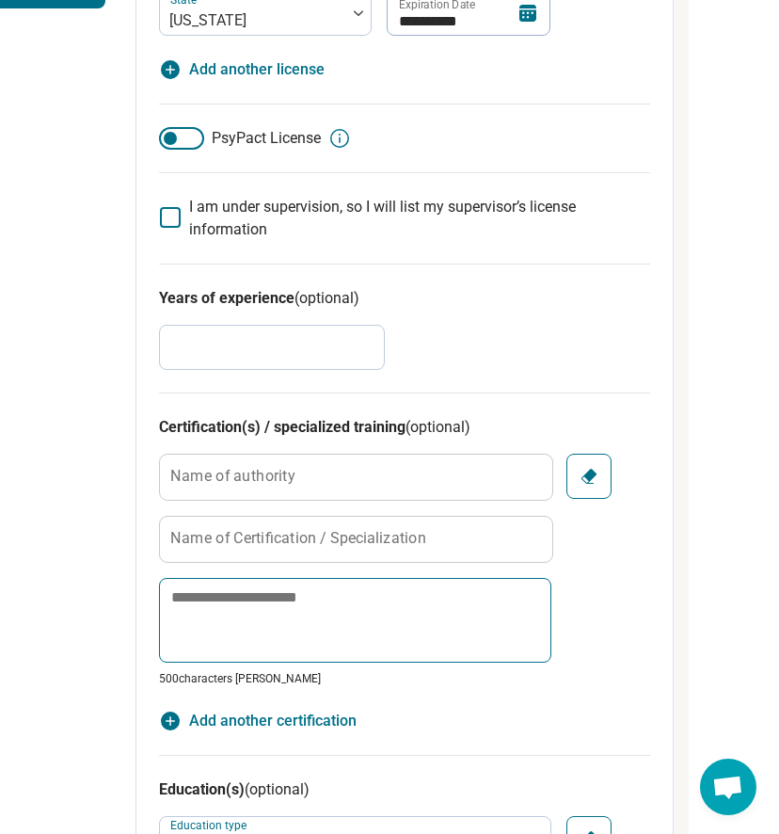
scroll to position [0, 365]
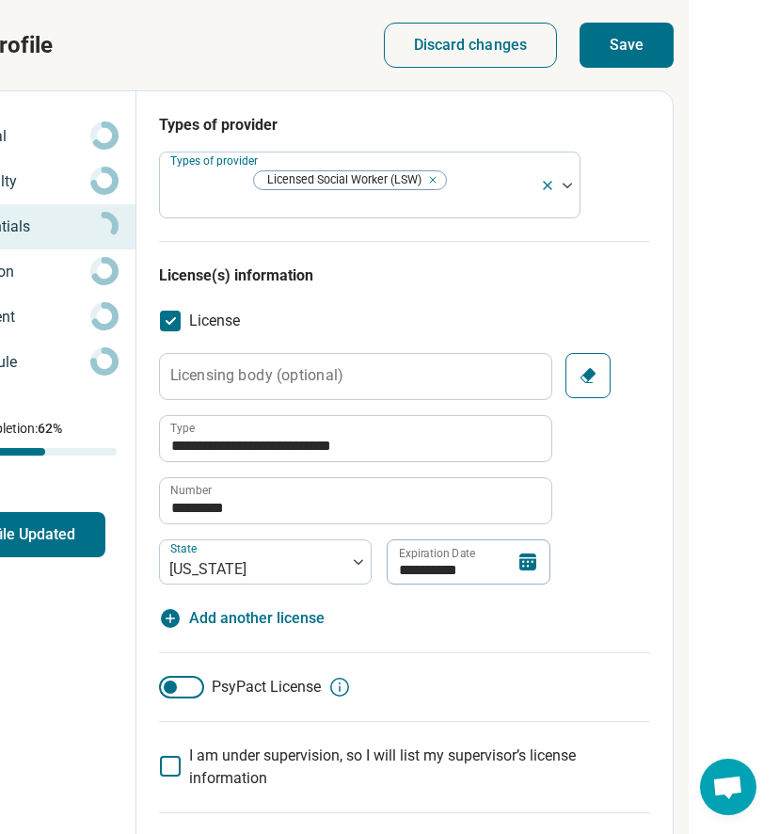
click at [617, 50] on button "Save" at bounding box center [627, 45] width 94 height 45
type textarea "*"
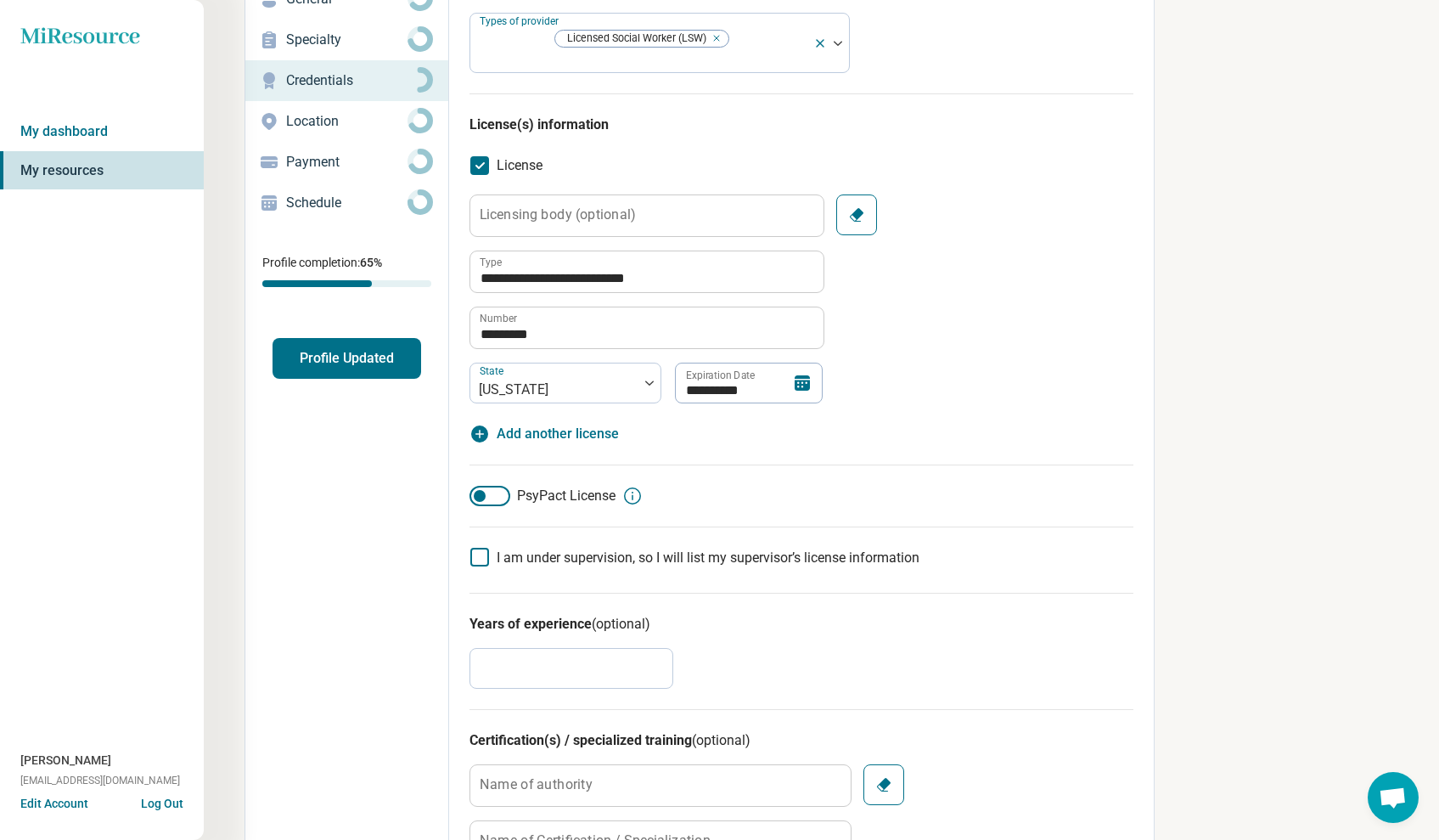
scroll to position [0, 0]
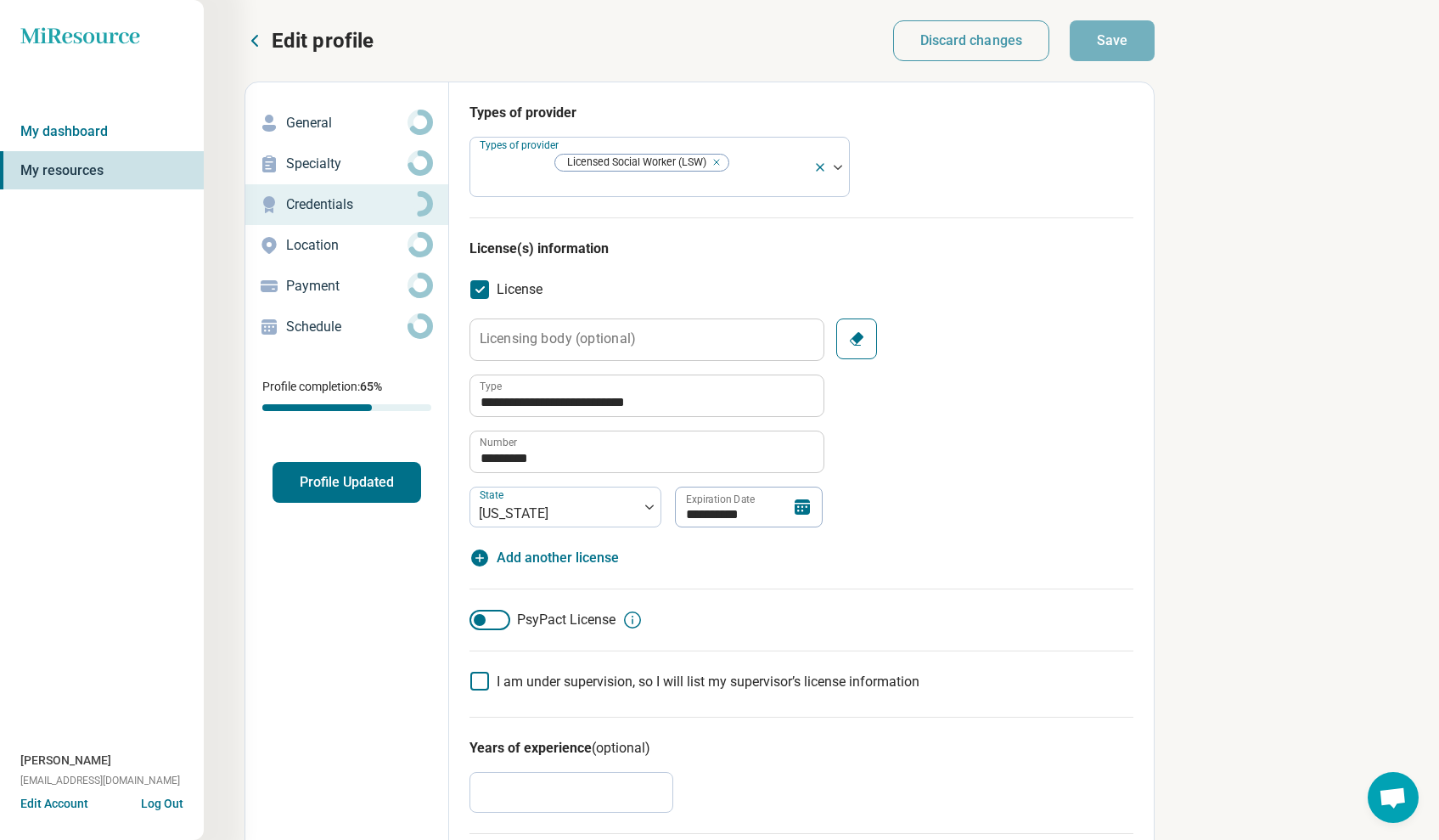
click at [327, 246] on p "Location" at bounding box center [346, 245] width 122 height 21
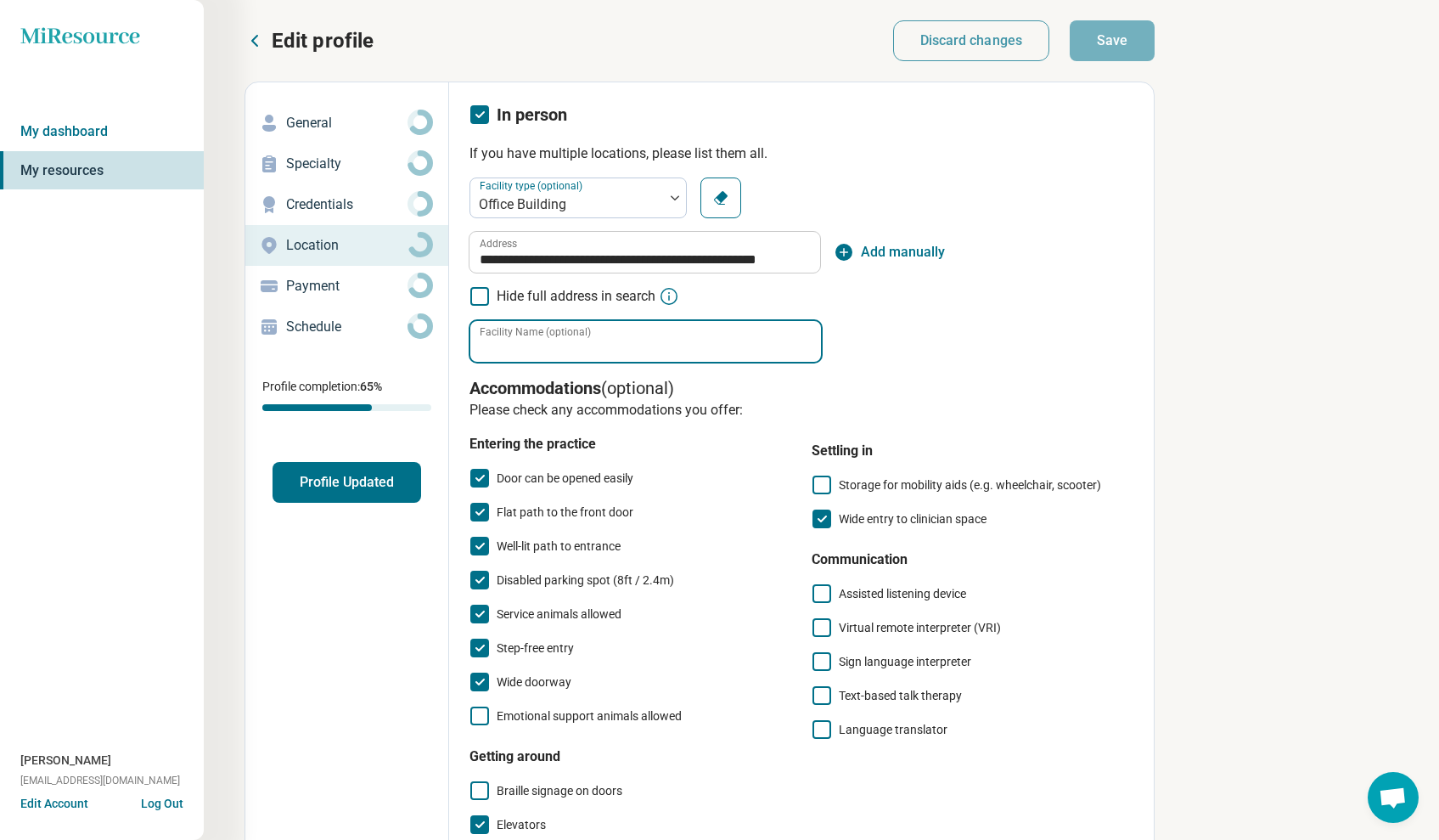
click at [651, 340] on input "Facility Name (optional)" at bounding box center [645, 341] width 351 height 41
type input "*"
type input "**********"
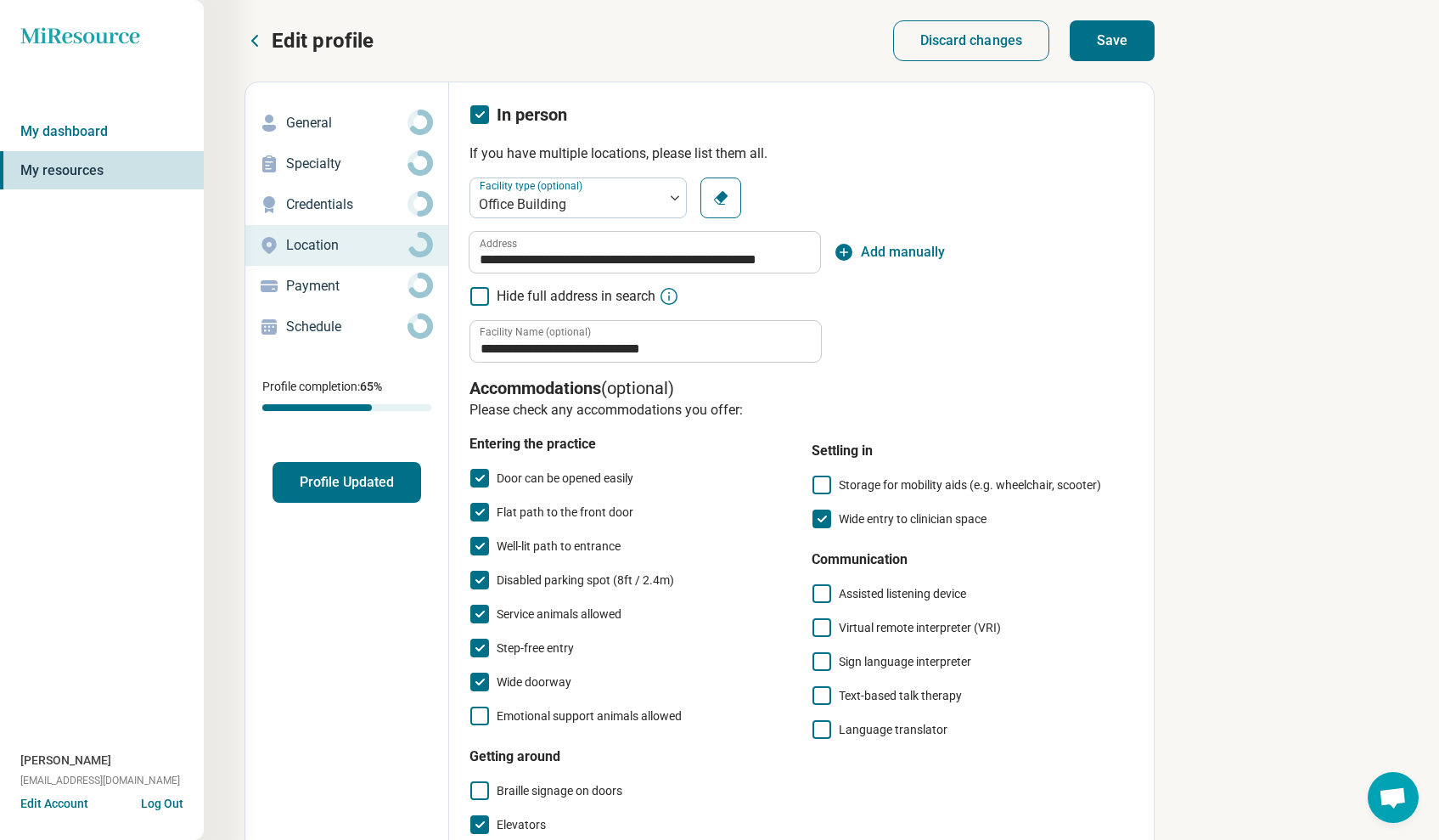
click at [1094, 38] on button "Save" at bounding box center [1112, 41] width 85 height 41
click at [337, 286] on p "Payment" at bounding box center [346, 286] width 122 height 21
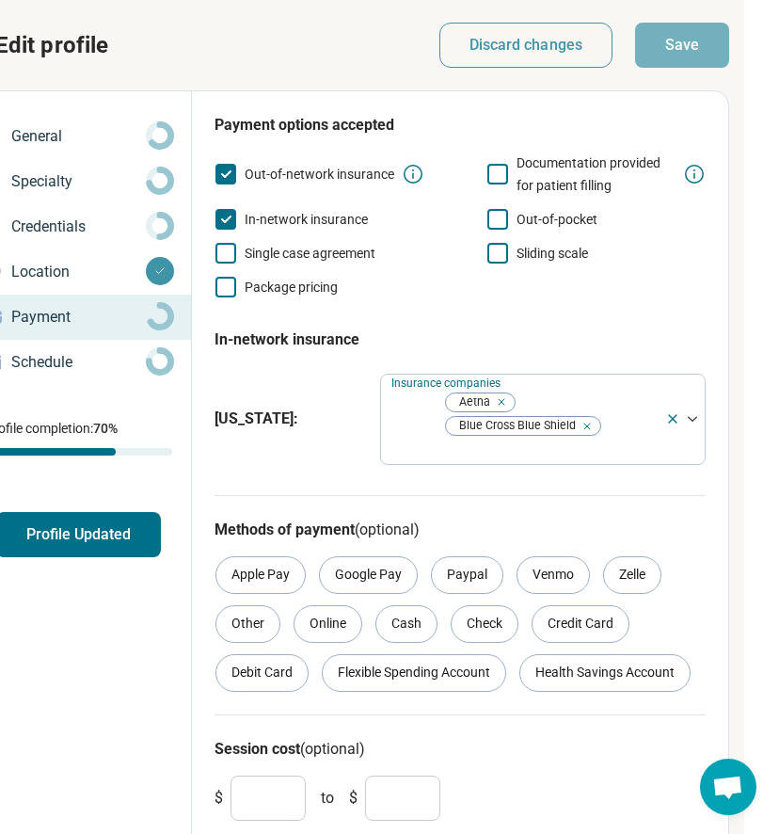
scroll to position [0, 317]
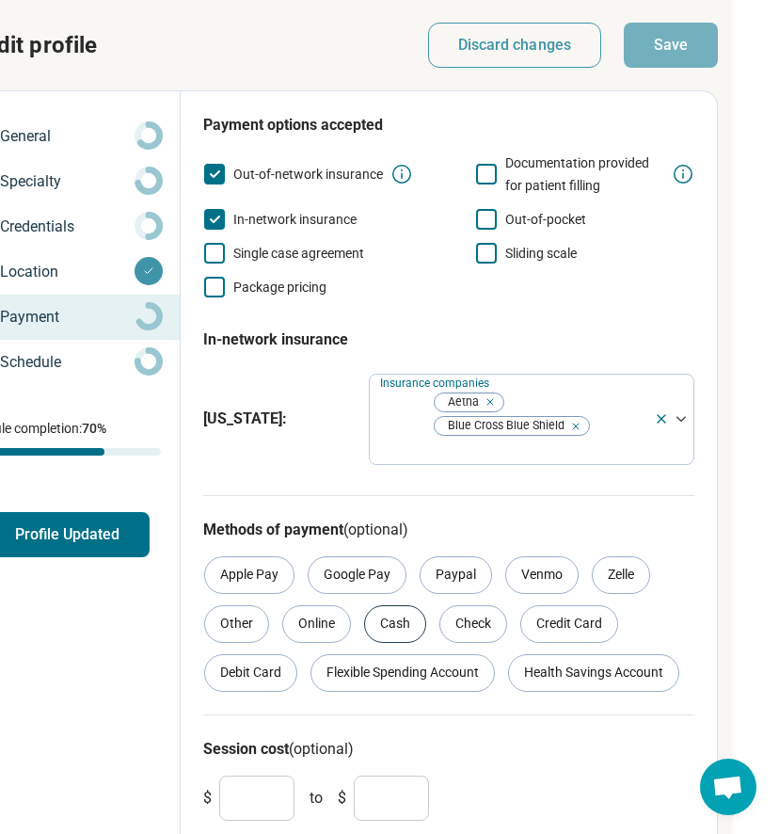
click at [397, 605] on div "Cash" at bounding box center [395, 624] width 62 height 38
click at [467, 605] on div "Check" at bounding box center [473, 624] width 68 height 38
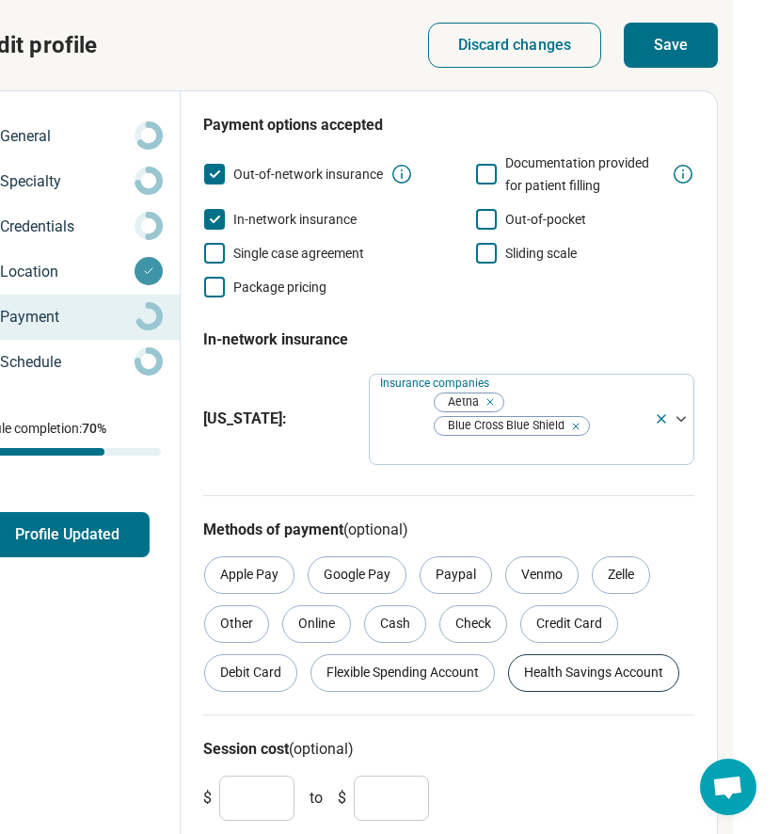
click at [549, 654] on div "Health Savings Account" at bounding box center [593, 673] width 171 height 38
click at [247, 605] on div "Other" at bounding box center [236, 624] width 65 height 38
click at [674, 45] on button "Save" at bounding box center [671, 45] width 94 height 45
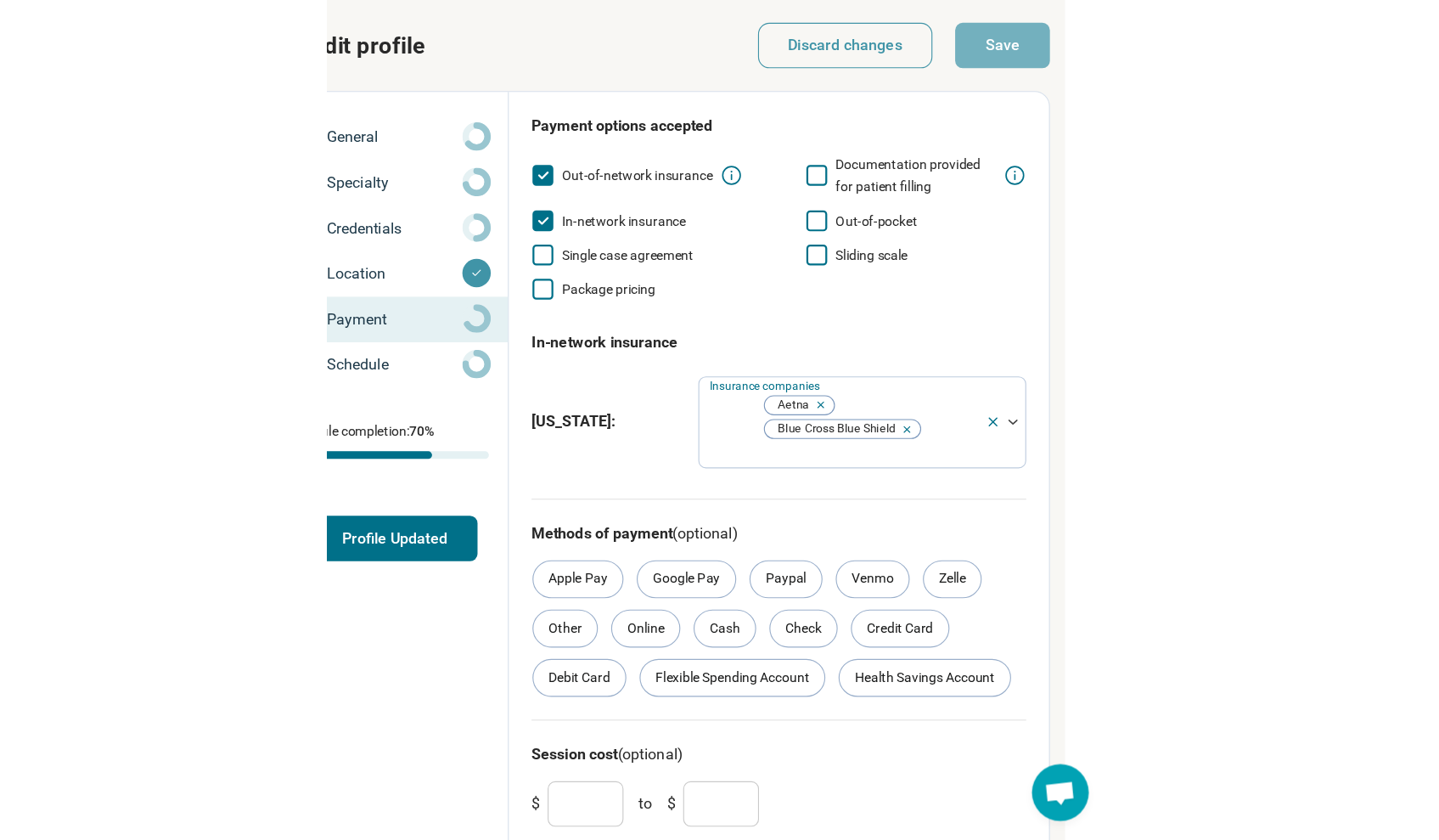
scroll to position [0, 0]
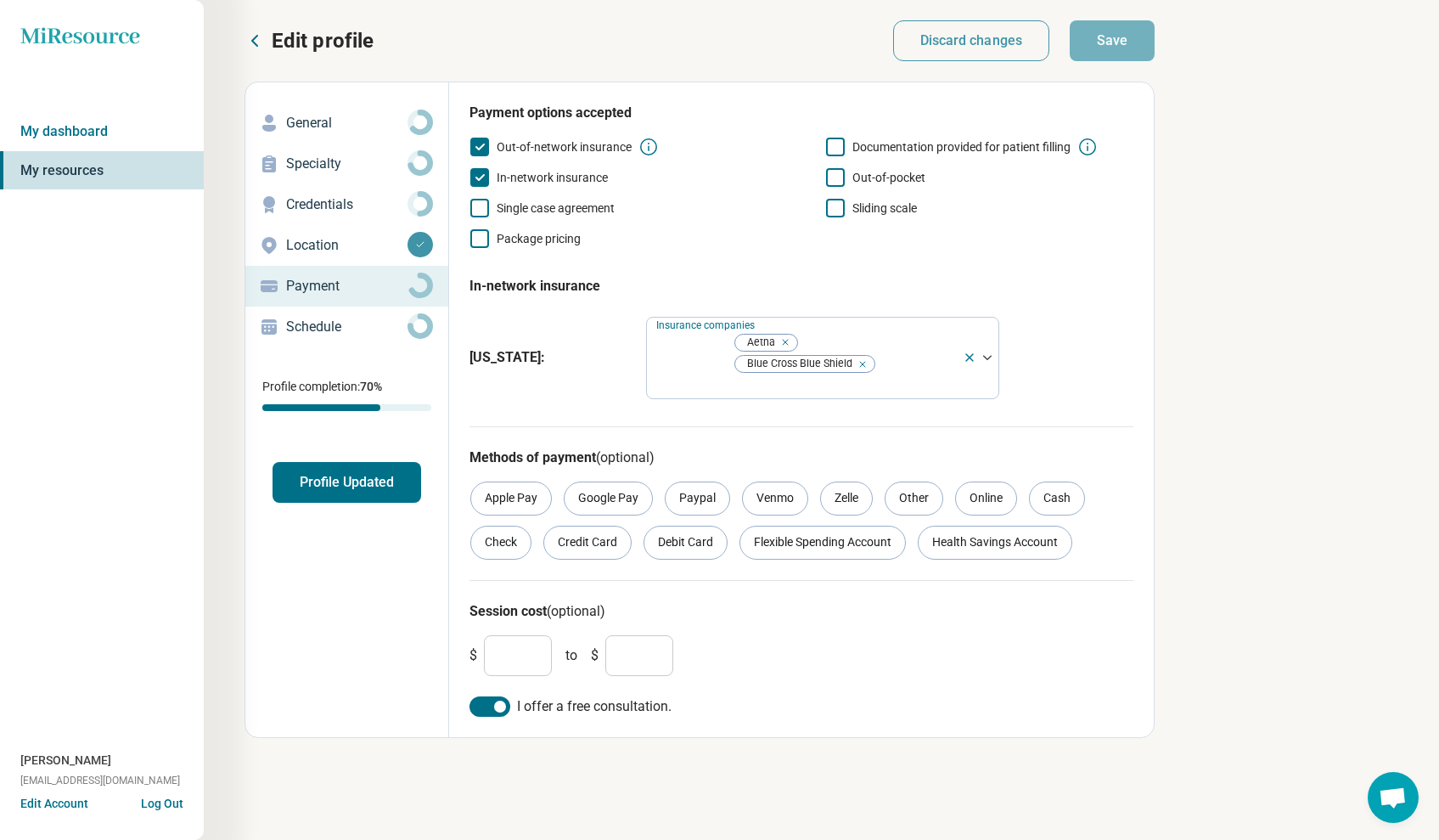
click at [375, 478] on button "Profile Updated" at bounding box center [346, 482] width 149 height 41
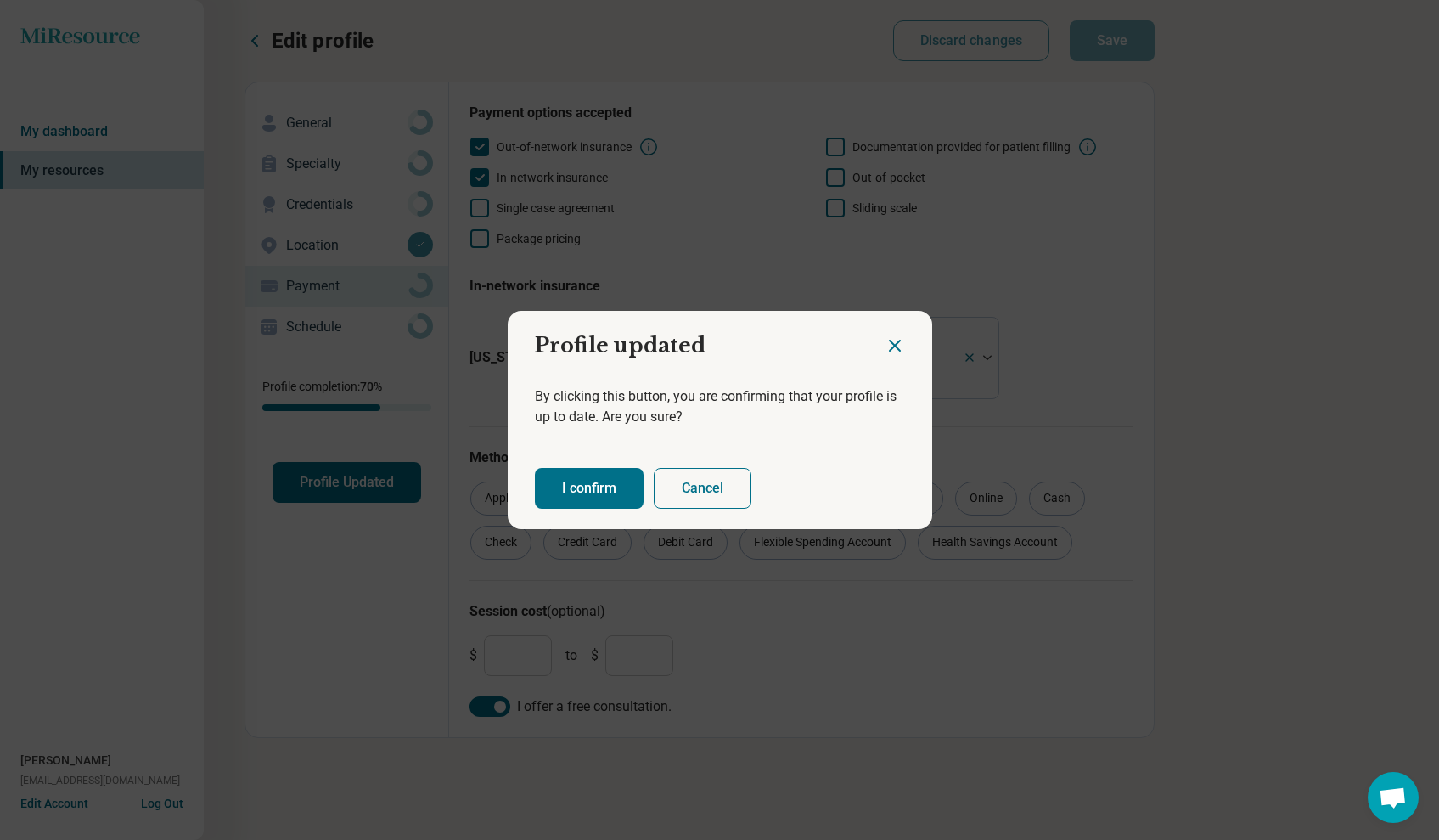
click at [595, 487] on button "I confirm" at bounding box center [589, 488] width 108 height 41
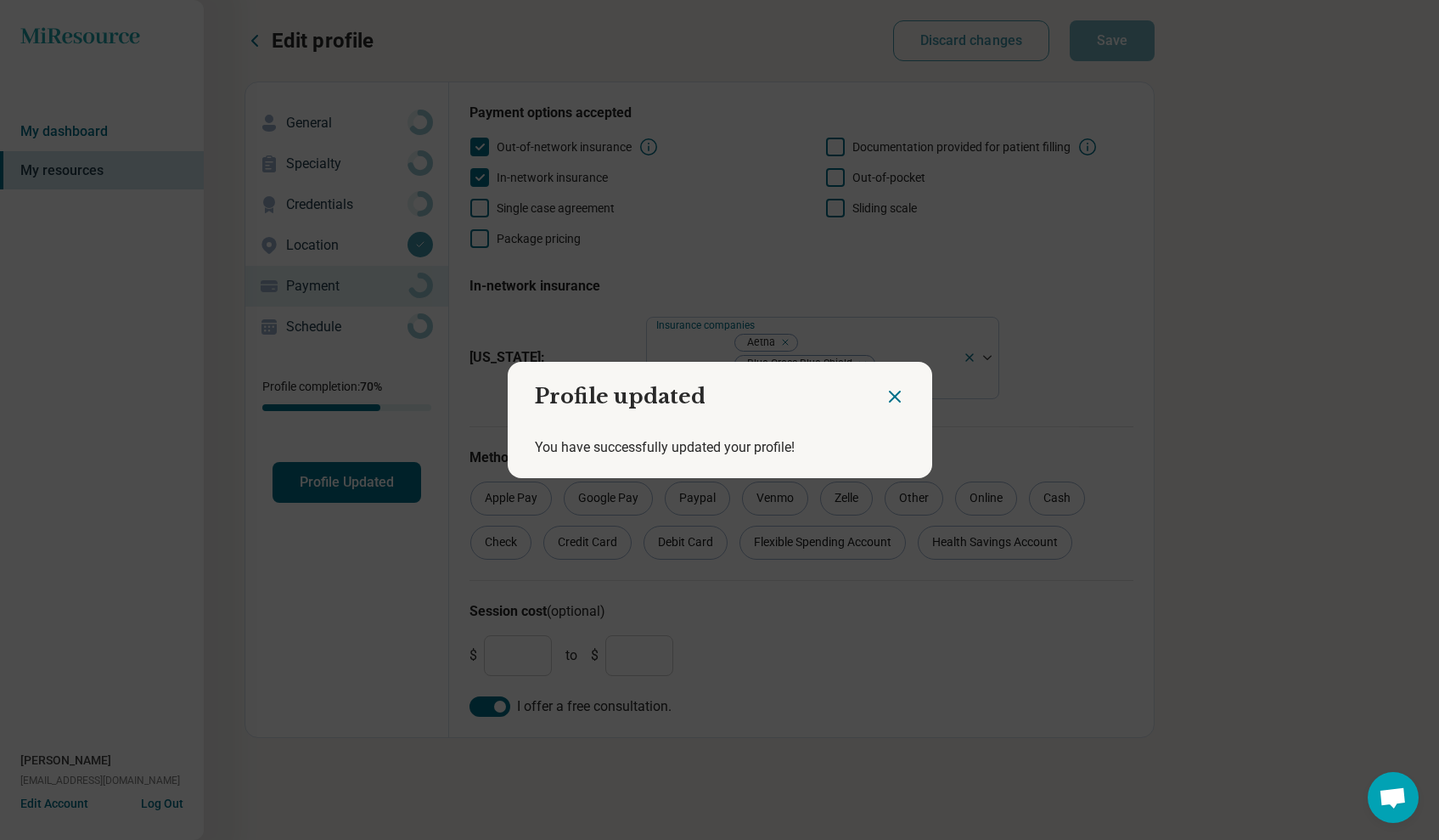
click at [895, 397] on icon "Close dialog" at bounding box center [894, 396] width 10 height 10
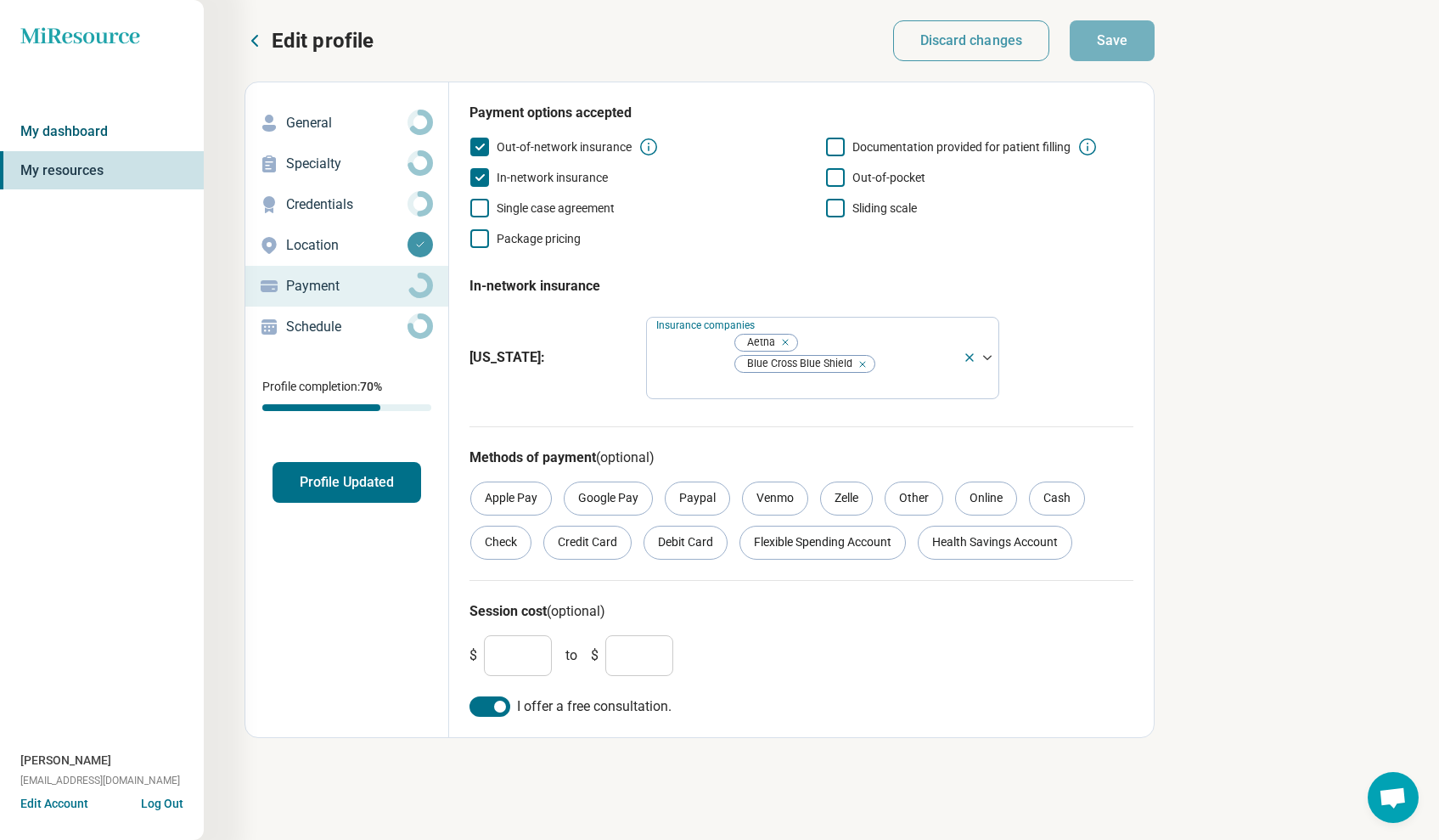
click at [65, 126] on link "My dashboard" at bounding box center [102, 131] width 204 height 39
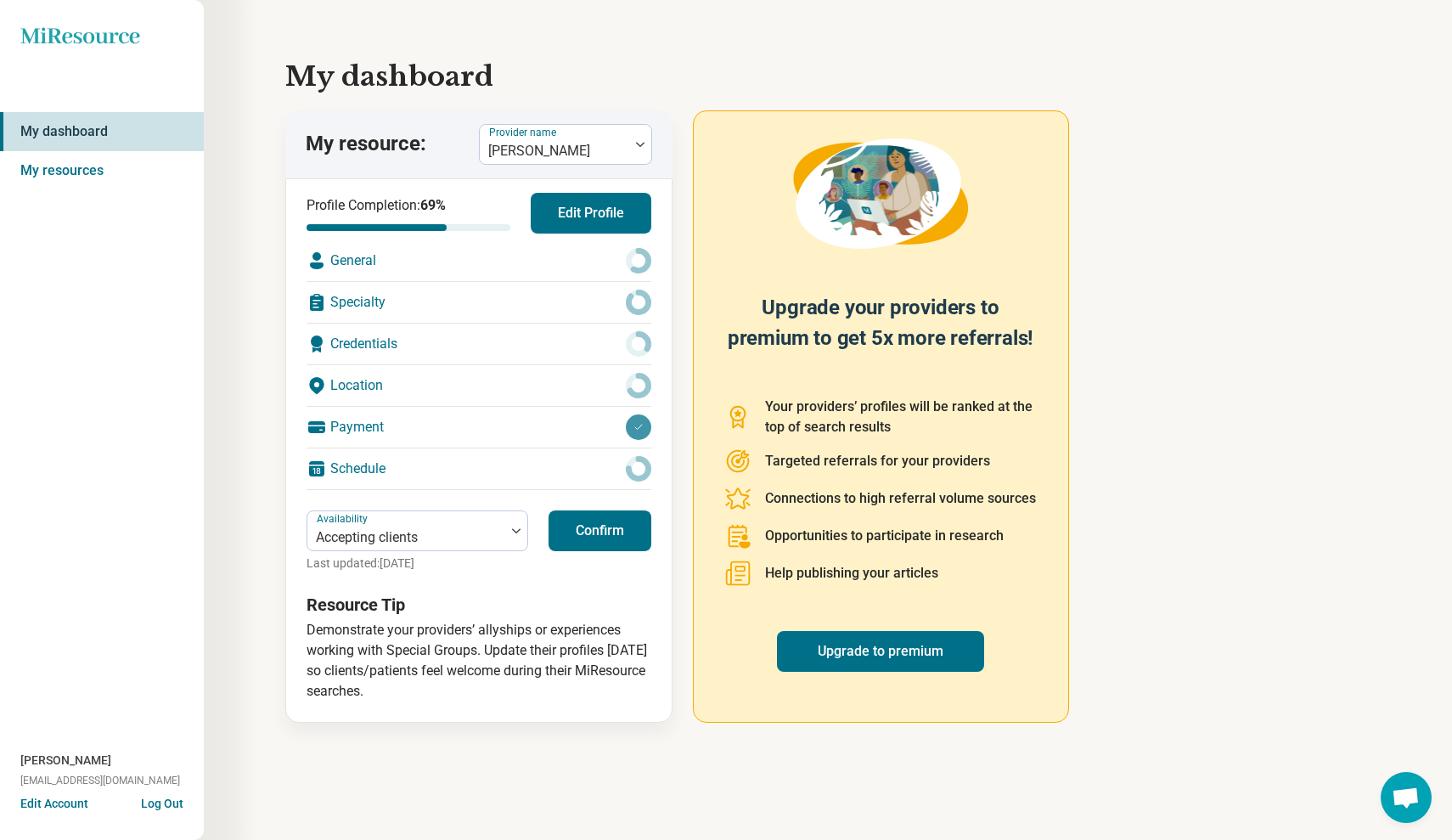
click at [586, 208] on button "Edit Profile" at bounding box center [591, 213] width 121 height 41
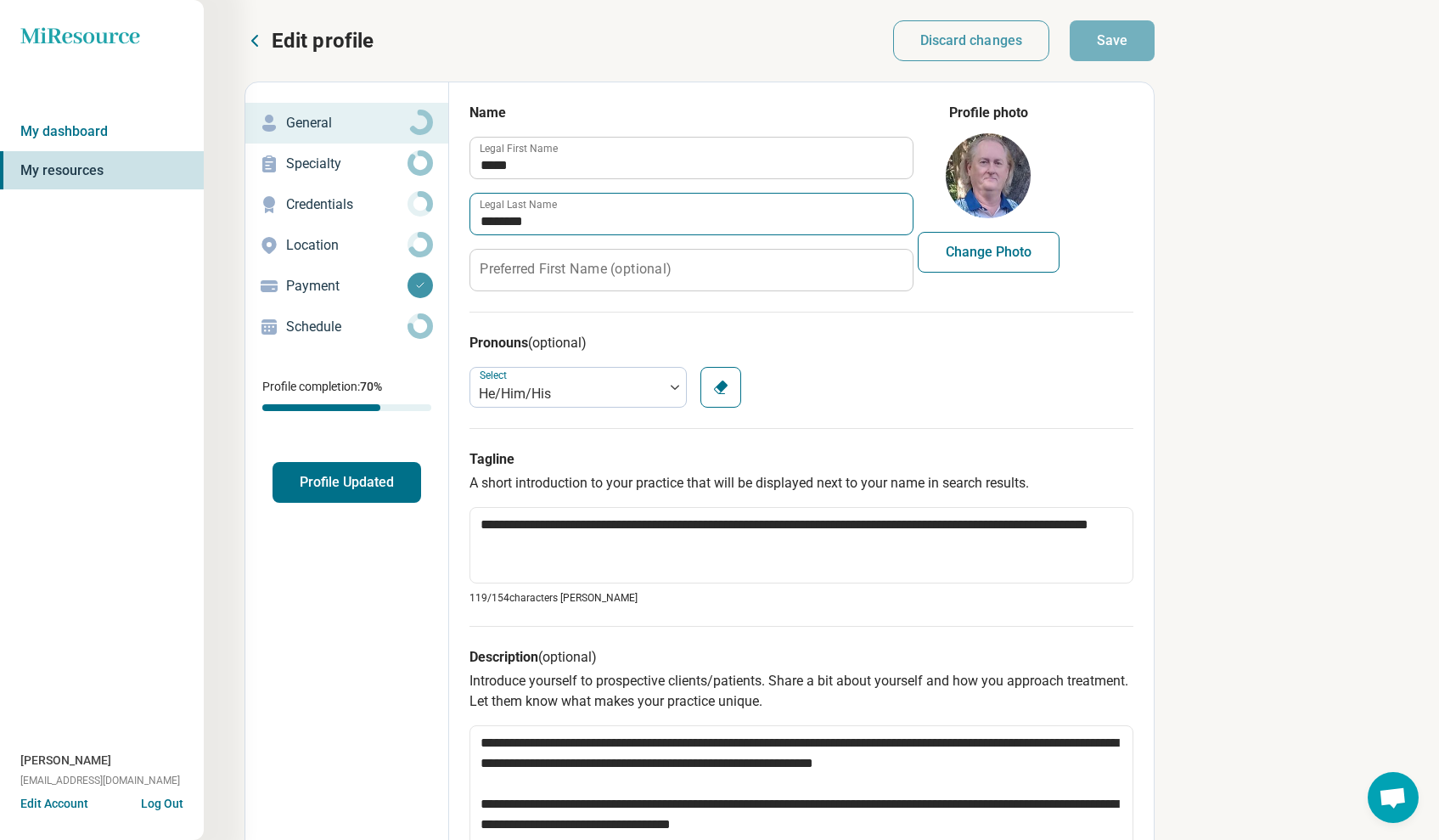
type textarea "*"
